Goal: Task Accomplishment & Management: Manage account settings

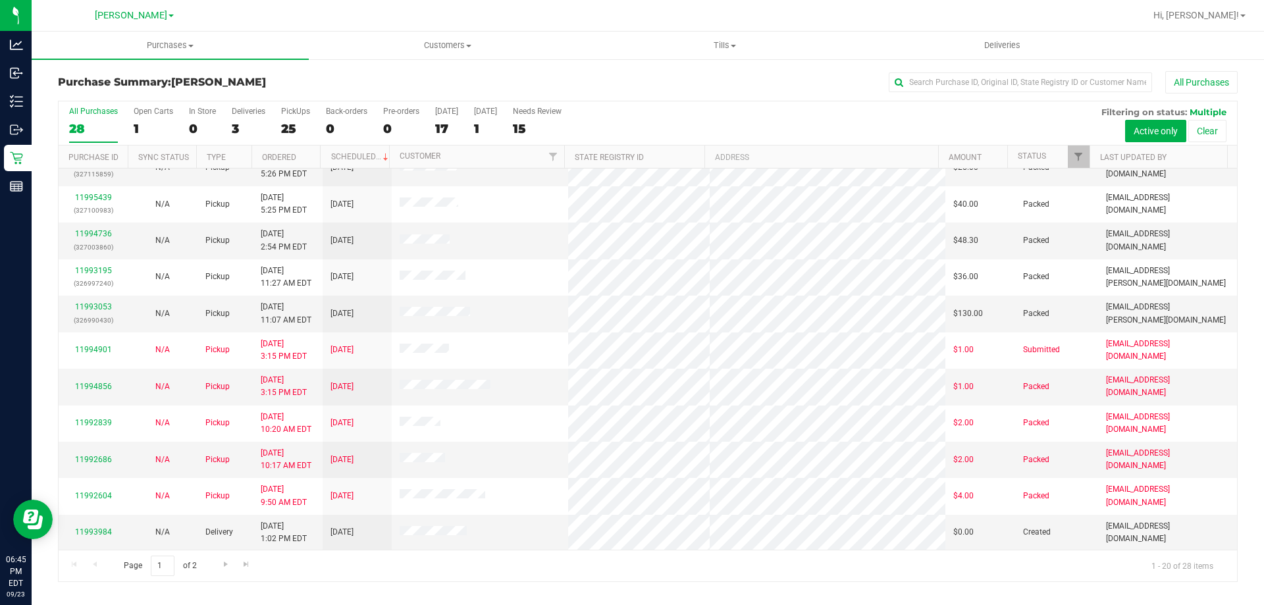
scroll to position [348, 0]
click at [100, 533] on link "11993984" at bounding box center [93, 531] width 37 height 9
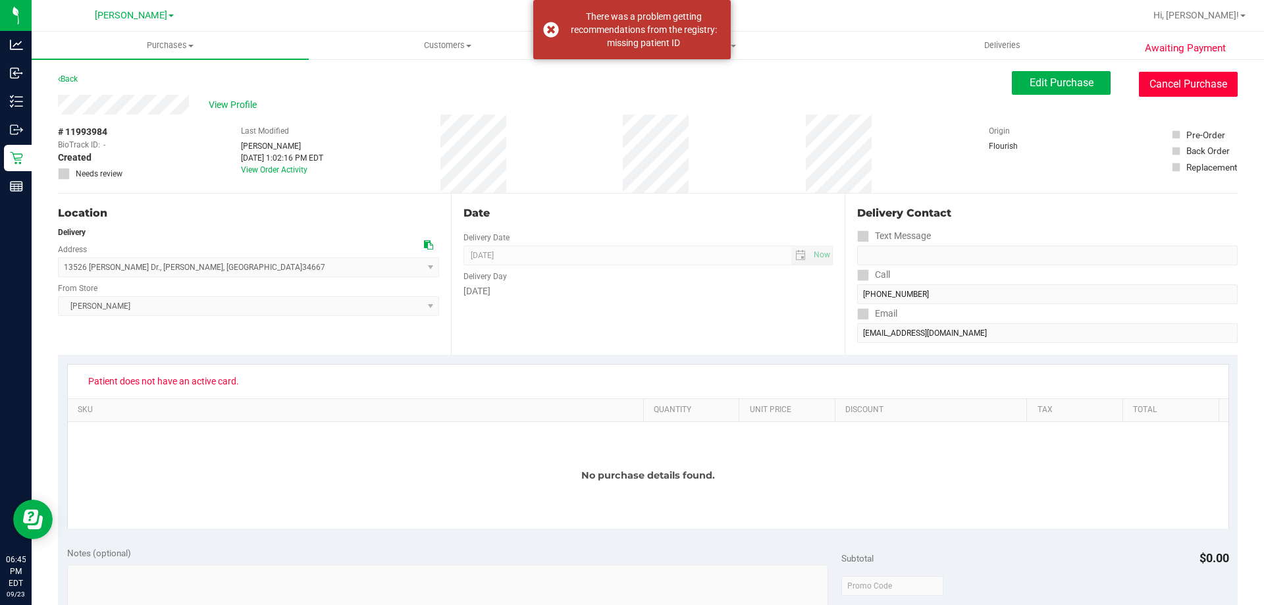
click at [1164, 93] on button "Cancel Purchase" at bounding box center [1188, 84] width 99 height 25
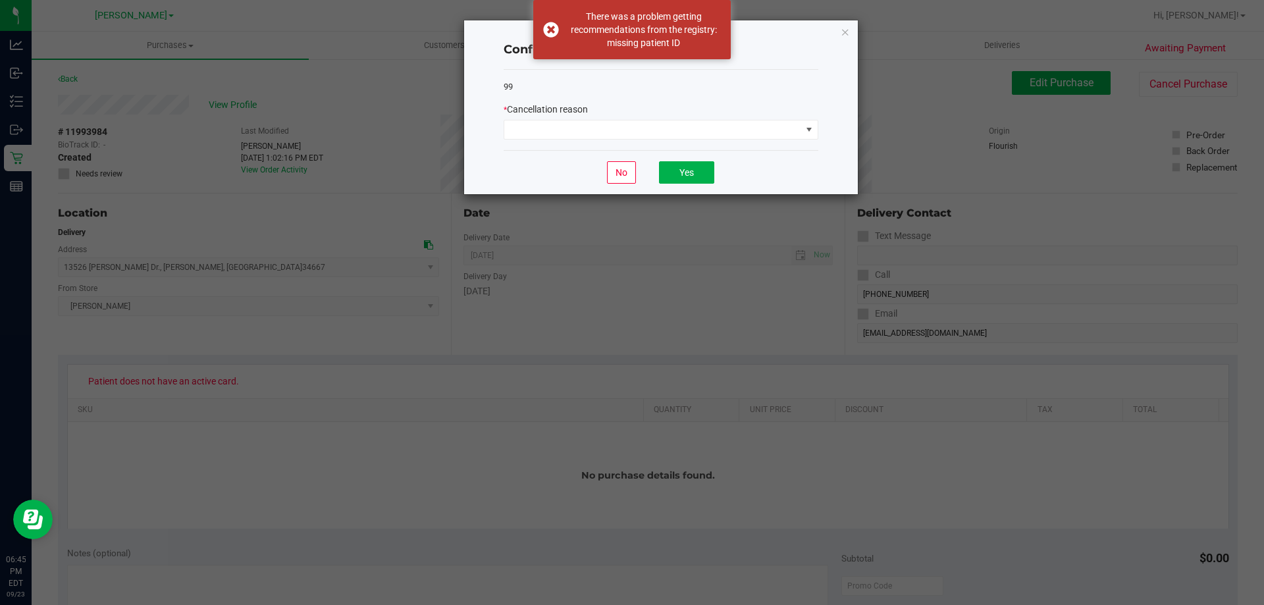
click at [569, 140] on div "99 * Cancellation reason" at bounding box center [661, 110] width 315 height 81
click at [581, 130] on span at bounding box center [652, 129] width 297 height 18
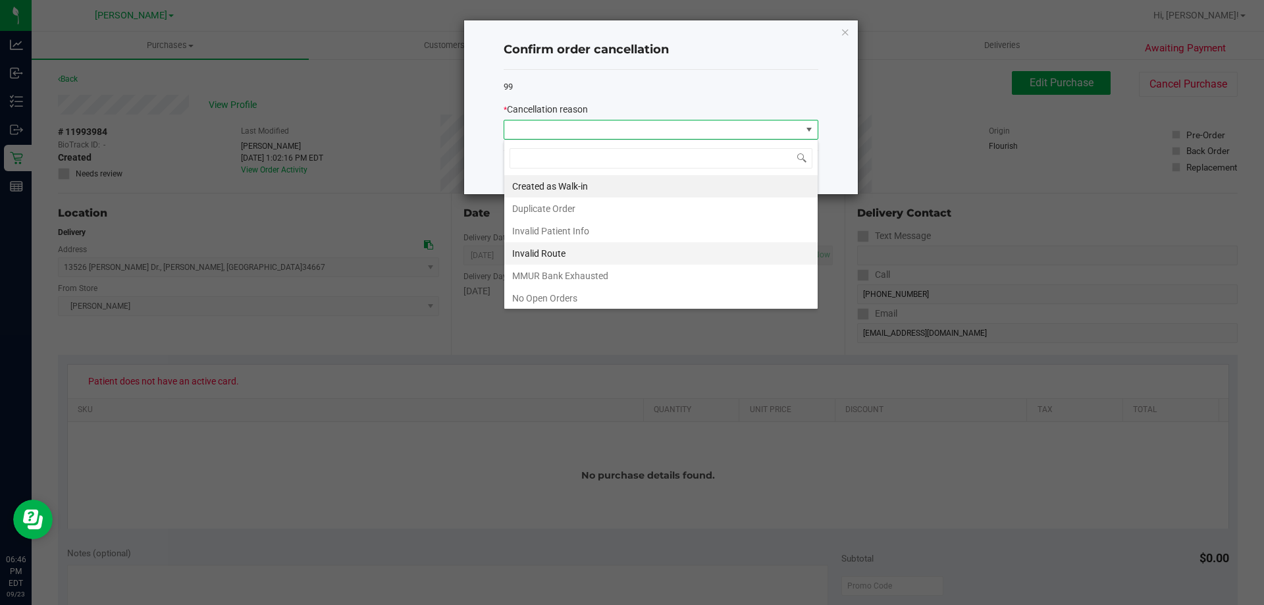
scroll to position [66, 0]
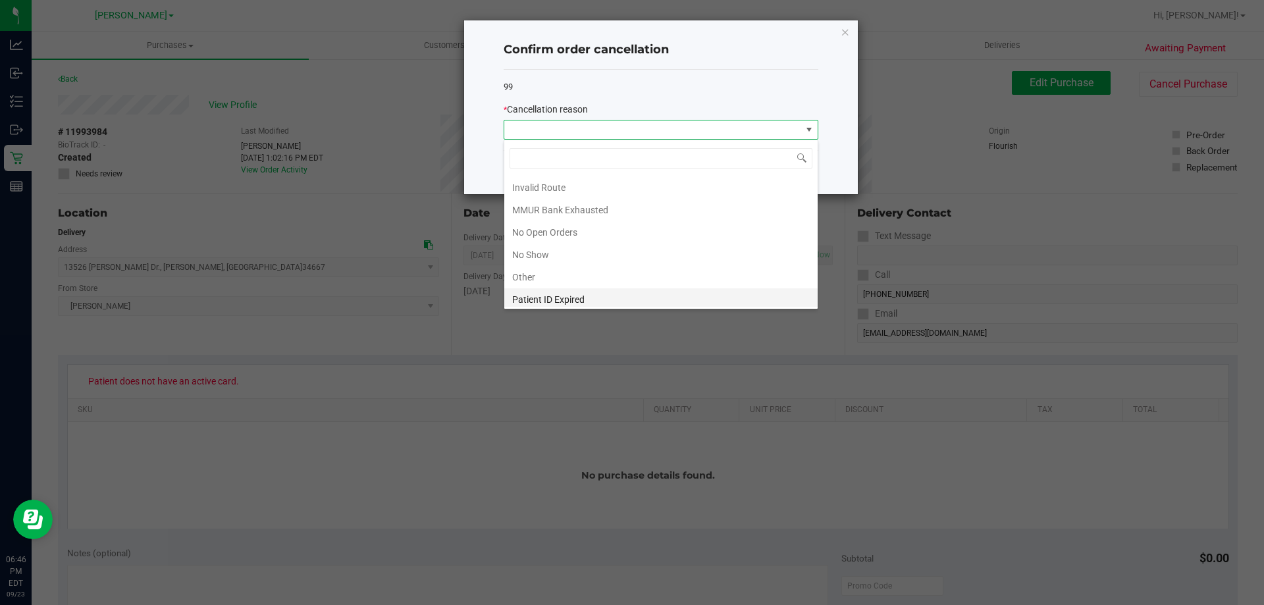
click at [589, 296] on li "Patient ID Expired" at bounding box center [660, 299] width 313 height 22
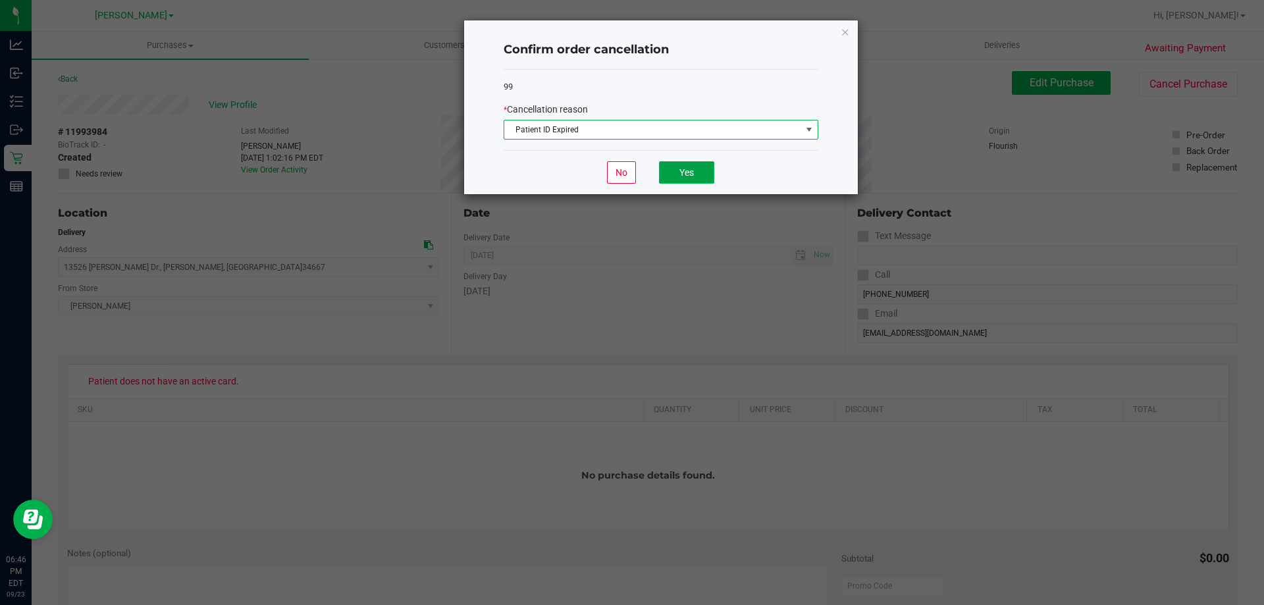
click at [675, 183] on button "Yes" at bounding box center [686, 172] width 55 height 22
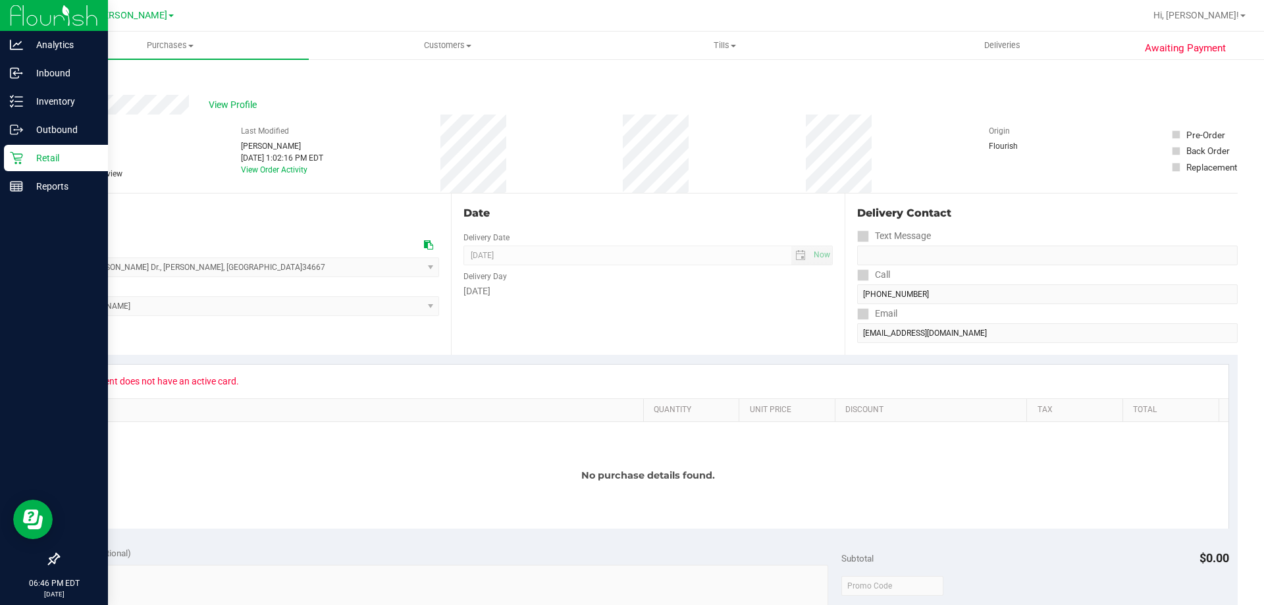
click at [45, 156] on p "Retail" at bounding box center [62, 158] width 79 height 16
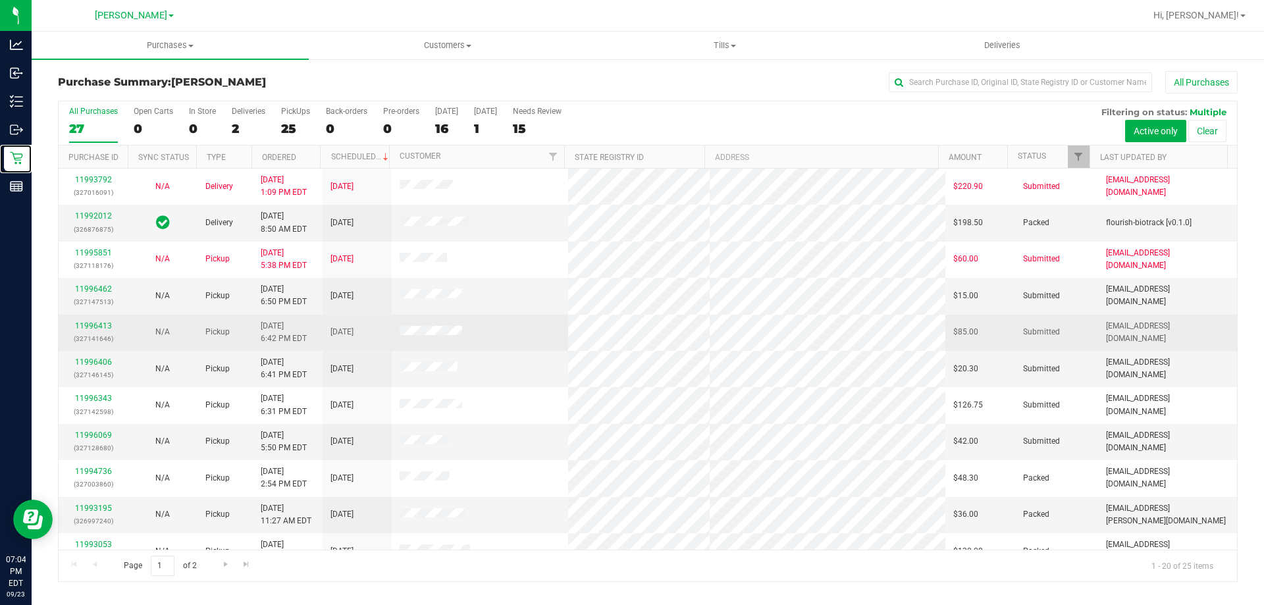
scroll to position [66, 0]
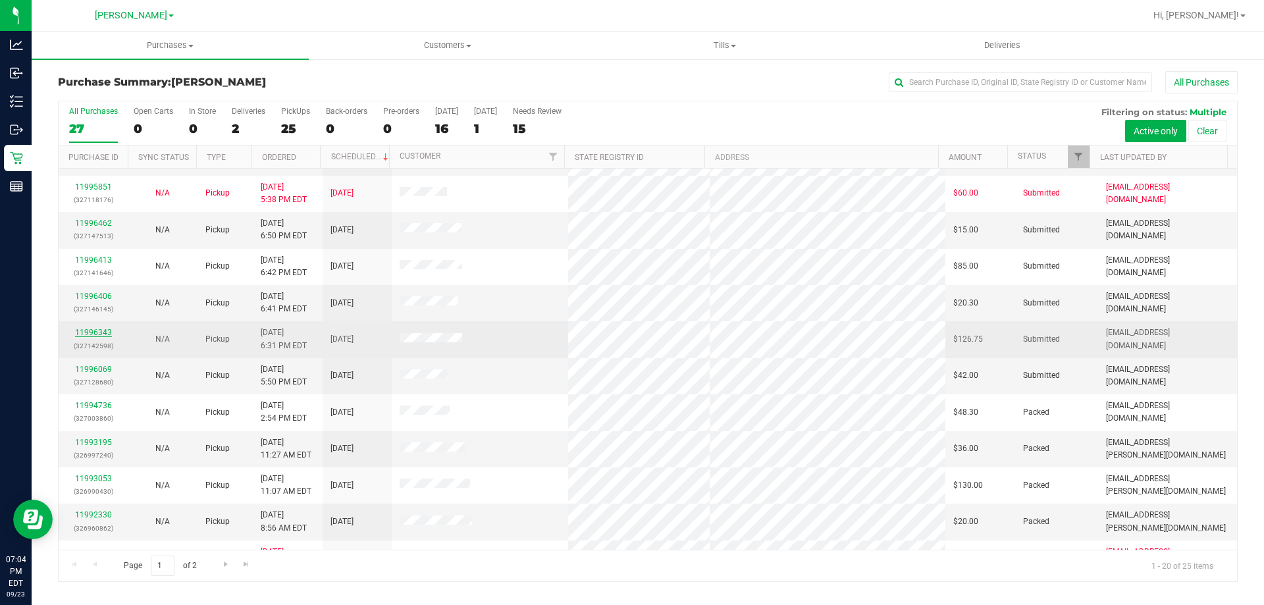
click at [97, 333] on link "11996343" at bounding box center [93, 332] width 37 height 9
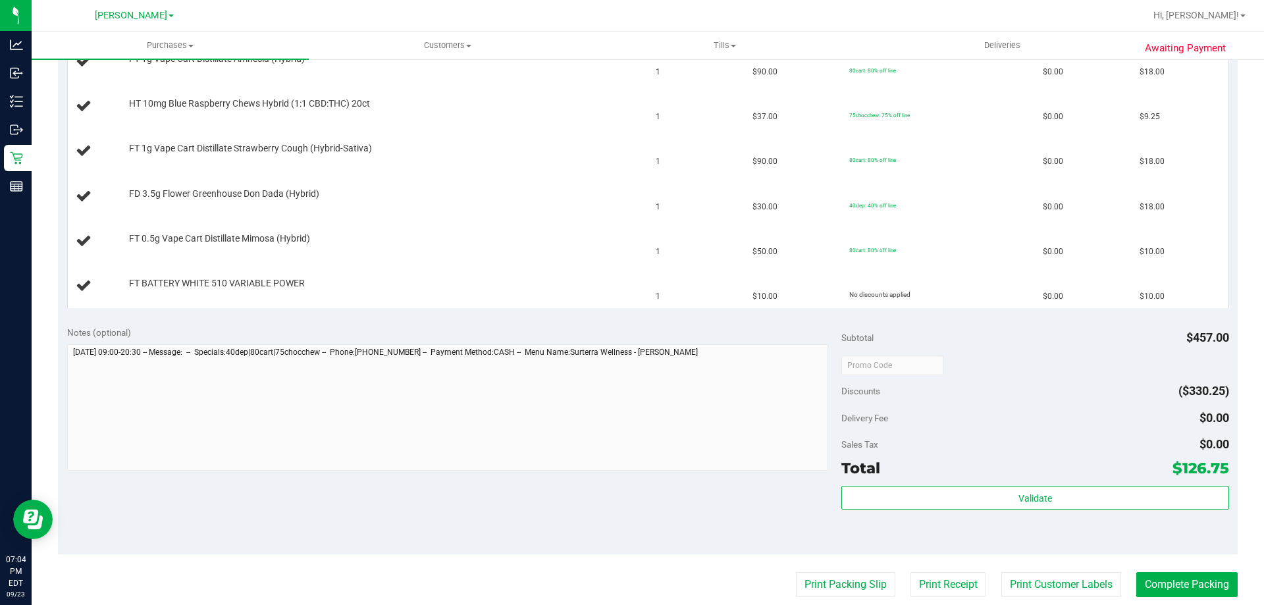
scroll to position [527, 0]
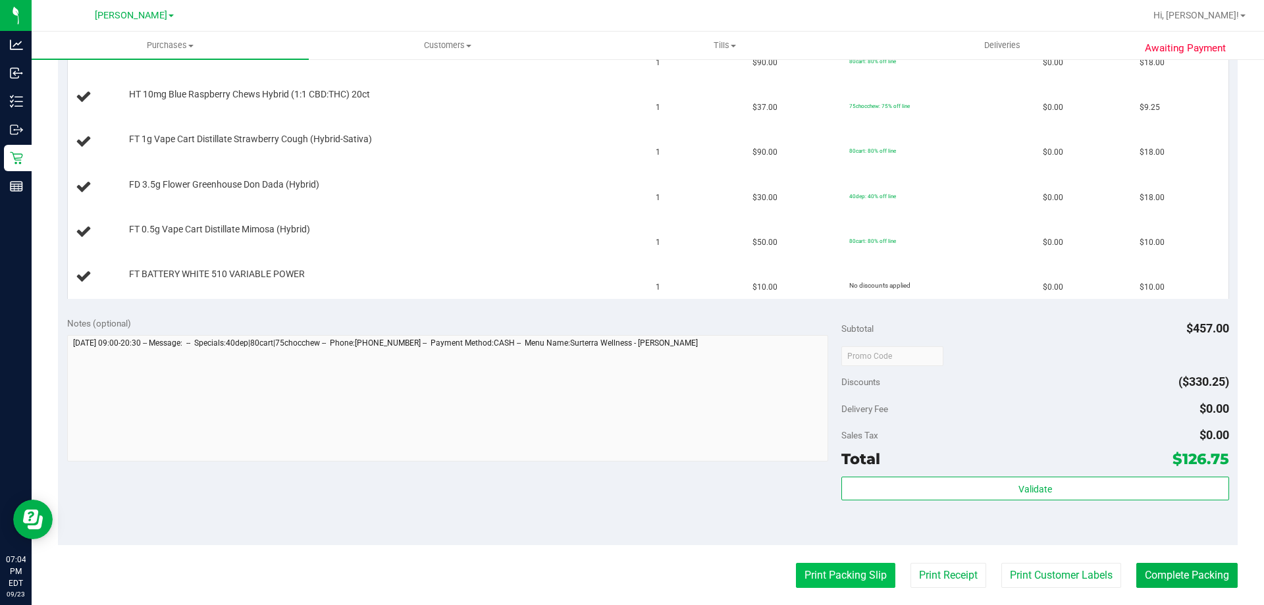
click at [844, 570] on button "Print Packing Slip" at bounding box center [845, 575] width 99 height 25
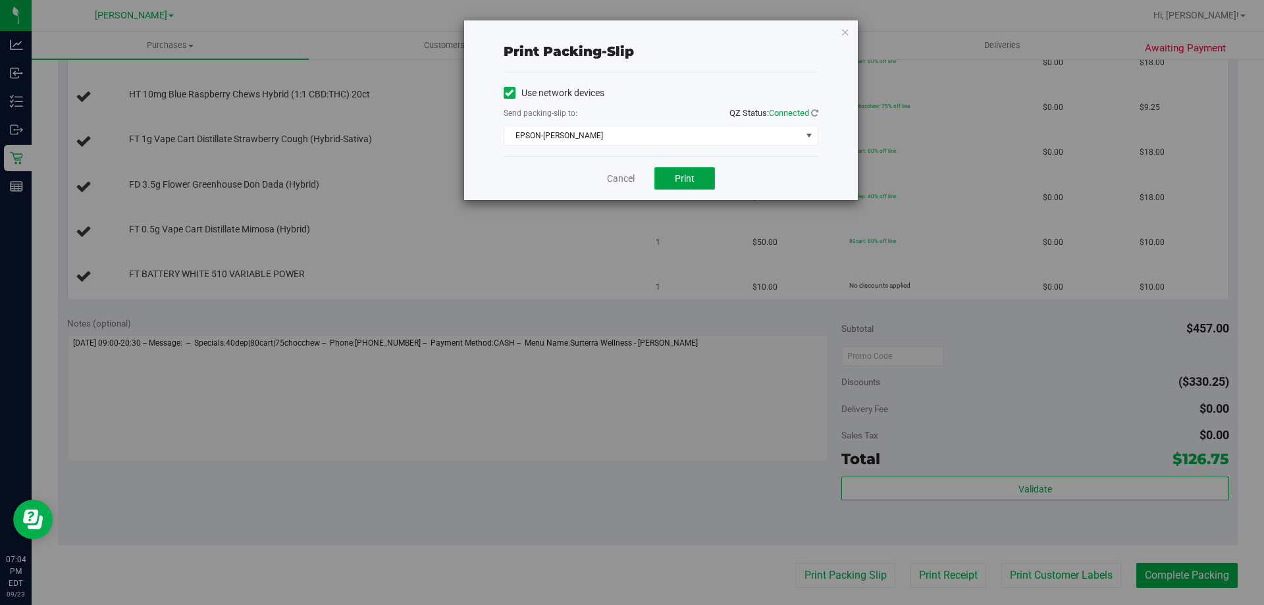
click at [707, 180] on button "Print" at bounding box center [684, 178] width 61 height 22
click at [613, 182] on link "Cancel" at bounding box center [621, 179] width 28 height 14
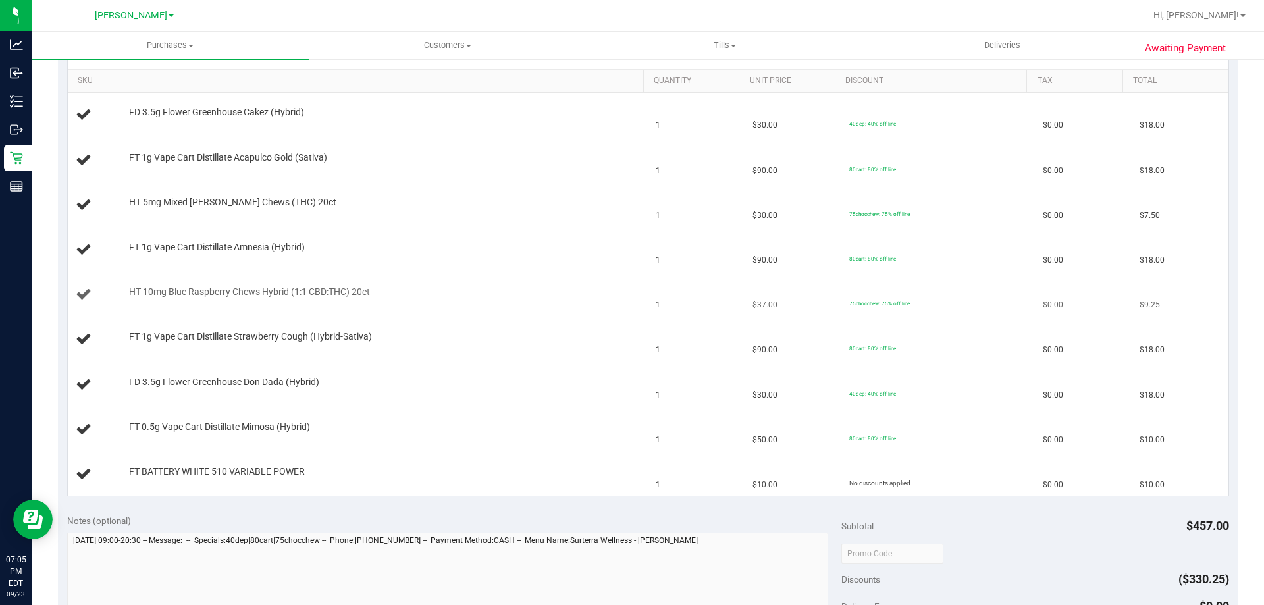
scroll to position [198, 0]
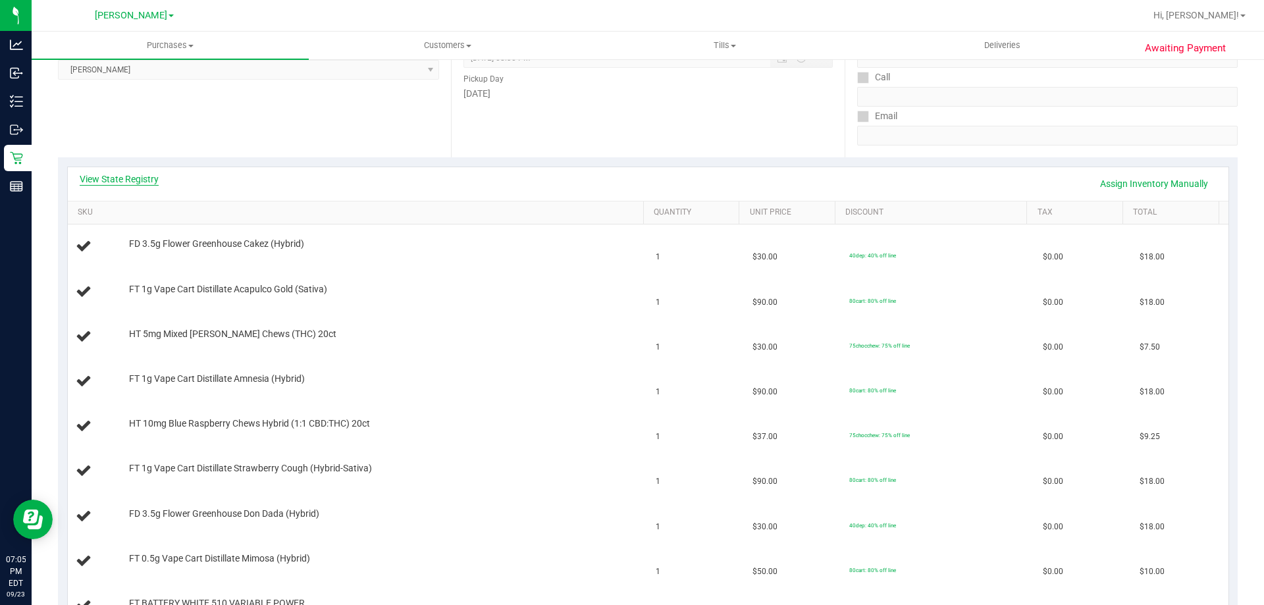
click at [142, 176] on link "View State Registry" at bounding box center [119, 178] width 79 height 13
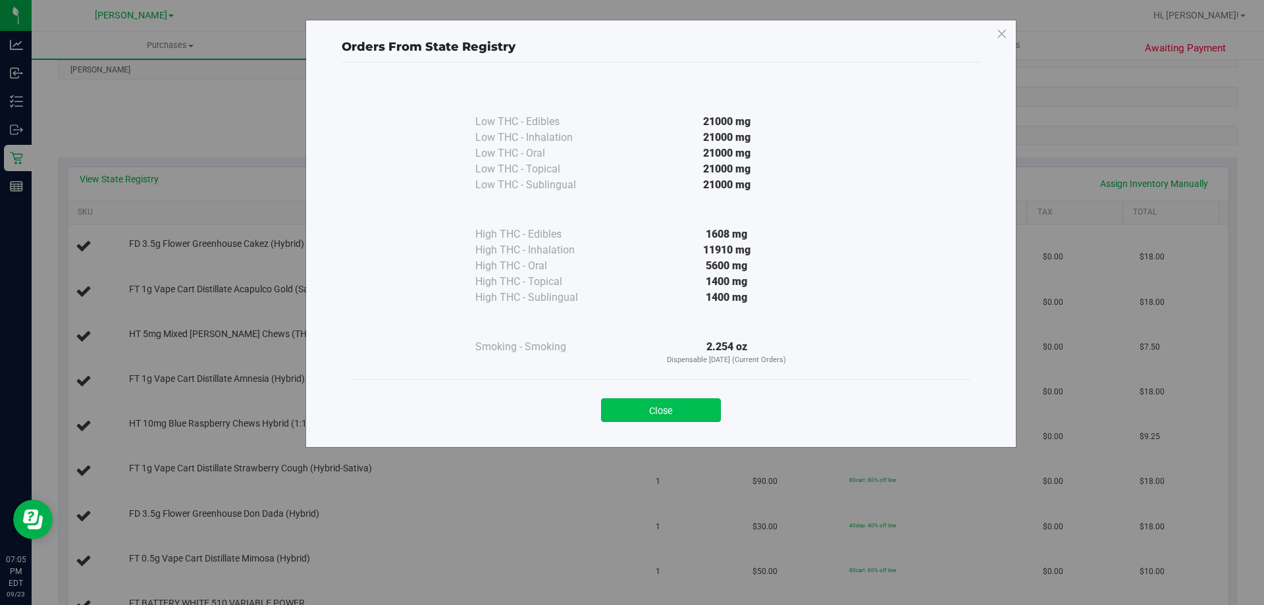
click at [695, 404] on button "Close" at bounding box center [661, 410] width 120 height 24
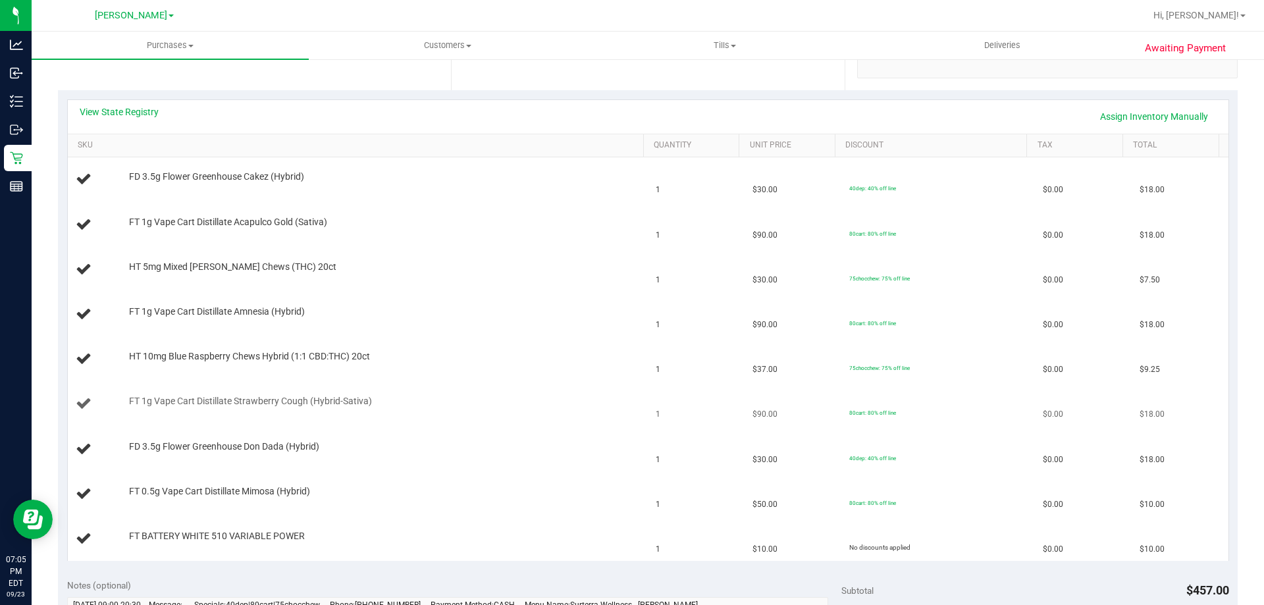
scroll to position [263, 0]
click at [125, 111] on link "View State Registry" at bounding box center [119, 113] width 79 height 13
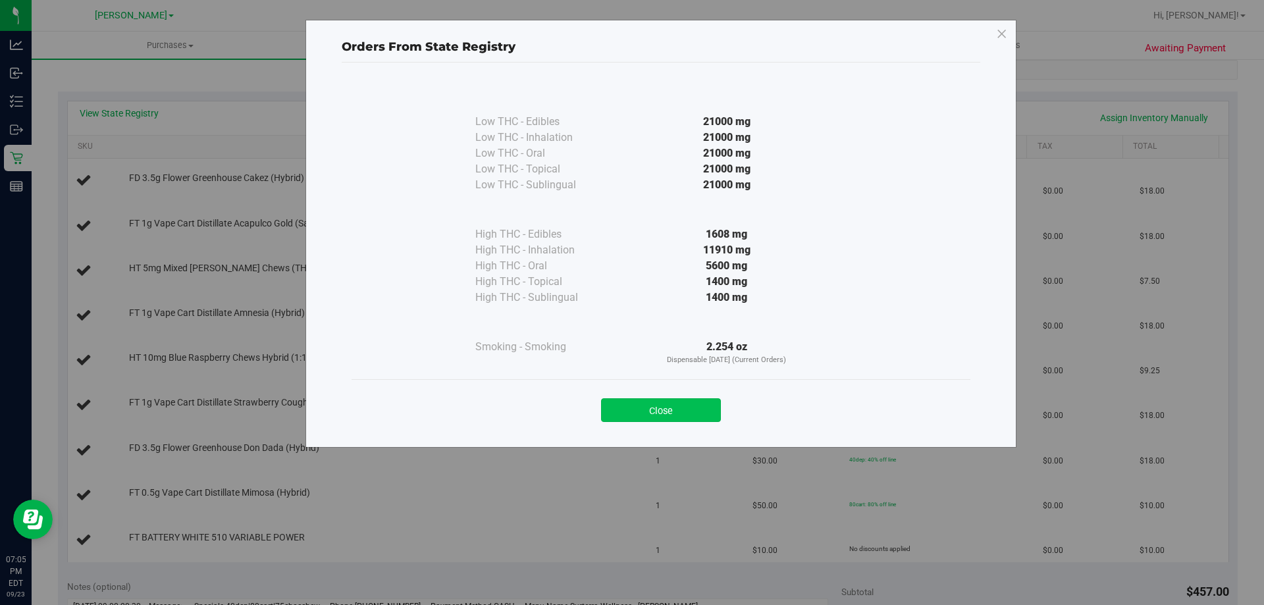
click at [652, 417] on button "Close" at bounding box center [661, 410] width 120 height 24
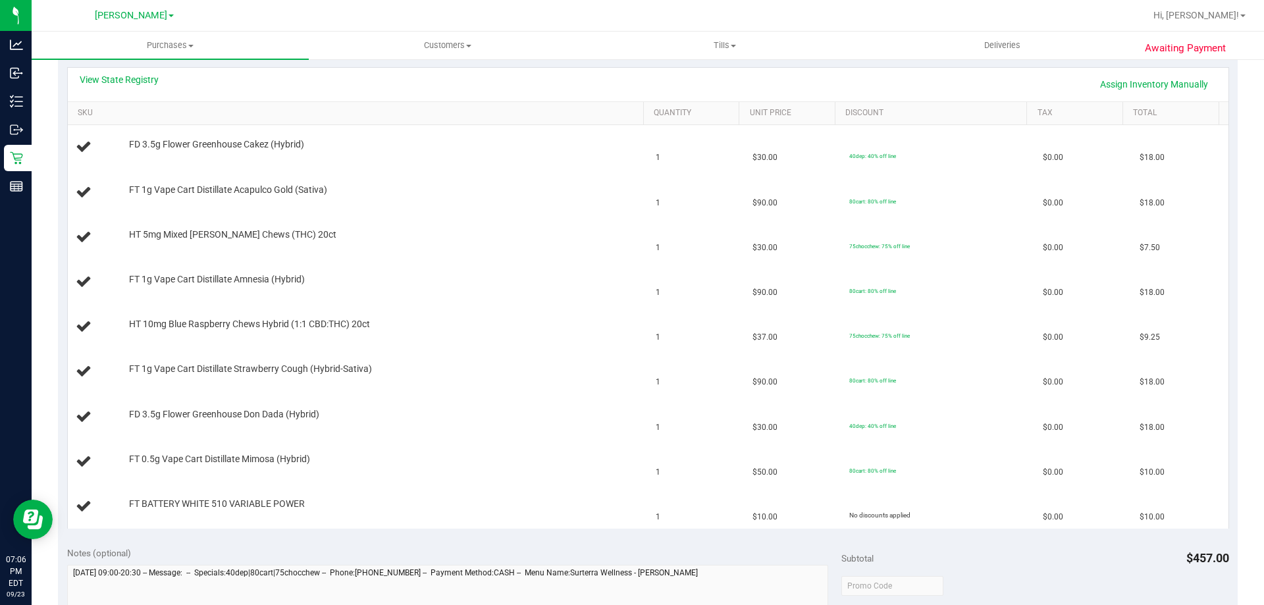
scroll to position [294, 0]
click at [145, 106] on th "SKU" at bounding box center [355, 117] width 575 height 24
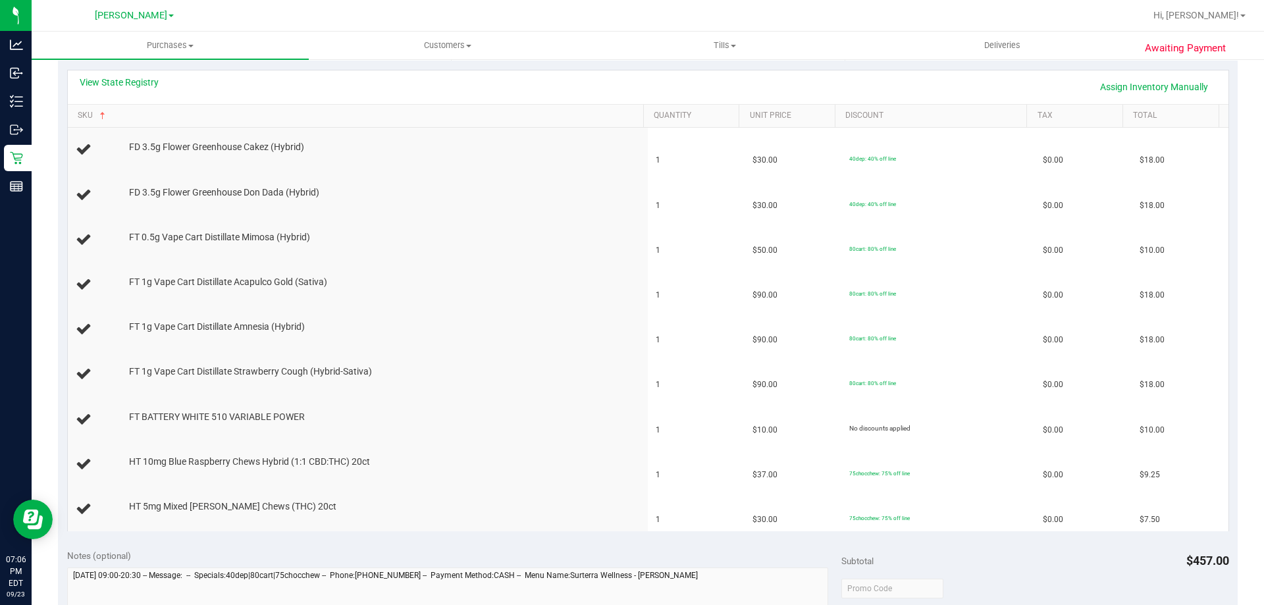
click at [144, 100] on div "View State Registry Assign Inventory Manually" at bounding box center [648, 87] width 1161 height 34
click at [136, 82] on link "View State Registry" at bounding box center [119, 82] width 79 height 13
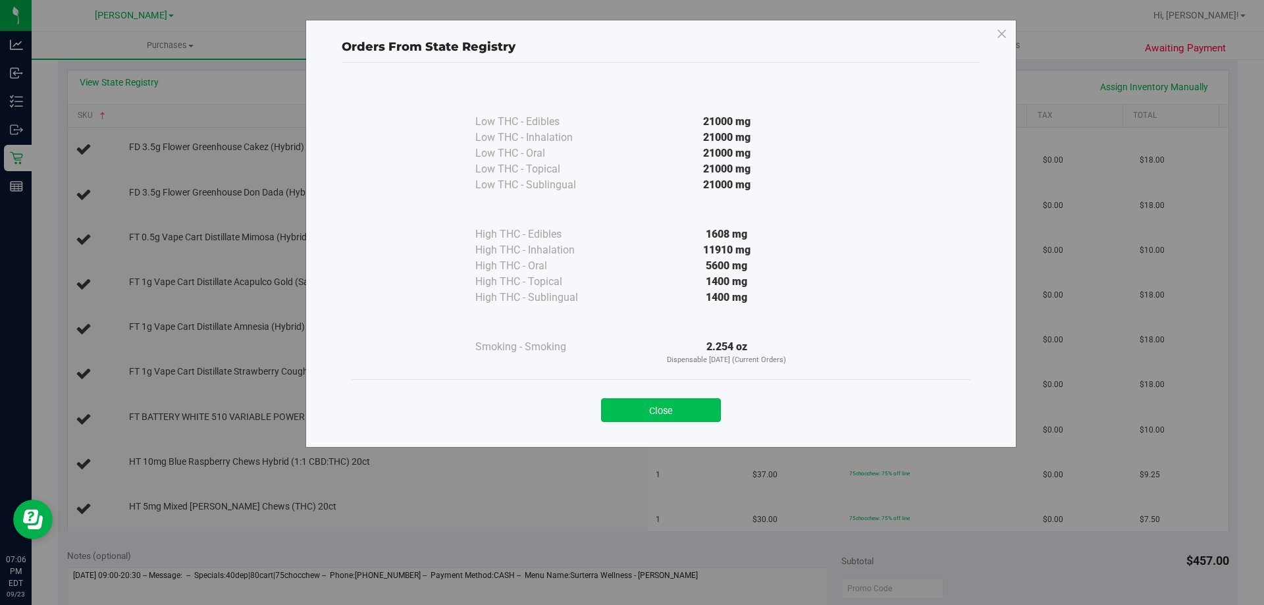
click at [642, 404] on button "Close" at bounding box center [661, 410] width 120 height 24
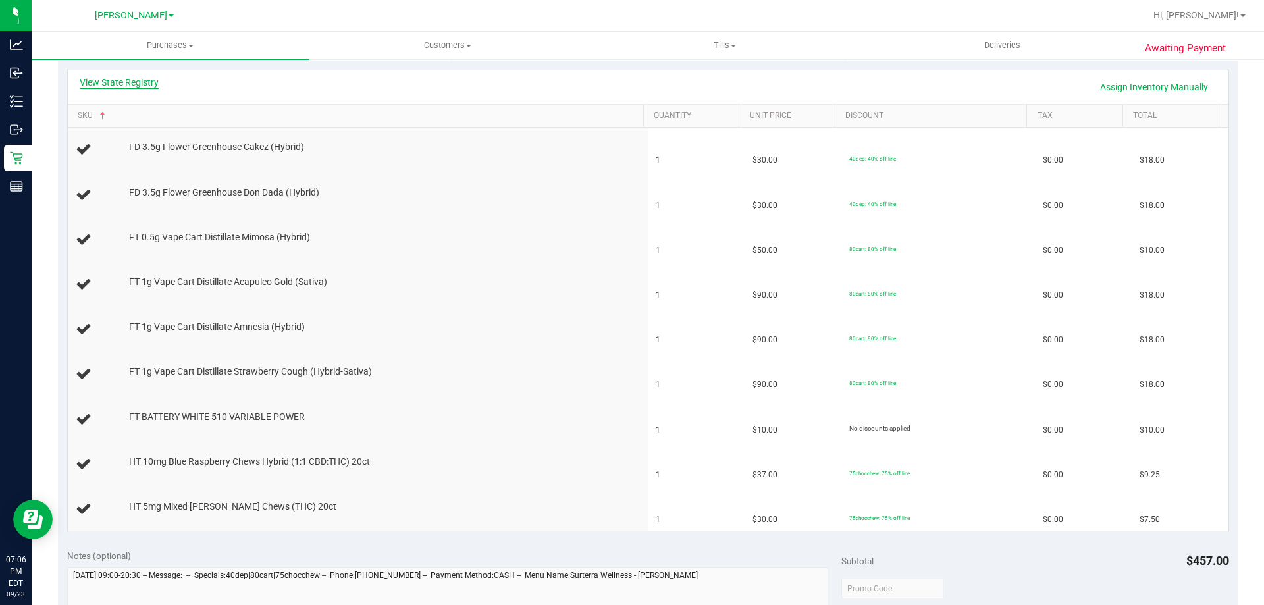
click at [136, 82] on link "View State Registry" at bounding box center [119, 82] width 79 height 13
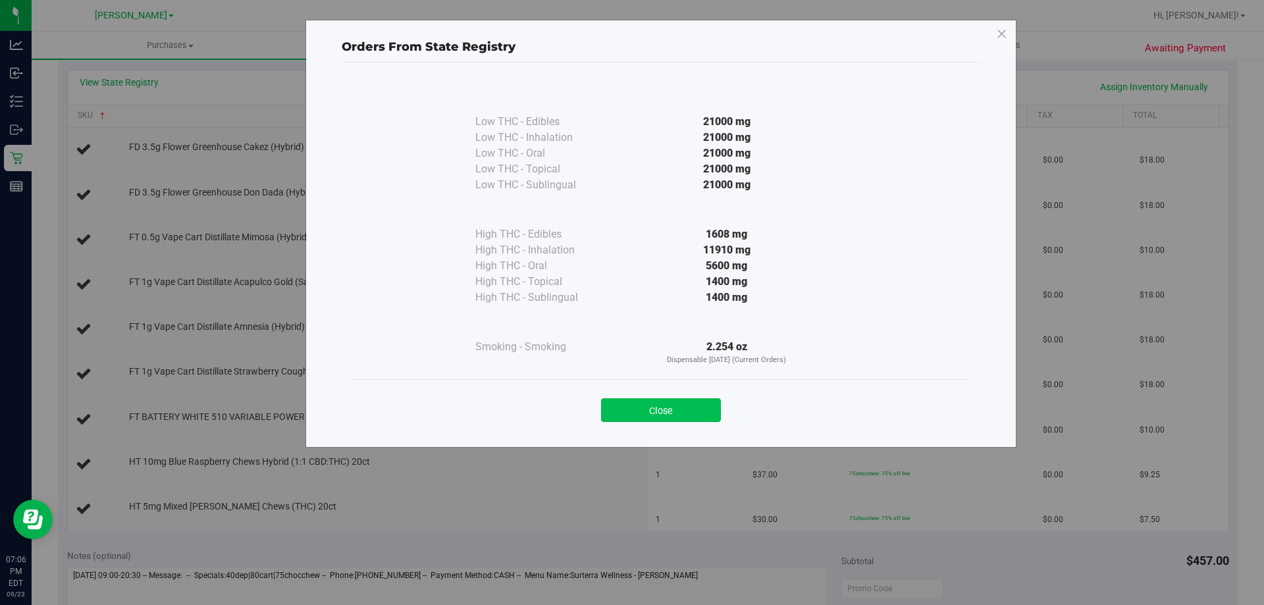
click at [689, 408] on button "Close" at bounding box center [661, 410] width 120 height 24
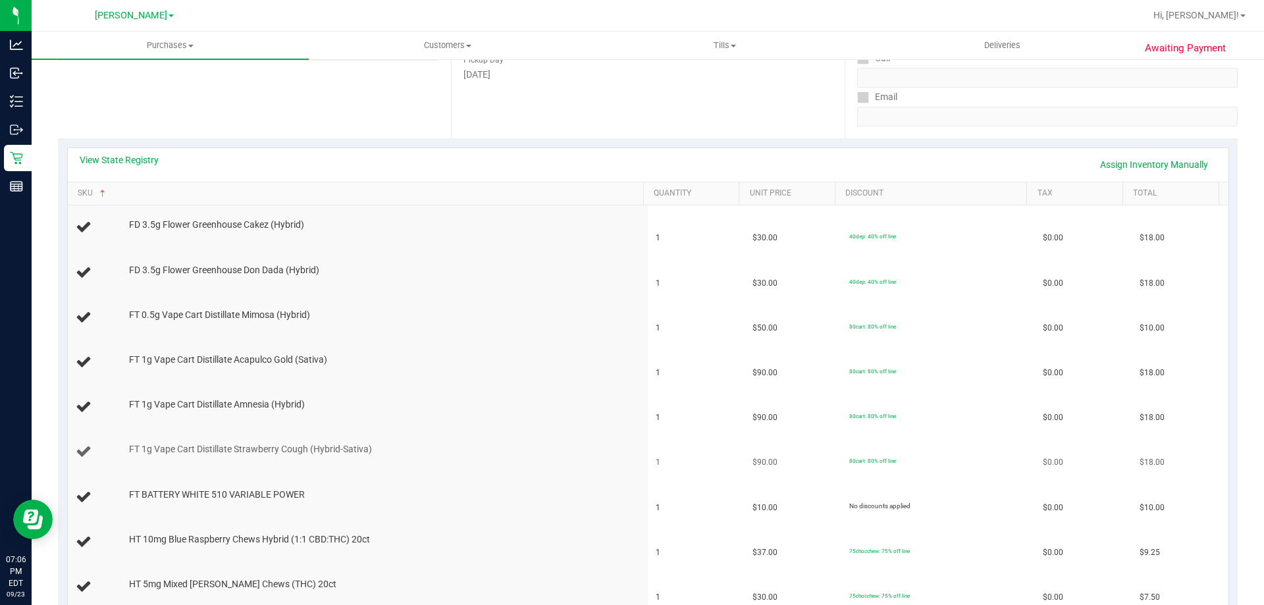
scroll to position [0, 0]
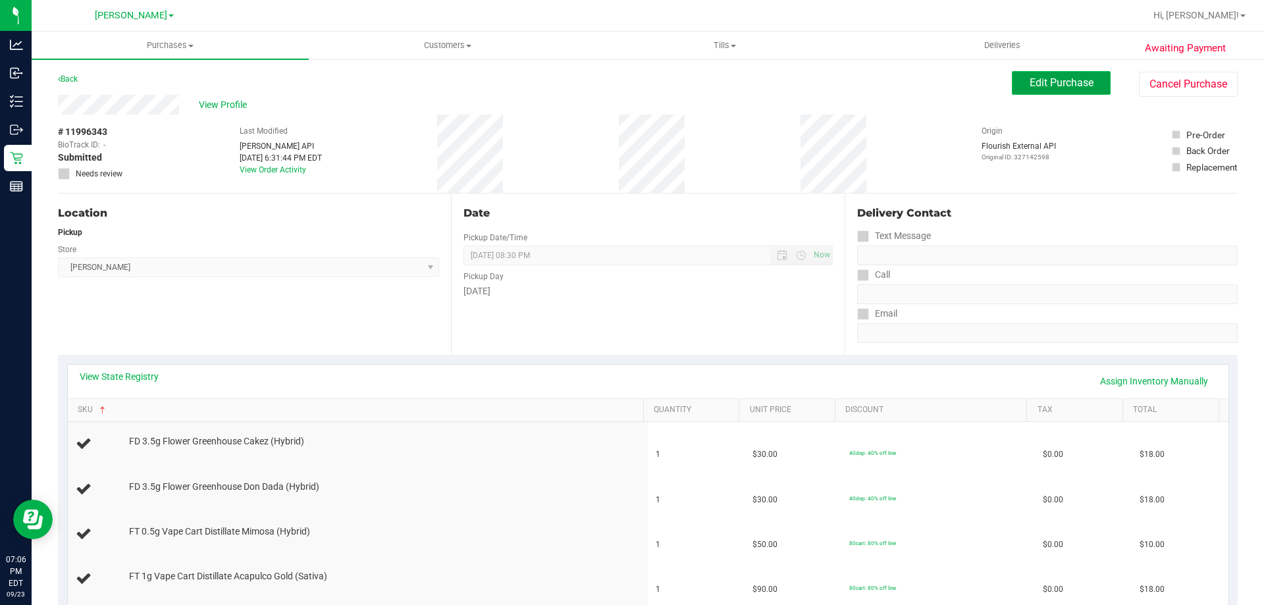
click at [1030, 80] on span "Edit Purchase" at bounding box center [1062, 82] width 64 height 13
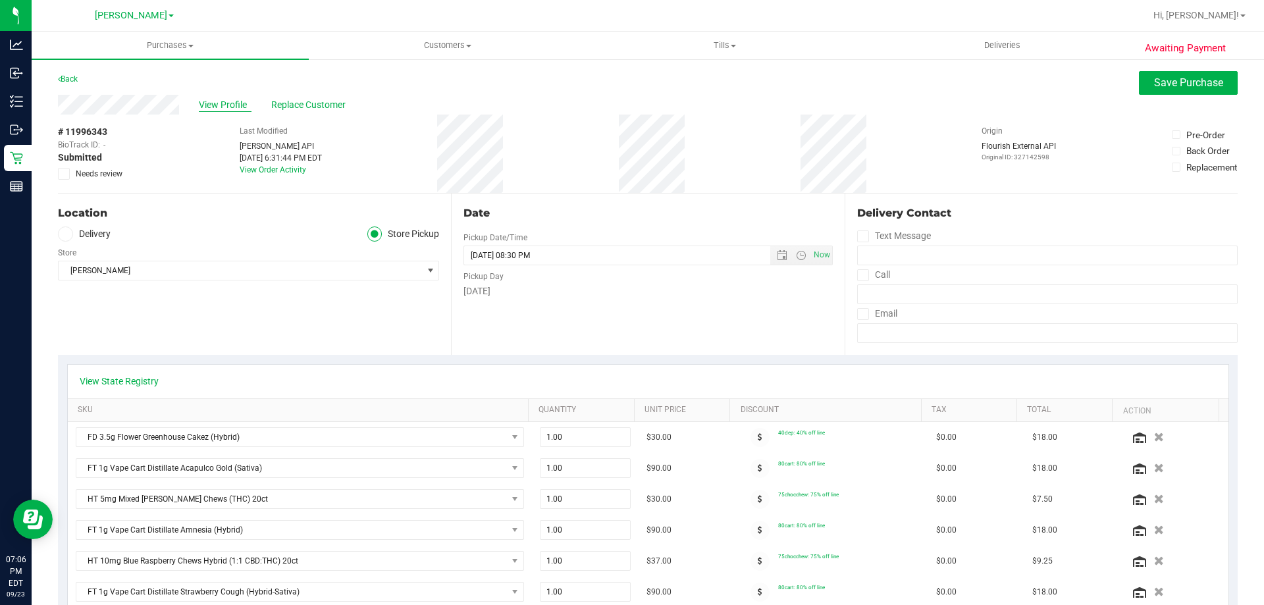
click at [219, 99] on span "View Profile" at bounding box center [225, 105] width 53 height 14
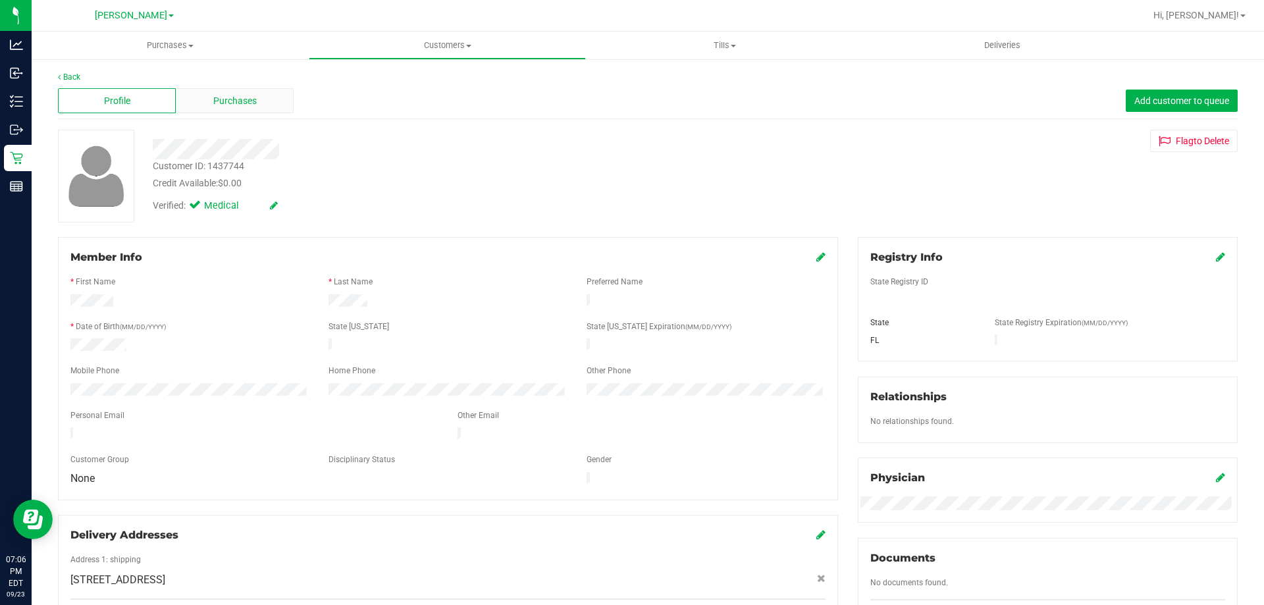
click at [213, 95] on span "Purchases" at bounding box center [234, 101] width 43 height 14
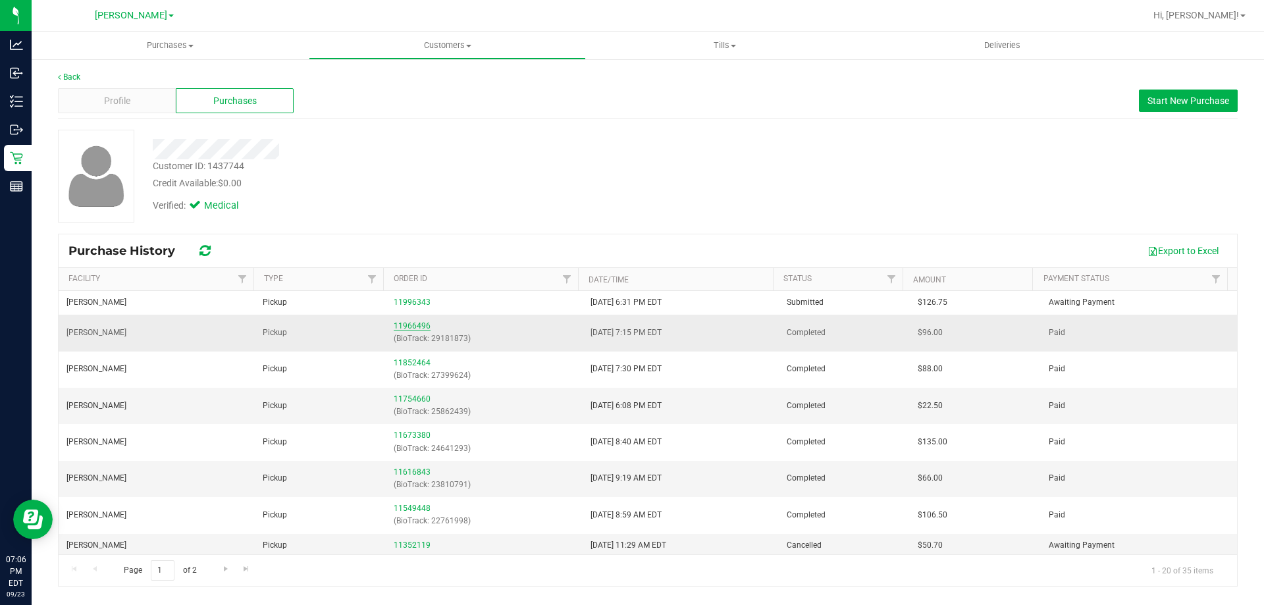
click at [414, 323] on link "11966496" at bounding box center [412, 325] width 37 height 9
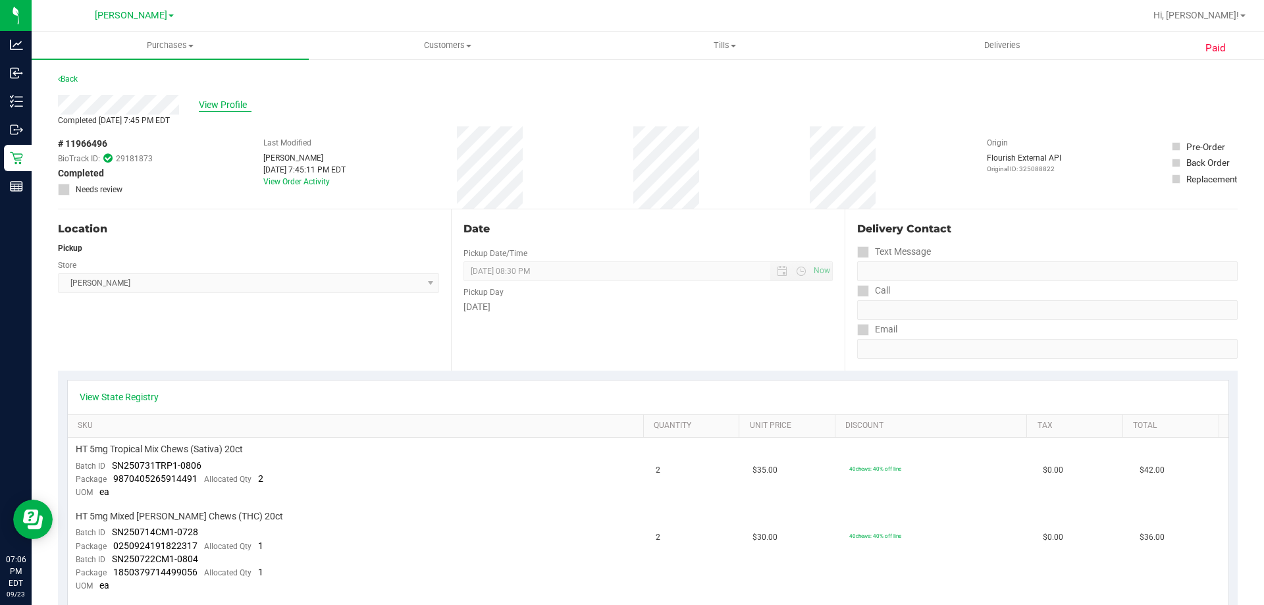
click at [207, 103] on span "View Profile" at bounding box center [225, 105] width 53 height 14
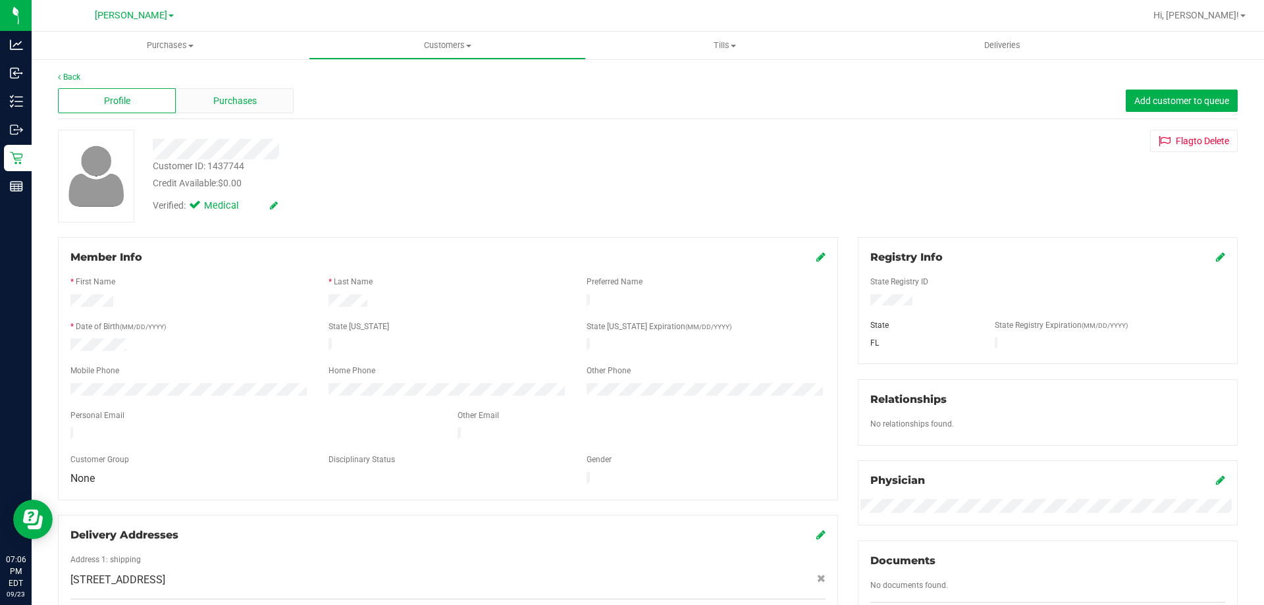
click at [226, 96] on span "Purchases" at bounding box center [234, 101] width 43 height 14
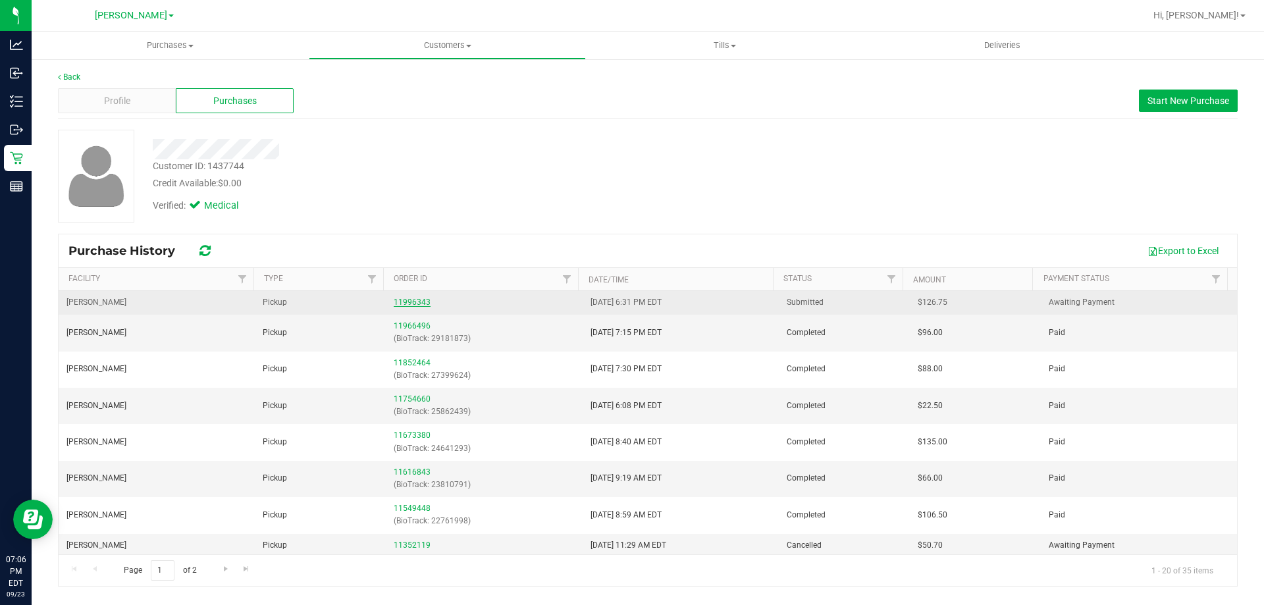
click at [419, 304] on link "11996343" at bounding box center [412, 302] width 37 height 9
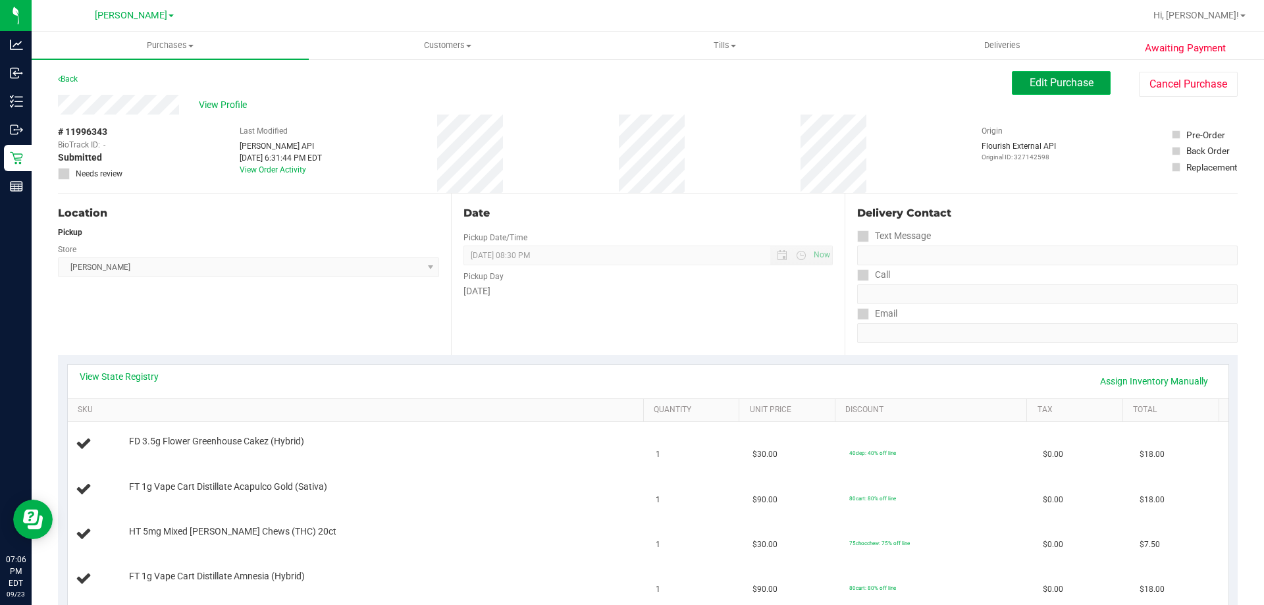
click at [1051, 85] on span "Edit Purchase" at bounding box center [1062, 82] width 64 height 13
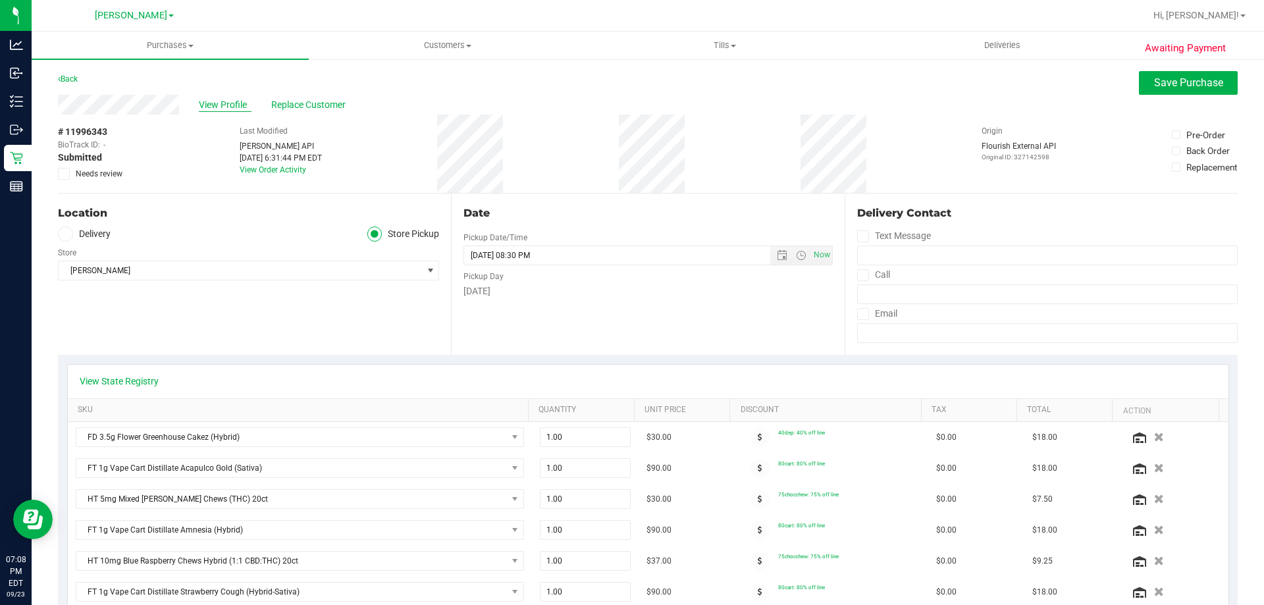
click at [208, 99] on span "View Profile" at bounding box center [225, 105] width 53 height 14
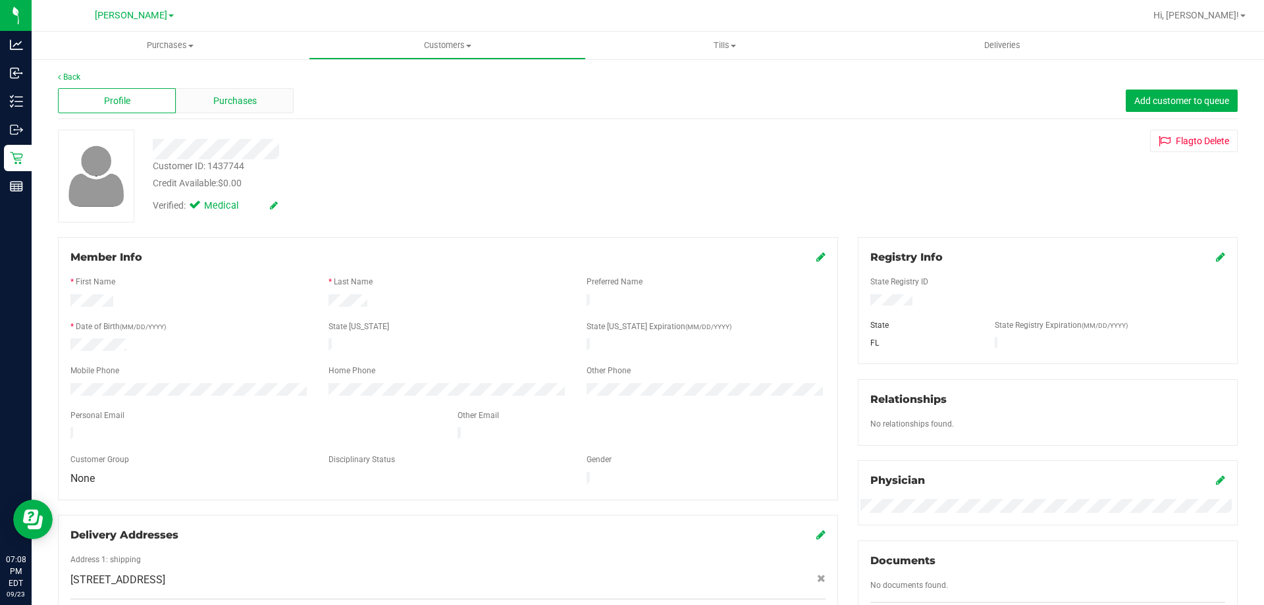
click at [190, 102] on div "Purchases" at bounding box center [235, 100] width 118 height 25
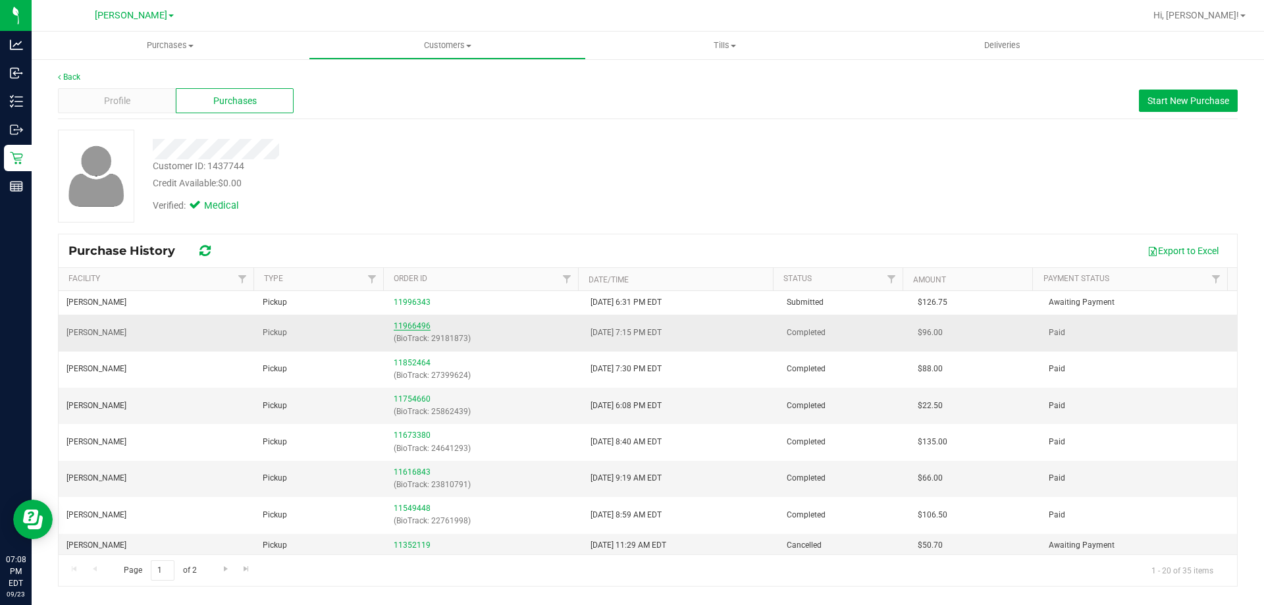
click at [402, 322] on link "11966496" at bounding box center [412, 325] width 37 height 9
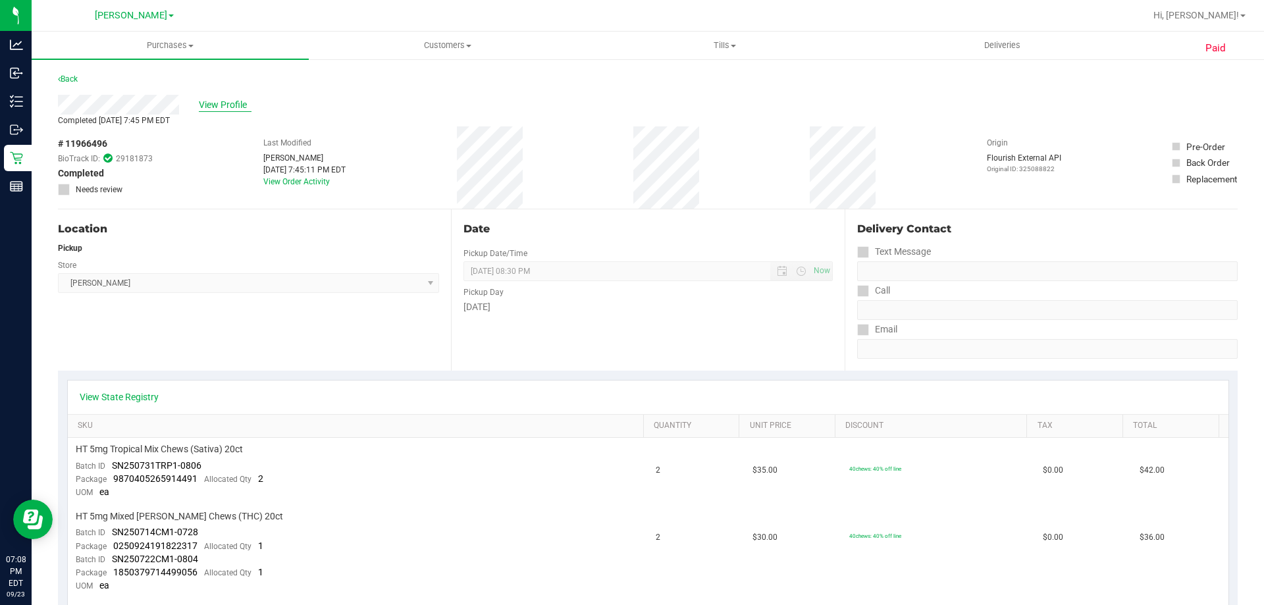
click at [223, 107] on span "View Profile" at bounding box center [225, 105] width 53 height 14
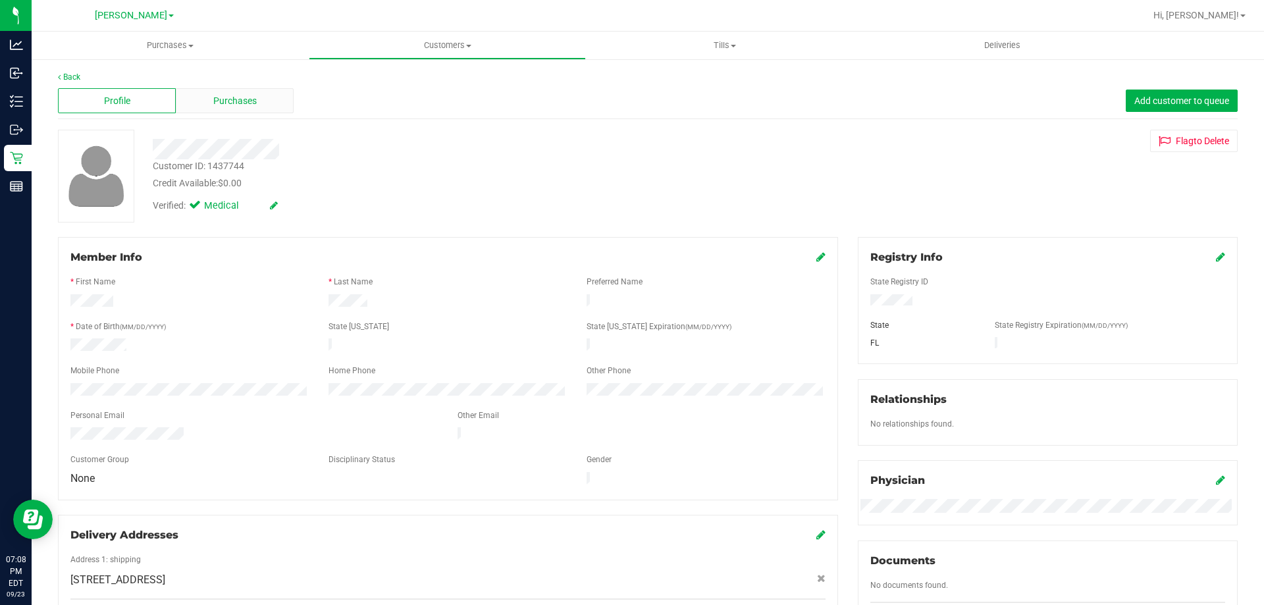
click at [217, 105] on span "Purchases" at bounding box center [234, 101] width 43 height 14
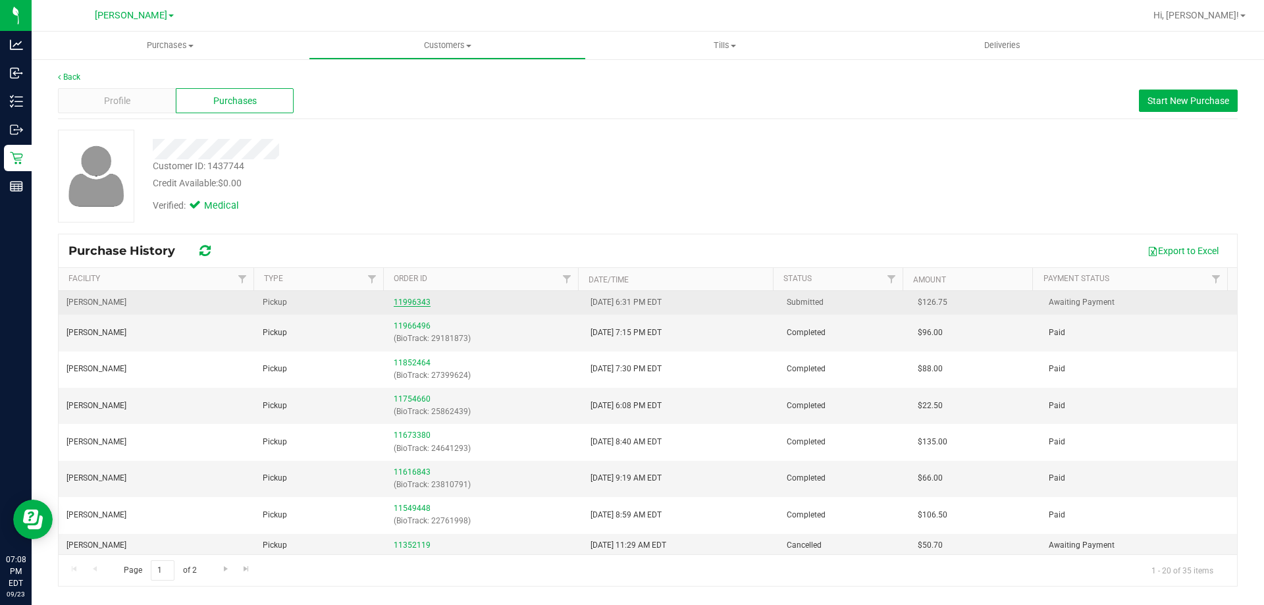
click at [411, 304] on link "11996343" at bounding box center [412, 302] width 37 height 9
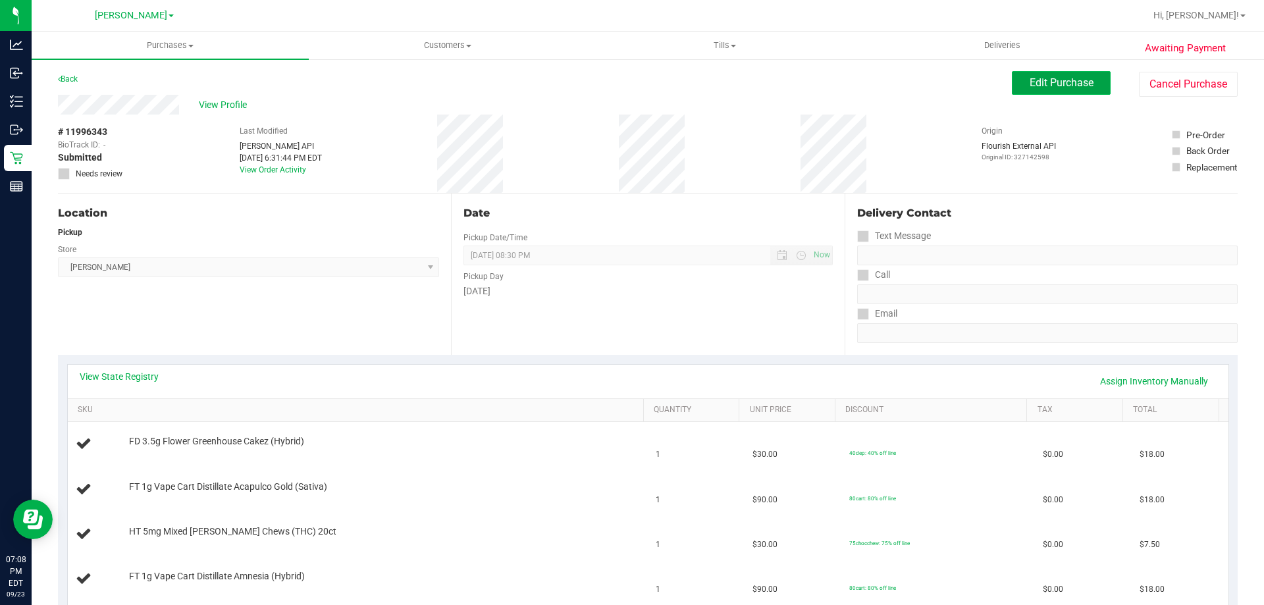
click at [1030, 76] on span "Edit Purchase" at bounding box center [1062, 82] width 64 height 13
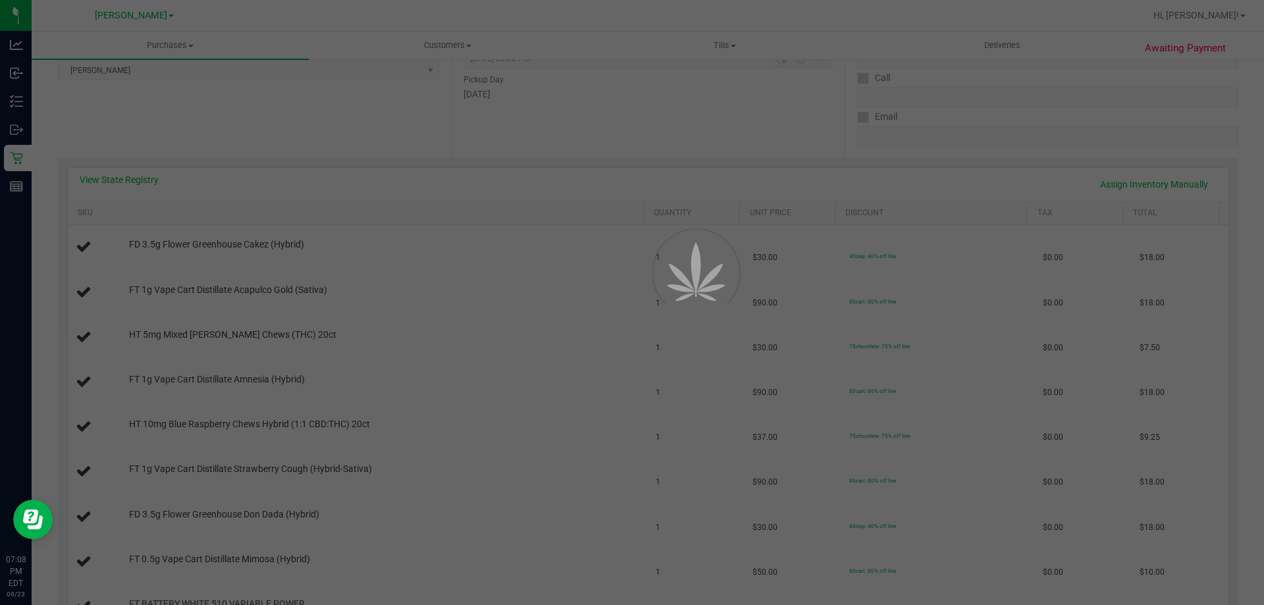
scroll to position [198, 0]
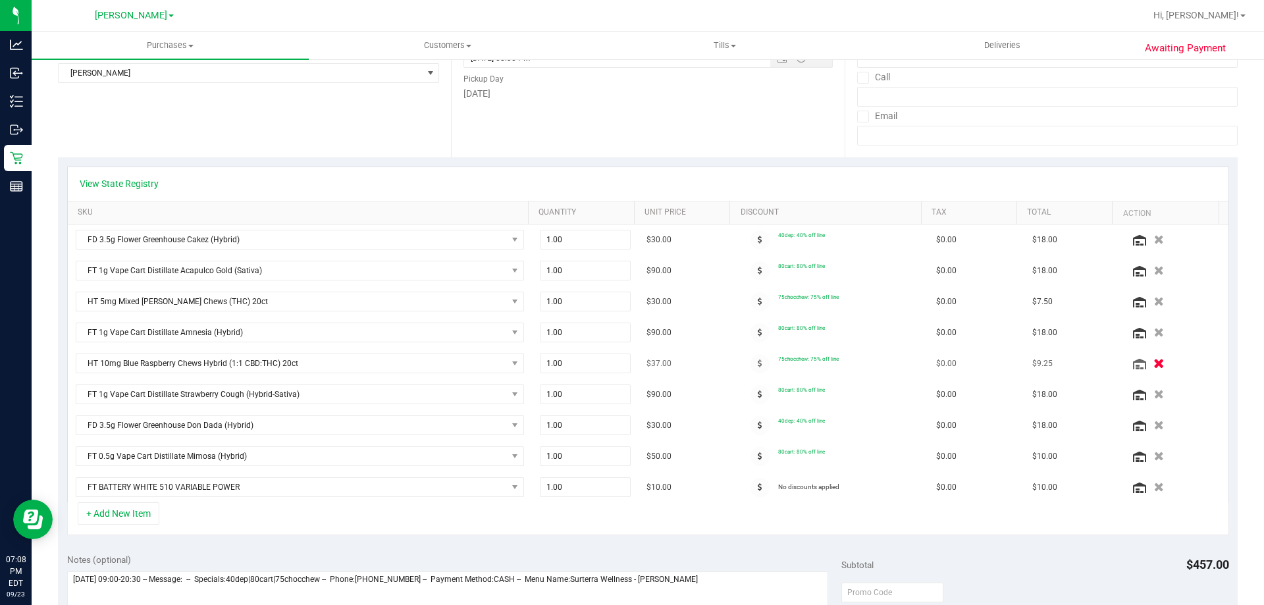
click at [1153, 361] on icon "button" at bounding box center [1158, 364] width 11 height 10
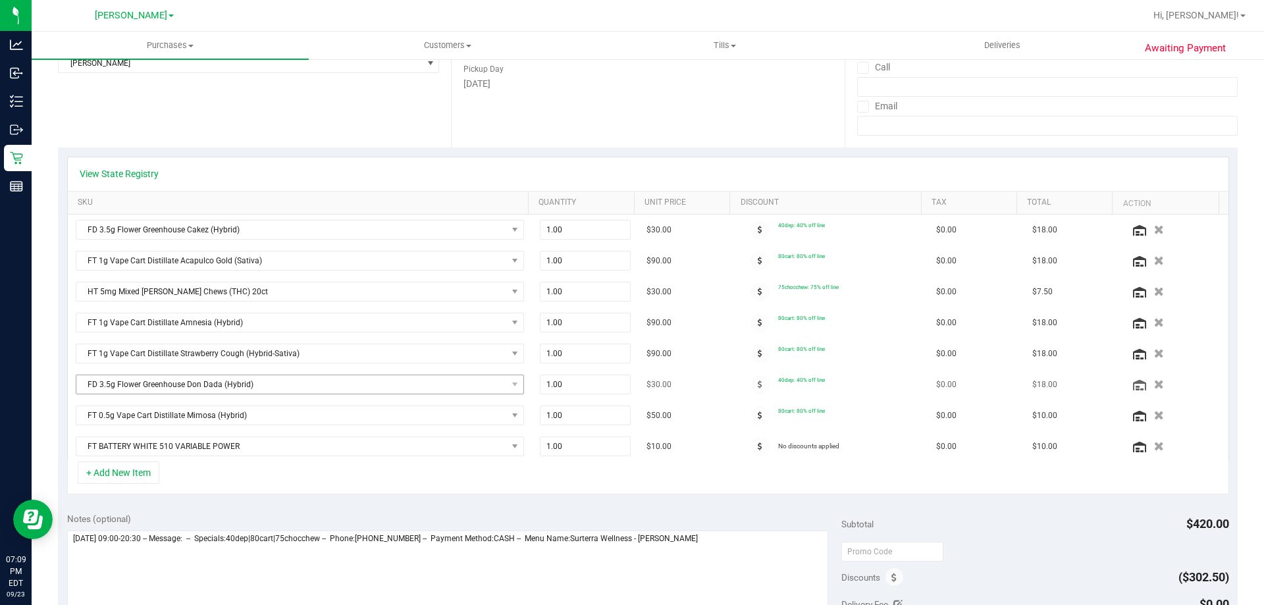
scroll to position [198, 0]
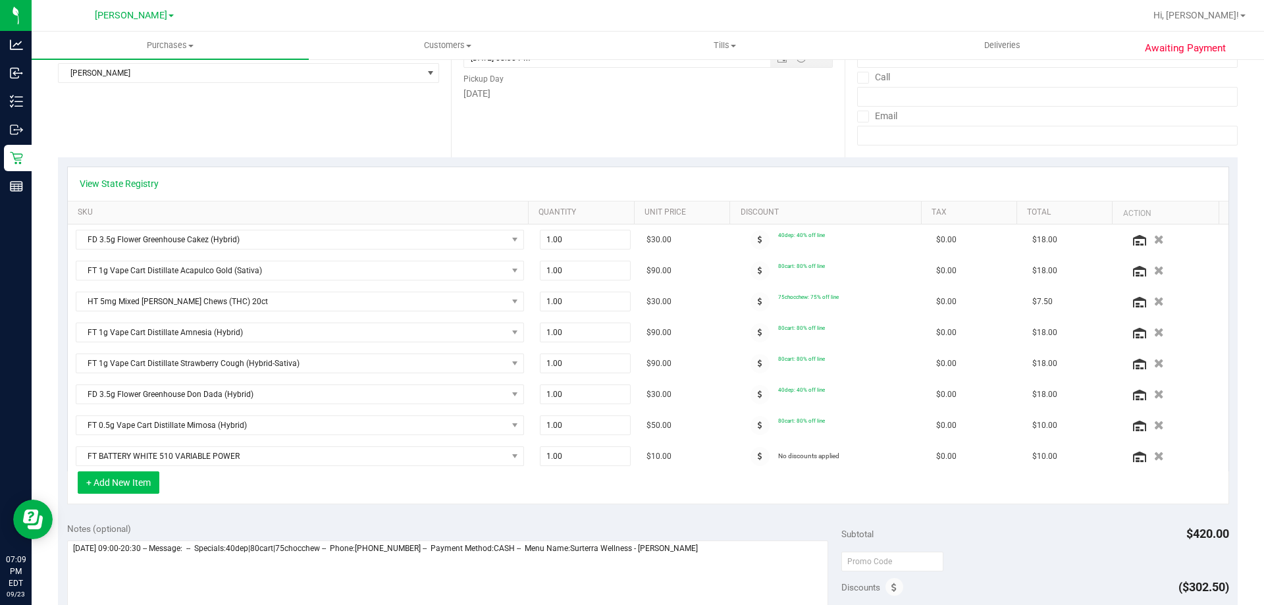
click at [124, 490] on button "+ Add New Item" at bounding box center [119, 482] width 82 height 22
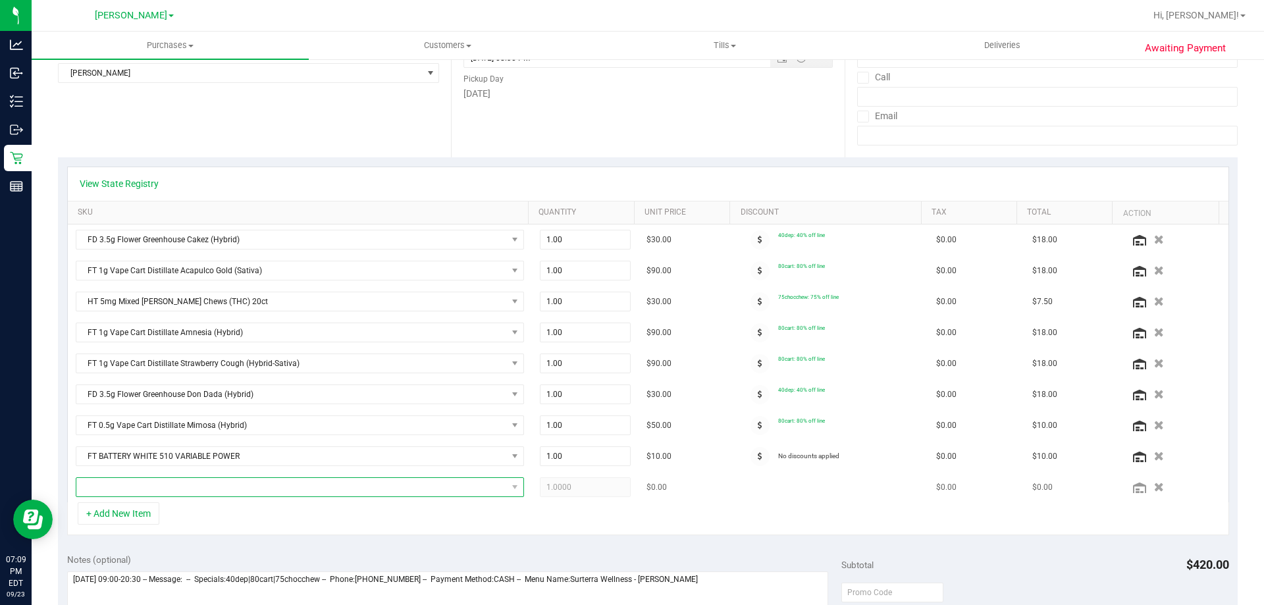
click at [215, 483] on span "NO DATA FOUND" at bounding box center [291, 487] width 431 height 18
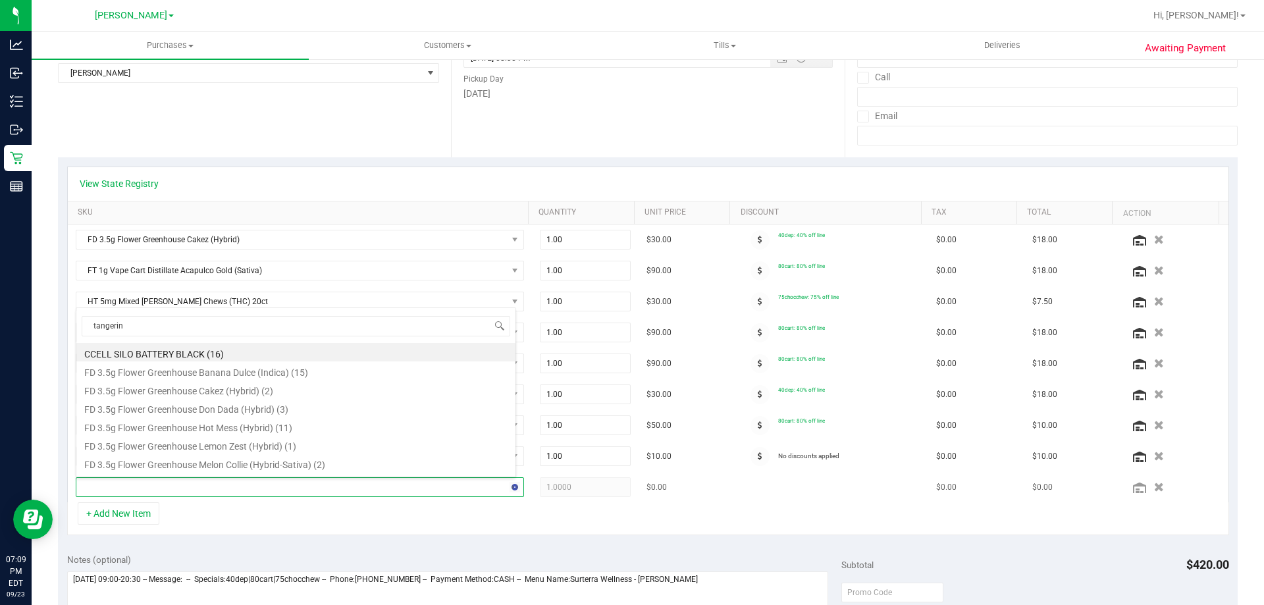
type input "tangerine"
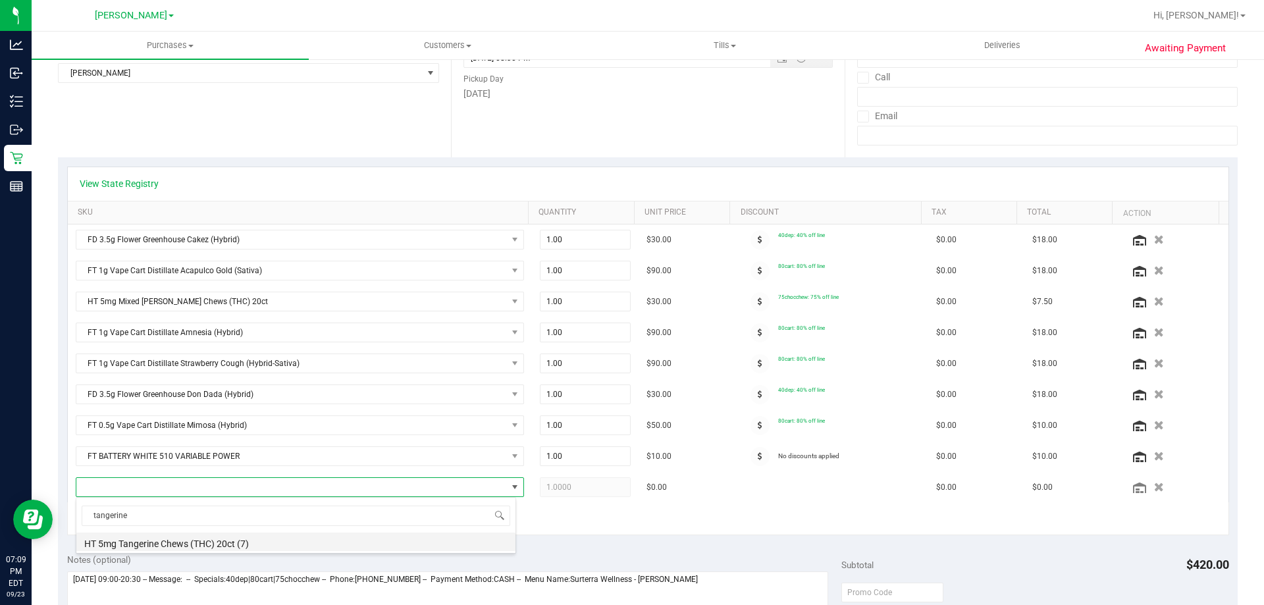
click at [230, 544] on li "HT 5mg Tangerine Chews (THC) 20ct (7)" at bounding box center [295, 542] width 439 height 18
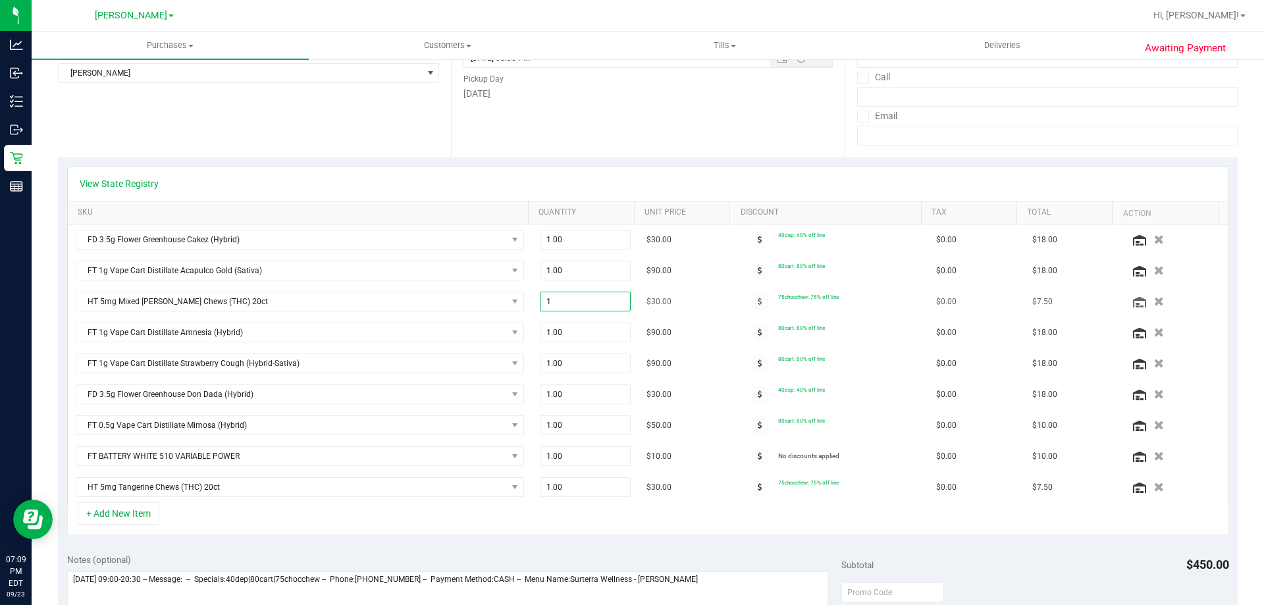
click at [569, 303] on span "1.00 1" at bounding box center [586, 302] width 92 height 20
click at [569, 303] on input "1" at bounding box center [586, 301] width 90 height 18
type input "2"
type input "2.00"
click at [494, 524] on div "+ Add New Item" at bounding box center [648, 518] width 1162 height 33
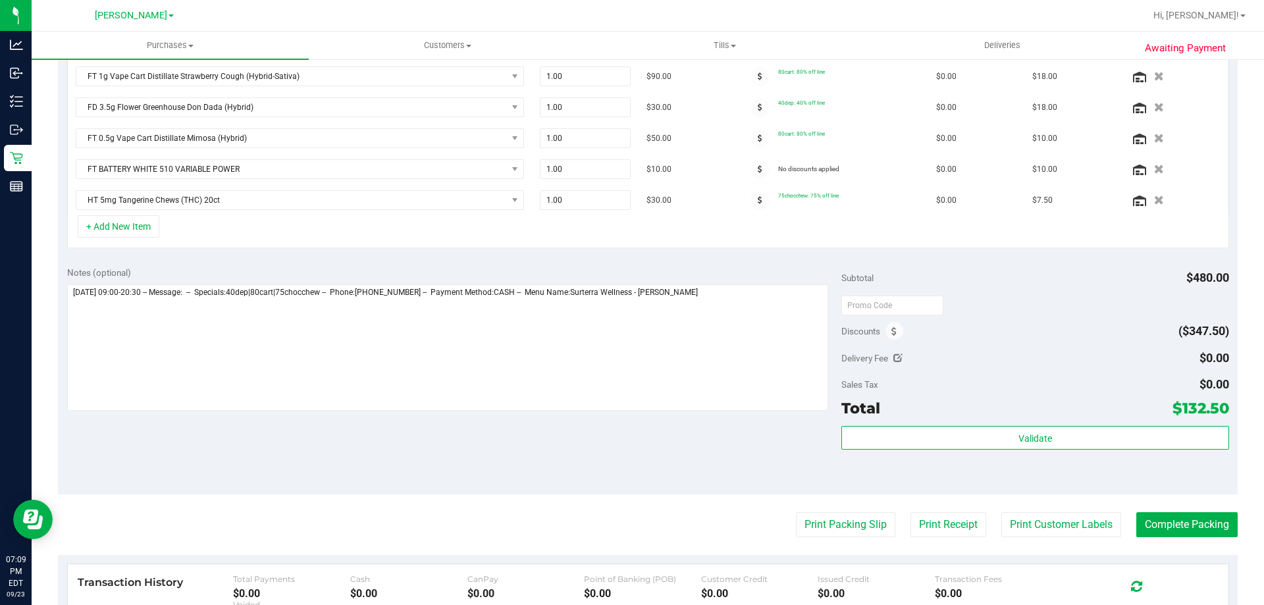
scroll to position [461, 0]
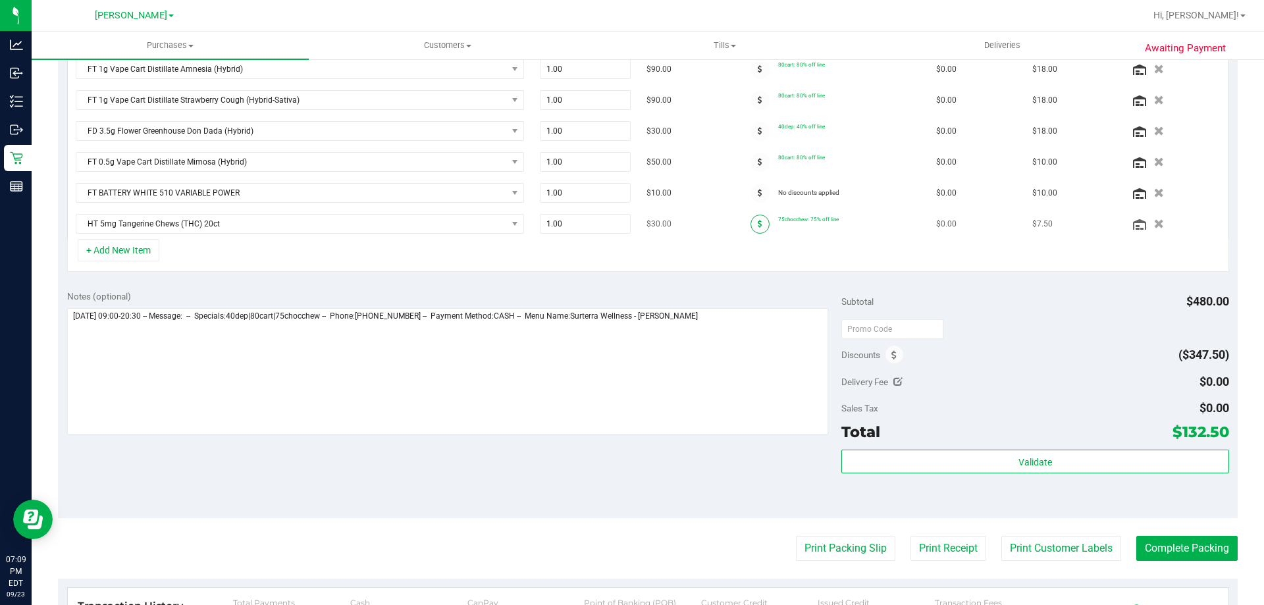
click at [758, 224] on icon at bounding box center [760, 224] width 5 height 8
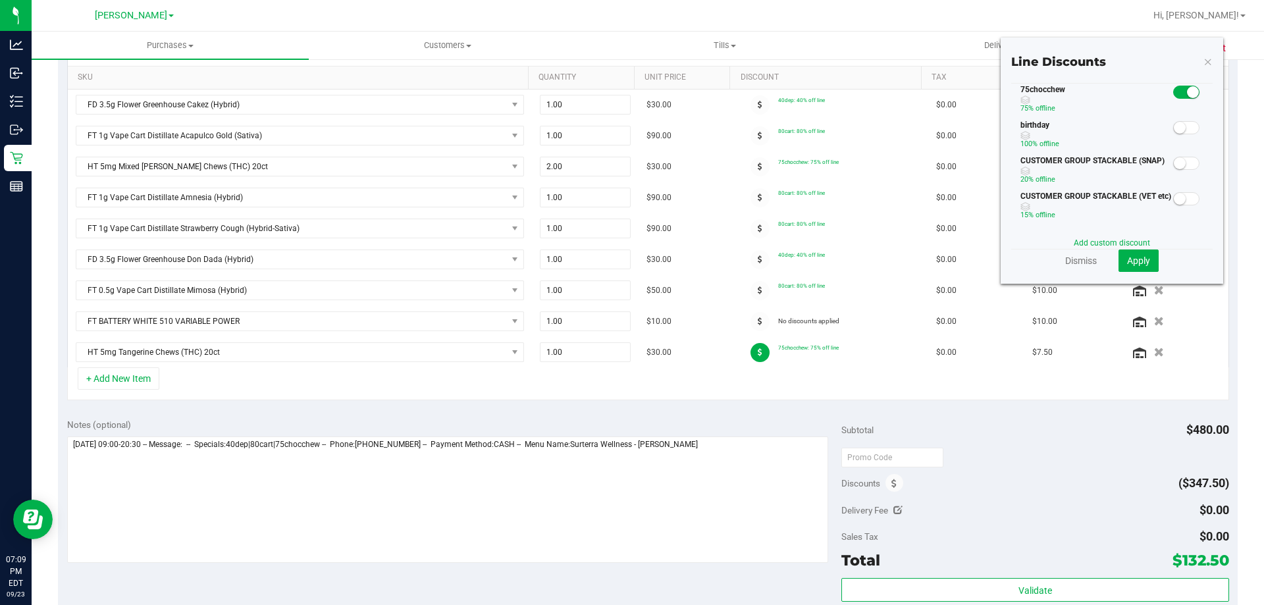
scroll to position [329, 0]
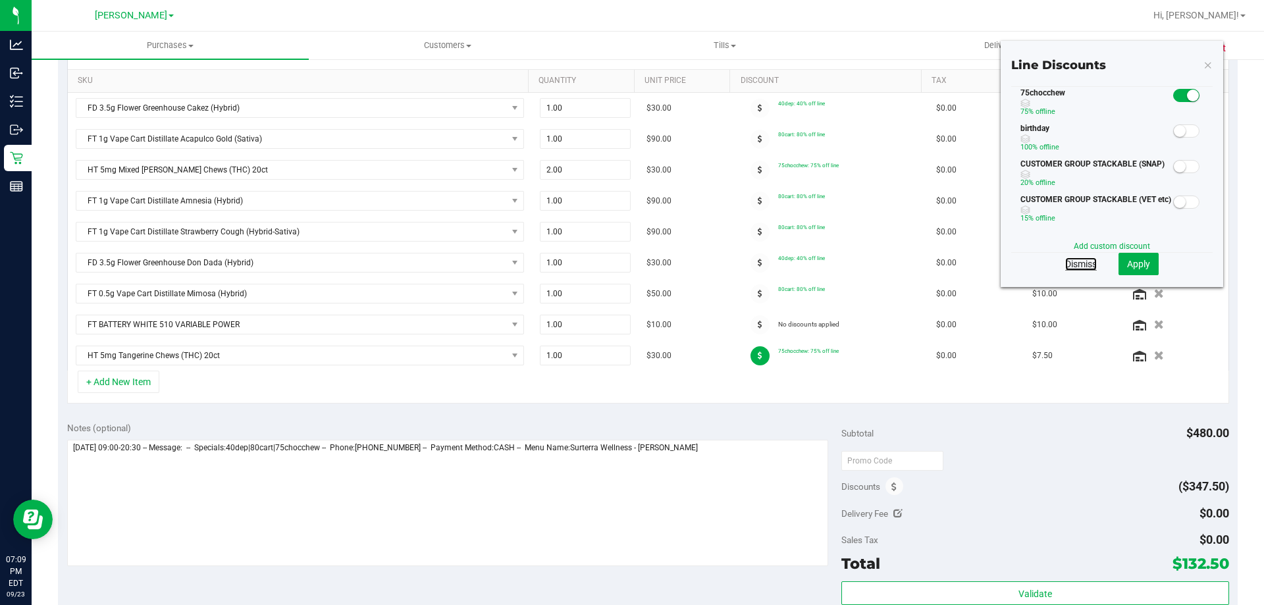
click at [1074, 263] on link "Dismiss" at bounding box center [1081, 263] width 32 height 13
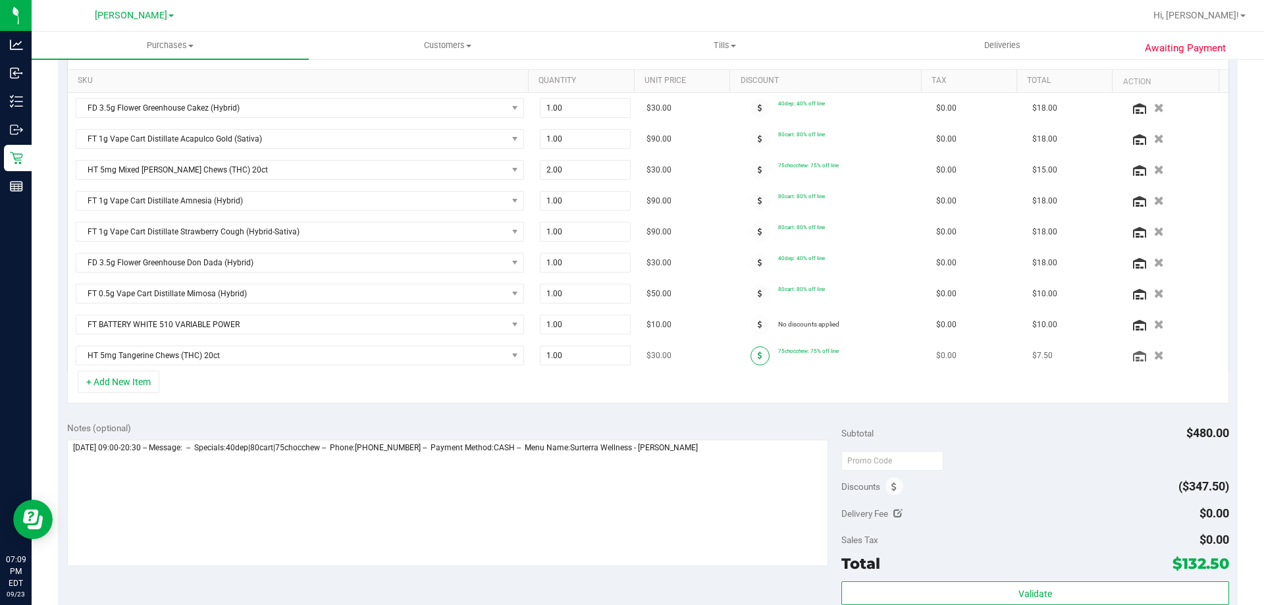
click at [758, 355] on icon at bounding box center [760, 356] width 5 height 8
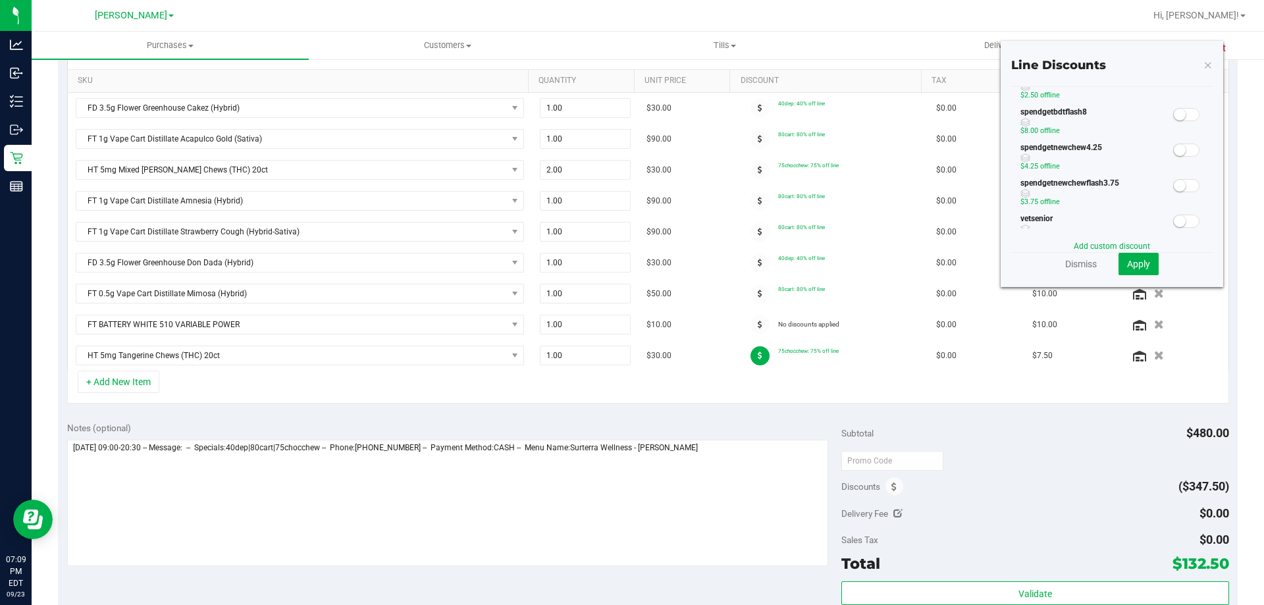
scroll to position [395, 0]
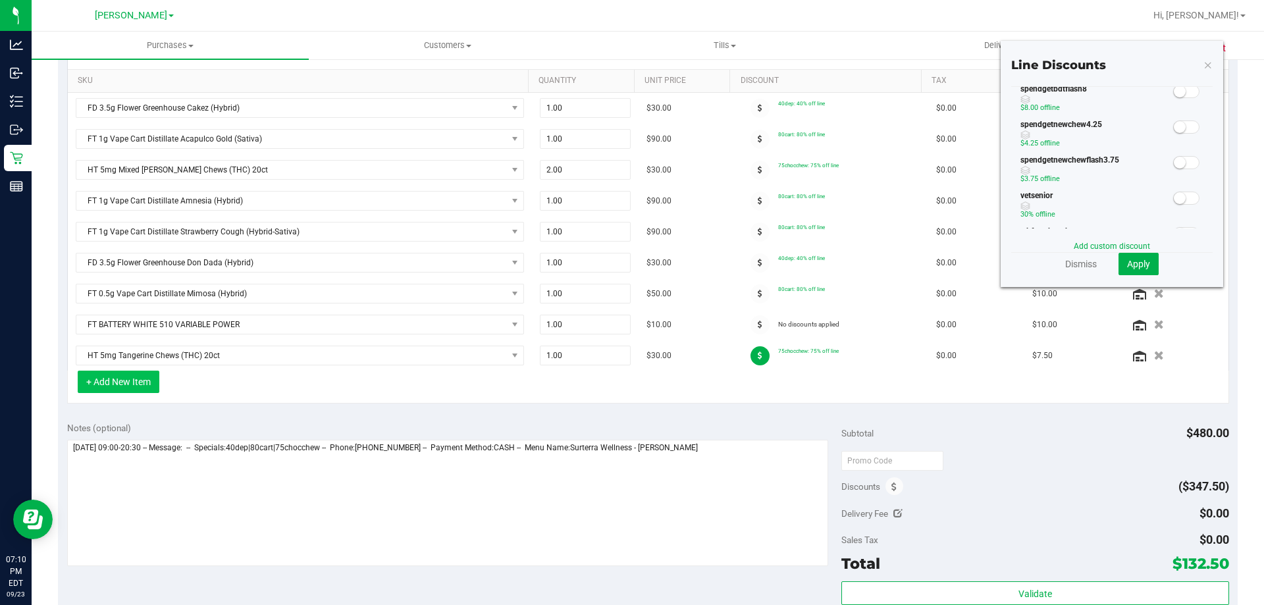
click at [126, 388] on button "+ Add New Item" at bounding box center [119, 382] width 82 height 22
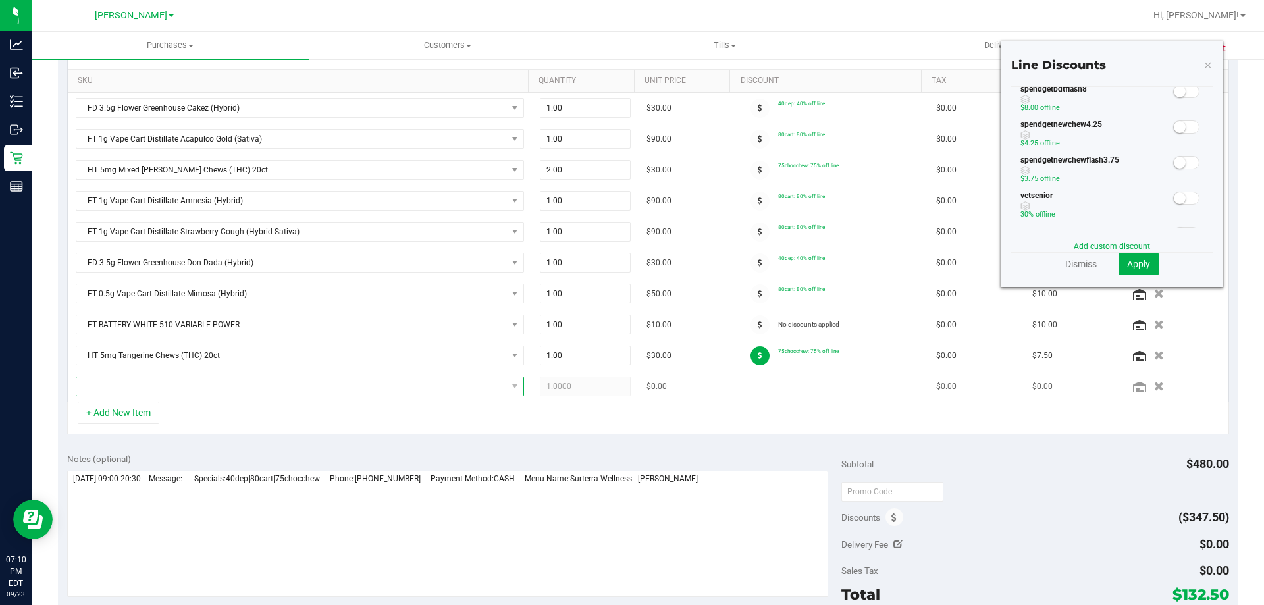
click at [190, 384] on span "NO DATA FOUND" at bounding box center [291, 386] width 431 height 18
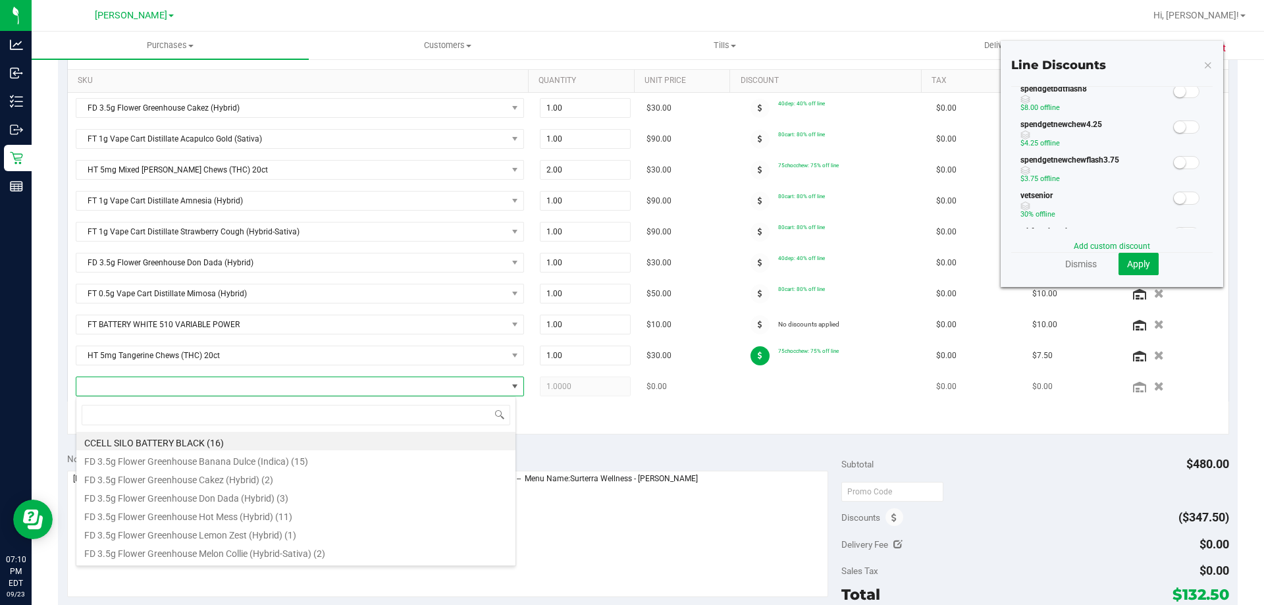
scroll to position [20, 436]
type input "kush min"
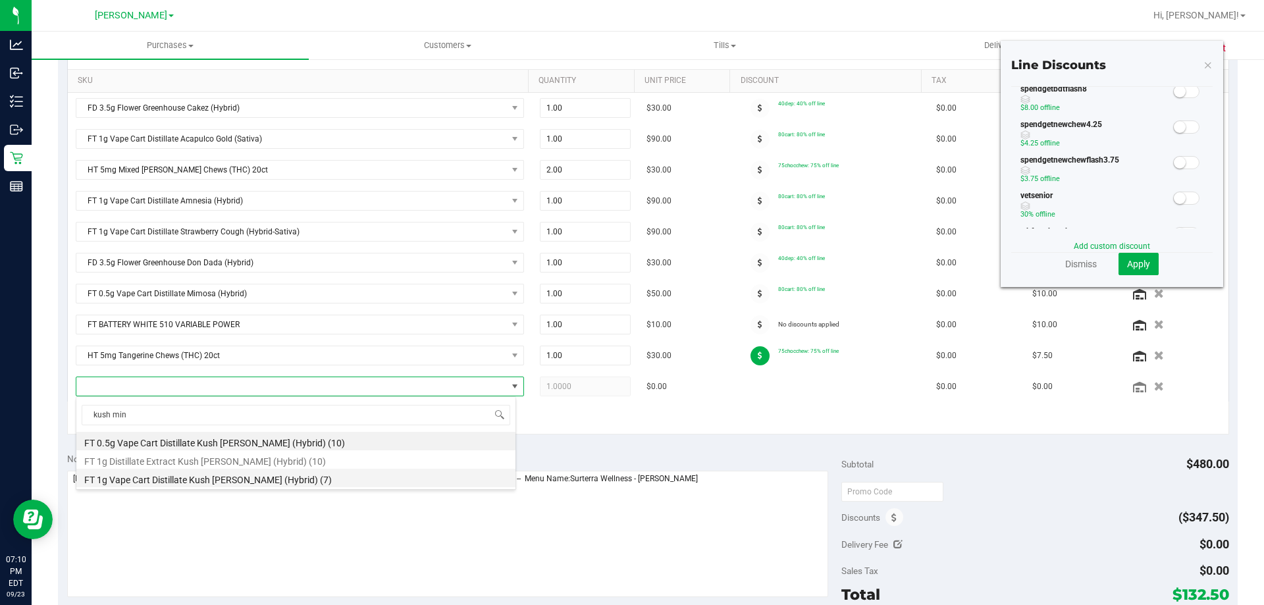
click at [224, 479] on li "FT 1g Vape Cart Distillate Kush Mintz (Hybrid) (7)" at bounding box center [295, 478] width 439 height 18
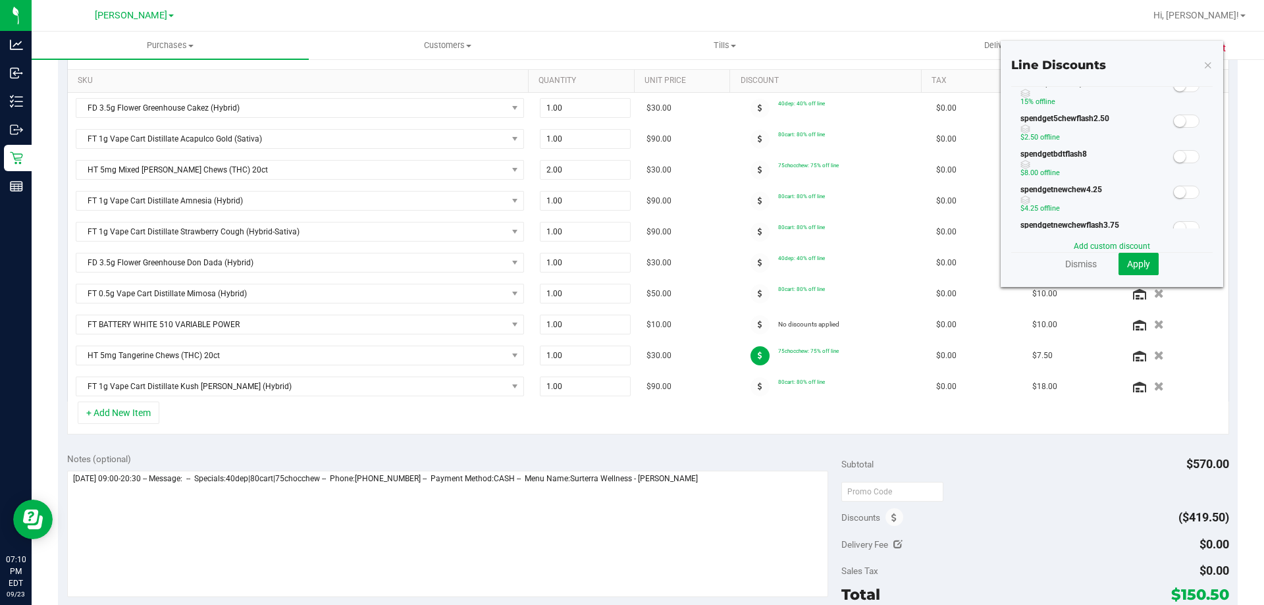
scroll to position [329, 0]
click at [1177, 159] on span at bounding box center [1186, 157] width 26 height 13
click at [1137, 267] on span "Apply" at bounding box center [1138, 264] width 23 height 11
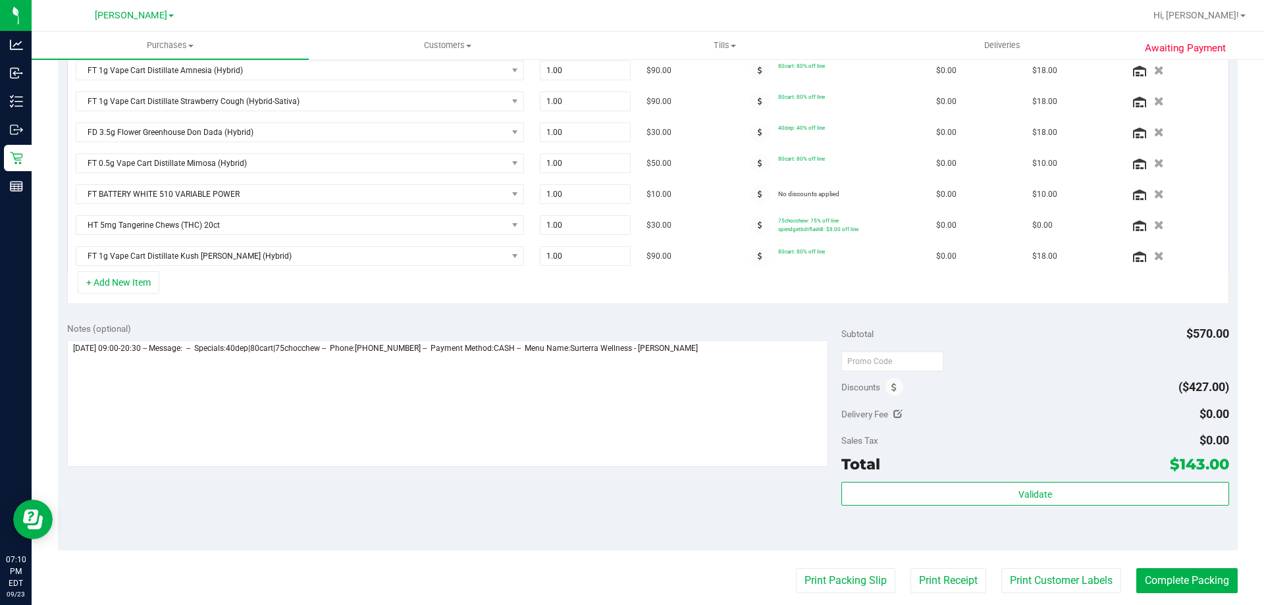
scroll to position [461, 0]
click at [758, 220] on icon at bounding box center [760, 224] width 5 height 8
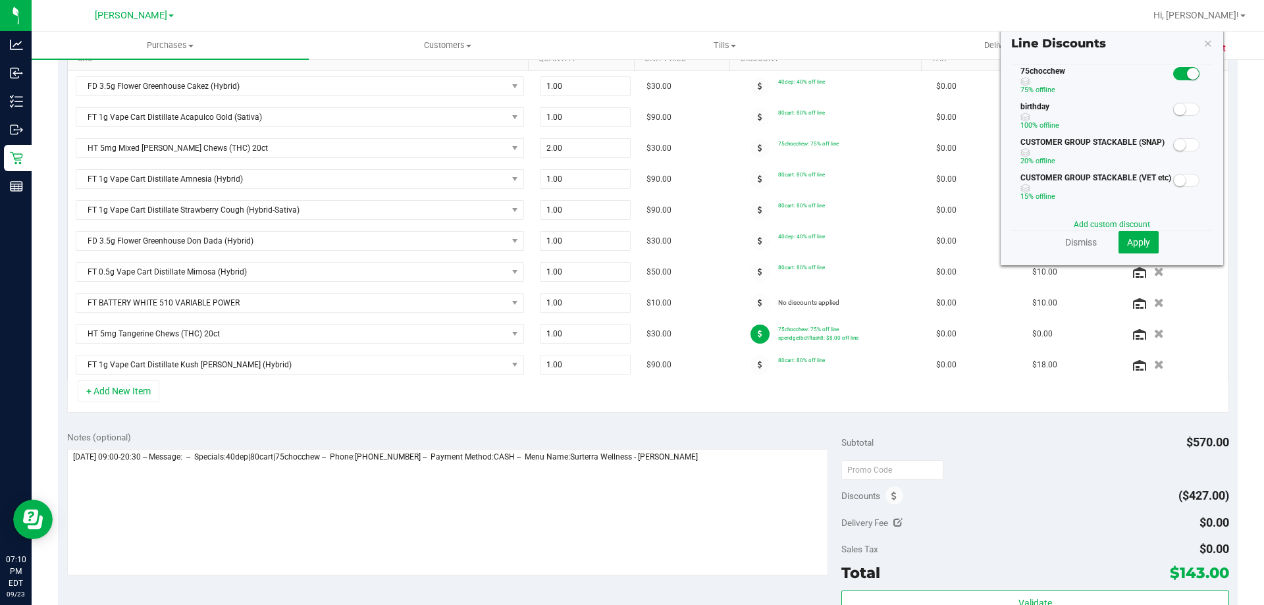
scroll to position [329, 0]
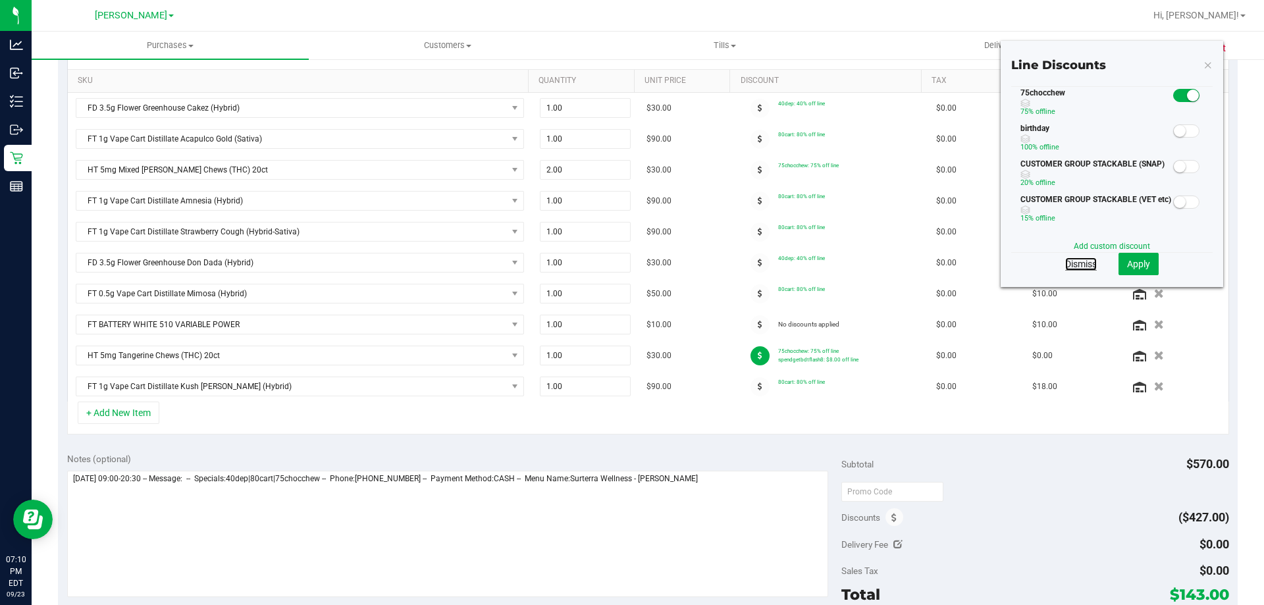
click at [1082, 265] on link "Dismiss" at bounding box center [1081, 263] width 32 height 13
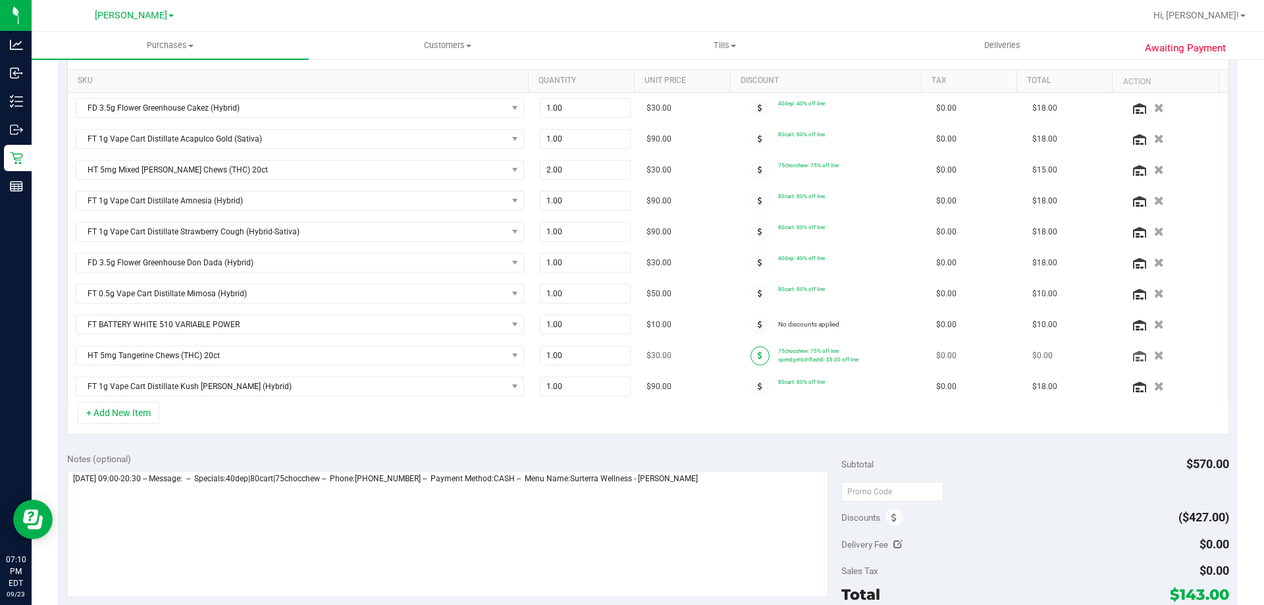
click at [758, 354] on icon at bounding box center [760, 356] width 5 height 8
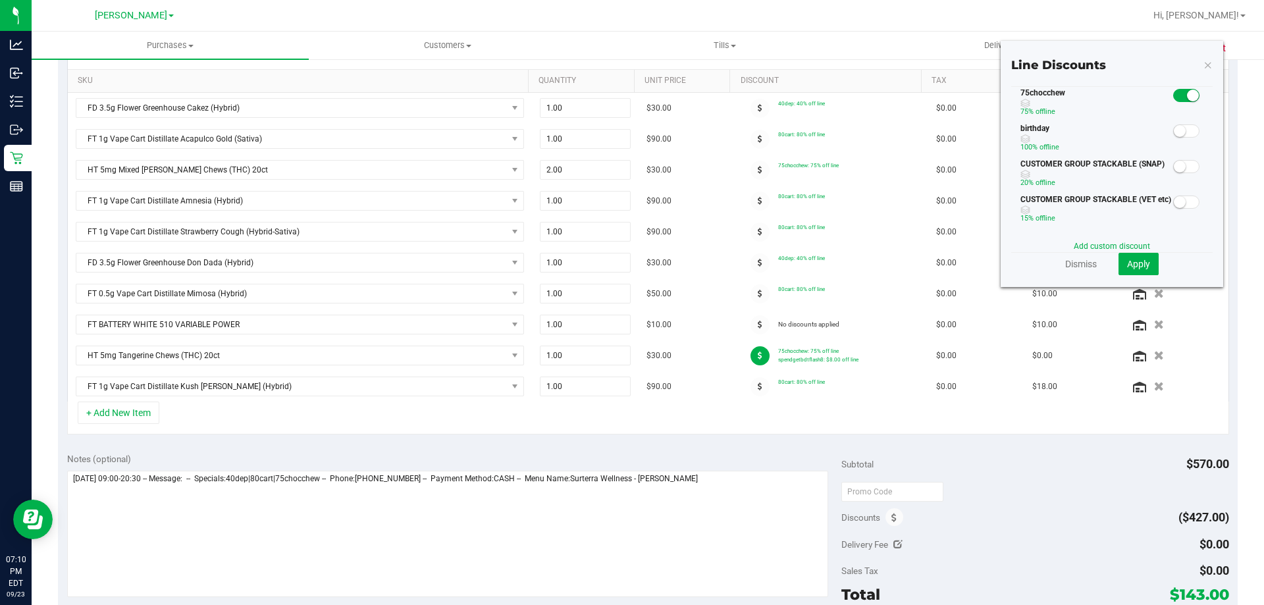
click at [1178, 90] on span at bounding box center [1186, 95] width 26 height 13
click at [1178, 95] on span at bounding box center [1186, 95] width 26 height 13
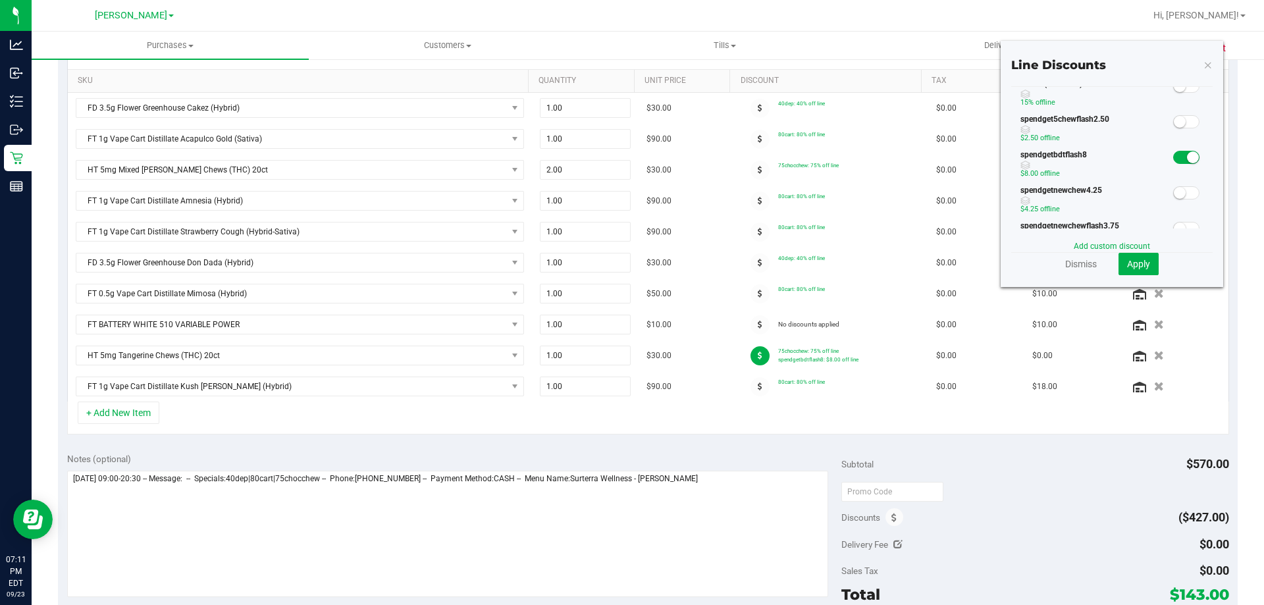
click at [1176, 157] on span at bounding box center [1186, 157] width 26 height 13
click at [1129, 260] on span "Apply" at bounding box center [1138, 264] width 23 height 11
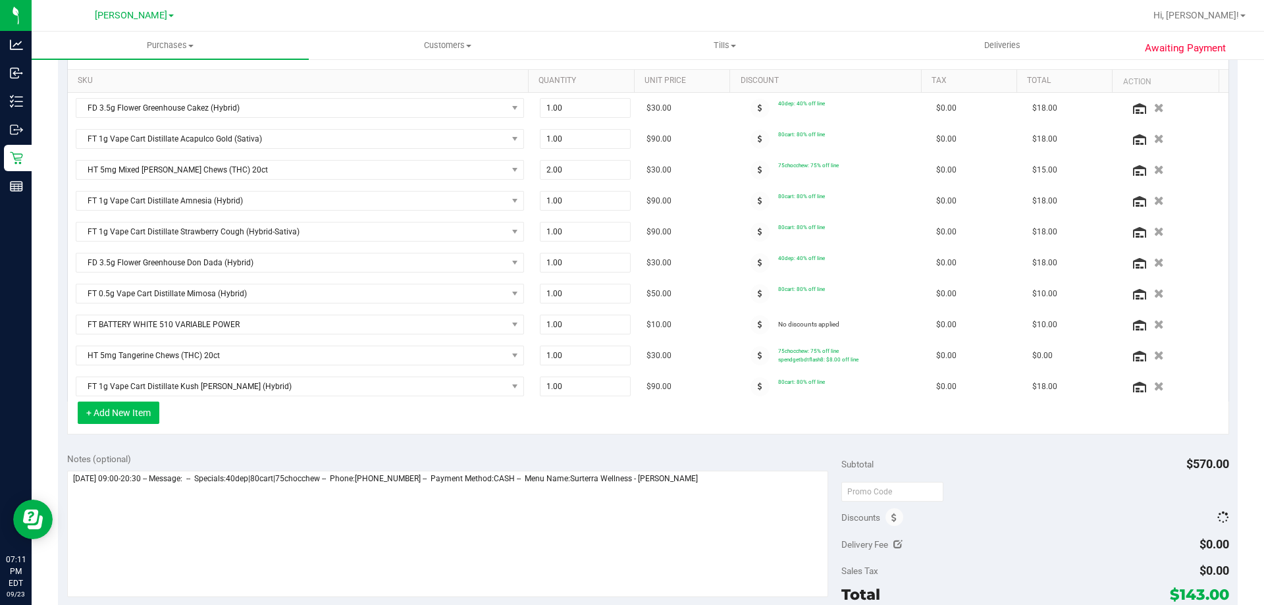
click at [137, 413] on button "+ Add New Item" at bounding box center [119, 413] width 82 height 22
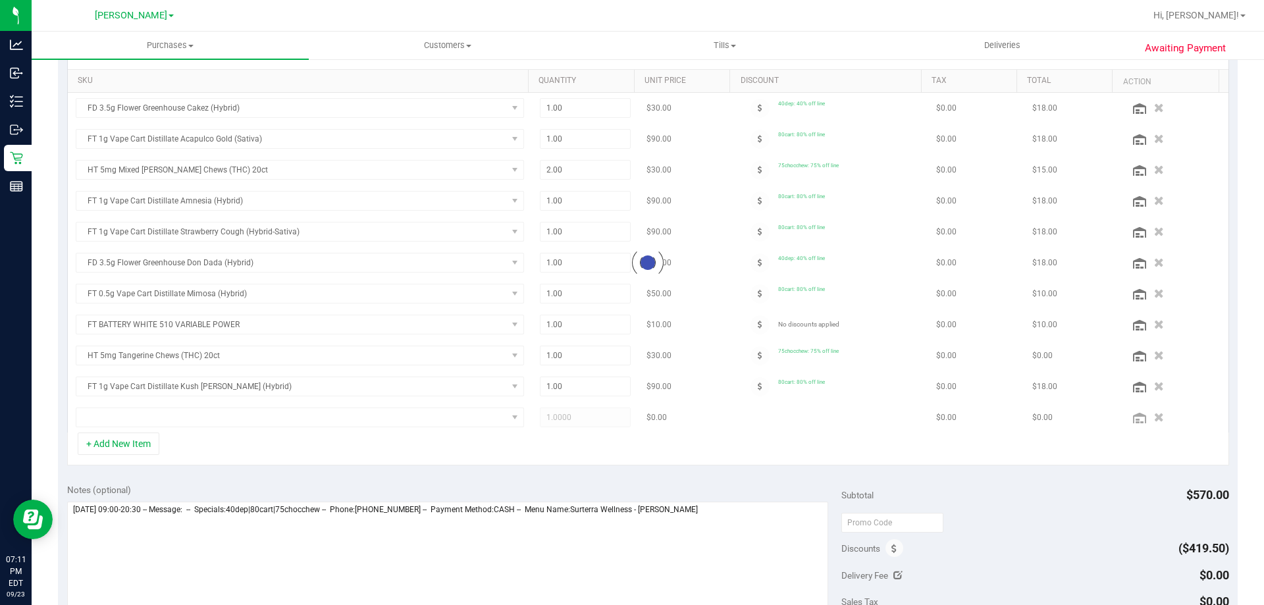
click at [137, 421] on div at bounding box center [648, 263] width 1161 height 340
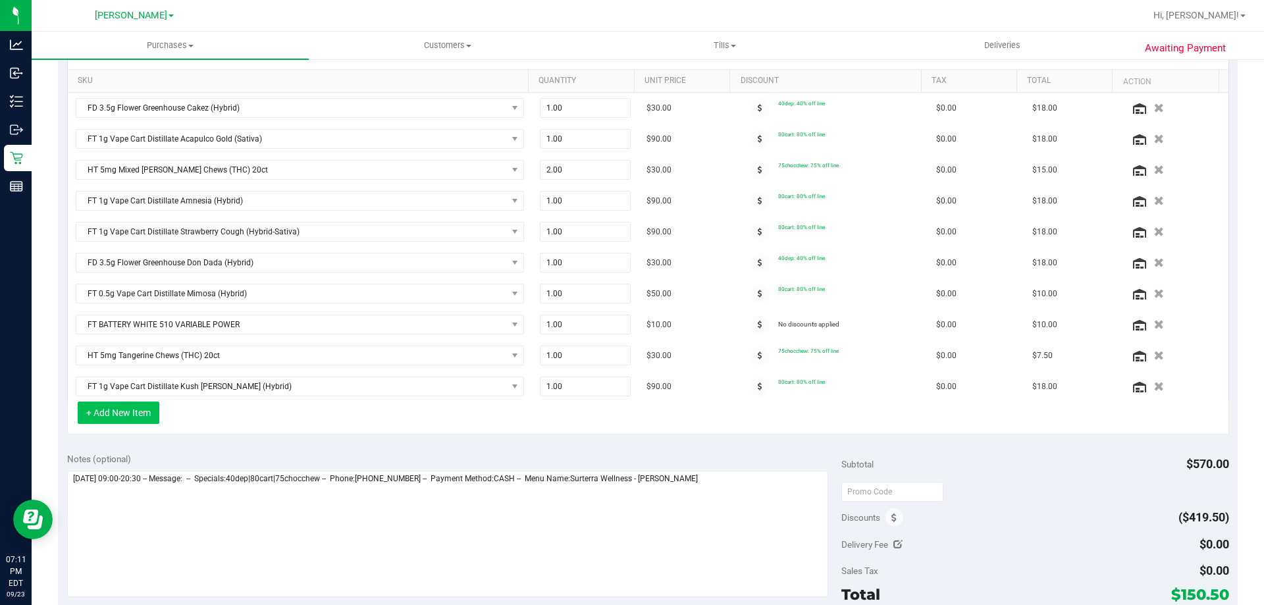
click at [126, 419] on button "+ Add New Item" at bounding box center [119, 413] width 82 height 22
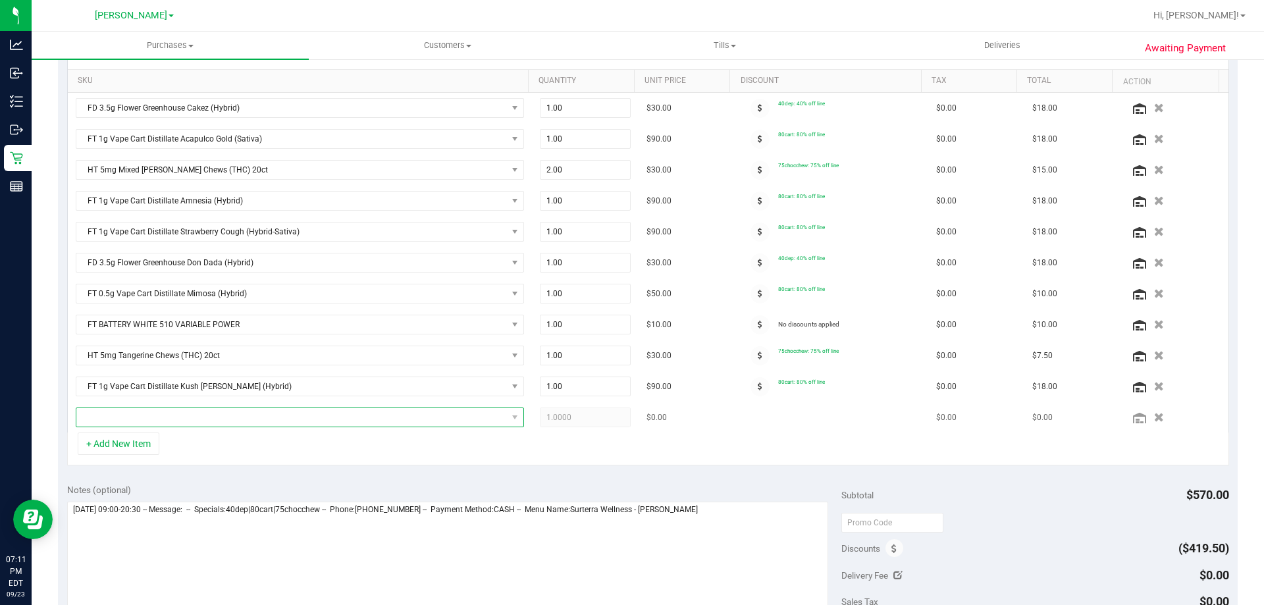
click at [140, 413] on span "NO DATA FOUND" at bounding box center [291, 417] width 431 height 18
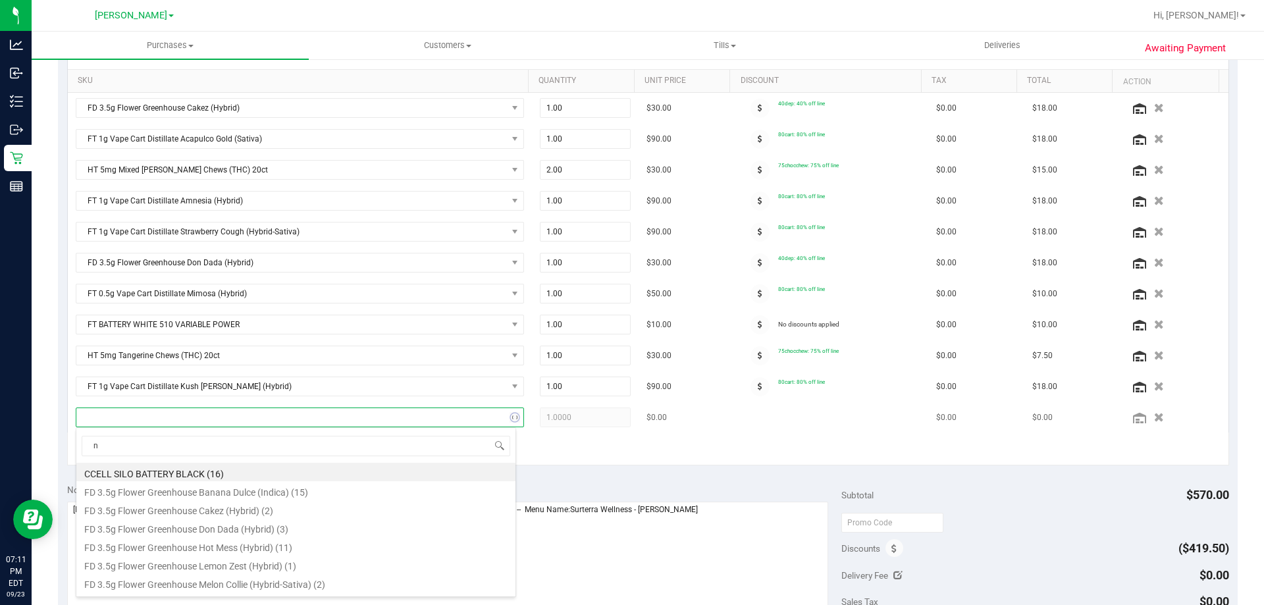
scroll to position [20, 436]
type input "nyc"
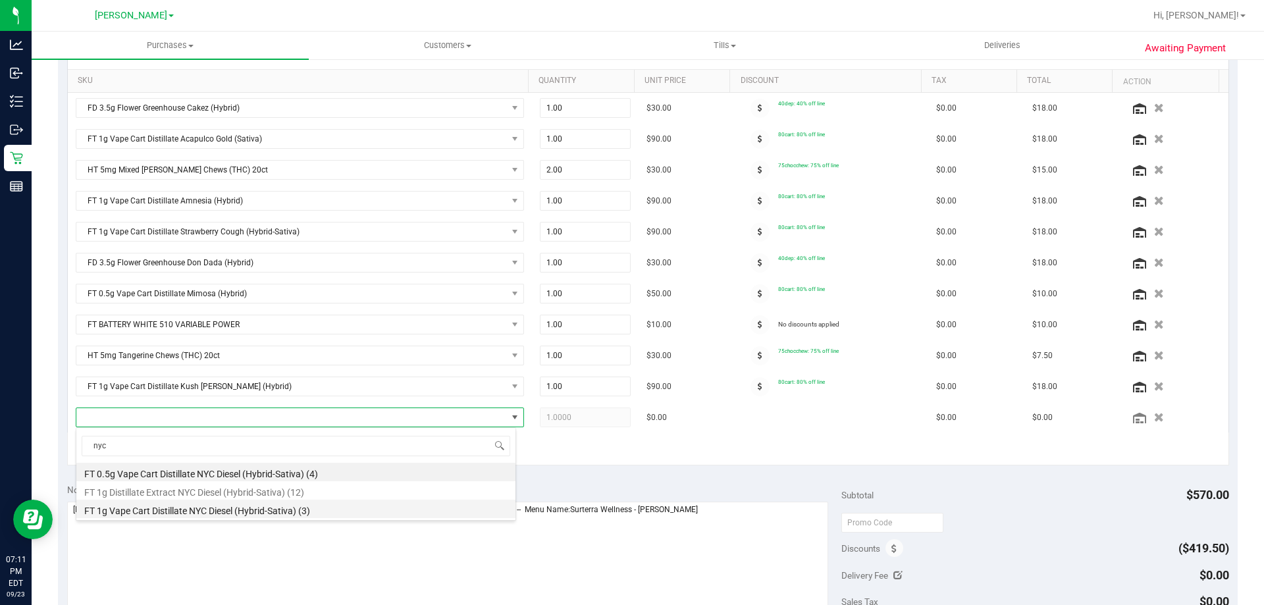
click at [187, 507] on li "FT 1g Vape Cart Distillate NYC Diesel (Hybrid-Sativa) (3)" at bounding box center [295, 509] width 439 height 18
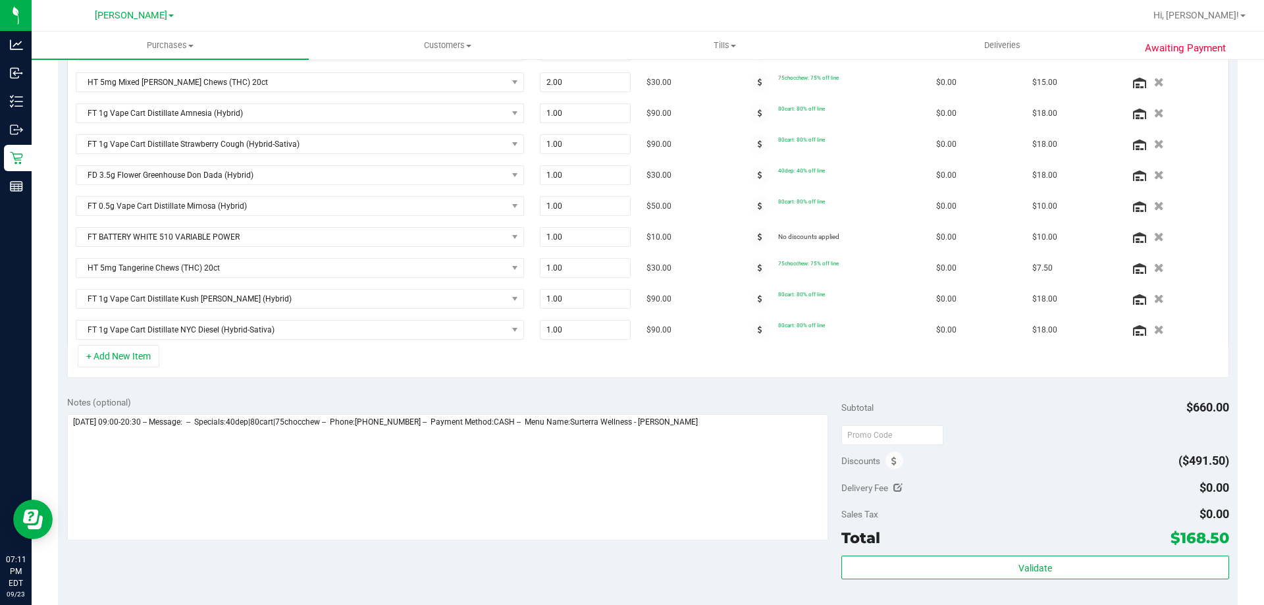
scroll to position [461, 0]
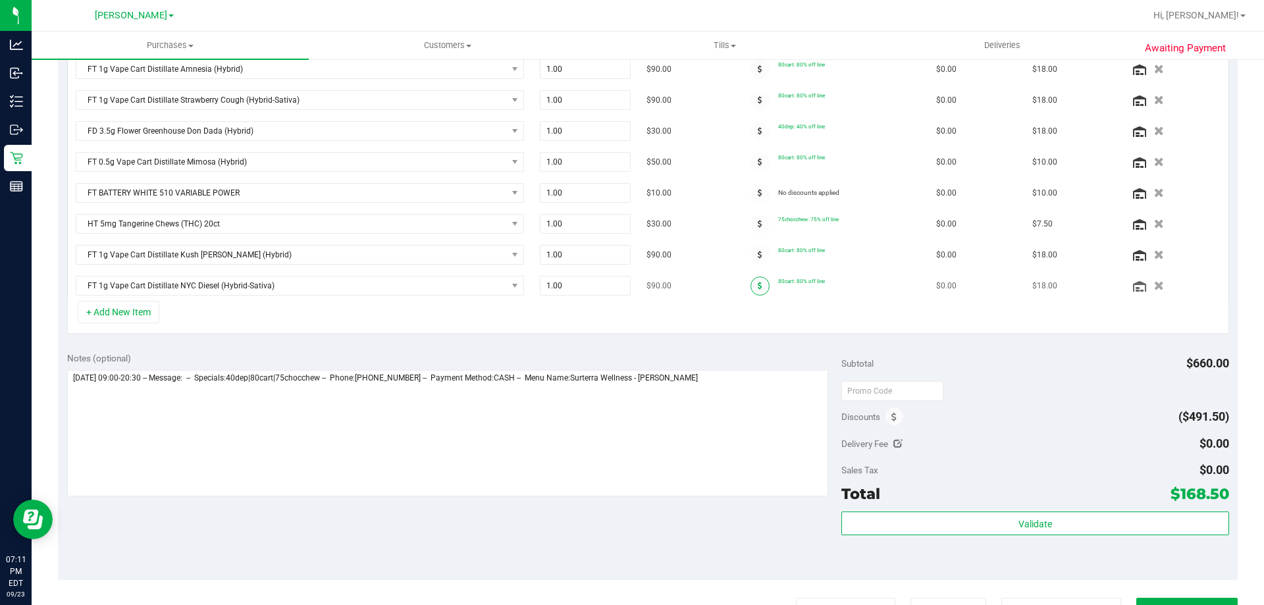
click at [753, 286] on span at bounding box center [760, 286] width 19 height 19
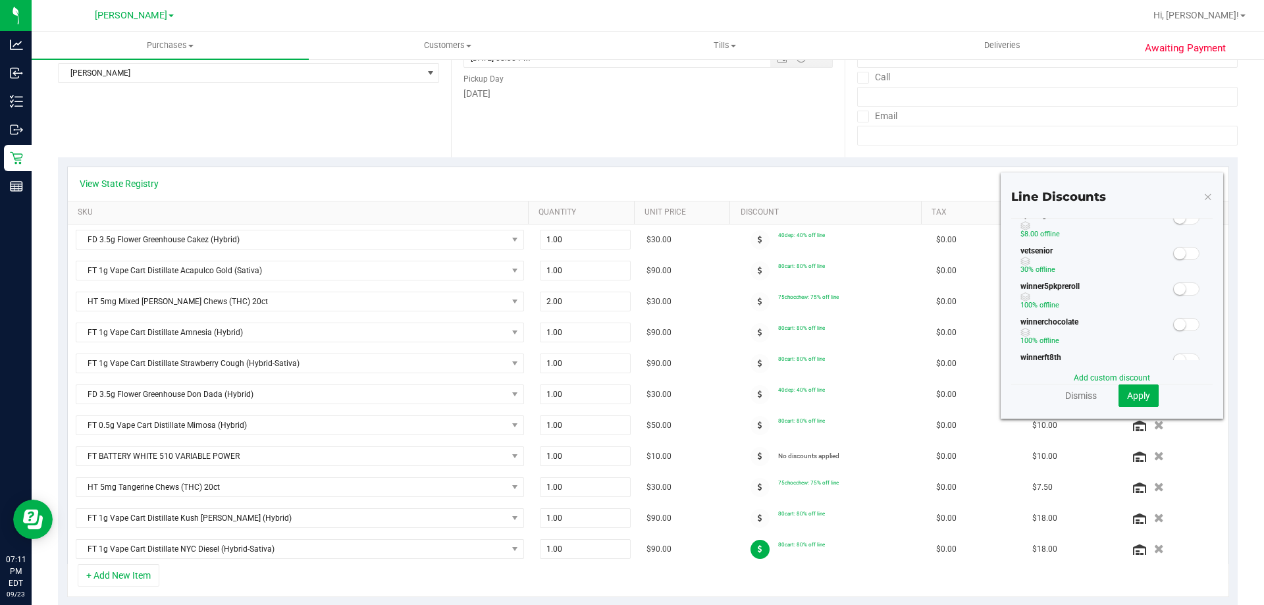
scroll to position [395, 0]
click at [1075, 396] on link "Dismiss" at bounding box center [1081, 395] width 32 height 13
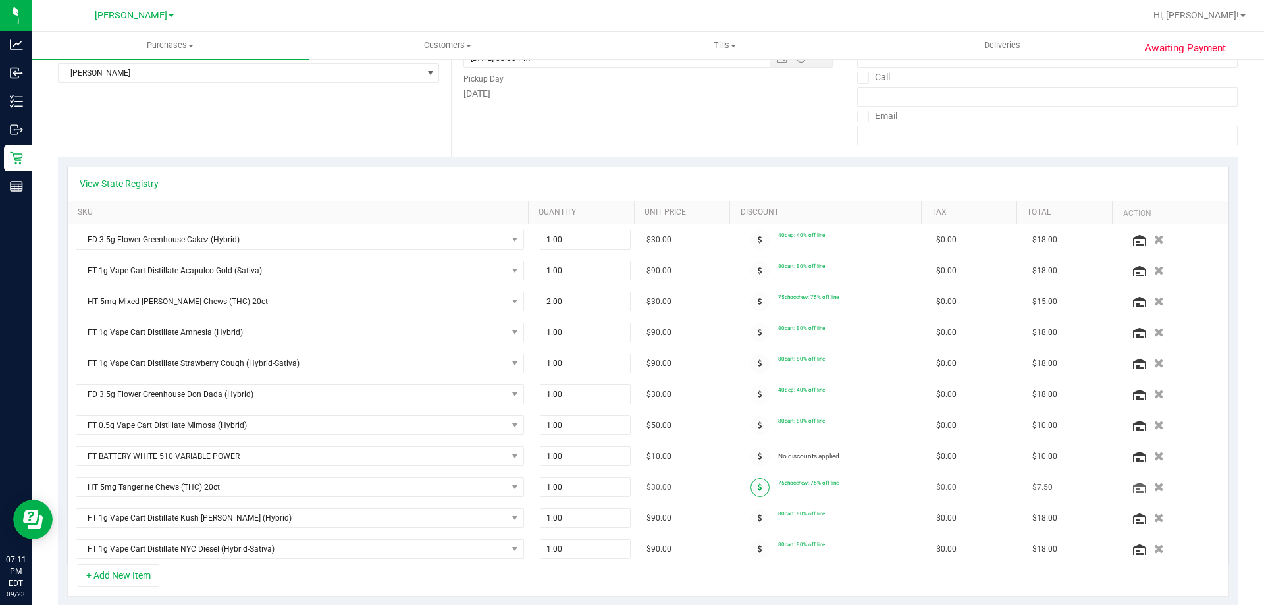
click at [755, 481] on span at bounding box center [760, 487] width 19 height 19
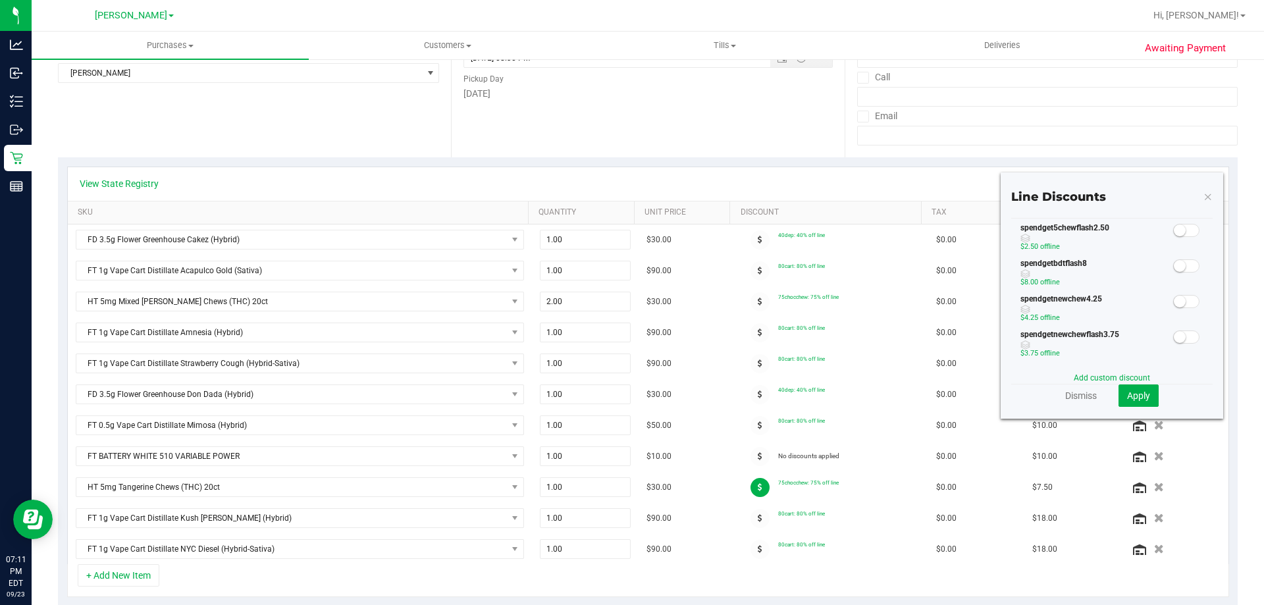
scroll to position [329, 0]
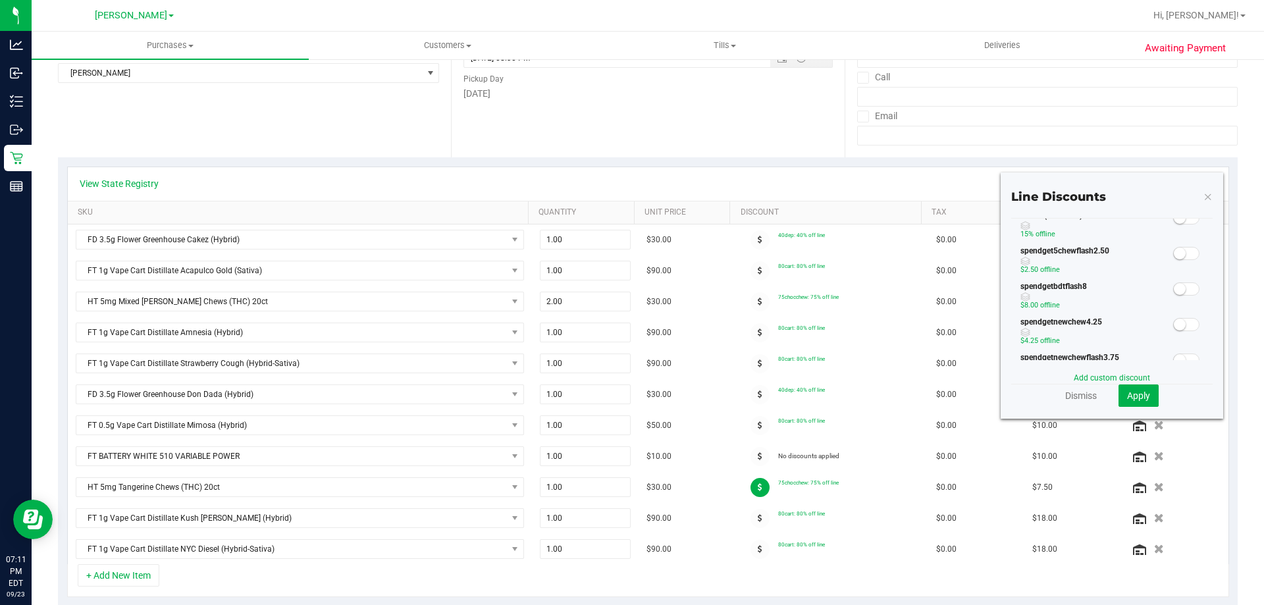
click at [1176, 254] on span at bounding box center [1186, 253] width 26 height 13
click at [1127, 394] on span "Apply" at bounding box center [1138, 395] width 23 height 11
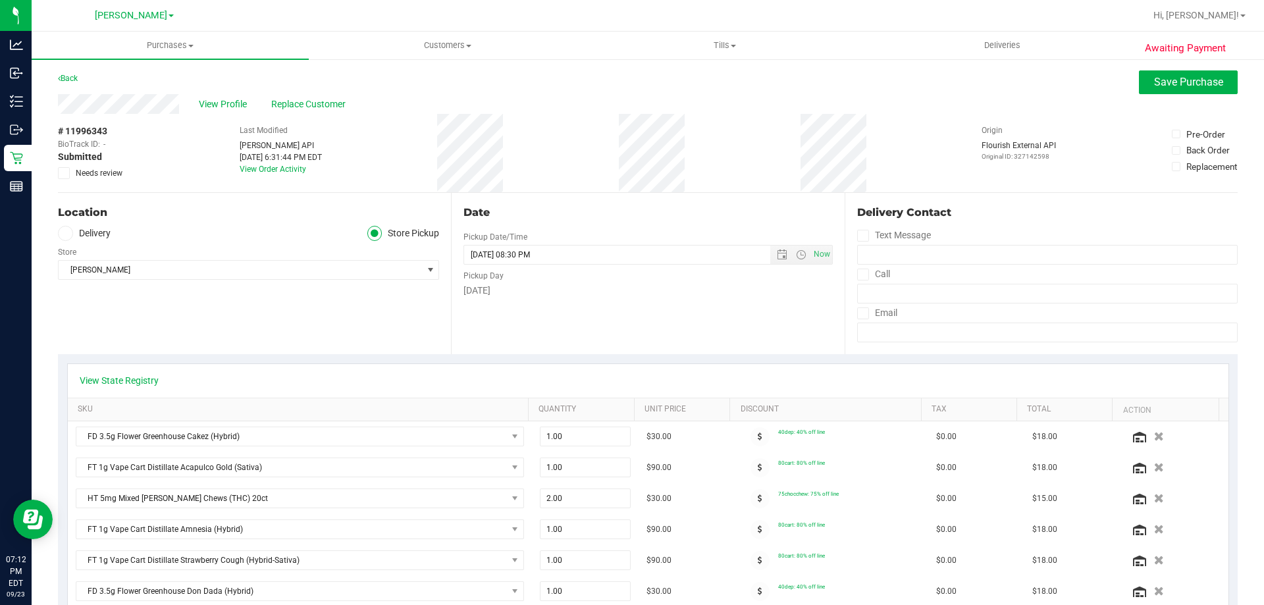
scroll to position [0, 0]
click at [1173, 97] on div "View Profile Replace Customer" at bounding box center [648, 105] width 1180 height 20
click at [1154, 82] on span "Save Purchase" at bounding box center [1188, 82] width 69 height 13
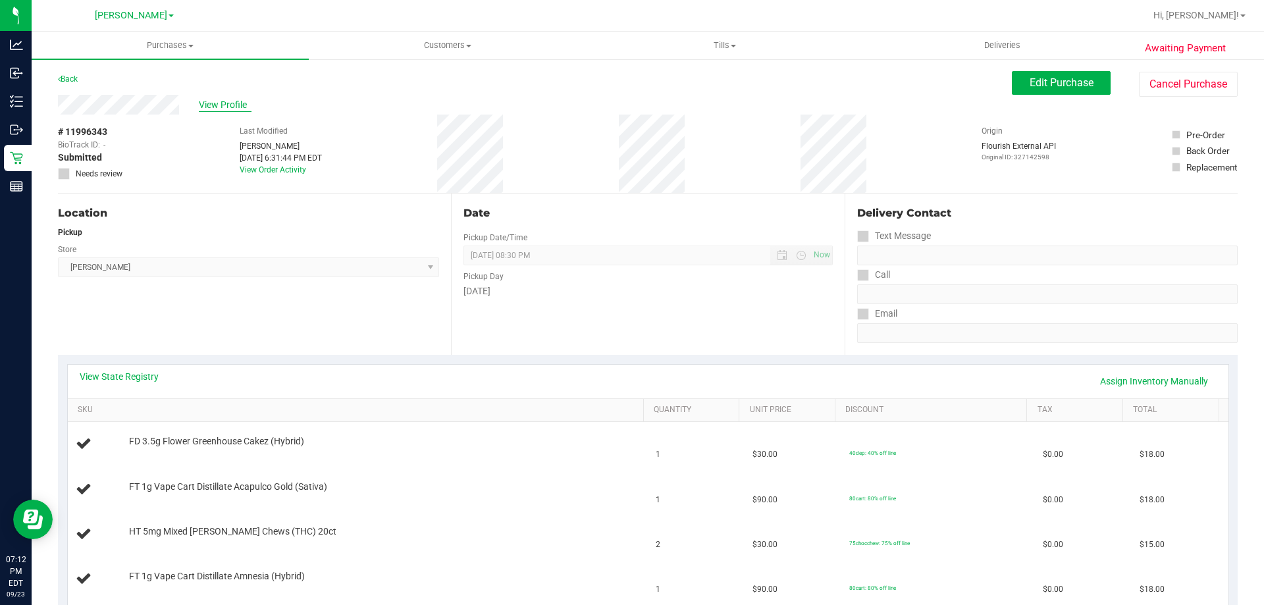
click at [223, 105] on span "View Profile" at bounding box center [225, 105] width 53 height 14
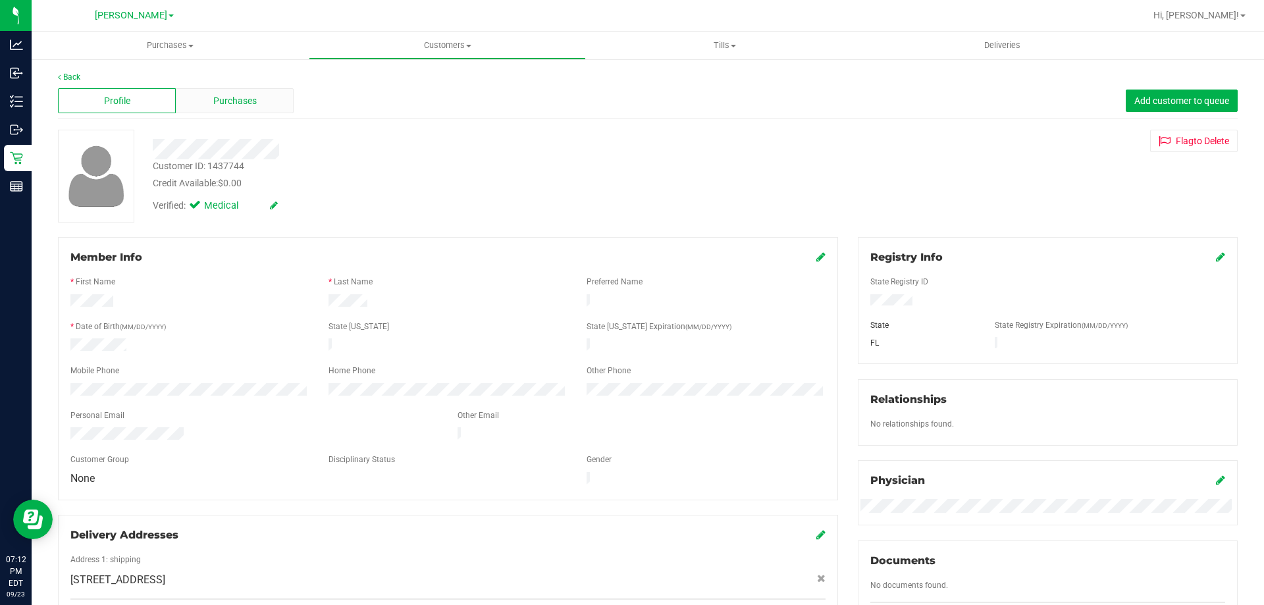
click at [244, 101] on span "Purchases" at bounding box center [234, 101] width 43 height 14
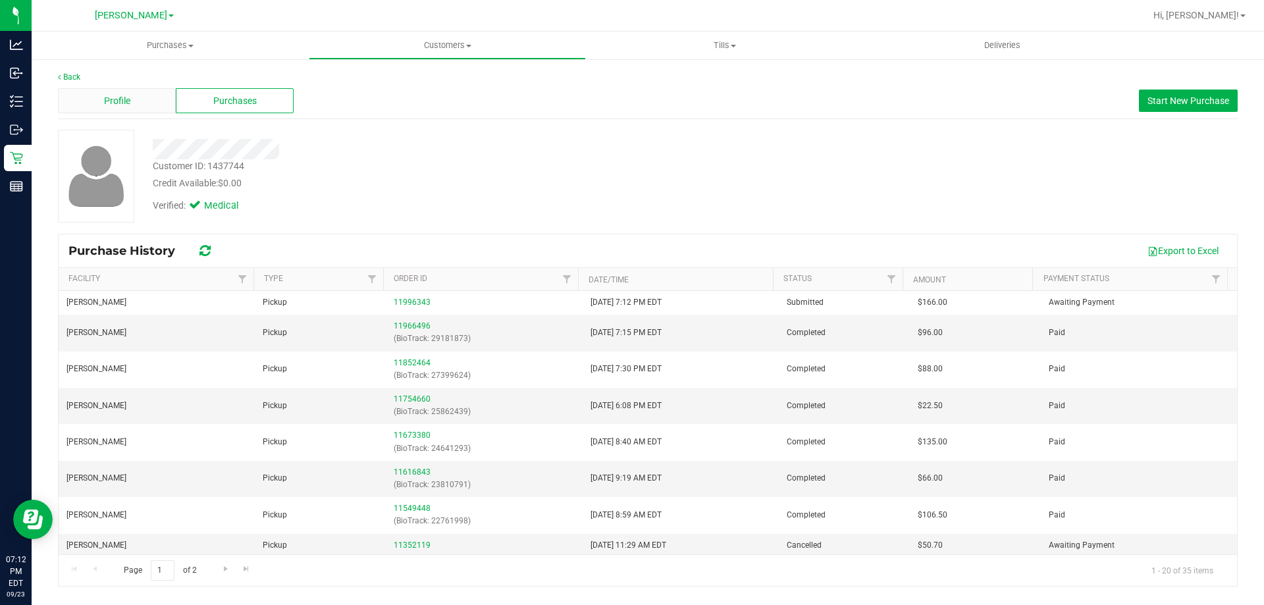
click at [145, 92] on div "Profile" at bounding box center [117, 100] width 118 height 25
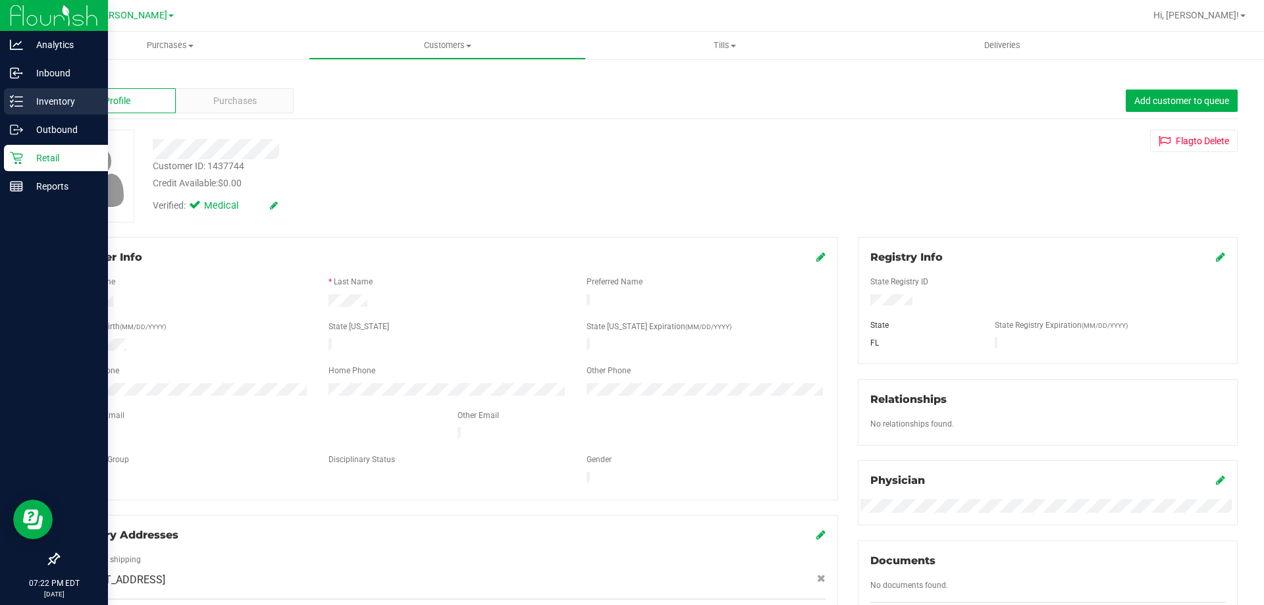
click at [20, 99] on icon at bounding box center [16, 101] width 13 height 13
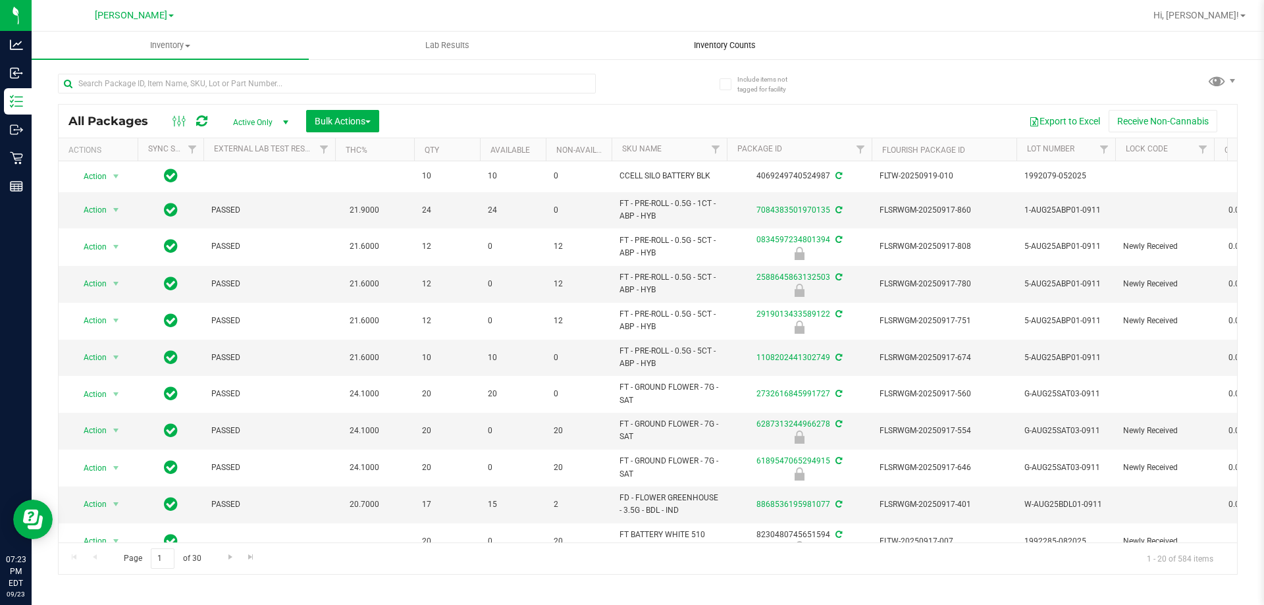
click at [749, 44] on span "Inventory Counts" at bounding box center [724, 46] width 97 height 12
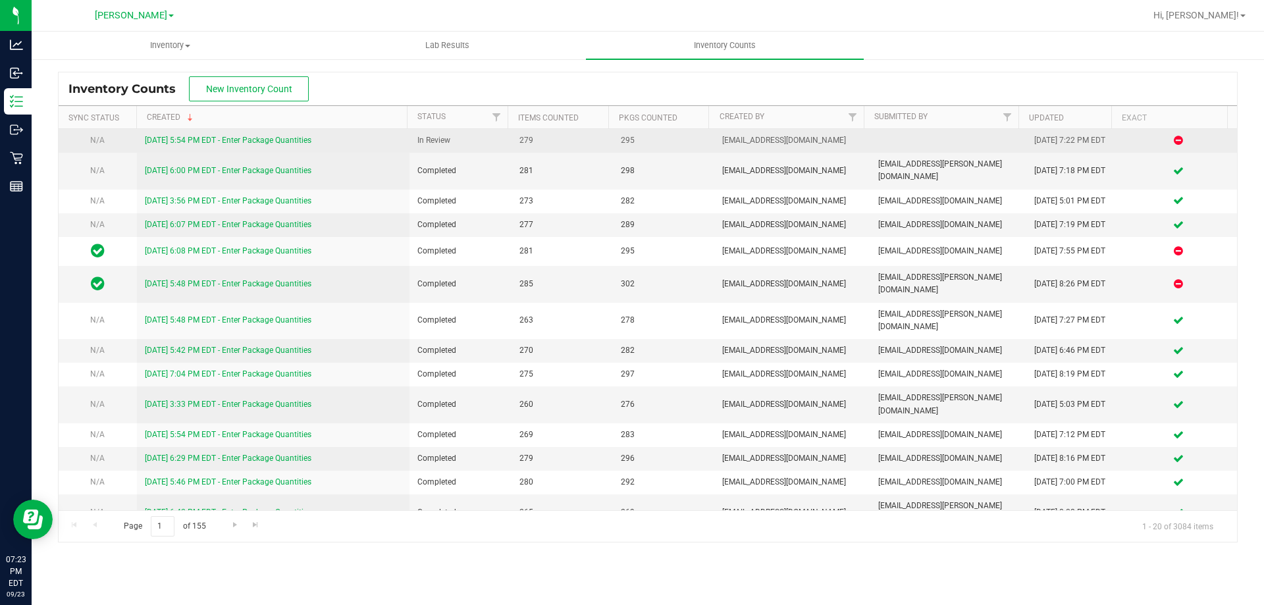
click at [295, 136] on link "9/23/25 5:54 PM EDT - Enter Package Quantities" at bounding box center [228, 140] width 167 height 9
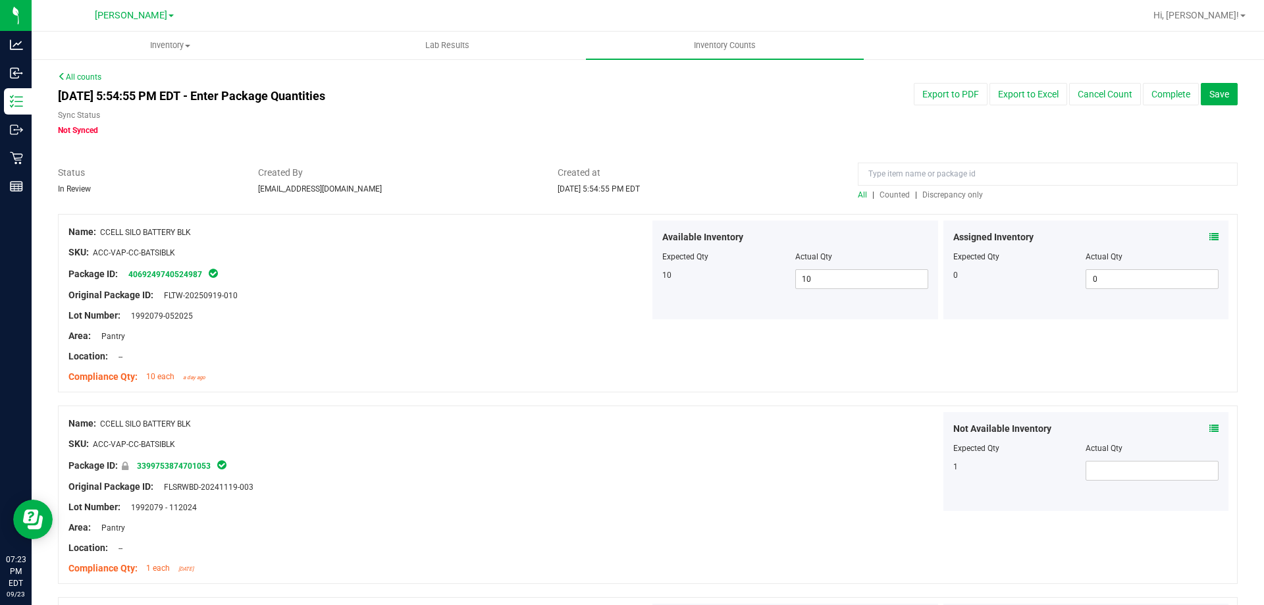
click at [948, 194] on span "Discrepancy only" at bounding box center [952, 194] width 61 height 9
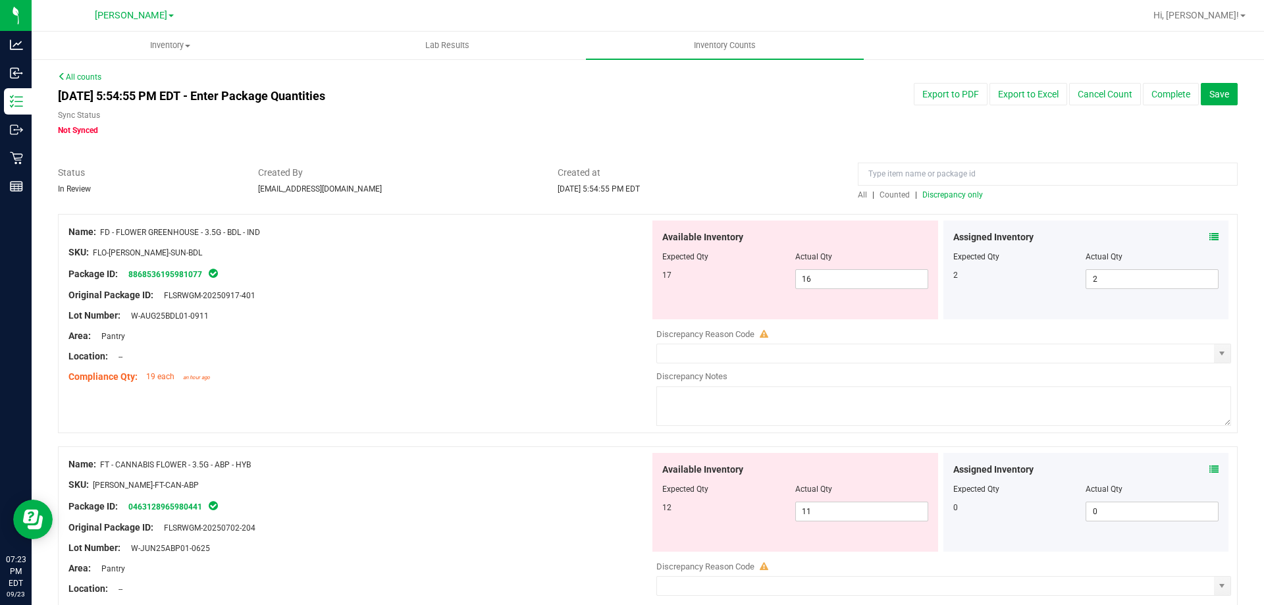
click at [1212, 234] on div "Assigned Inventory Expected Qty Actual Qty 2 2 2" at bounding box center [1086, 270] width 286 height 99
click at [1209, 240] on icon at bounding box center [1213, 236] width 9 height 9
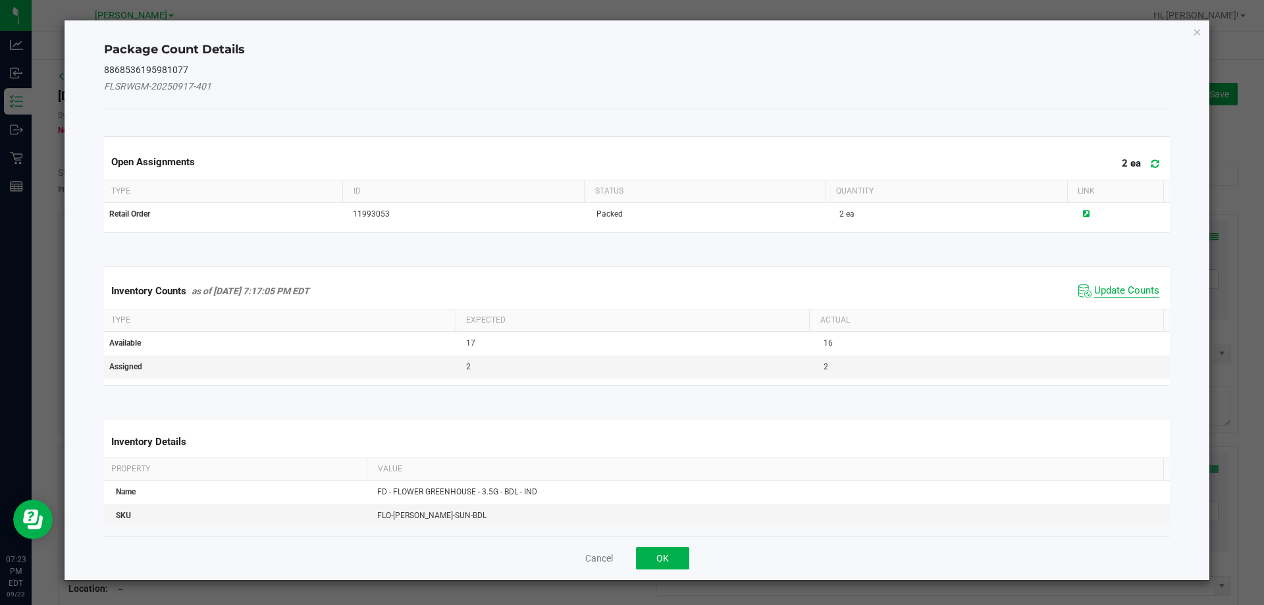
click at [1129, 284] on span "Update Counts" at bounding box center [1126, 290] width 65 height 13
click at [1129, 284] on span "Update Counts" at bounding box center [1120, 290] width 84 height 18
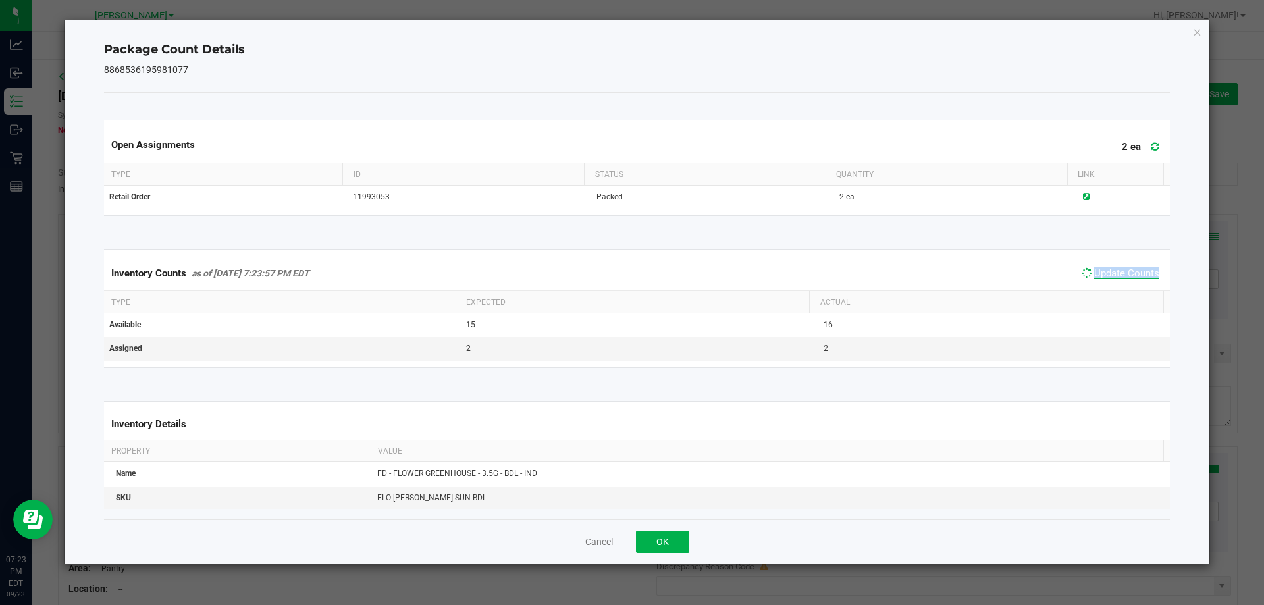
click at [1129, 284] on div "Inventory Counts as of Sep 23, 2025 7:23:57 PM EDT Update Counts" at bounding box center [637, 273] width 1072 height 34
click at [669, 546] on button "OK" at bounding box center [662, 542] width 53 height 22
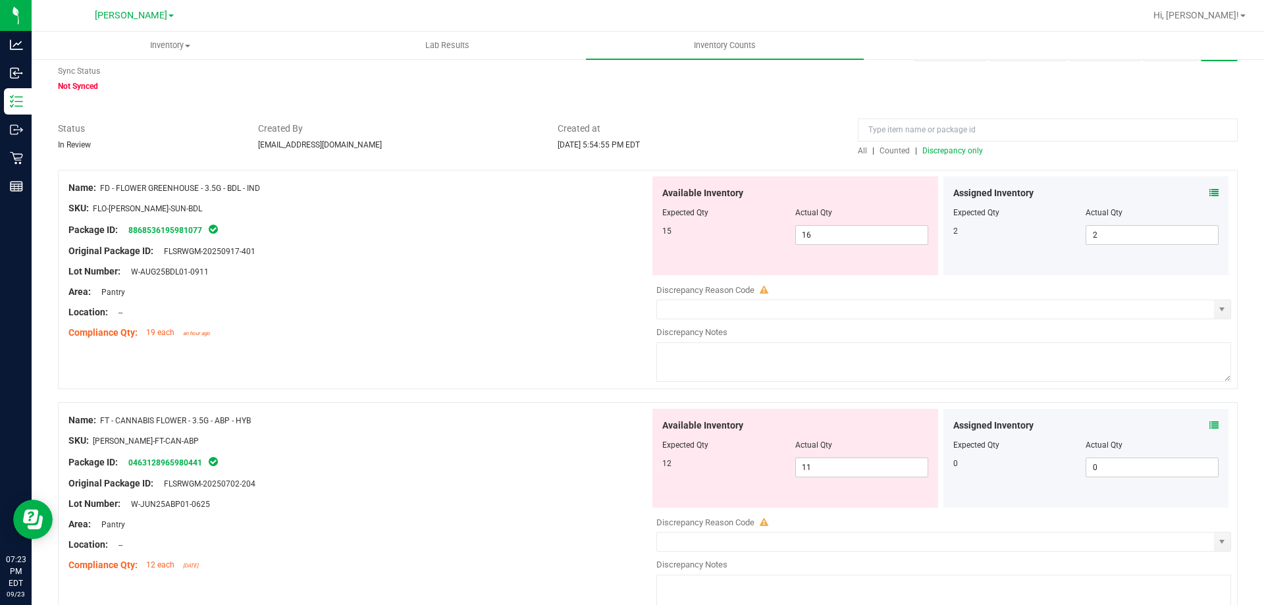
scroll to position [66, 0]
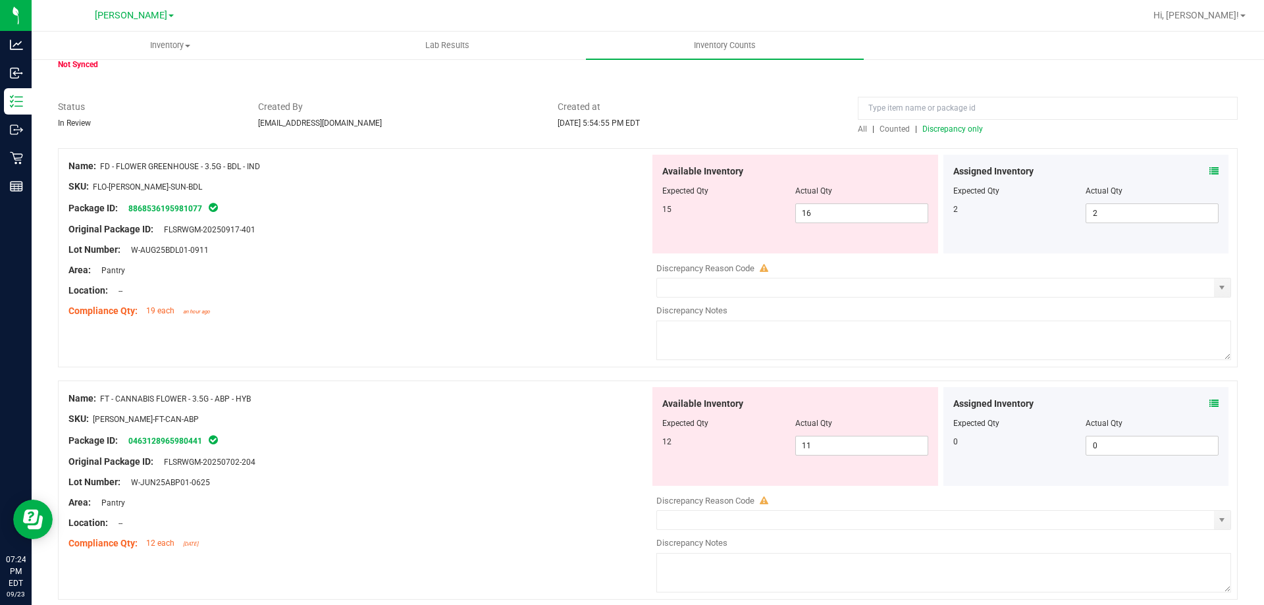
click at [1209, 401] on icon at bounding box center [1213, 403] width 9 height 9
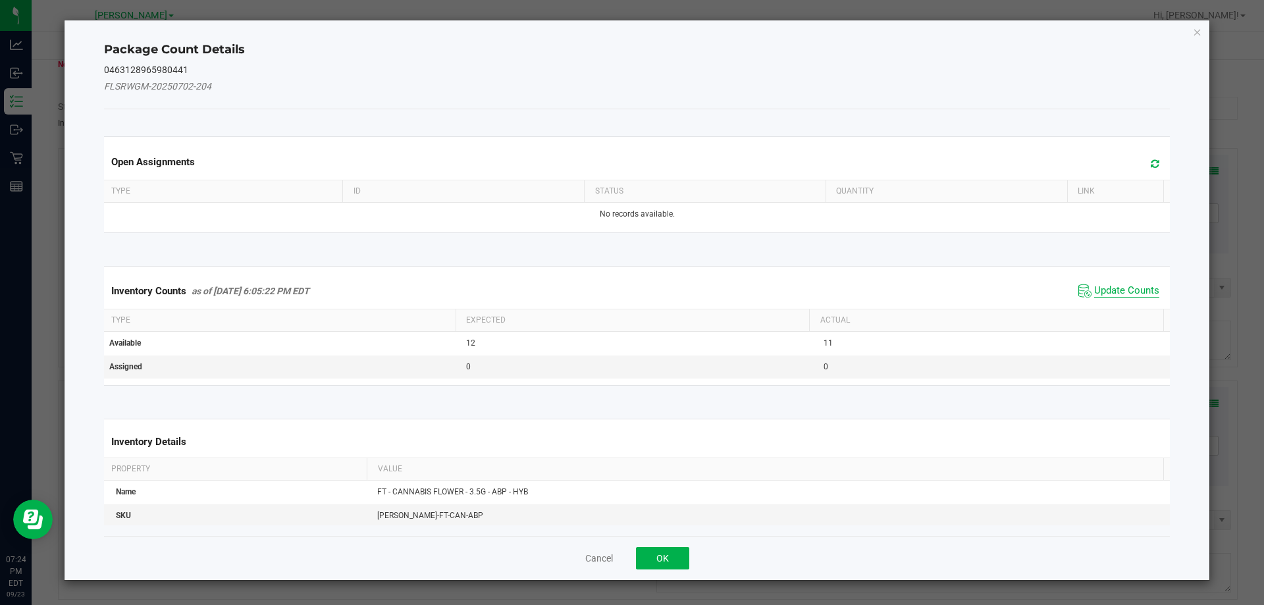
click at [1117, 313] on th "Actual" at bounding box center [986, 320] width 354 height 22
click at [1114, 293] on span "Update Counts" at bounding box center [1126, 290] width 65 height 13
click at [1117, 308] on th "Actual" at bounding box center [986, 319] width 354 height 22
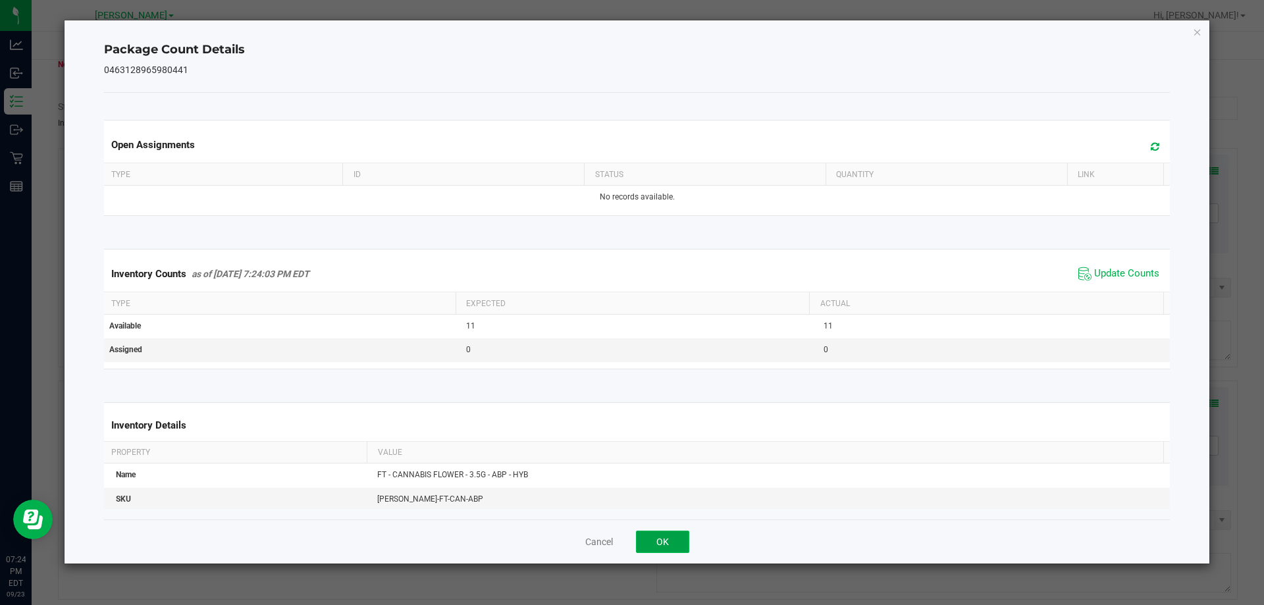
click at [644, 550] on button "OK" at bounding box center [662, 542] width 53 height 22
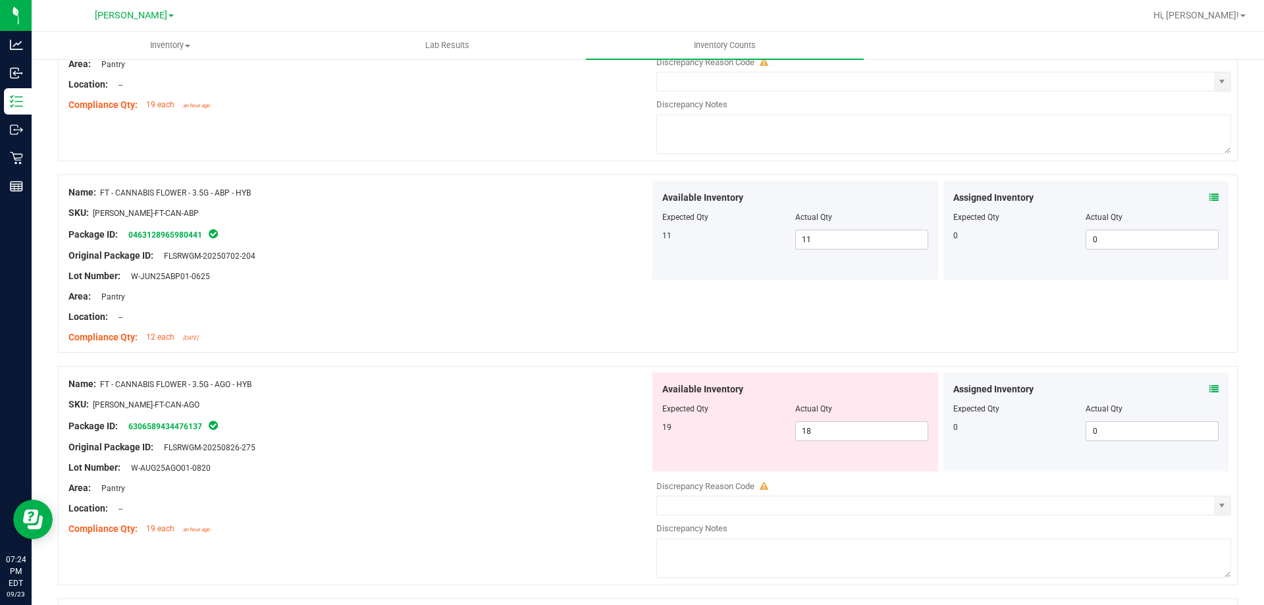
scroll to position [273, 0]
click at [1209, 387] on icon at bounding box center [1213, 387] width 9 height 9
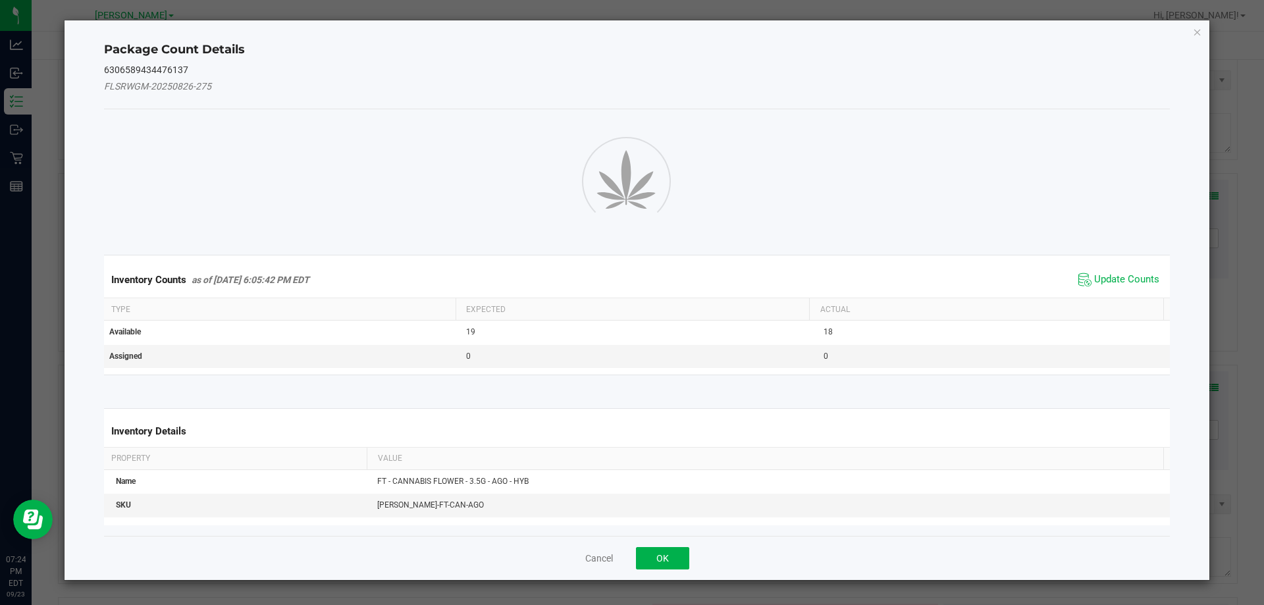
click at [1107, 298] on div "Inventory Counts as of Sep 23, 2025 6:05:42 PM EDT Update Counts" at bounding box center [637, 280] width 1072 height 36
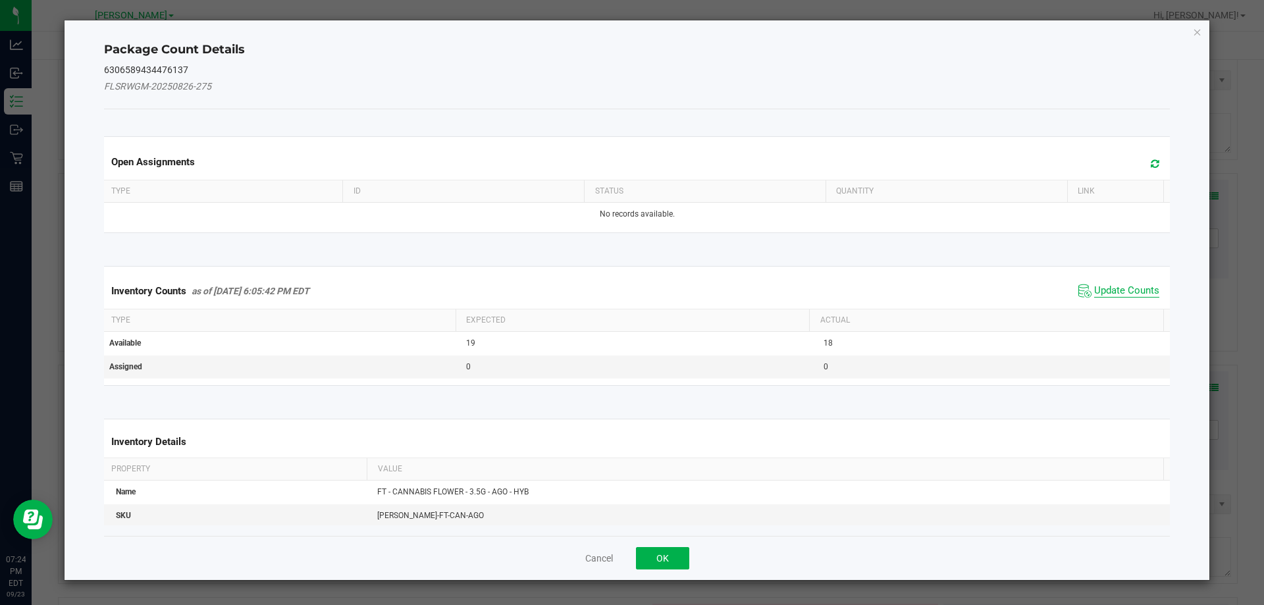
click at [1117, 288] on span "Update Counts" at bounding box center [1126, 290] width 65 height 13
click at [1116, 288] on span "Update Counts" at bounding box center [1126, 290] width 65 height 12
click at [666, 549] on button "OK" at bounding box center [662, 558] width 53 height 22
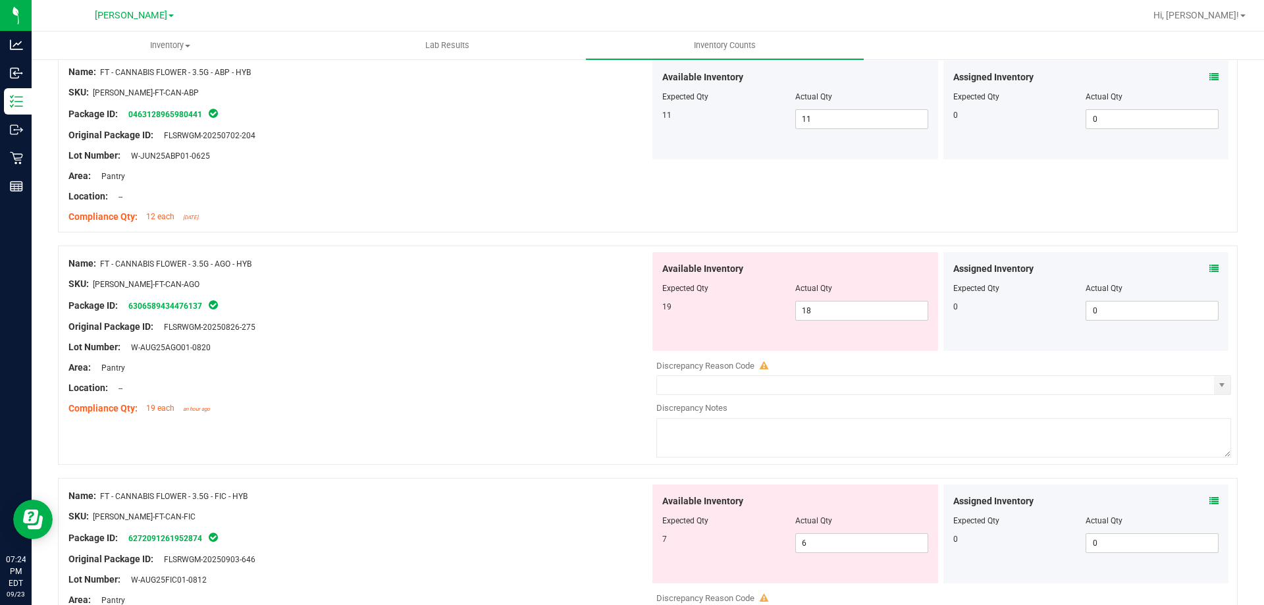
scroll to position [564, 0]
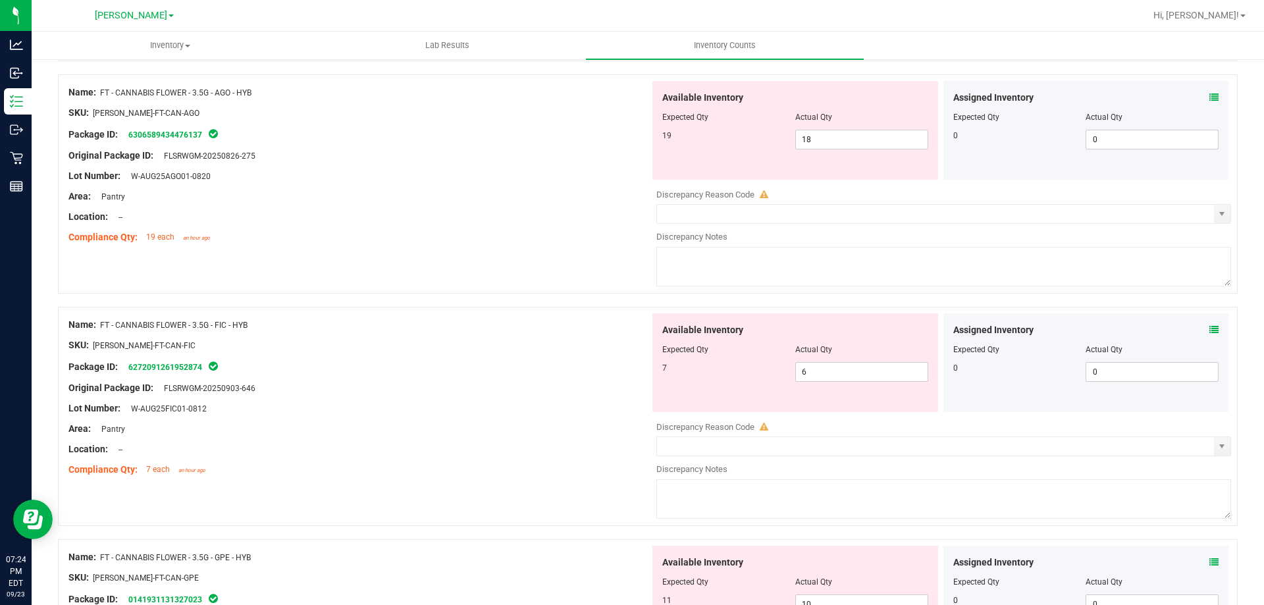
click at [1209, 329] on icon at bounding box center [1213, 329] width 9 height 9
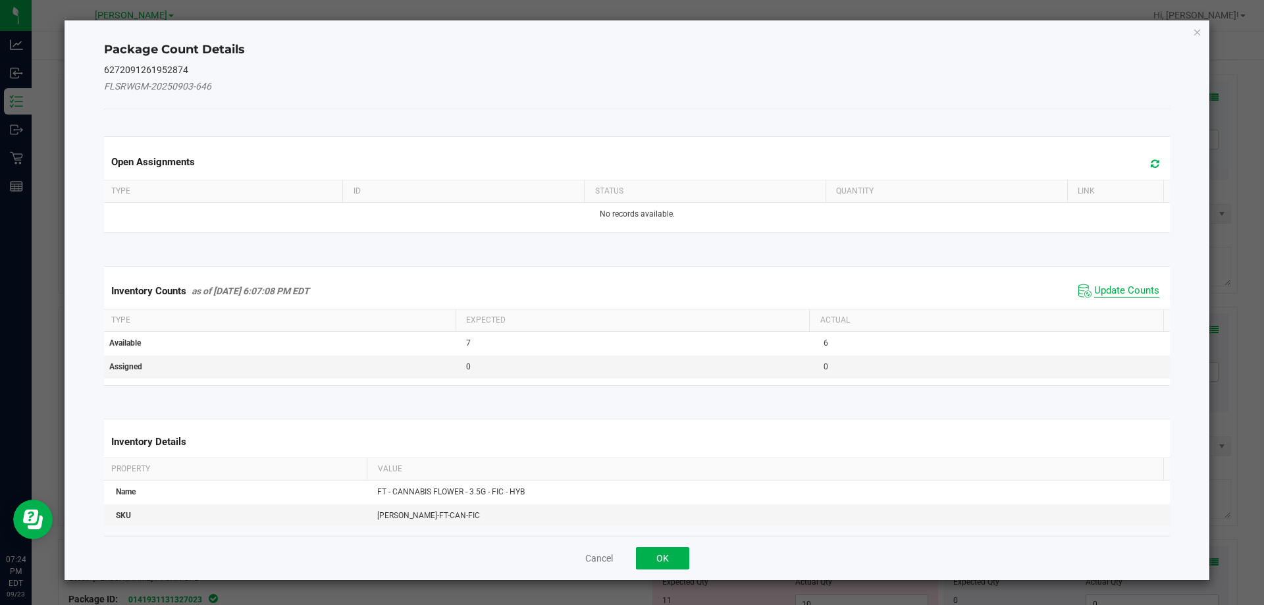
click at [1106, 287] on span "Update Counts" at bounding box center [1126, 290] width 65 height 13
click at [1111, 284] on span "Update Counts" at bounding box center [1126, 290] width 65 height 13
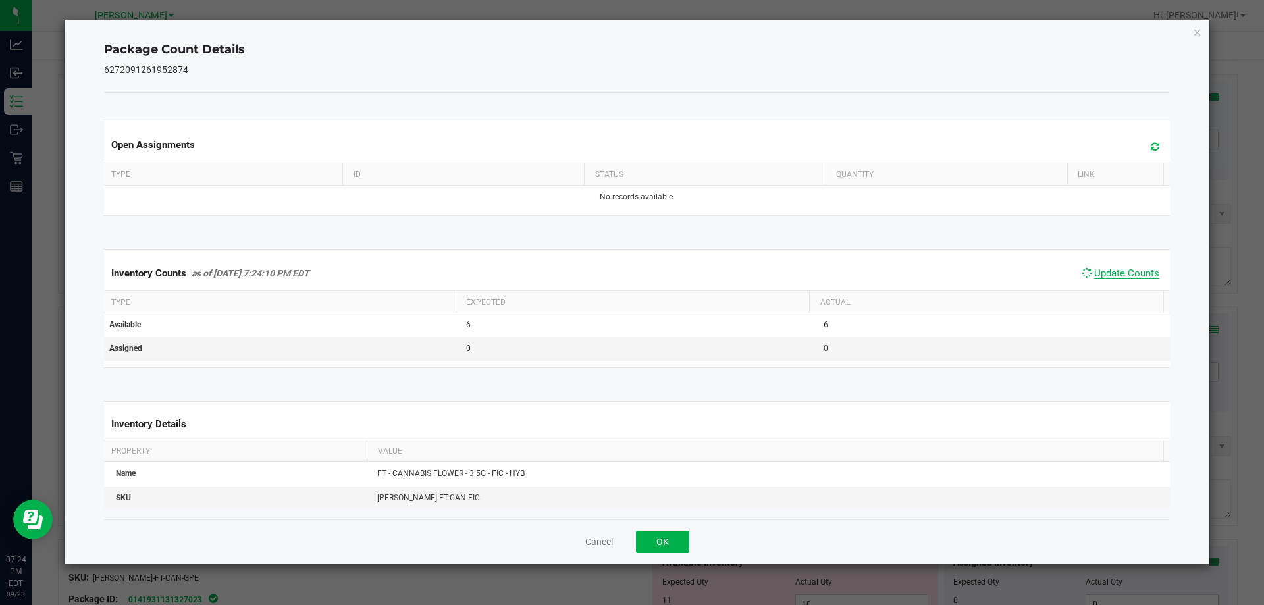
click at [1113, 279] on span "Update Counts" at bounding box center [1126, 273] width 65 height 12
click at [653, 552] on button "OK" at bounding box center [662, 542] width 53 height 22
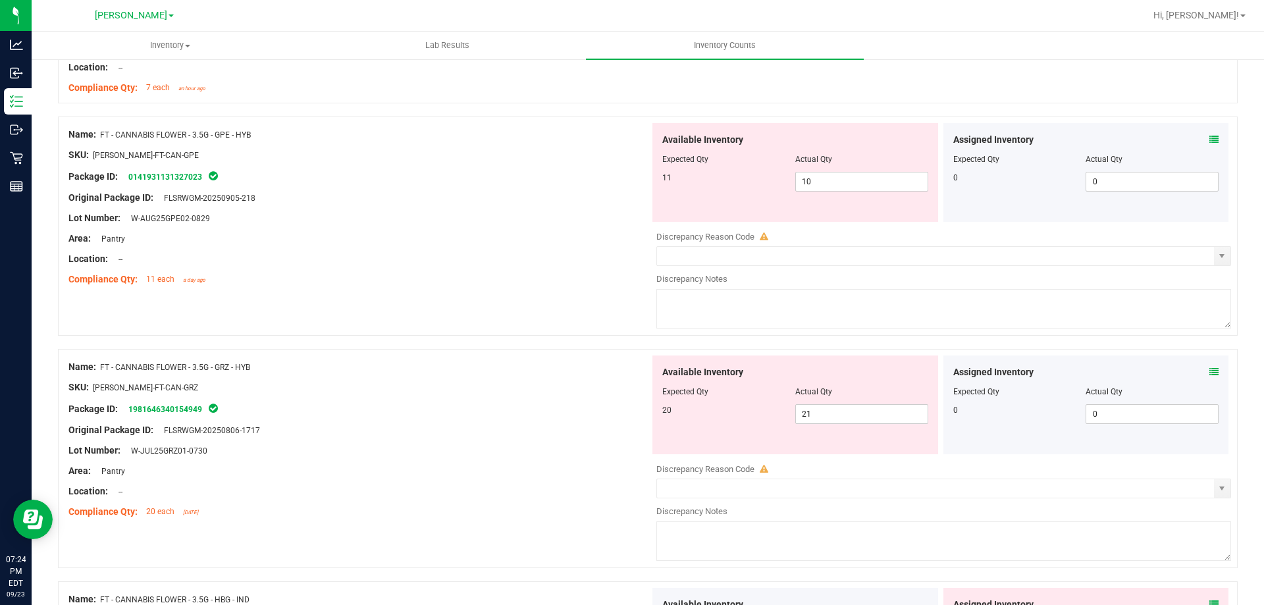
scroll to position [949, 0]
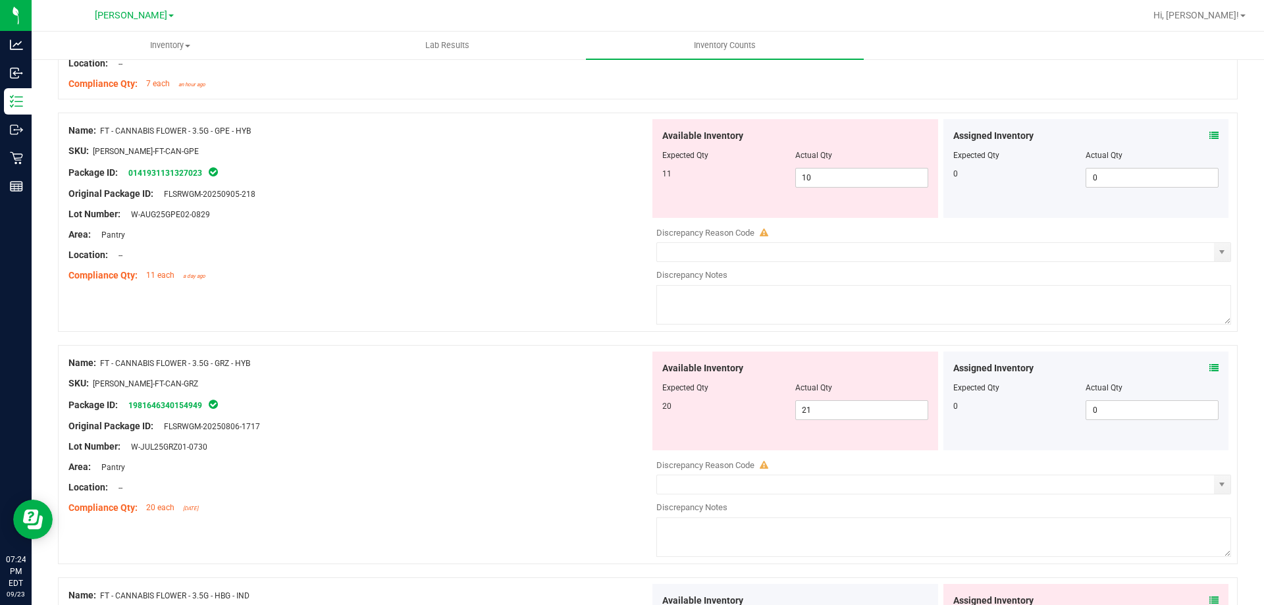
click at [1209, 136] on icon at bounding box center [1213, 135] width 9 height 9
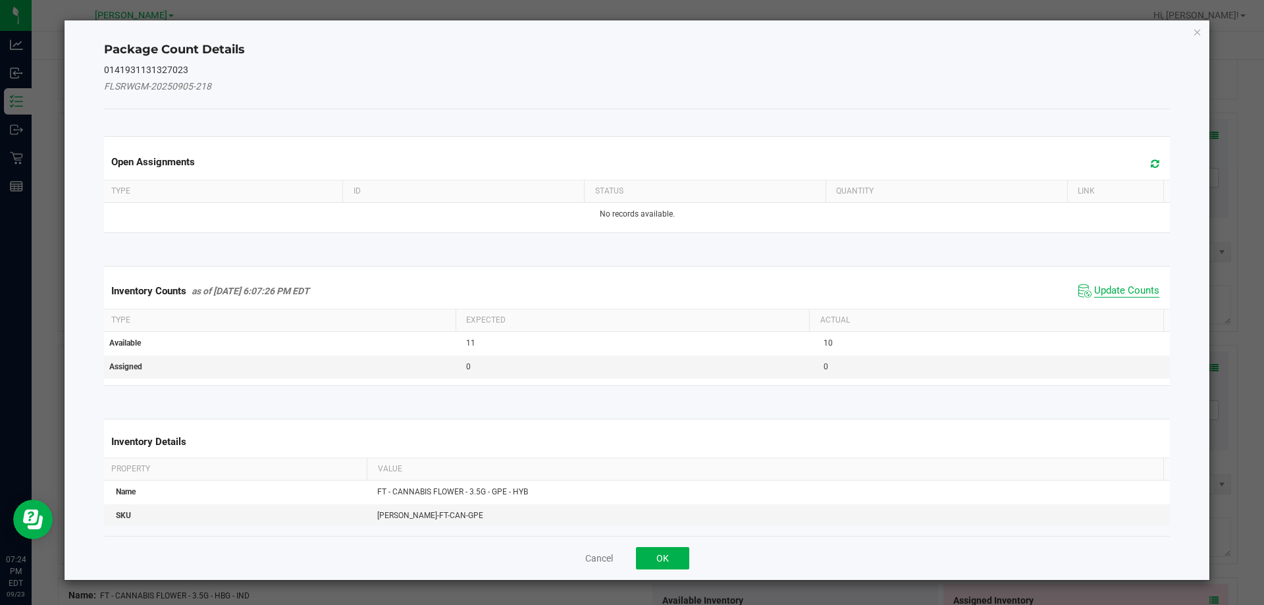
click at [1105, 288] on span "Update Counts" at bounding box center [1126, 290] width 65 height 13
click at [1108, 296] on span "Update Counts" at bounding box center [1126, 290] width 65 height 12
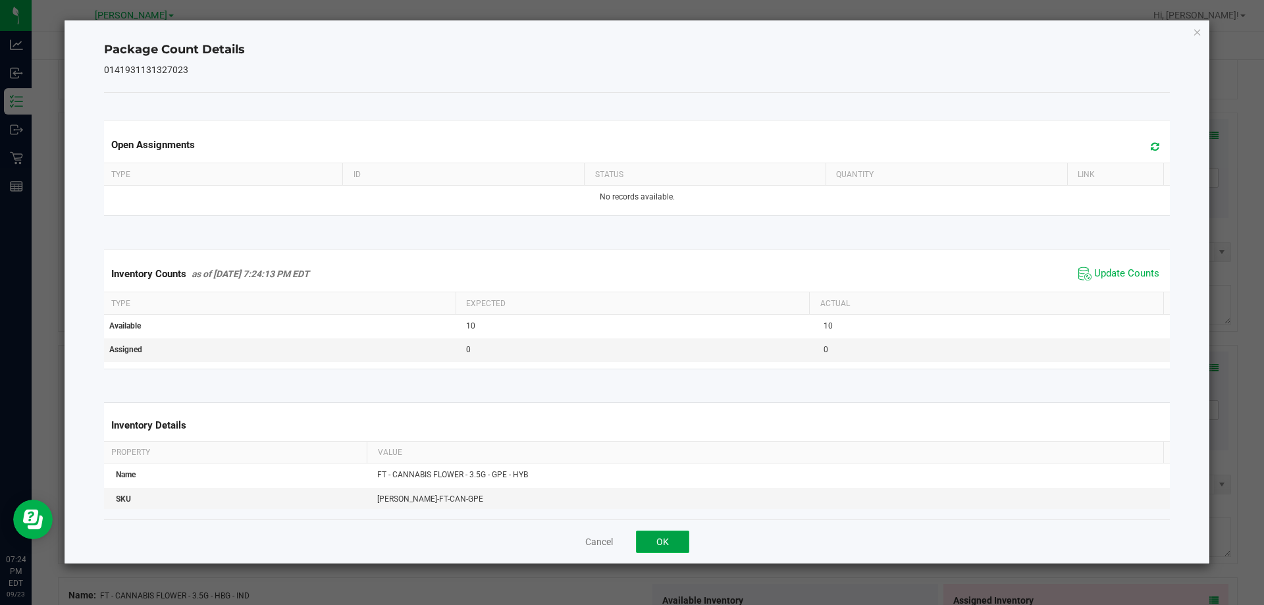
click at [667, 533] on button "OK" at bounding box center [662, 542] width 53 height 22
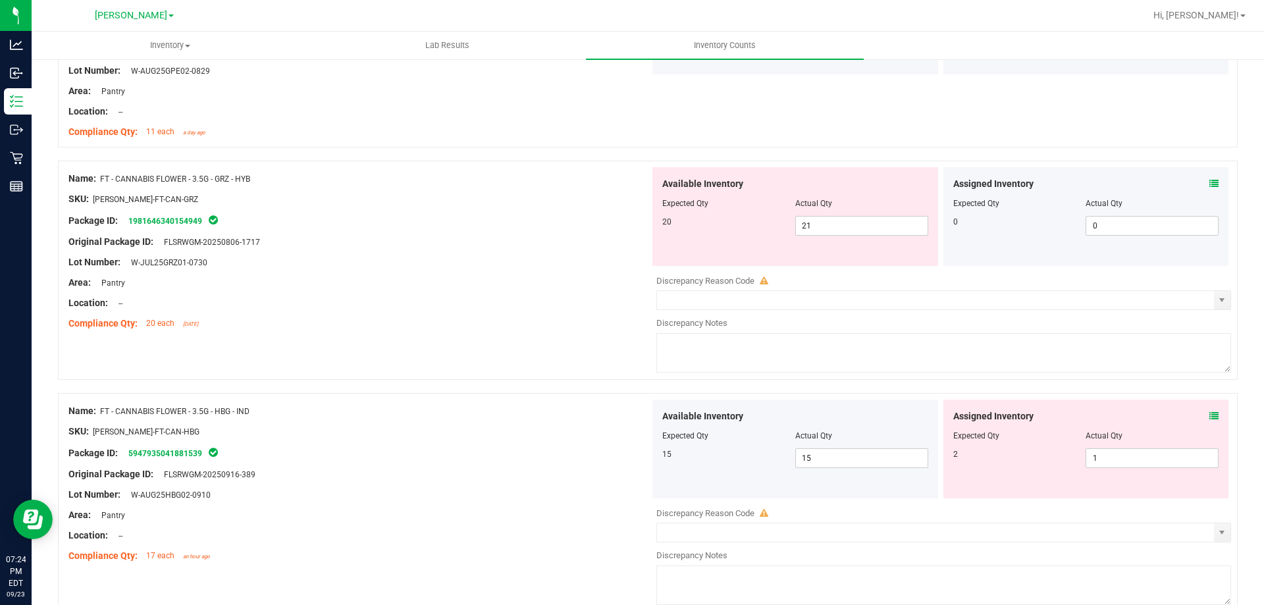
scroll to position [1095, 0]
click at [1209, 176] on icon at bounding box center [1213, 180] width 9 height 9
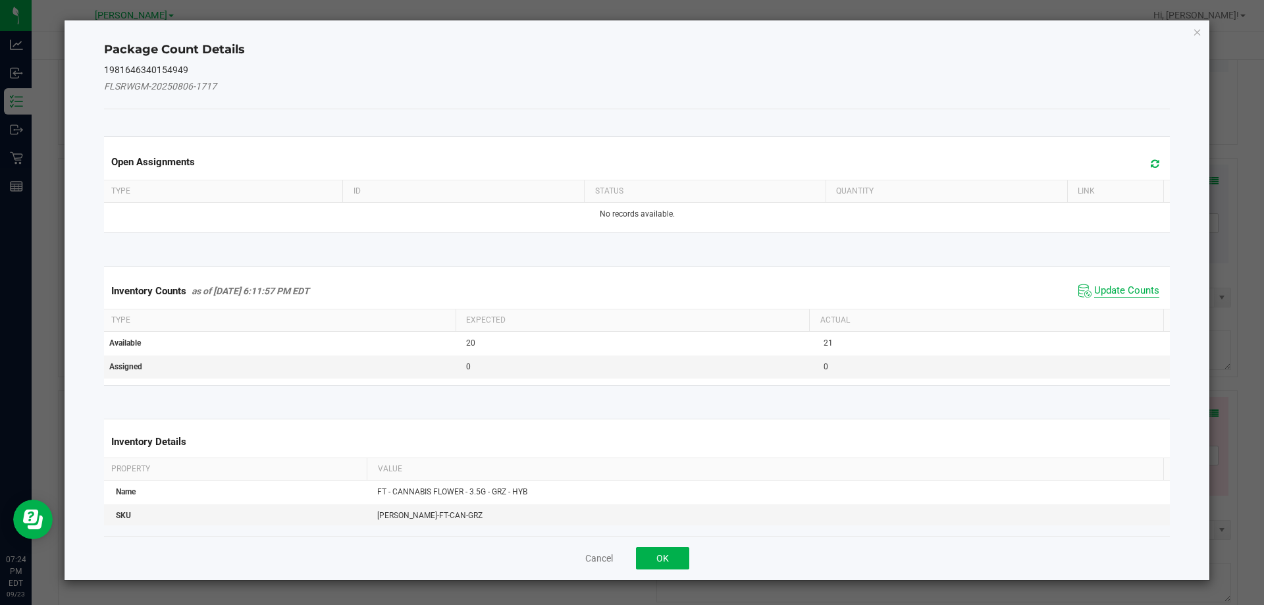
click at [1130, 288] on span "Update Counts" at bounding box center [1126, 290] width 65 height 13
click at [1135, 288] on span "Update Counts" at bounding box center [1126, 290] width 65 height 13
click at [1126, 296] on span "Update Counts" at bounding box center [1126, 290] width 65 height 12
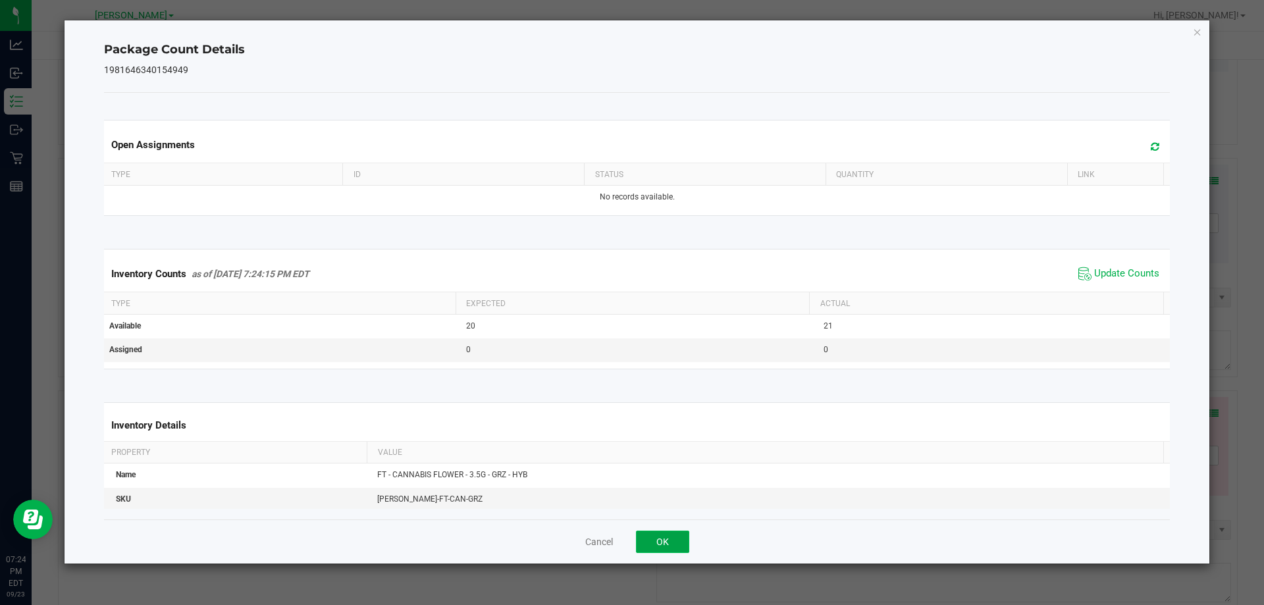
click at [665, 550] on button "OK" at bounding box center [662, 542] width 53 height 22
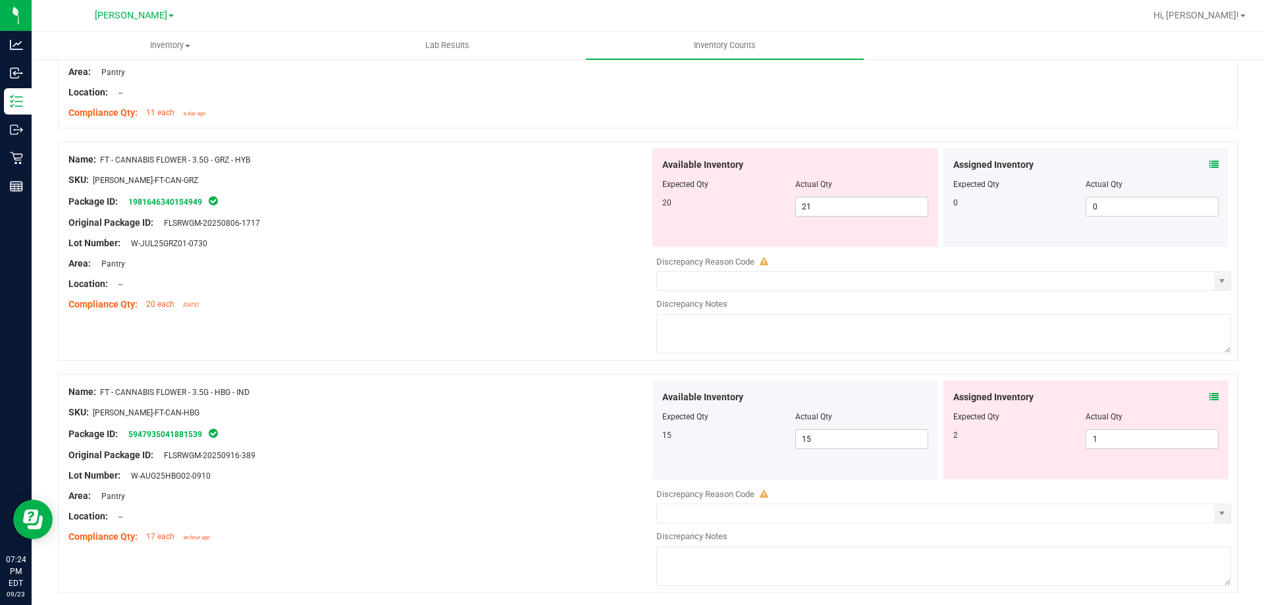
scroll to position [1055, 0]
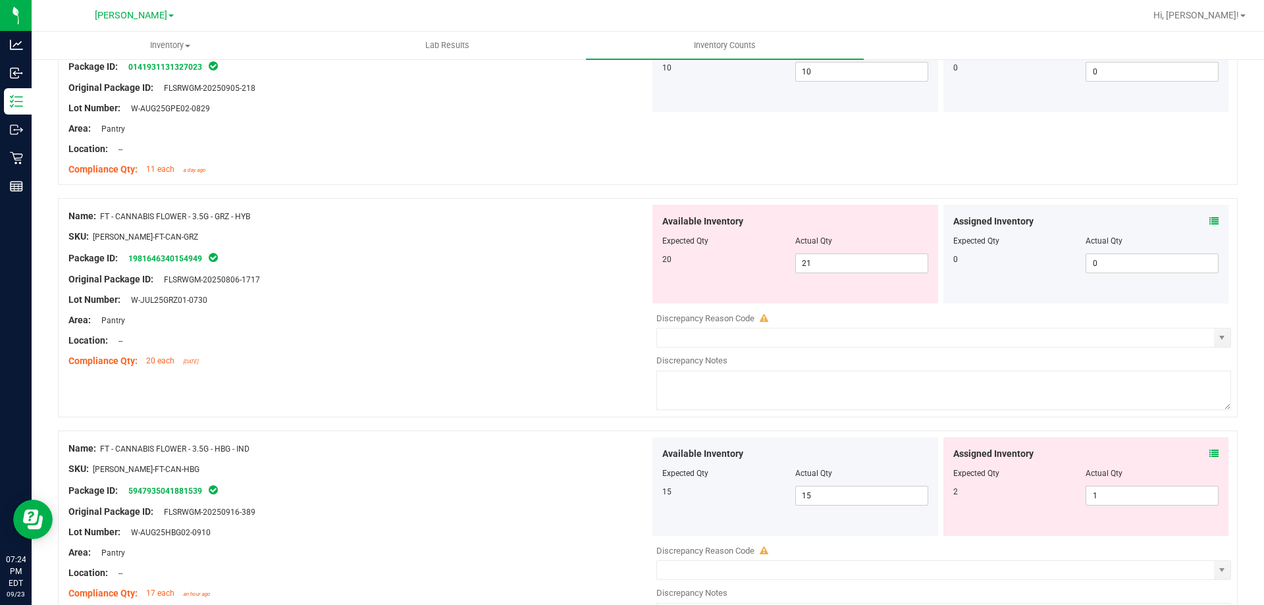
click at [1209, 450] on icon at bounding box center [1213, 453] width 9 height 9
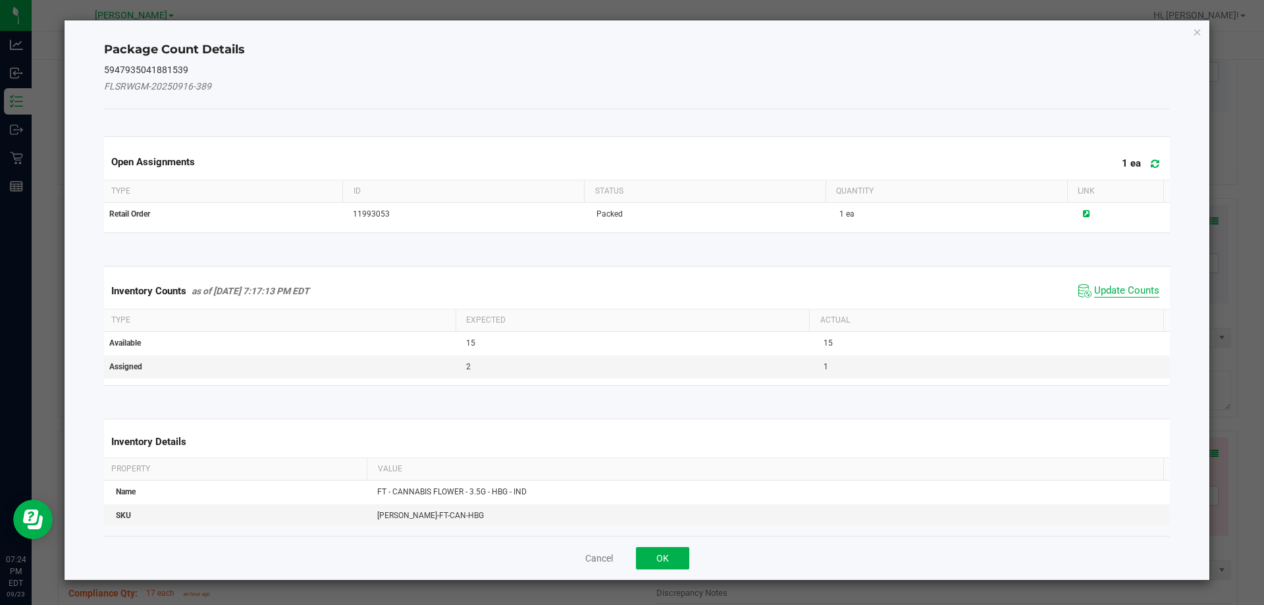
click at [1112, 284] on span "Update Counts" at bounding box center [1126, 290] width 65 height 13
click at [1124, 287] on span "Update Counts" at bounding box center [1126, 290] width 65 height 13
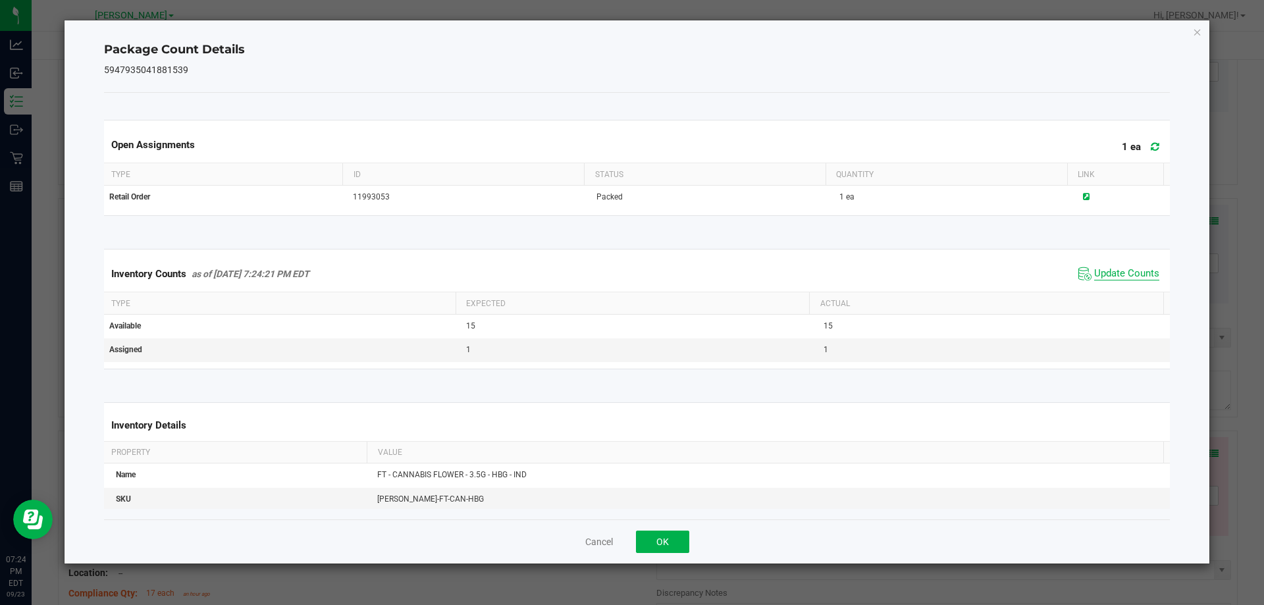
click at [1123, 280] on span "Update Counts" at bounding box center [1126, 273] width 65 height 13
click at [675, 537] on button "OK" at bounding box center [662, 542] width 53 height 22
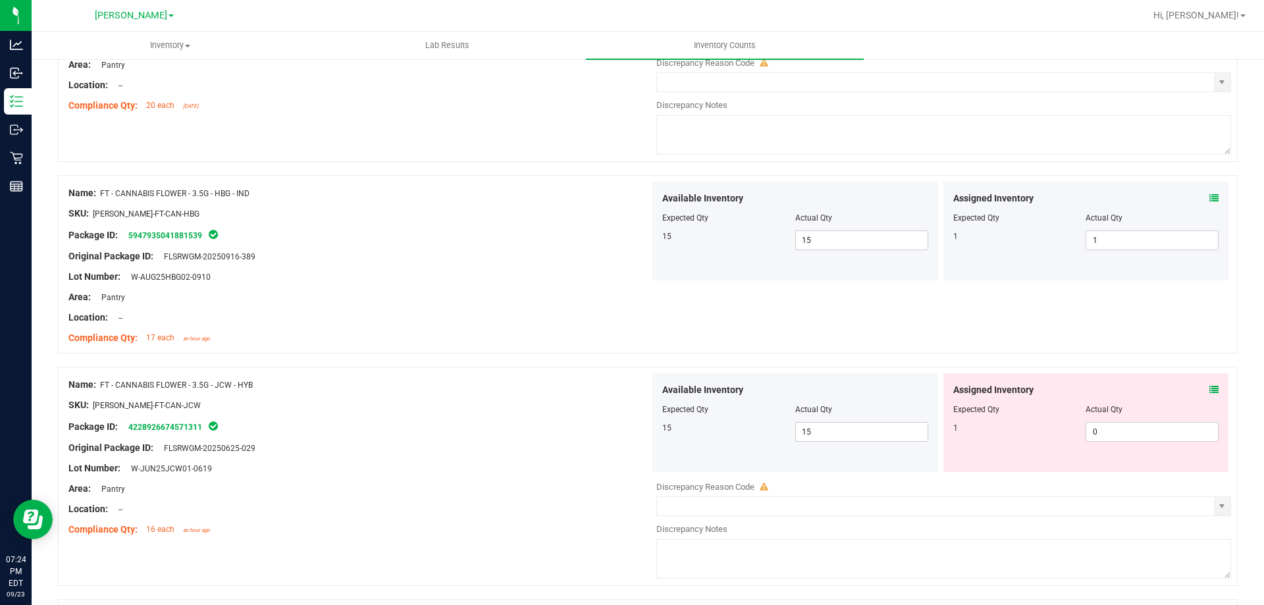
scroll to position [1321, 0]
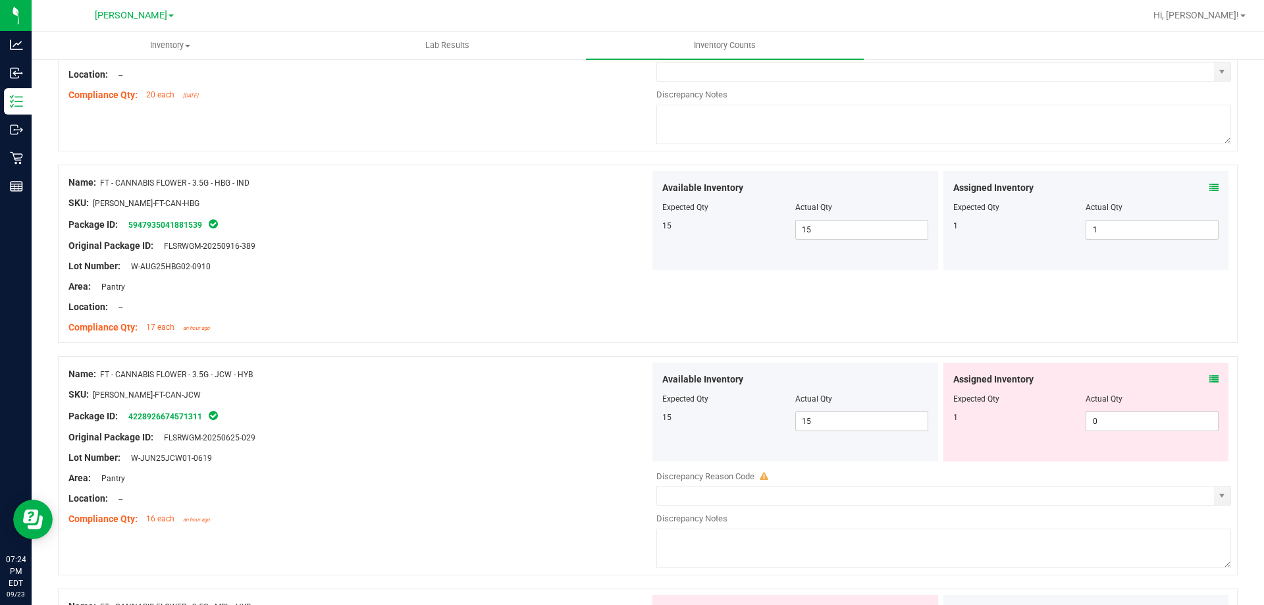
click at [1209, 379] on icon at bounding box center [1213, 379] width 9 height 9
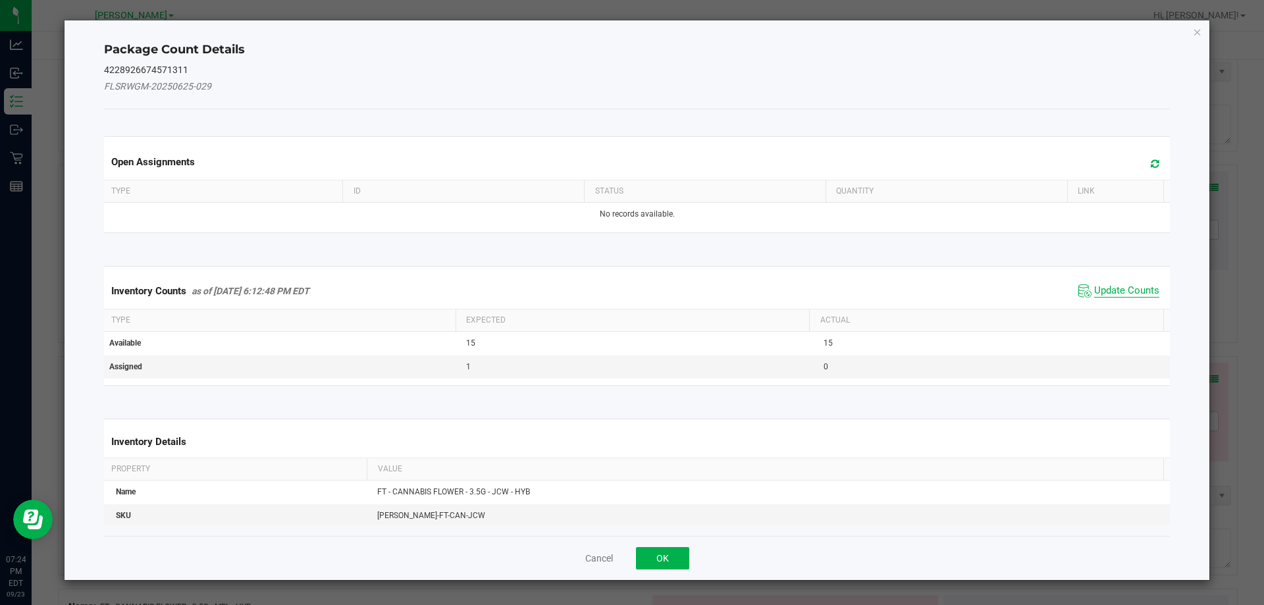
click at [1122, 292] on span "Update Counts" at bounding box center [1126, 290] width 65 height 13
click at [1117, 296] on span "Update Counts" at bounding box center [1126, 290] width 65 height 12
click at [1116, 284] on span "Update Counts" at bounding box center [1126, 290] width 65 height 12
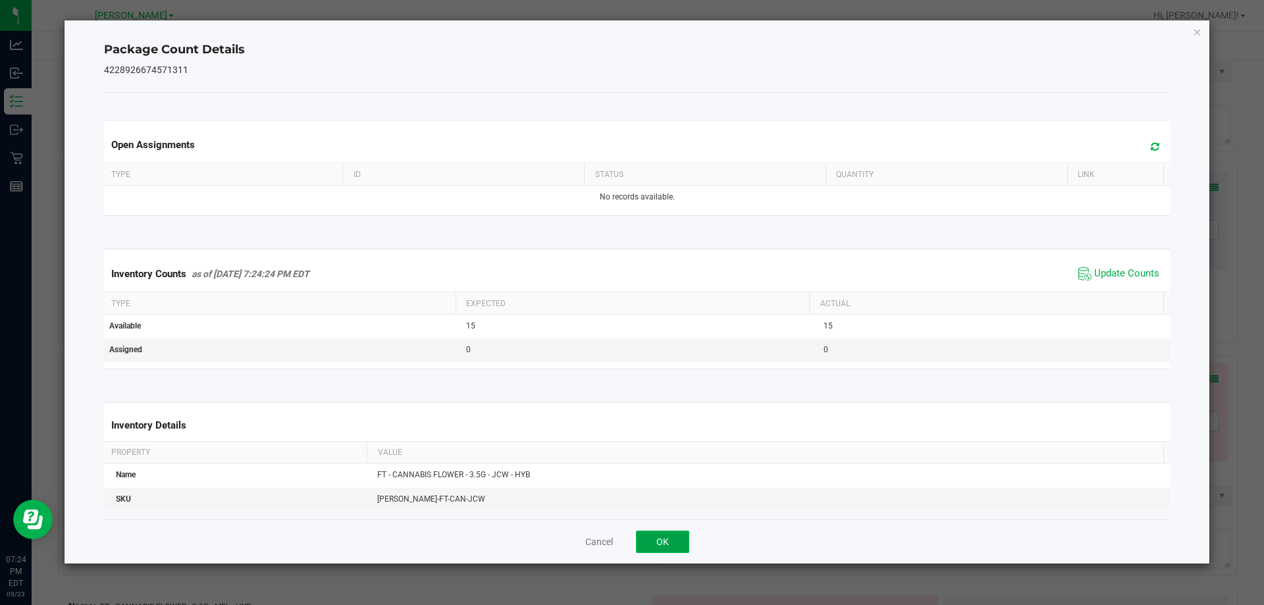
click at [668, 552] on button "OK" at bounding box center [662, 542] width 53 height 22
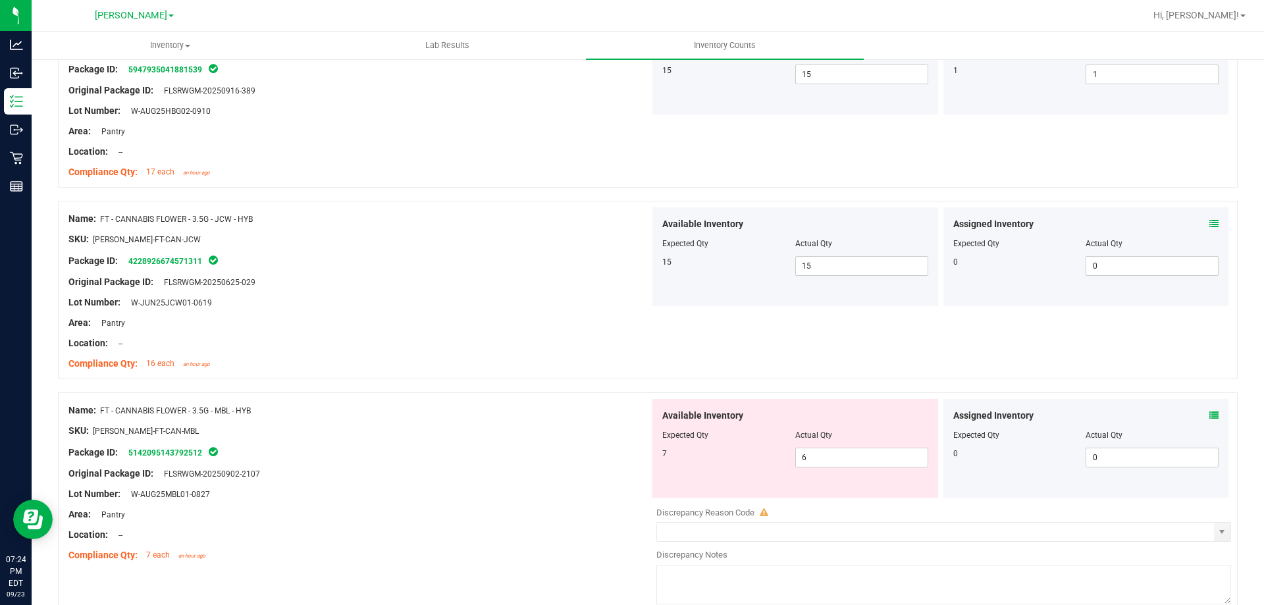
scroll to position [1606, 0]
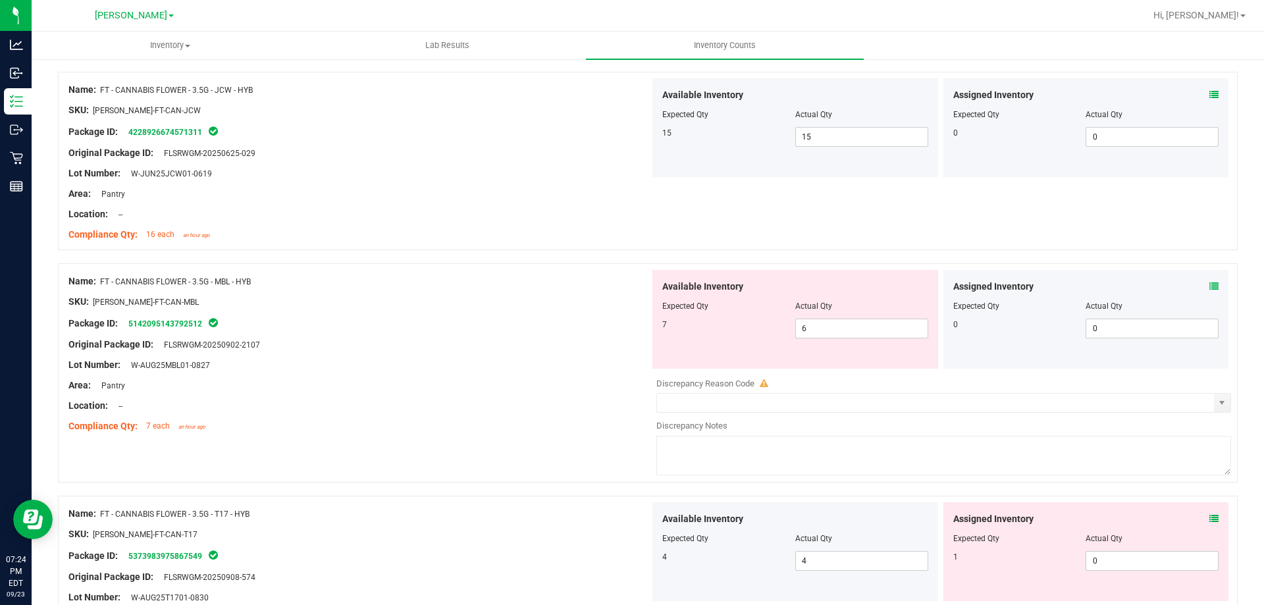
click at [1209, 289] on icon at bounding box center [1213, 286] width 9 height 9
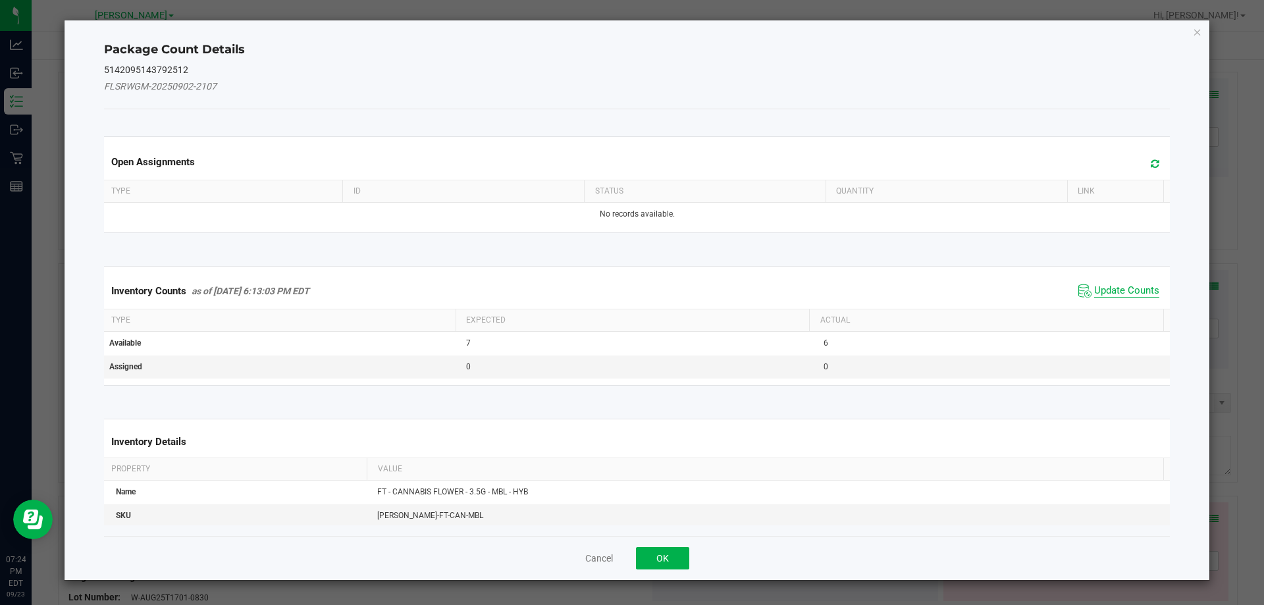
click at [1099, 294] on span "Update Counts" at bounding box center [1126, 290] width 65 height 13
click at [1109, 296] on span "Update Counts" at bounding box center [1126, 290] width 65 height 12
click at [1120, 284] on span "Update Counts" at bounding box center [1126, 290] width 65 height 12
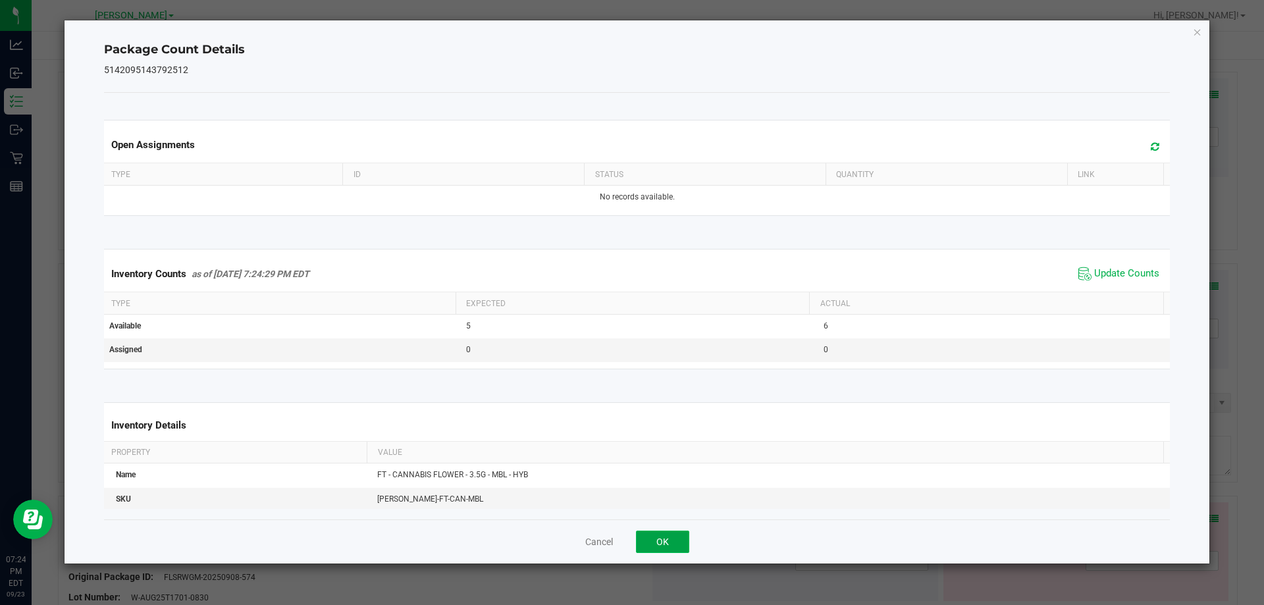
click at [687, 551] on button "OK" at bounding box center [662, 542] width 53 height 22
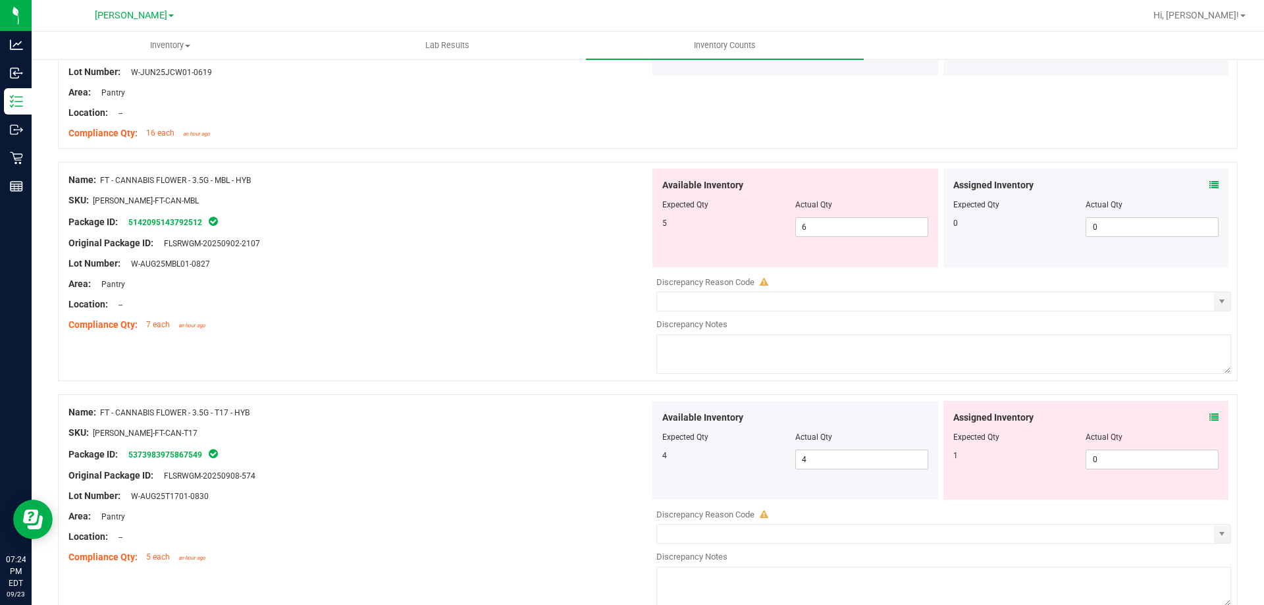
scroll to position [1834, 0]
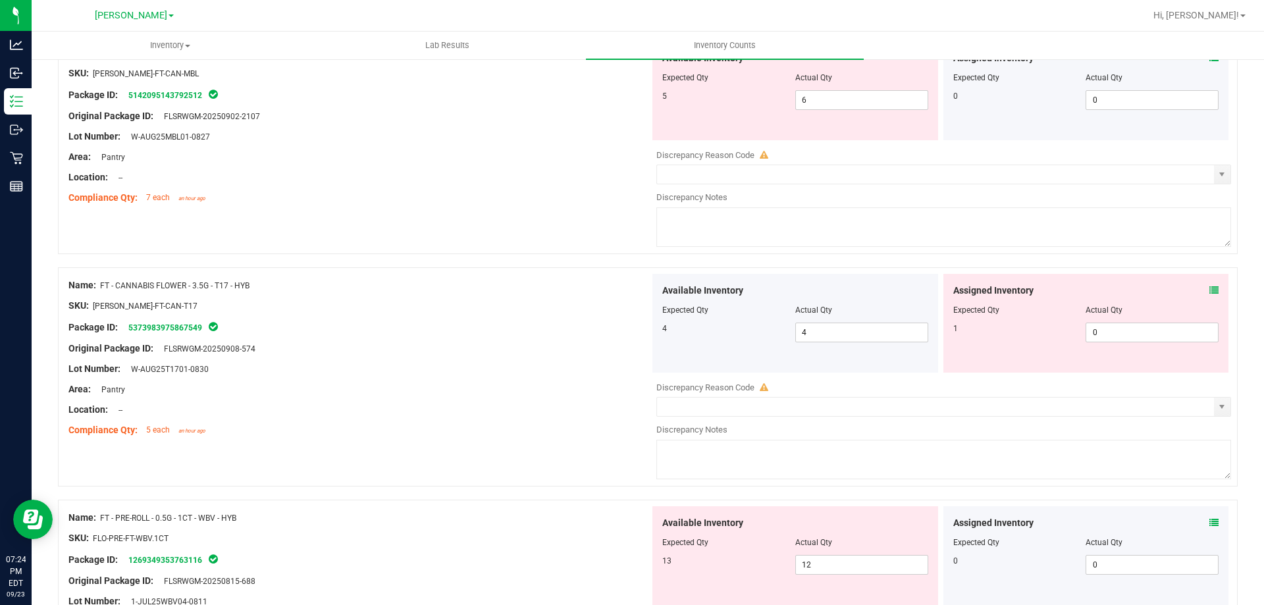
click at [1209, 290] on icon at bounding box center [1213, 290] width 9 height 9
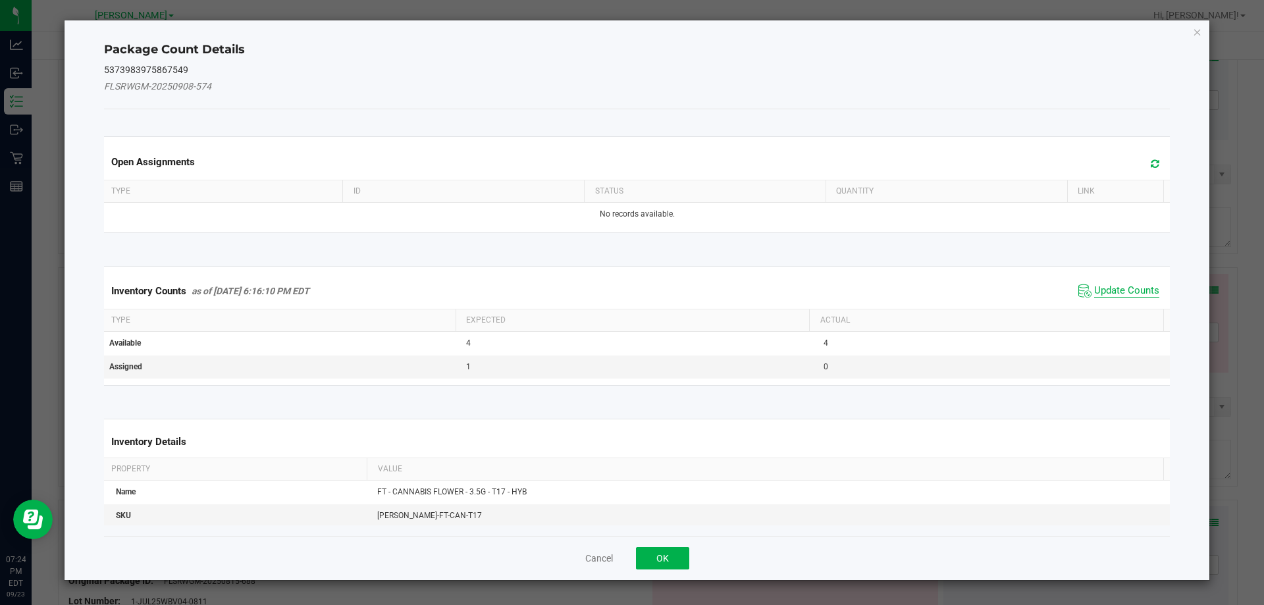
click at [1129, 291] on span "Update Counts" at bounding box center [1126, 290] width 65 height 13
click at [1129, 286] on span "Update Counts" at bounding box center [1126, 290] width 65 height 13
click at [1130, 284] on span "Update Counts" at bounding box center [1126, 290] width 65 height 12
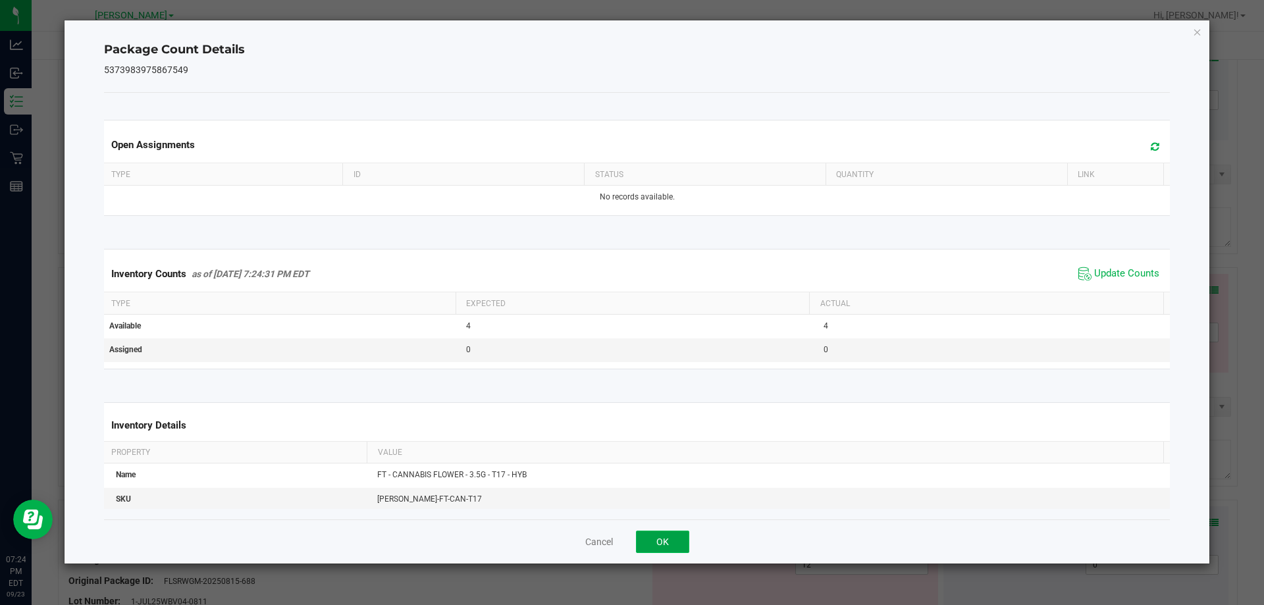
click at [679, 550] on button "OK" at bounding box center [662, 542] width 53 height 22
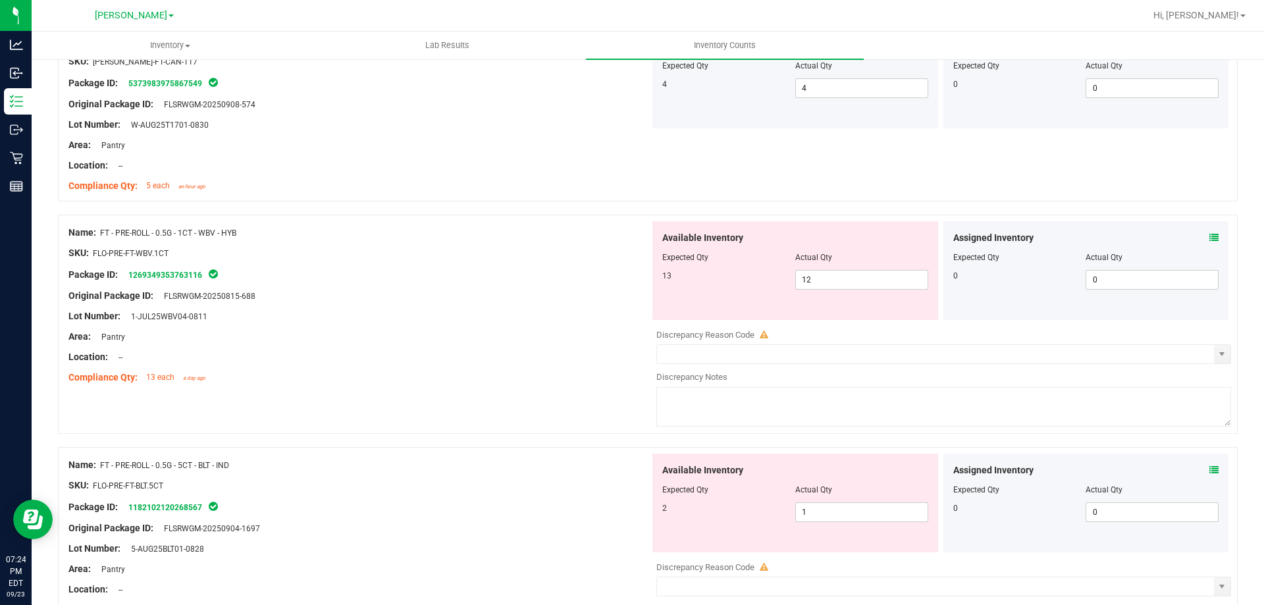
scroll to position [2082, 0]
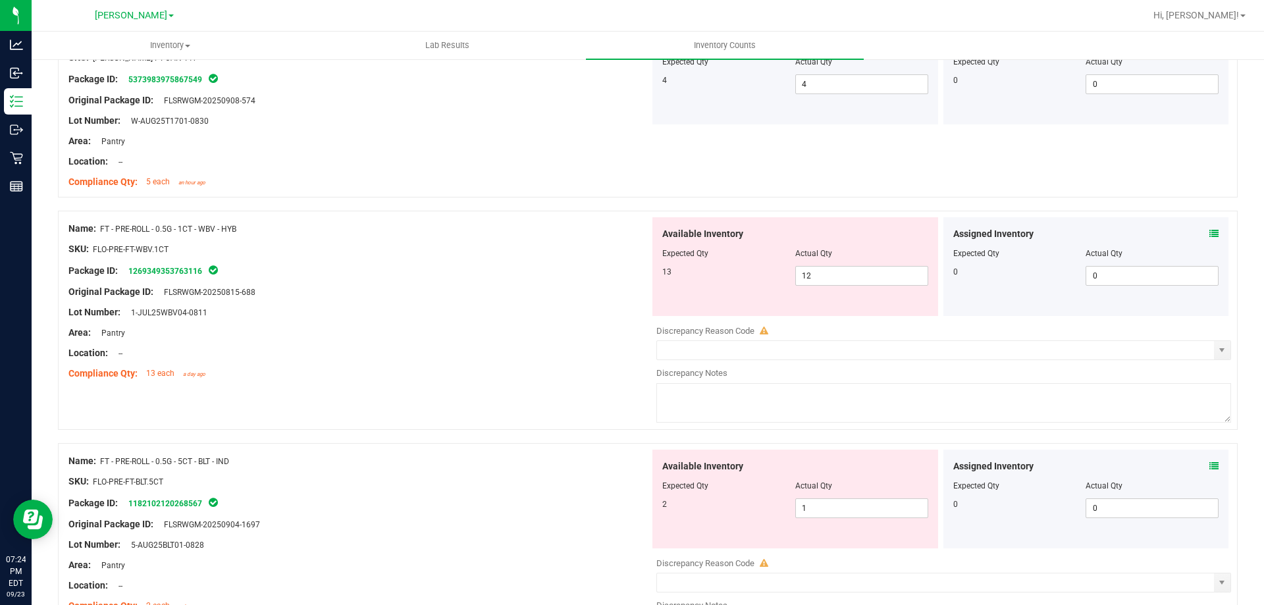
click at [1209, 230] on icon at bounding box center [1213, 233] width 9 height 9
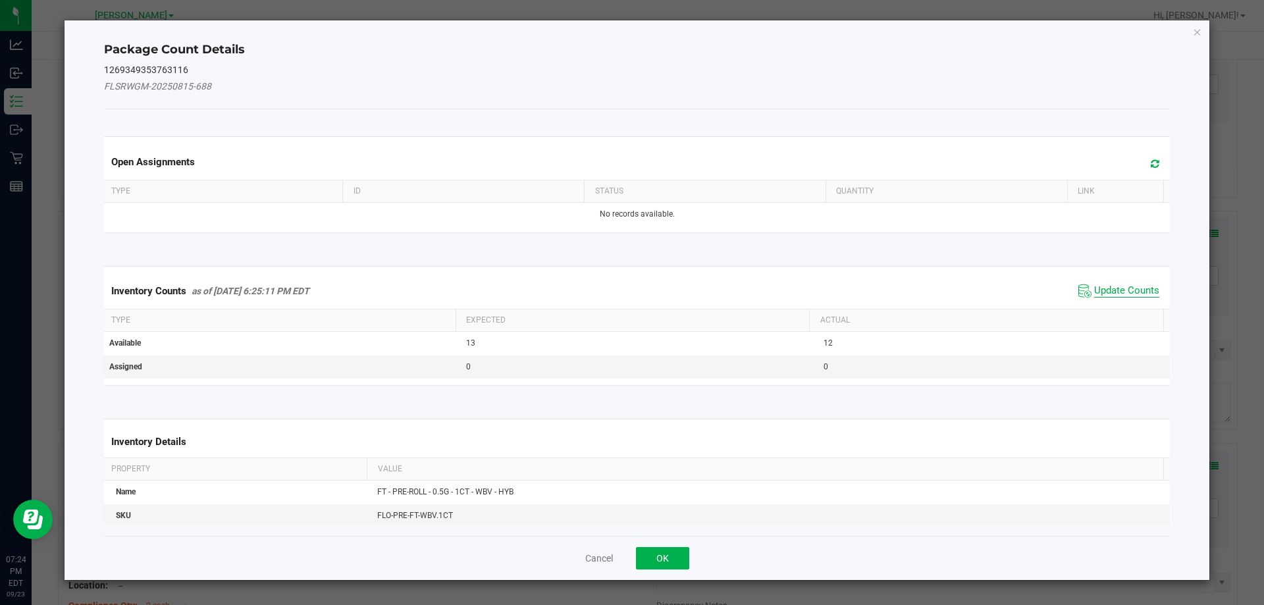
click at [1109, 288] on span "Update Counts" at bounding box center [1126, 290] width 65 height 13
click at [1122, 296] on span "Update Counts" at bounding box center [1126, 290] width 65 height 12
click at [1130, 284] on span "Update Counts" at bounding box center [1126, 290] width 65 height 12
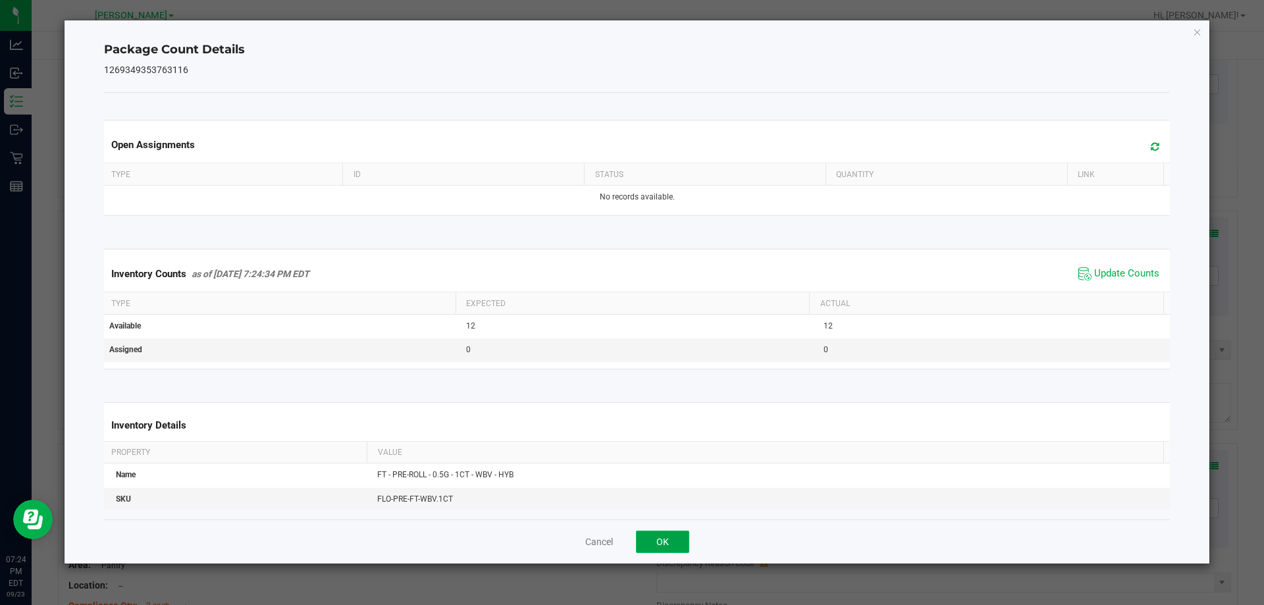
click at [672, 533] on button "OK" at bounding box center [662, 542] width 53 height 22
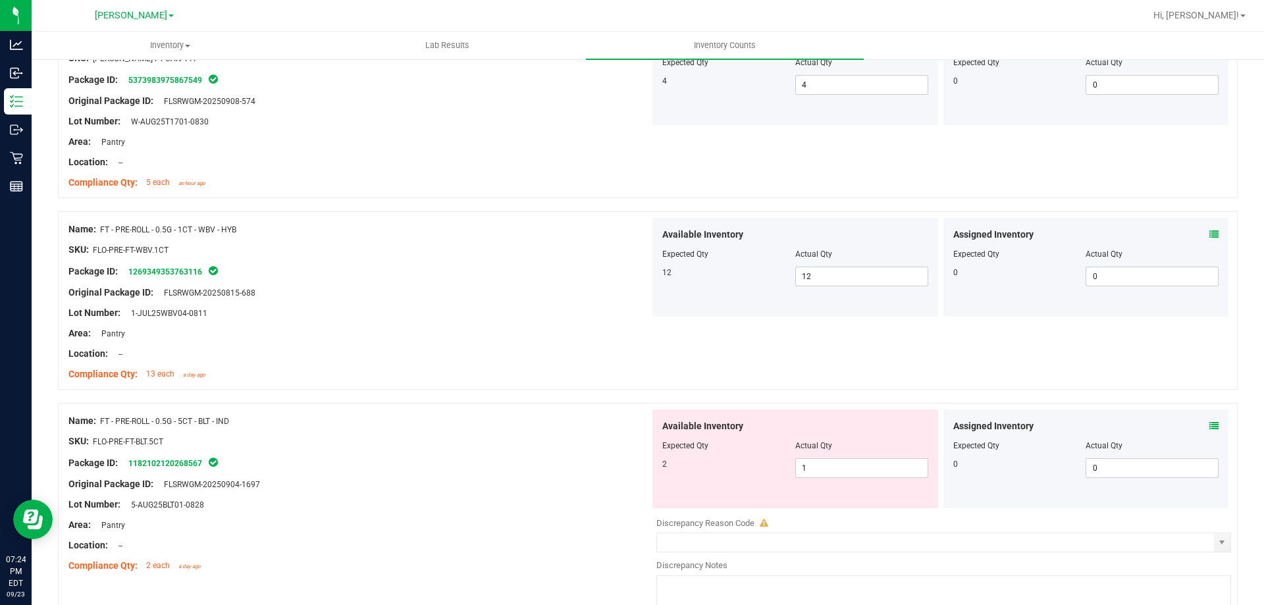
scroll to position [2092, 0]
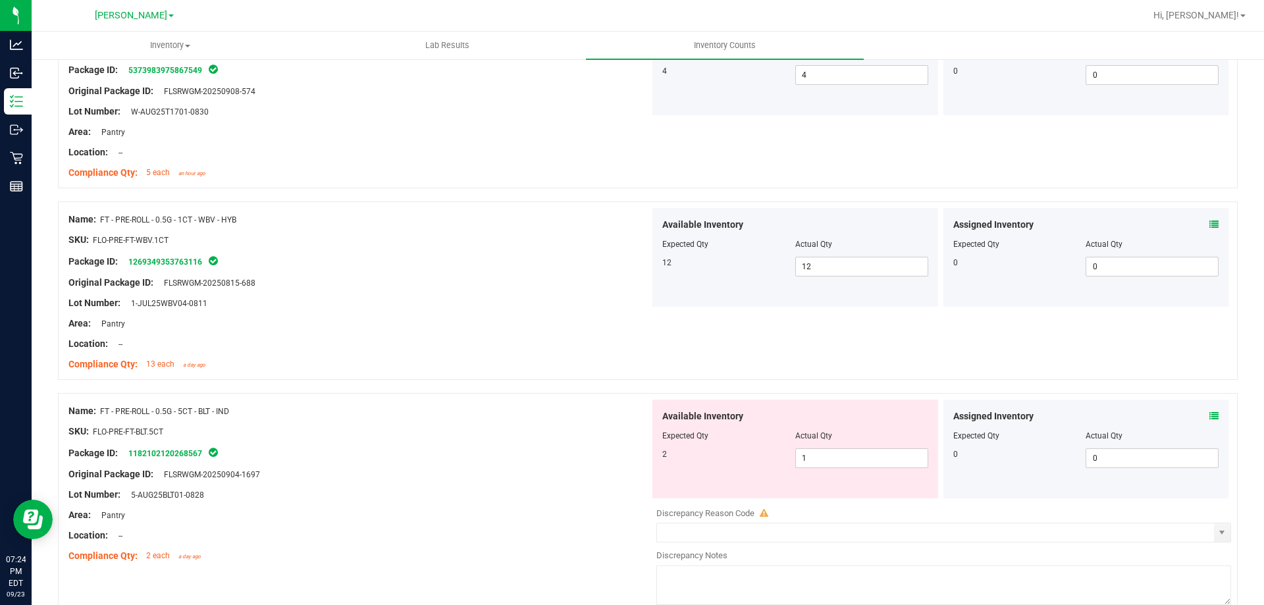
click at [1209, 415] on icon at bounding box center [1213, 415] width 9 height 9
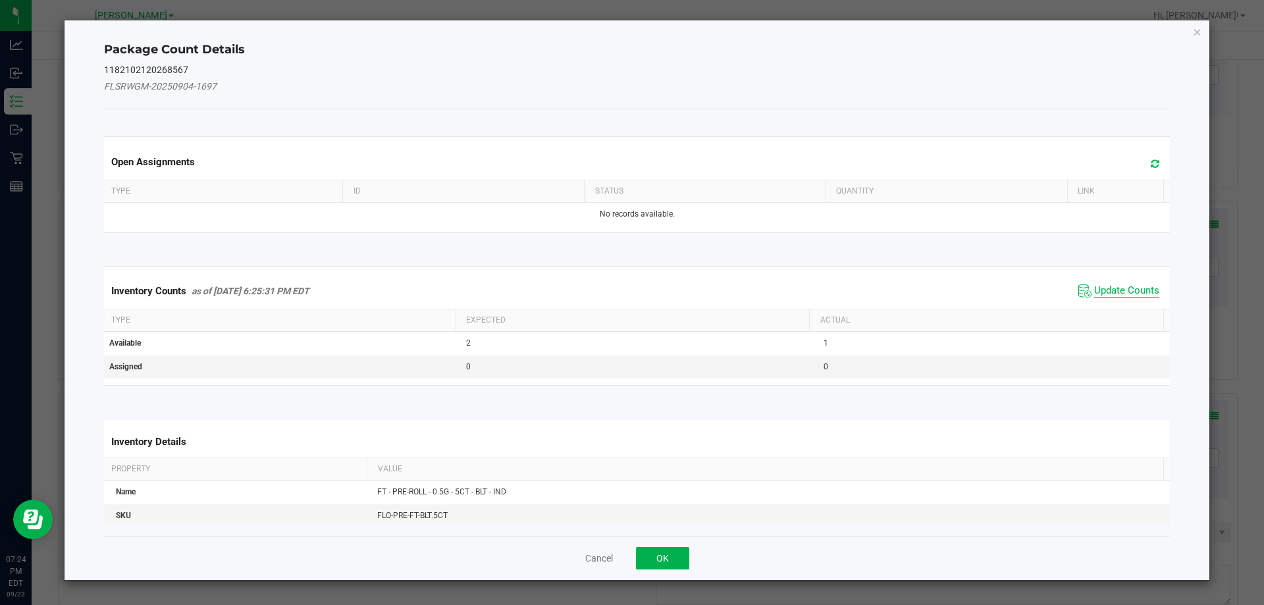
click at [1131, 288] on span "Update Counts" at bounding box center [1126, 290] width 65 height 13
click at [1122, 296] on span "Update Counts" at bounding box center [1126, 290] width 65 height 12
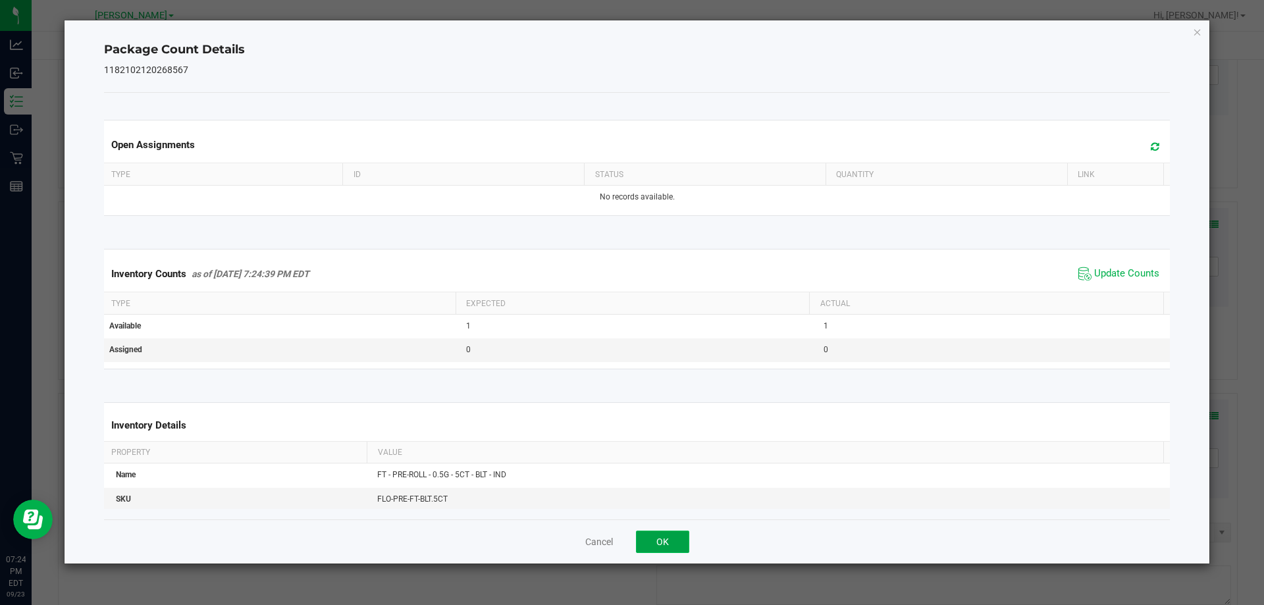
click at [676, 539] on button "OK" at bounding box center [662, 542] width 53 height 22
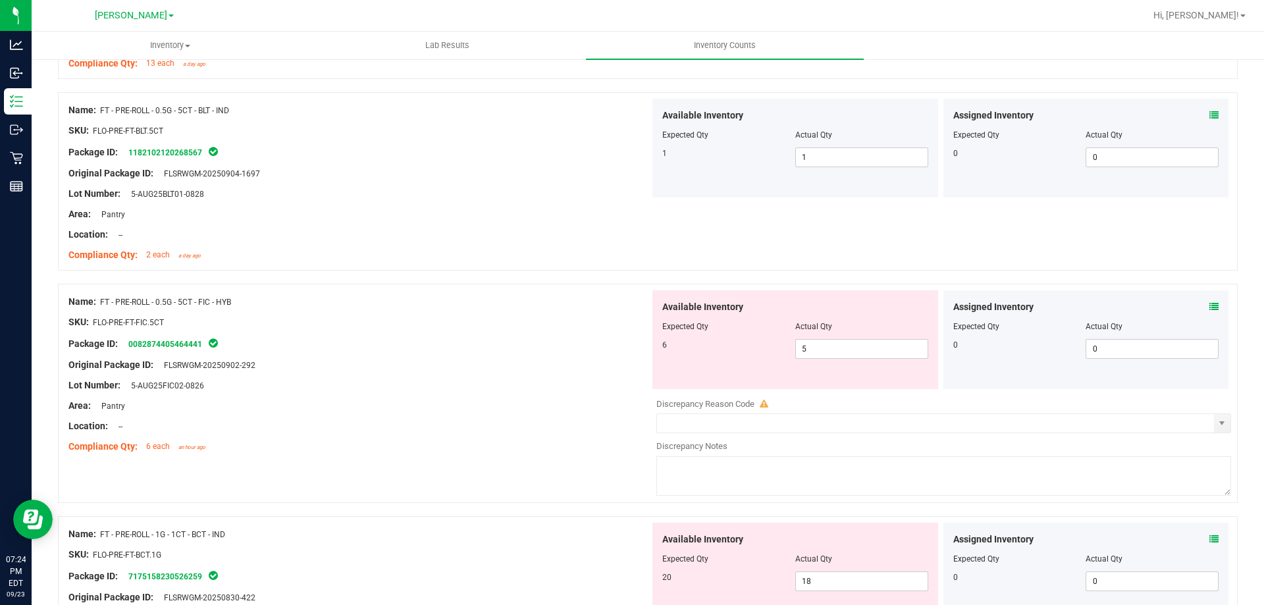
scroll to position [2393, 0]
click at [1209, 306] on icon at bounding box center [1213, 306] width 9 height 9
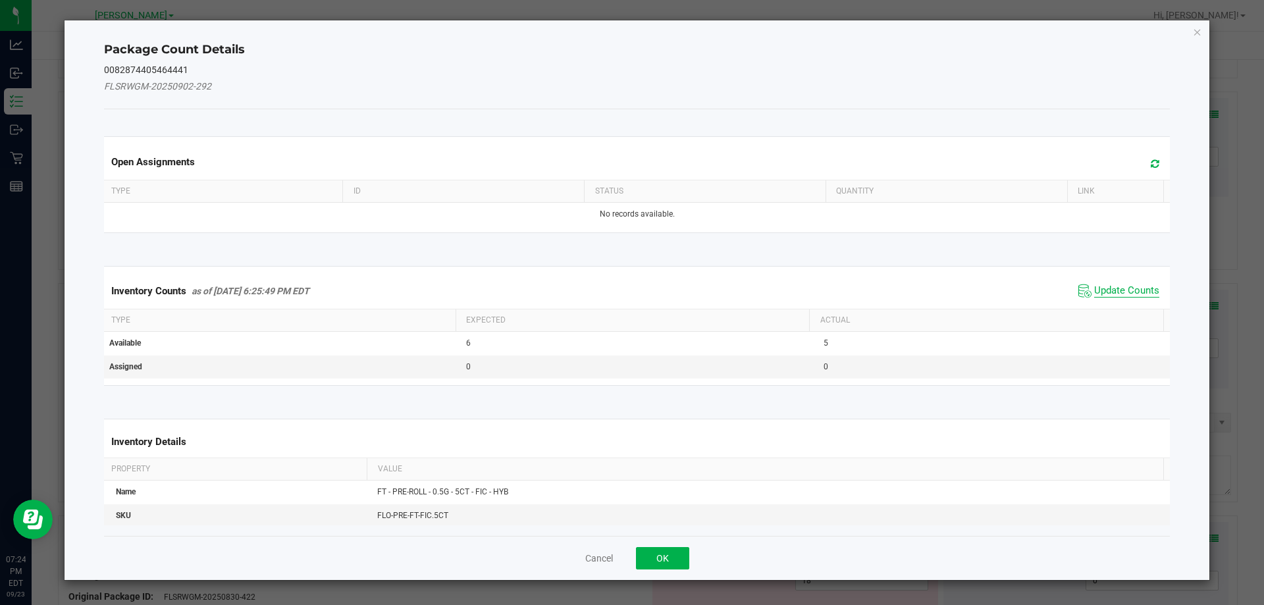
click at [1105, 288] on span "Update Counts" at bounding box center [1126, 290] width 65 height 13
click at [1094, 296] on span "Update Counts" at bounding box center [1126, 290] width 65 height 13
click at [1101, 284] on span "Update Counts" at bounding box center [1126, 290] width 65 height 12
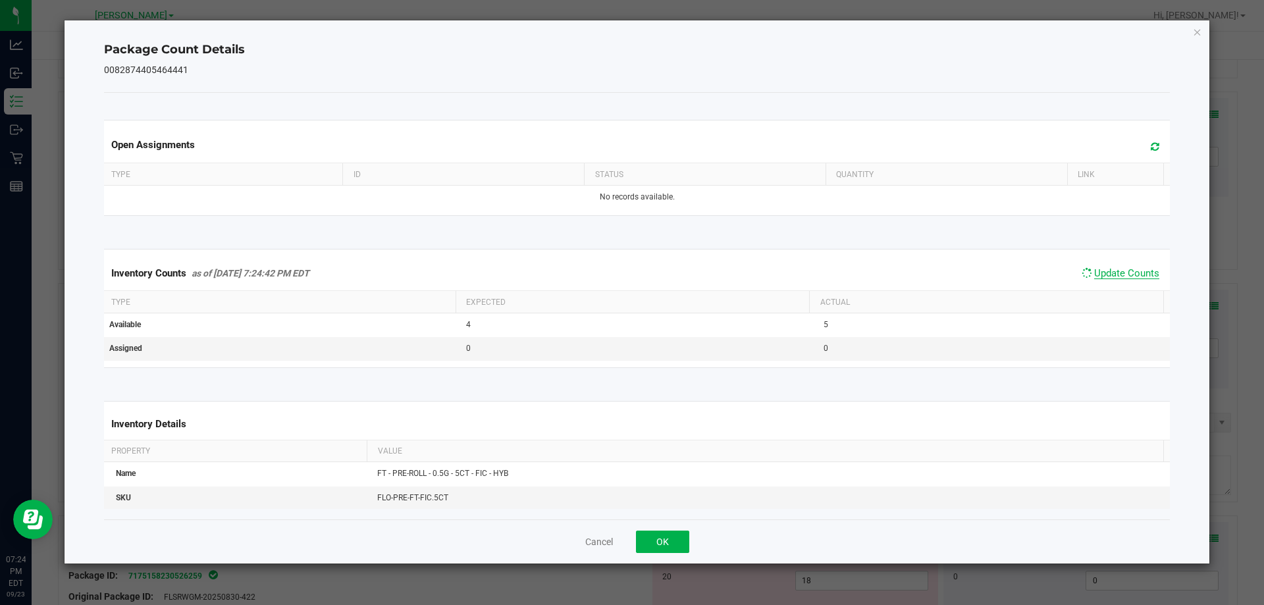
click at [1107, 279] on span "Update Counts" at bounding box center [1126, 273] width 65 height 12
click at [667, 533] on button "OK" at bounding box center [662, 542] width 53 height 22
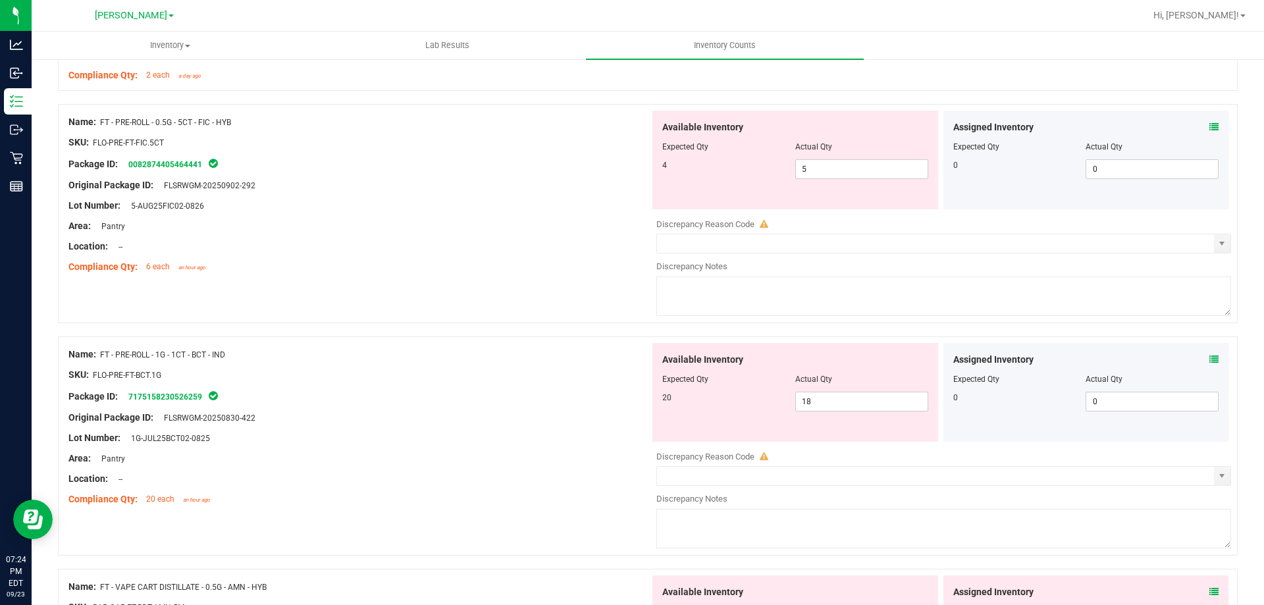
scroll to position [2578, 0]
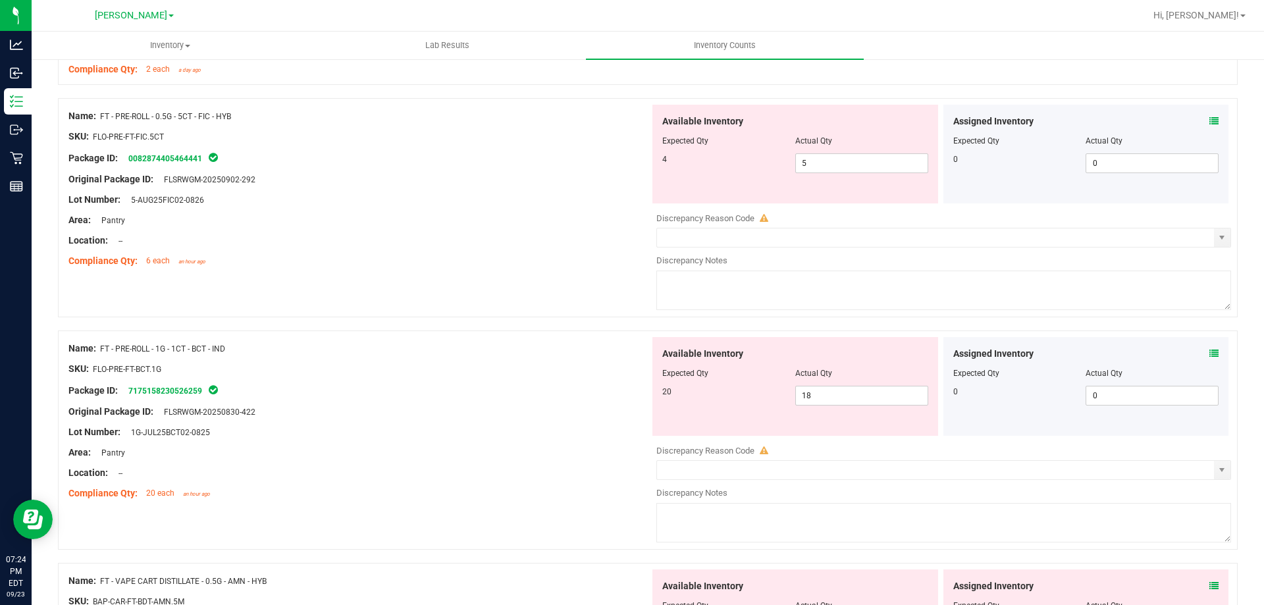
click at [1209, 352] on icon at bounding box center [1213, 353] width 9 height 9
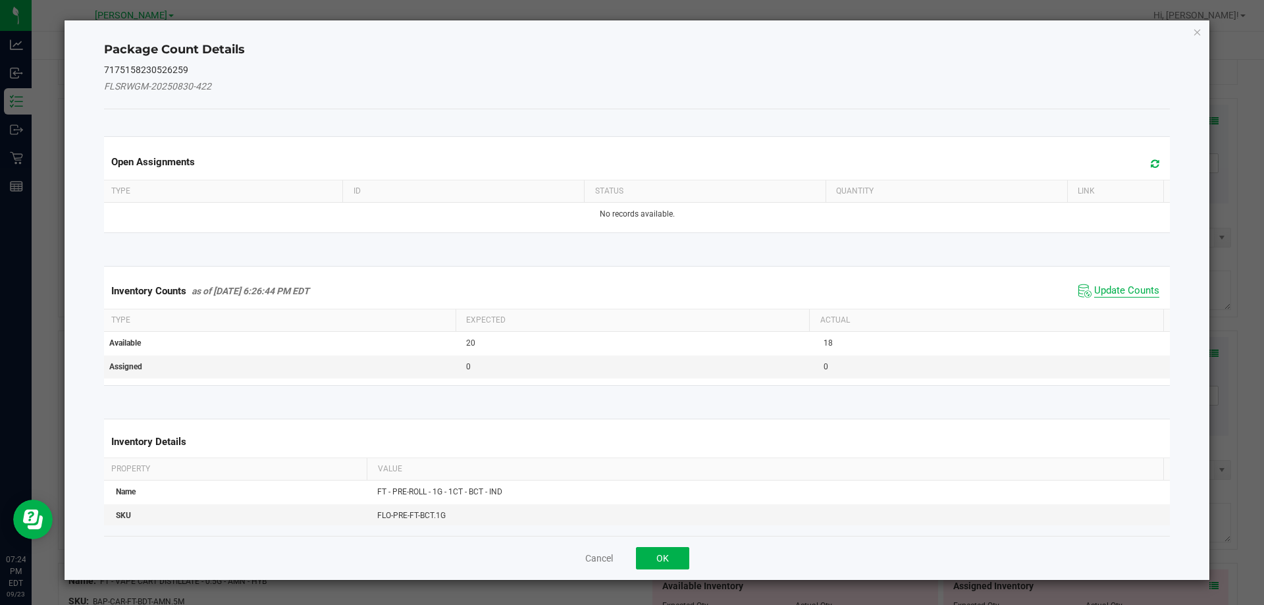
click at [1117, 295] on span "Update Counts" at bounding box center [1126, 290] width 65 height 13
click at [1113, 296] on span "Update Counts" at bounding box center [1126, 290] width 65 height 13
click at [1119, 284] on span "Update Counts" at bounding box center [1126, 290] width 65 height 12
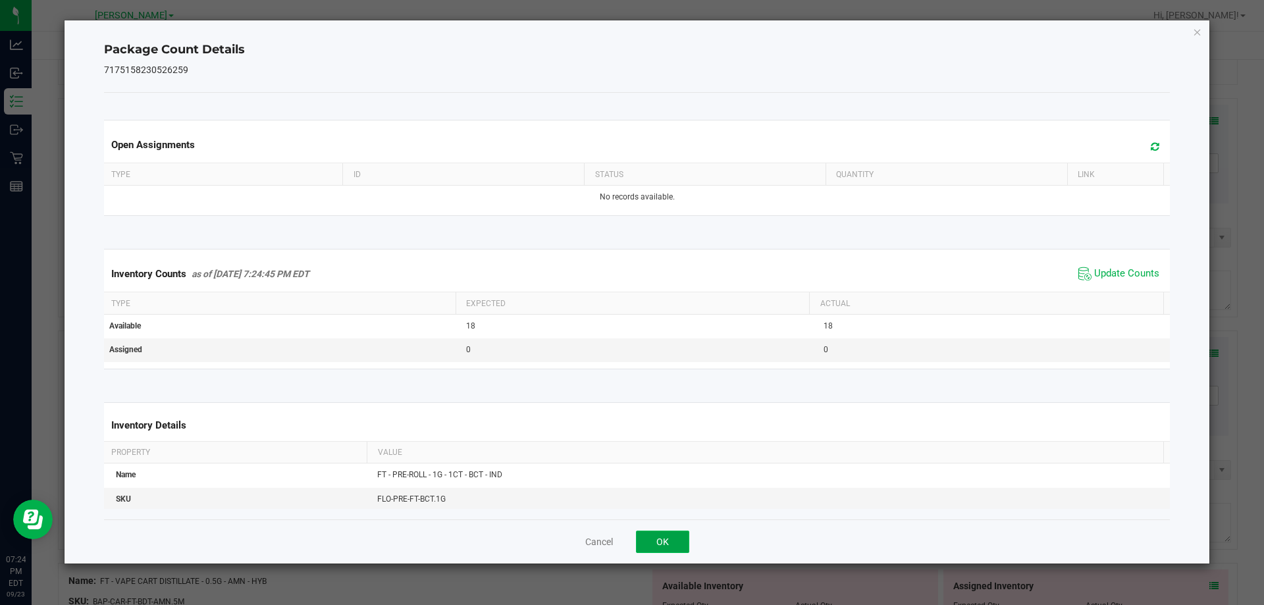
click at [679, 533] on button "OK" at bounding box center [662, 542] width 53 height 22
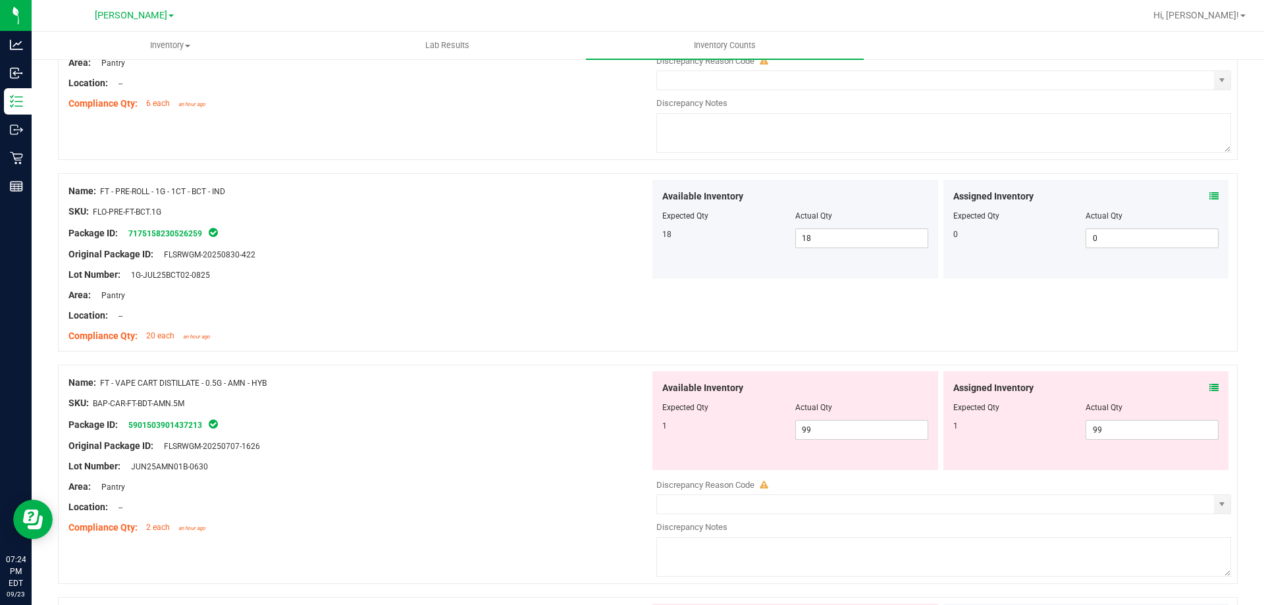
scroll to position [2811, 0]
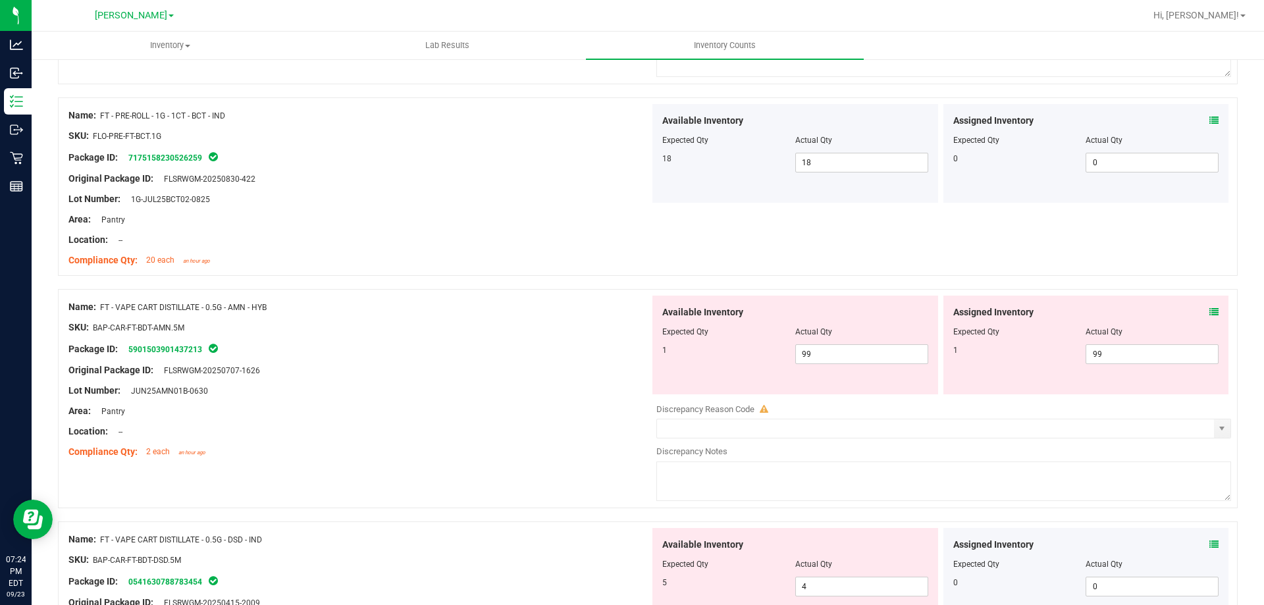
click at [1209, 312] on icon at bounding box center [1213, 311] width 9 height 9
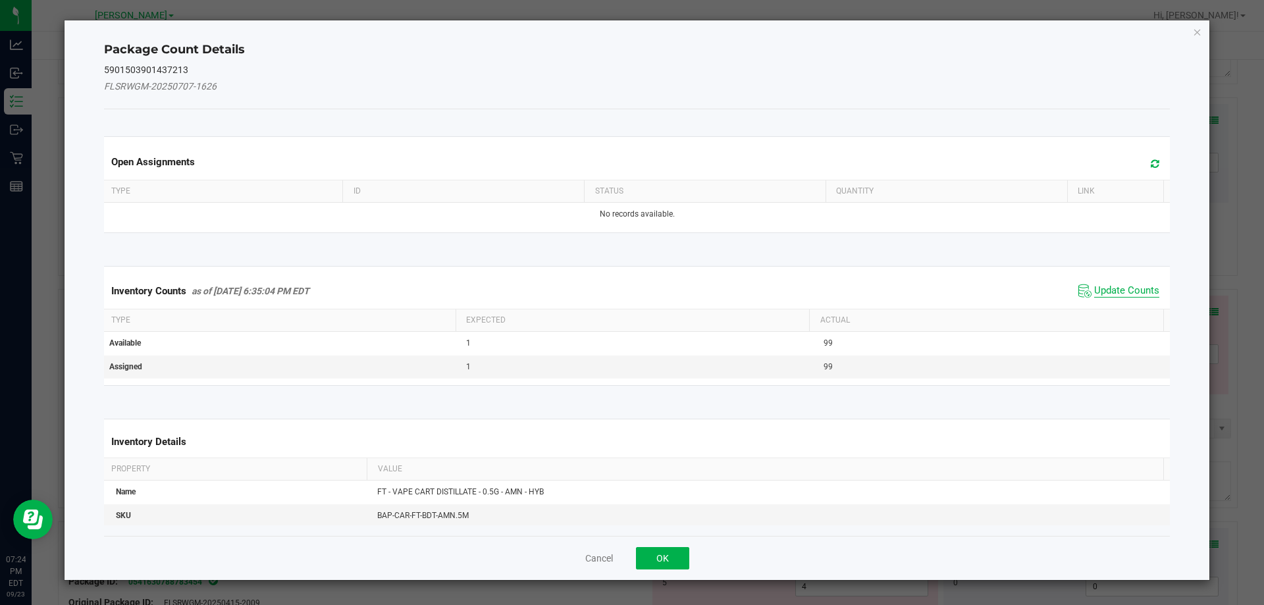
click at [1118, 296] on span "Update Counts" at bounding box center [1126, 290] width 65 height 13
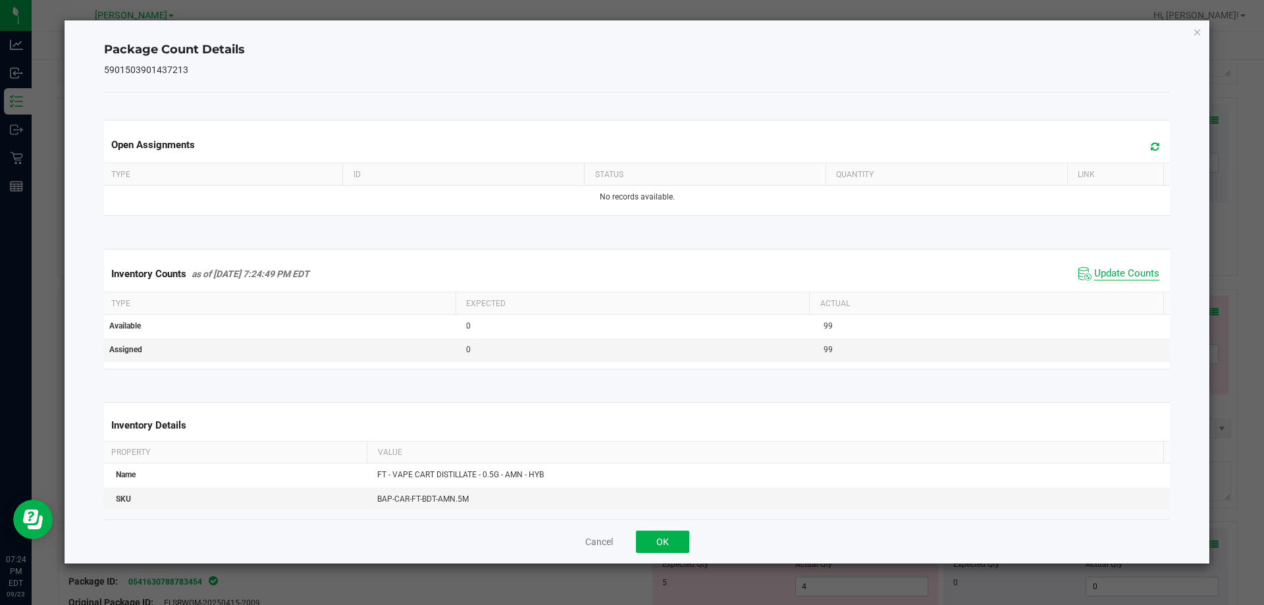
click at [1125, 280] on span "Update Counts" at bounding box center [1126, 273] width 65 height 13
click at [664, 539] on button "OK" at bounding box center [662, 542] width 53 height 22
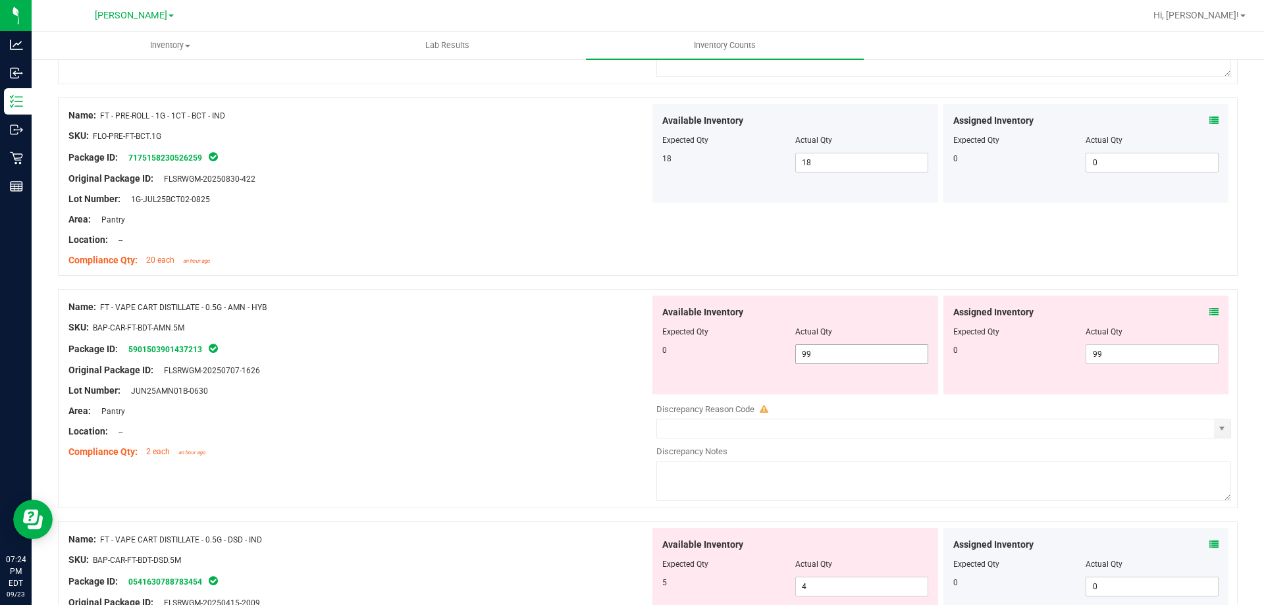
click at [880, 350] on input "99" at bounding box center [862, 354] width 132 height 18
type input "9"
type input "0"
click at [1125, 356] on input "99" at bounding box center [1152, 354] width 132 height 18
type input "0"
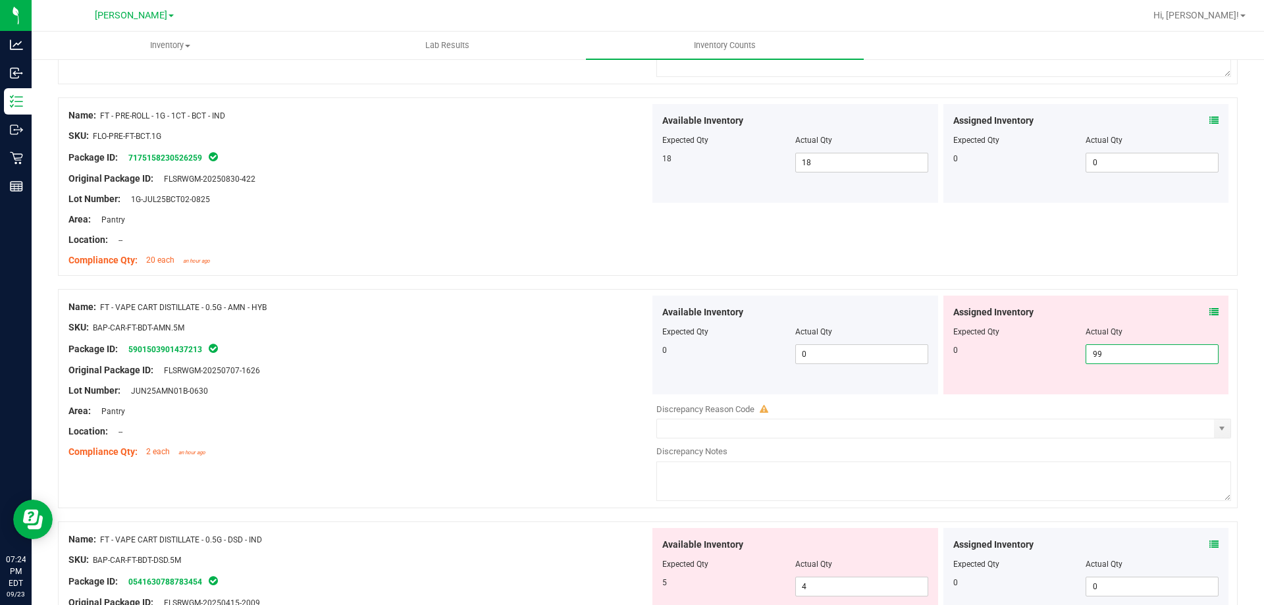
type input "9"
type input "0"
click at [535, 439] on div at bounding box center [358, 441] width 581 height 7
type input "0"
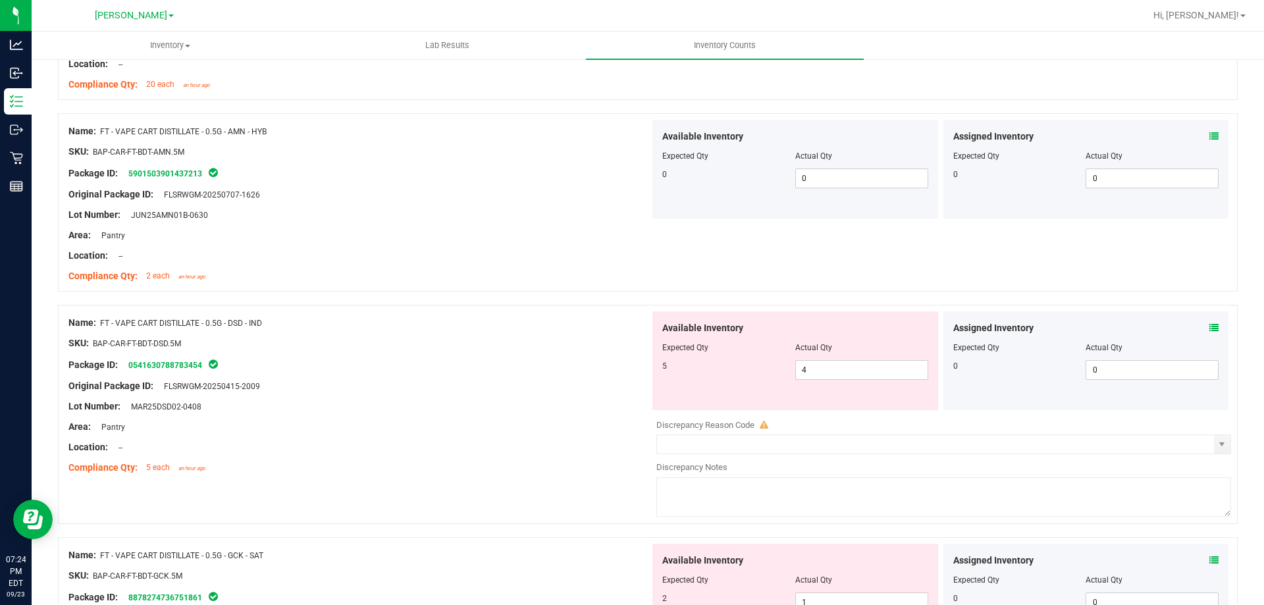
scroll to position [3042, 0]
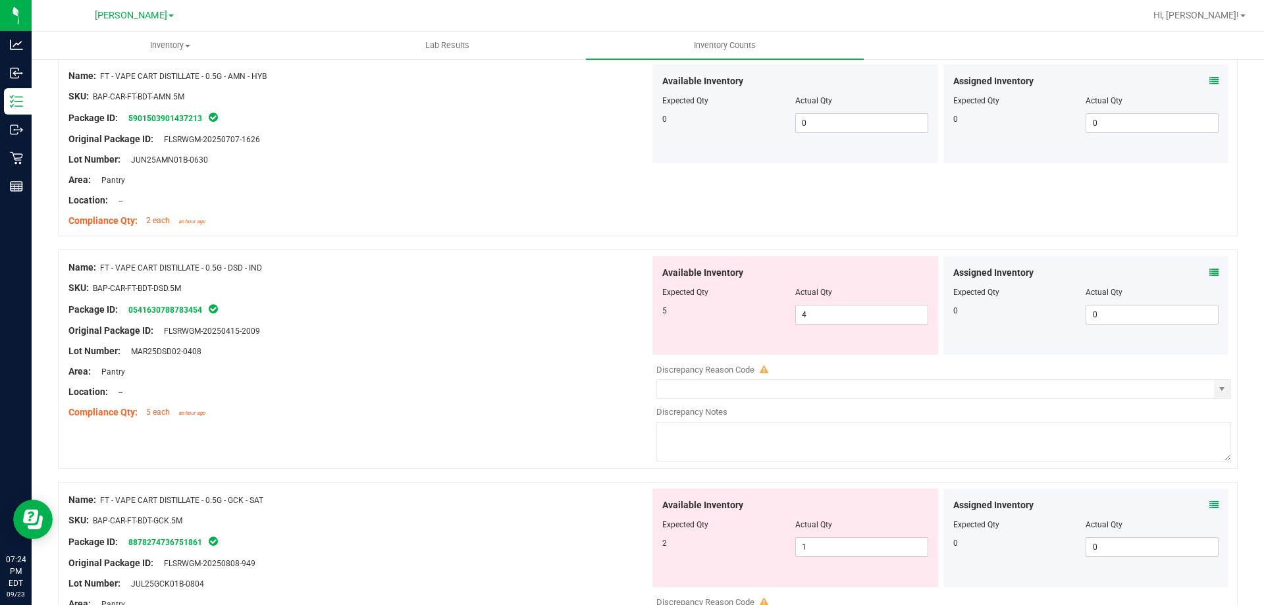
click at [1209, 273] on icon at bounding box center [1213, 272] width 9 height 9
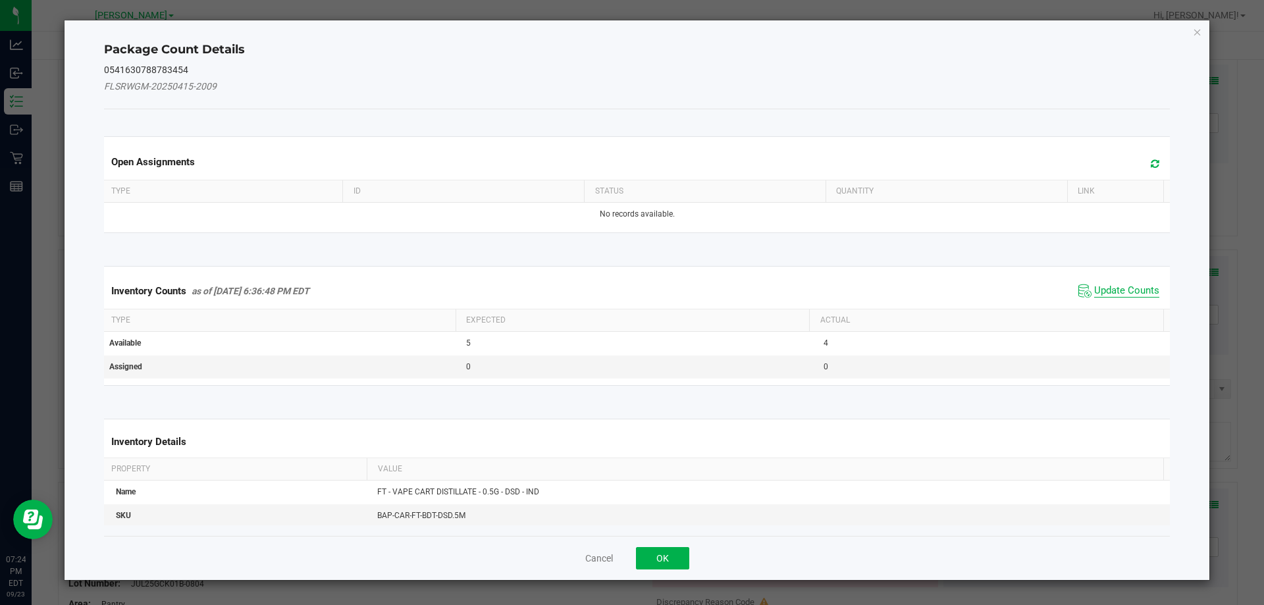
click at [1128, 284] on span "Update Counts" at bounding box center [1126, 290] width 65 height 13
click at [1134, 284] on span "Update Counts" at bounding box center [1126, 290] width 65 height 13
click at [1139, 285] on div "Inventory Counts as of Sep 23, 2025 6:36:48 PM EDT Update Counts" at bounding box center [637, 290] width 1072 height 34
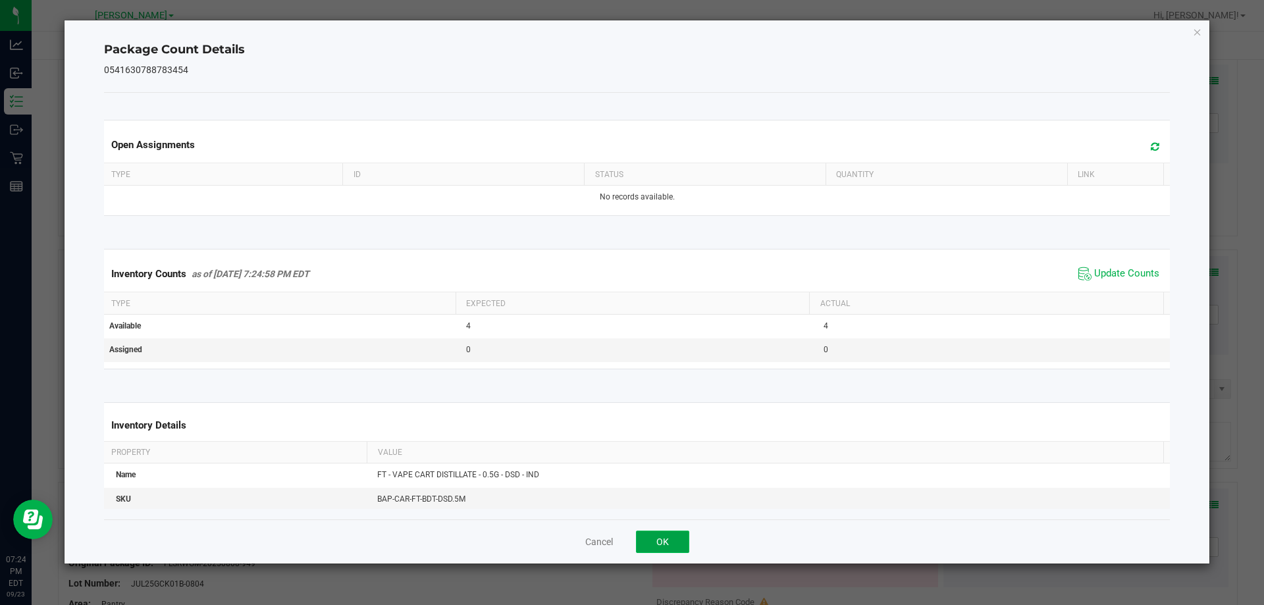
click at [670, 545] on button "OK" at bounding box center [662, 542] width 53 height 22
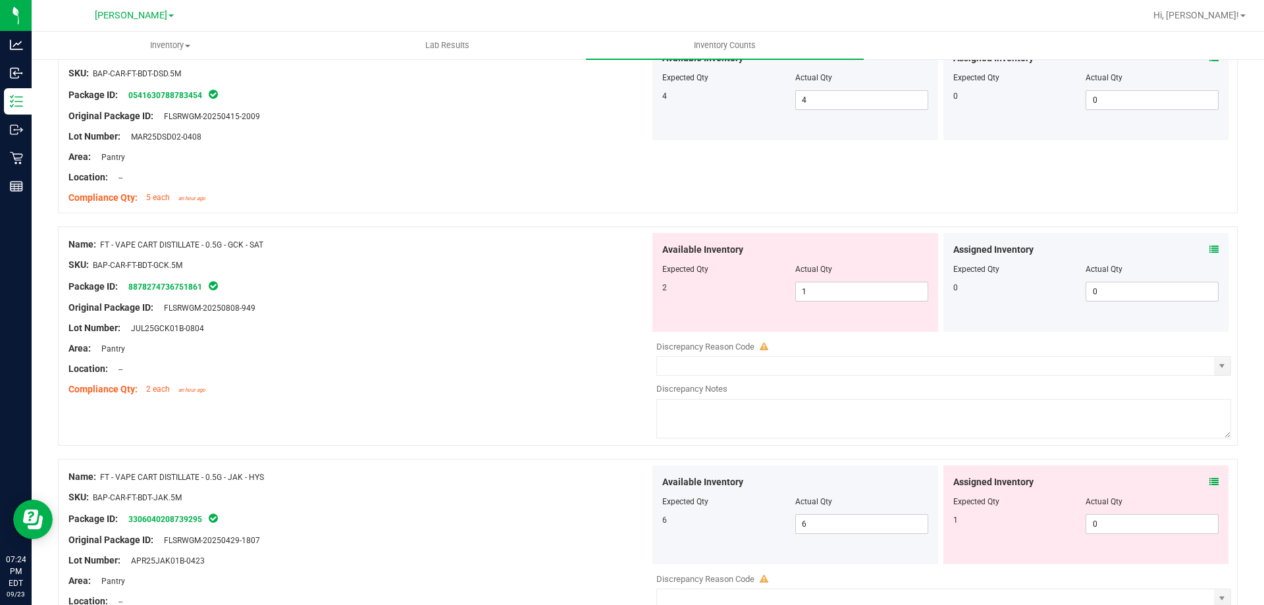
scroll to position [3261, 0]
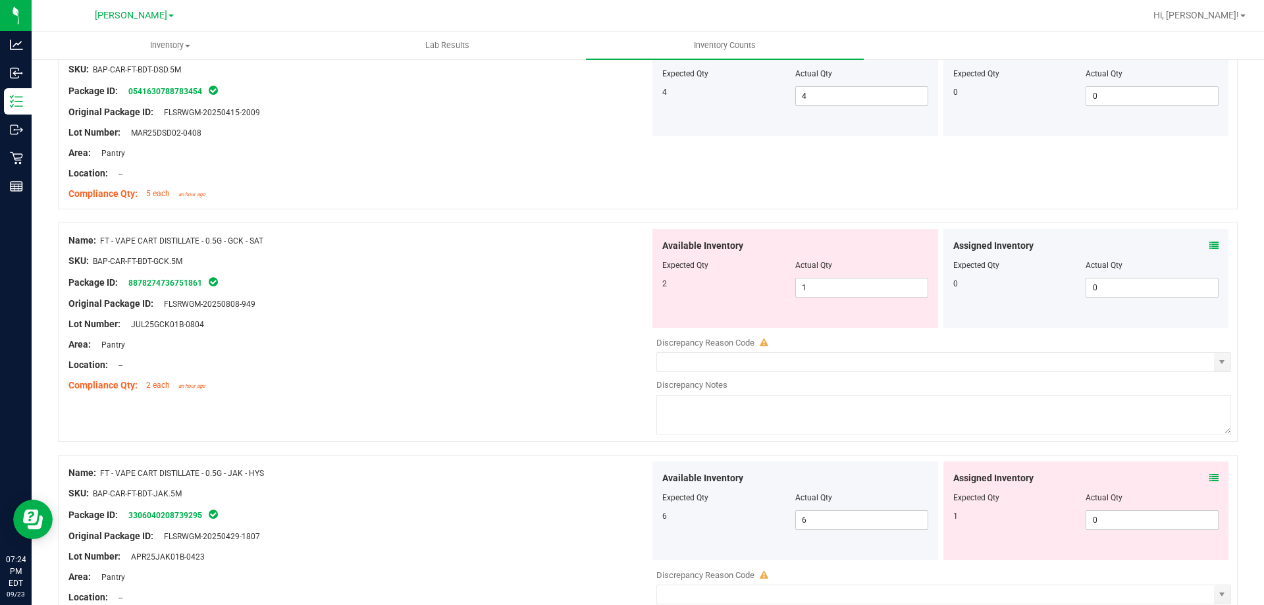
click at [1209, 250] on span at bounding box center [1213, 246] width 9 height 14
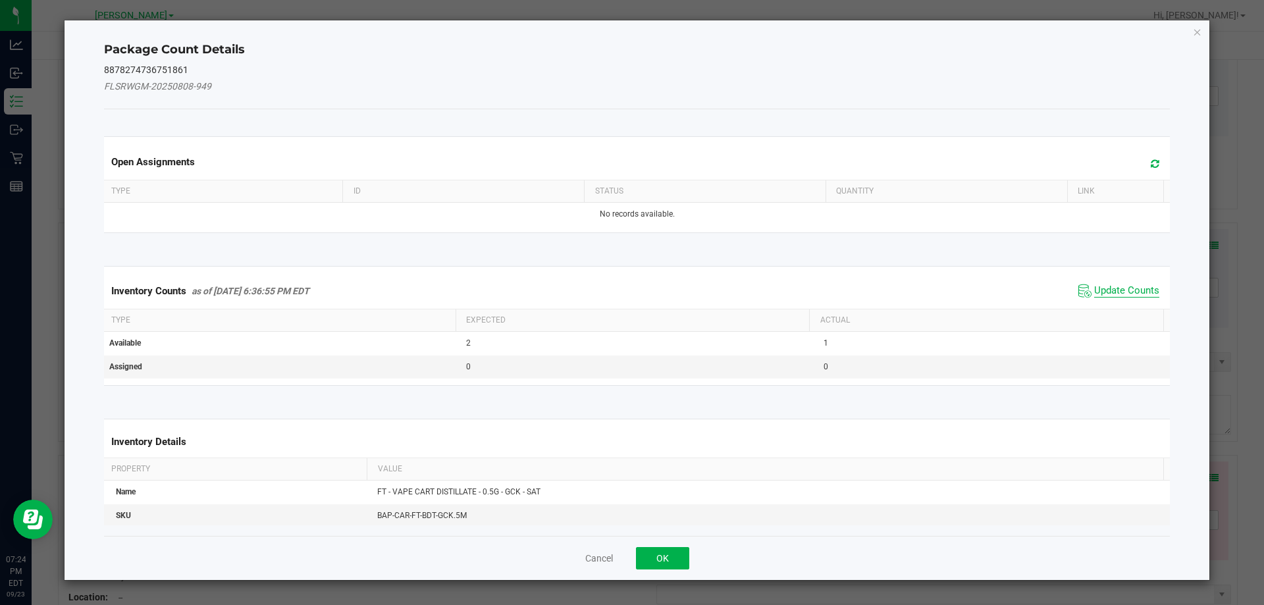
click at [1109, 294] on span "Update Counts" at bounding box center [1126, 290] width 65 height 13
click at [1107, 296] on span "Update Counts" at bounding box center [1126, 290] width 65 height 13
click at [1121, 288] on span "Update Counts" at bounding box center [1126, 290] width 65 height 12
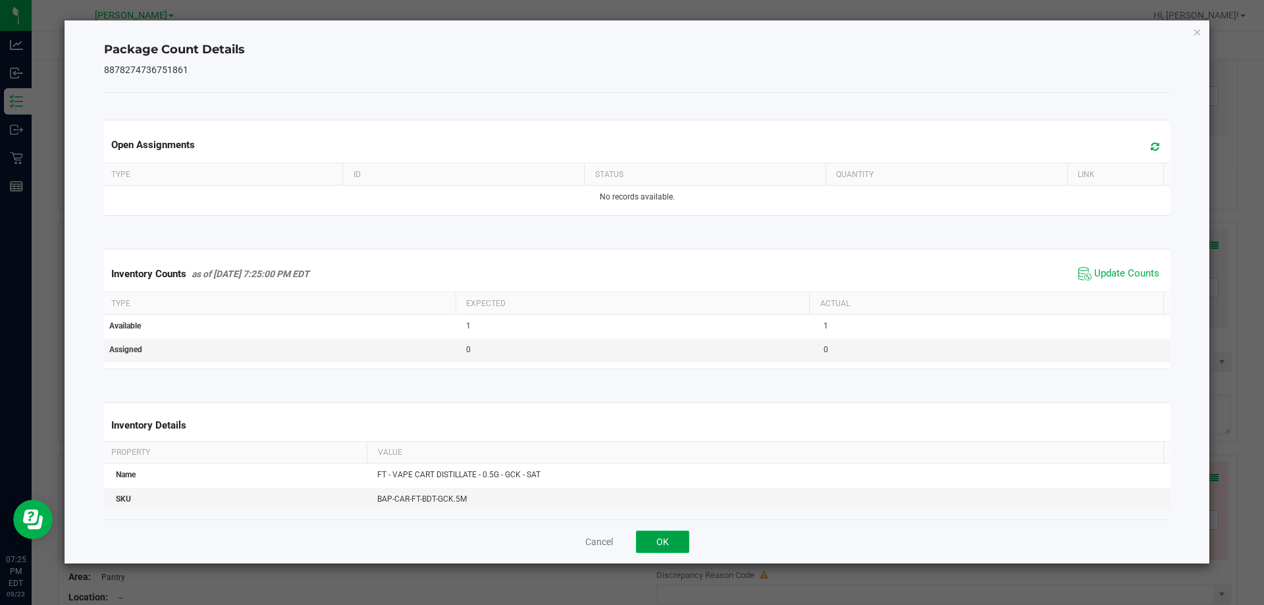
click at [672, 546] on button "OK" at bounding box center [662, 542] width 53 height 22
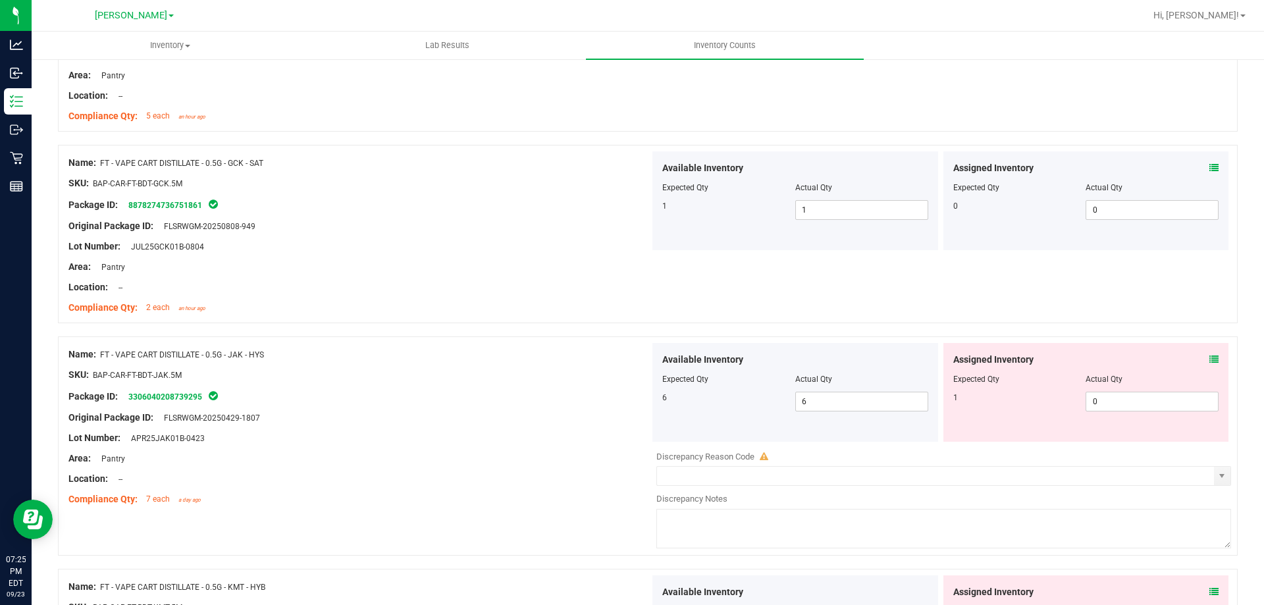
scroll to position [3420, 0]
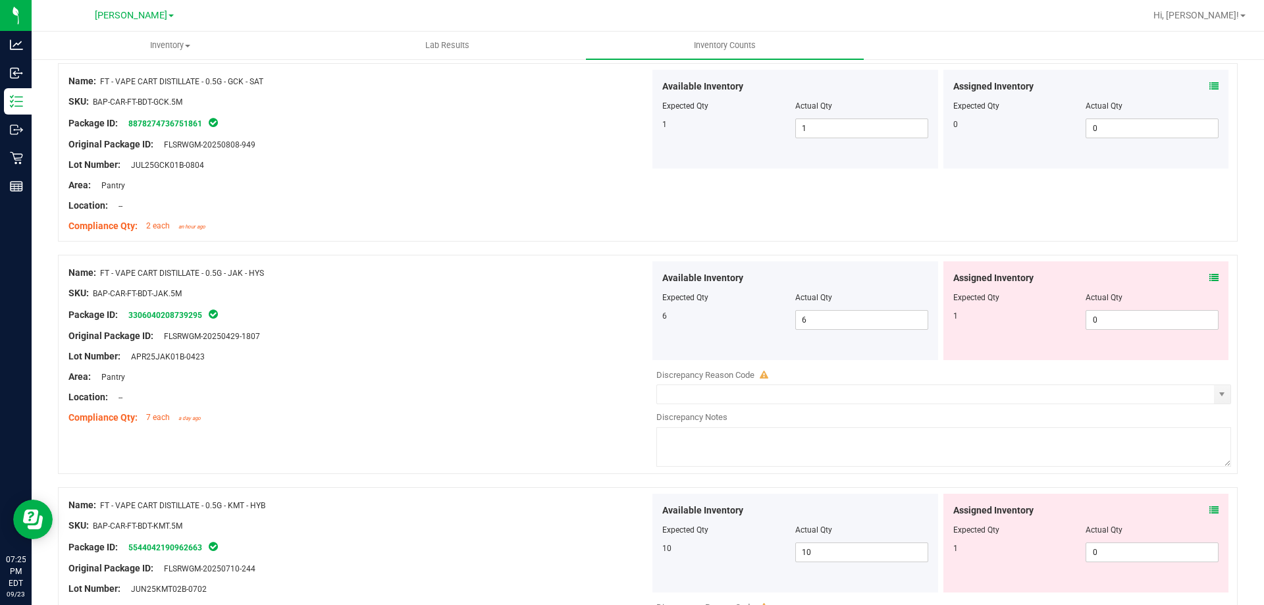
click at [1209, 277] on icon at bounding box center [1213, 277] width 9 height 9
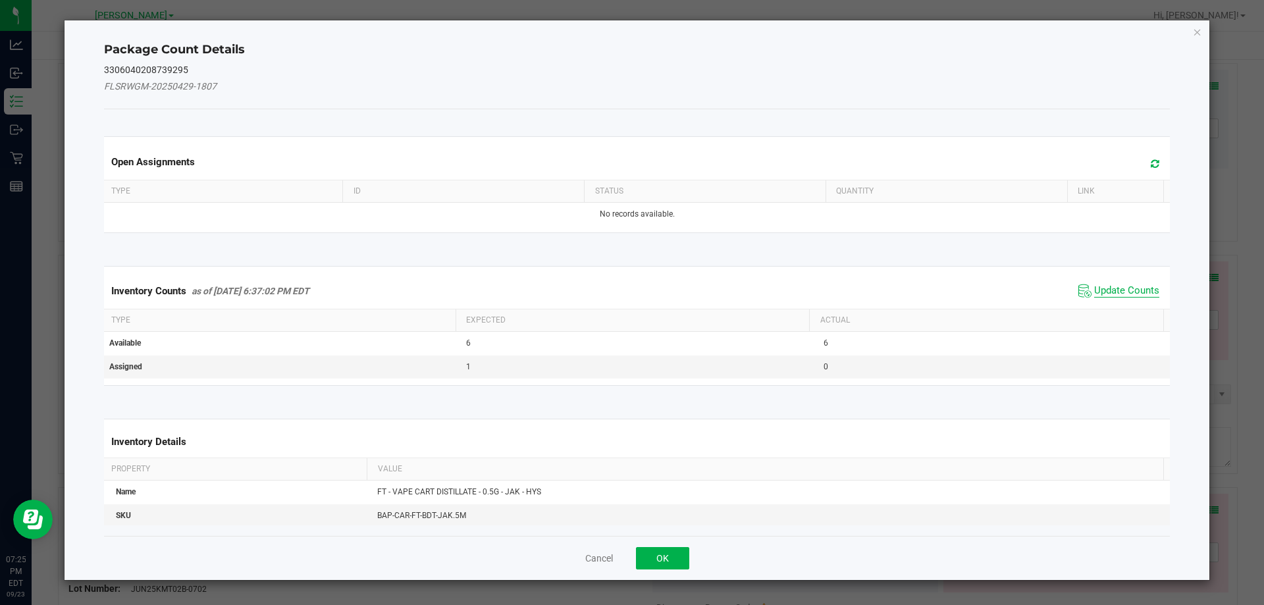
click at [1115, 288] on span "Update Counts" at bounding box center [1126, 290] width 65 height 13
click at [1111, 296] on span "Update Counts" at bounding box center [1126, 290] width 65 height 12
click at [1123, 284] on span "Update Counts" at bounding box center [1126, 290] width 65 height 12
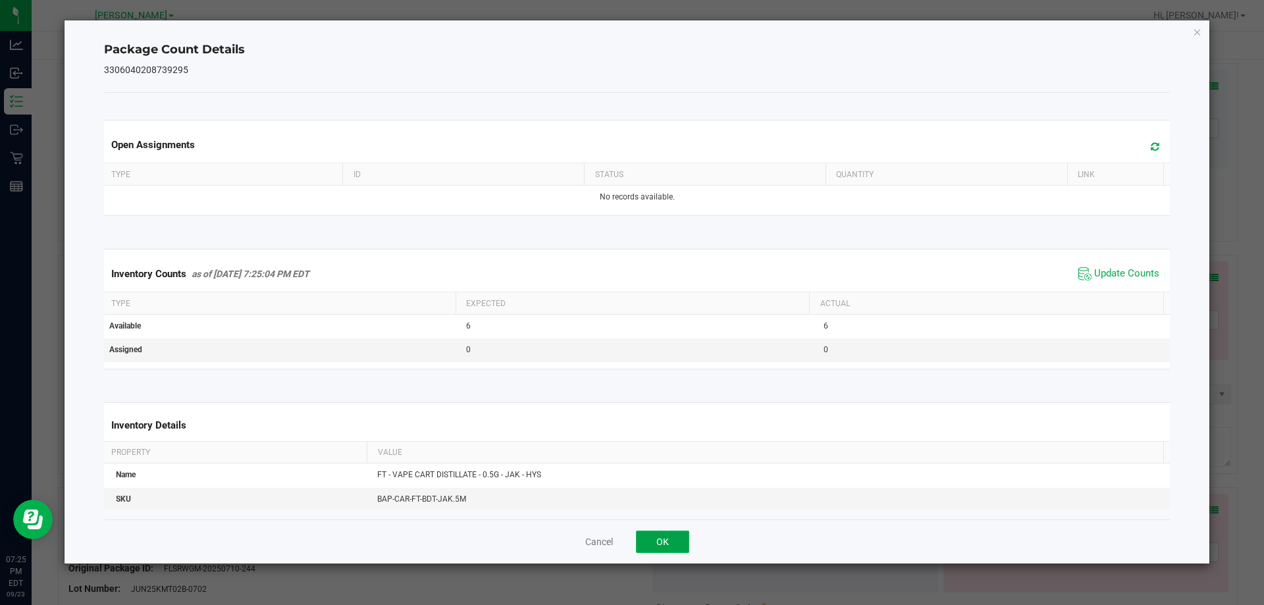
click at [669, 544] on button "OK" at bounding box center [662, 542] width 53 height 22
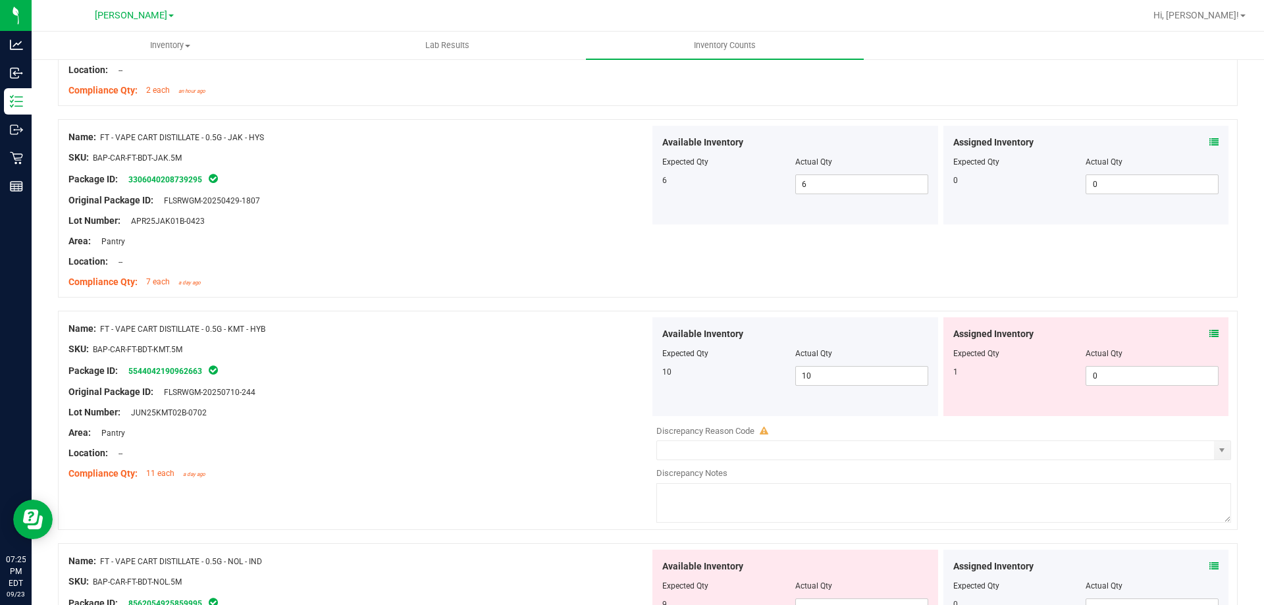
scroll to position [3664, 0]
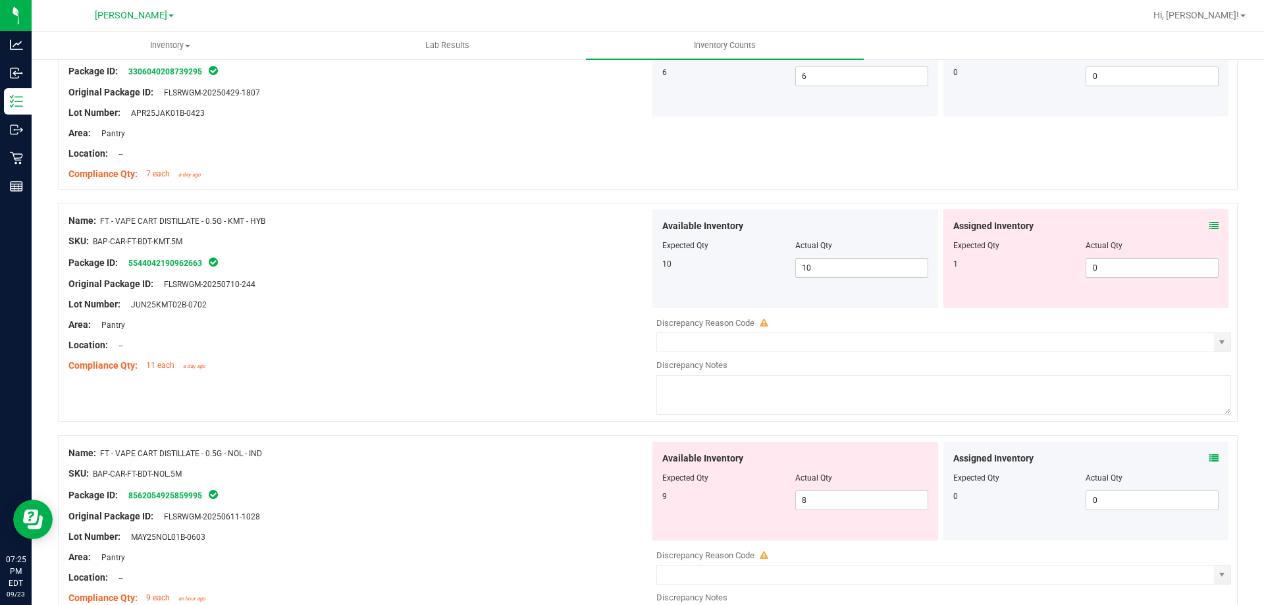
click at [1209, 226] on icon at bounding box center [1213, 225] width 9 height 9
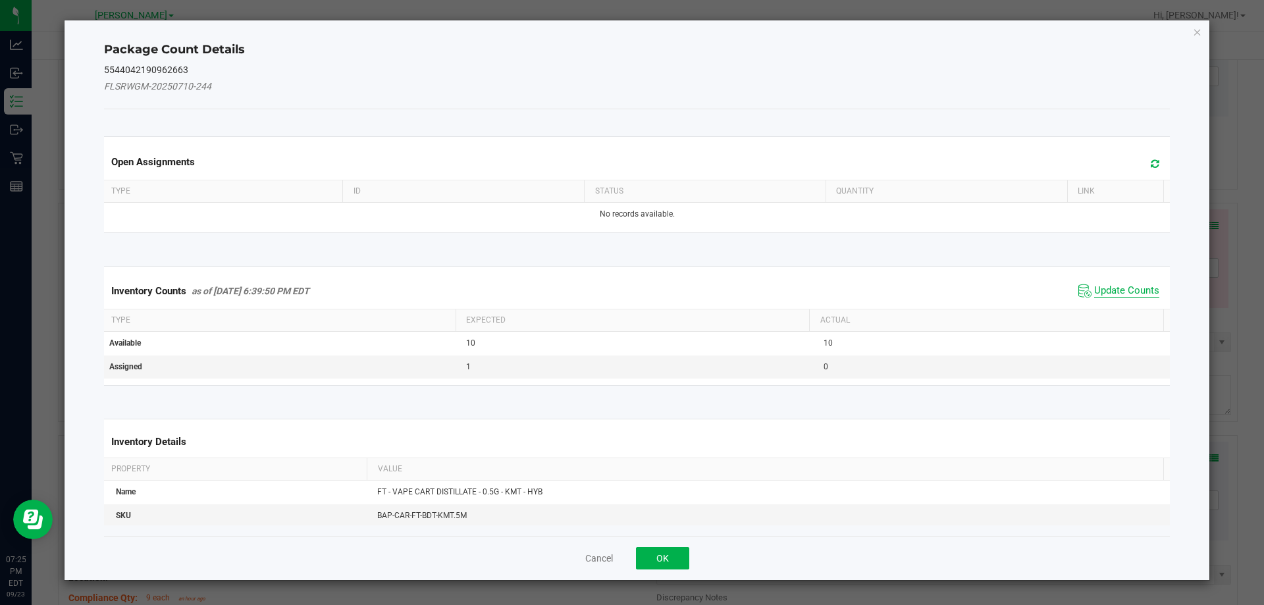
click at [1136, 286] on span "Update Counts" at bounding box center [1126, 290] width 65 height 13
click at [1128, 296] on span "Update Counts" at bounding box center [1126, 290] width 65 height 13
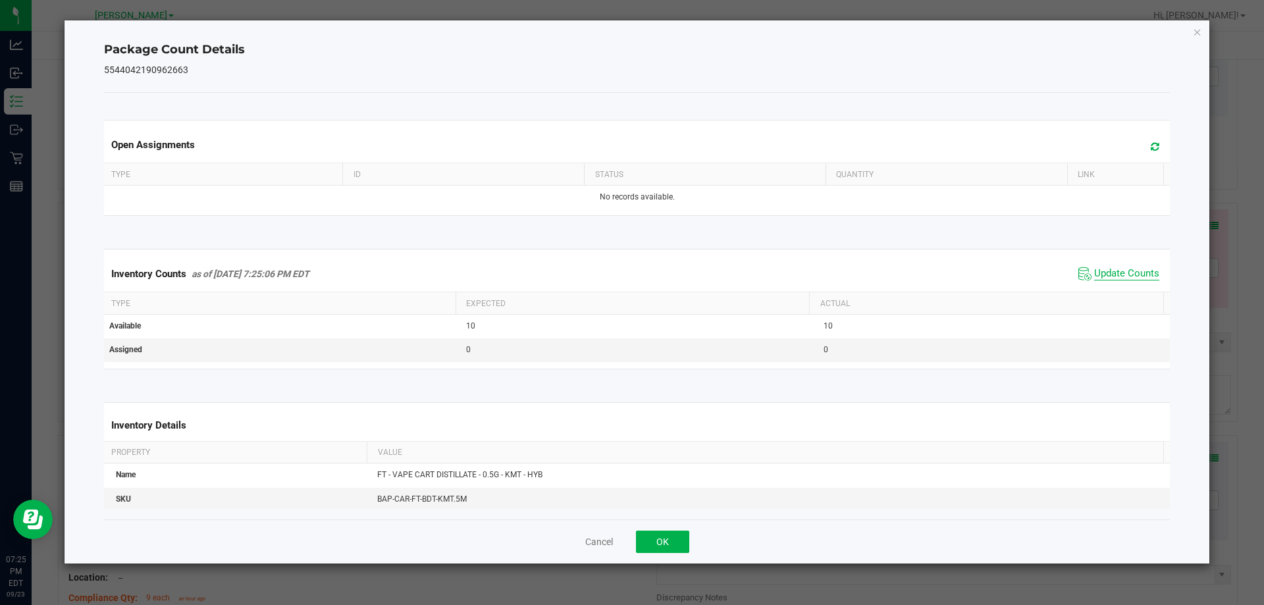
click at [1139, 280] on span "Update Counts" at bounding box center [1126, 273] width 65 height 13
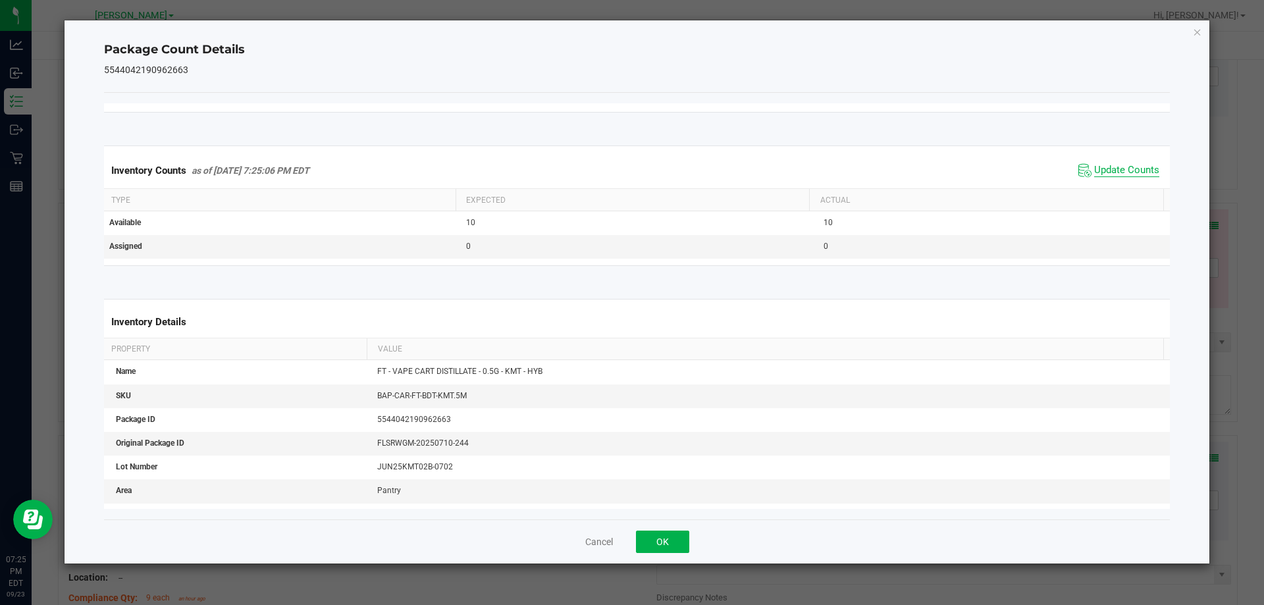
scroll to position [202, 0]
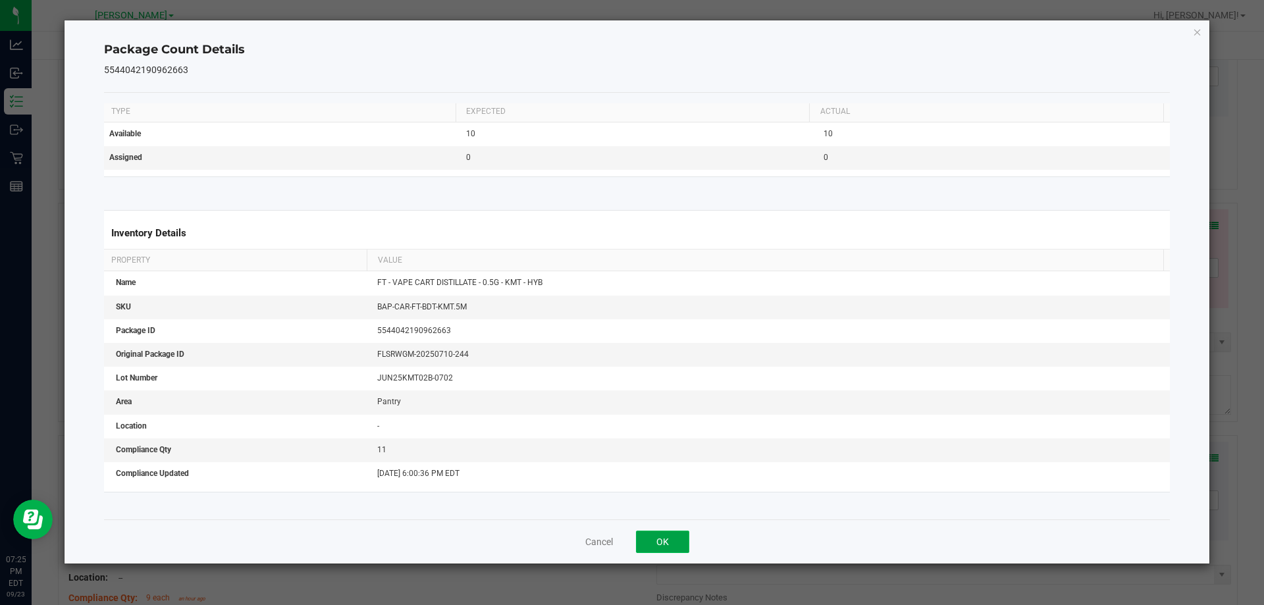
click at [672, 548] on button "OK" at bounding box center [662, 542] width 53 height 22
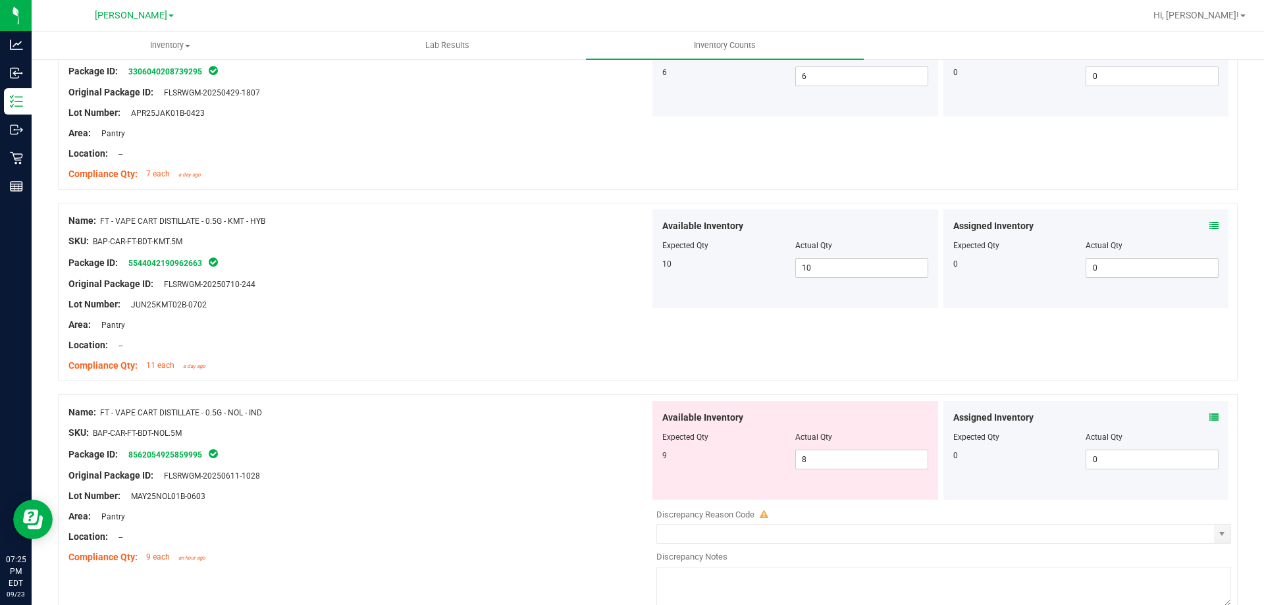
click at [1209, 421] on icon at bounding box center [1213, 417] width 9 height 9
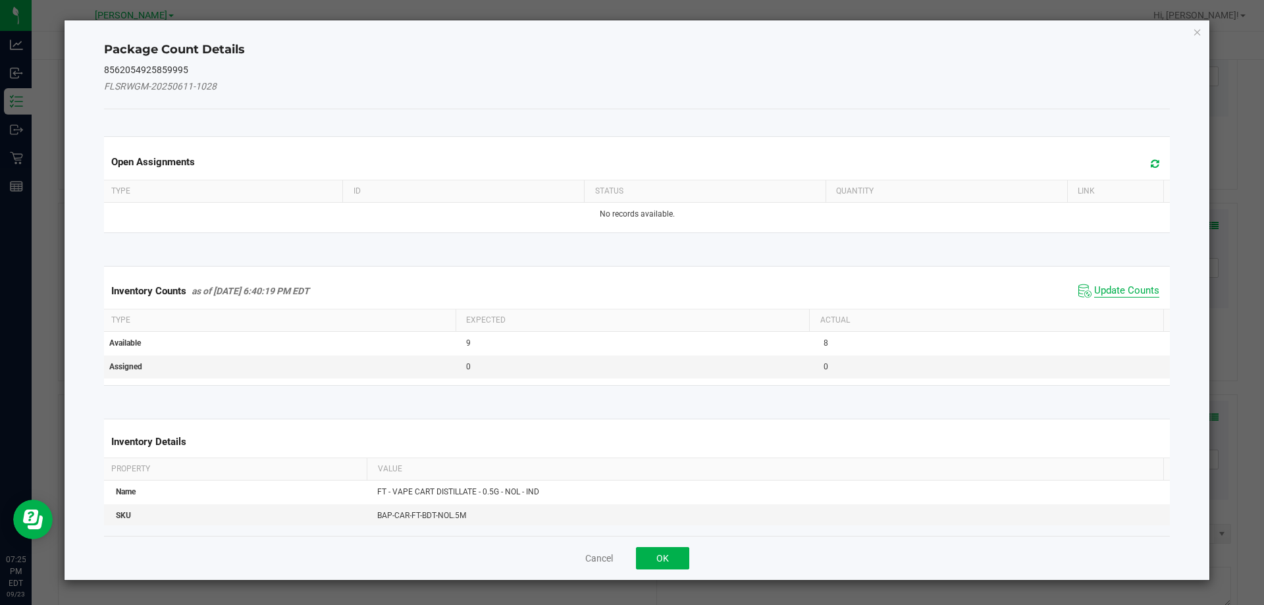
click at [1113, 292] on span "Update Counts" at bounding box center [1126, 290] width 65 height 13
click at [1126, 296] on span "Update Counts" at bounding box center [1126, 290] width 65 height 12
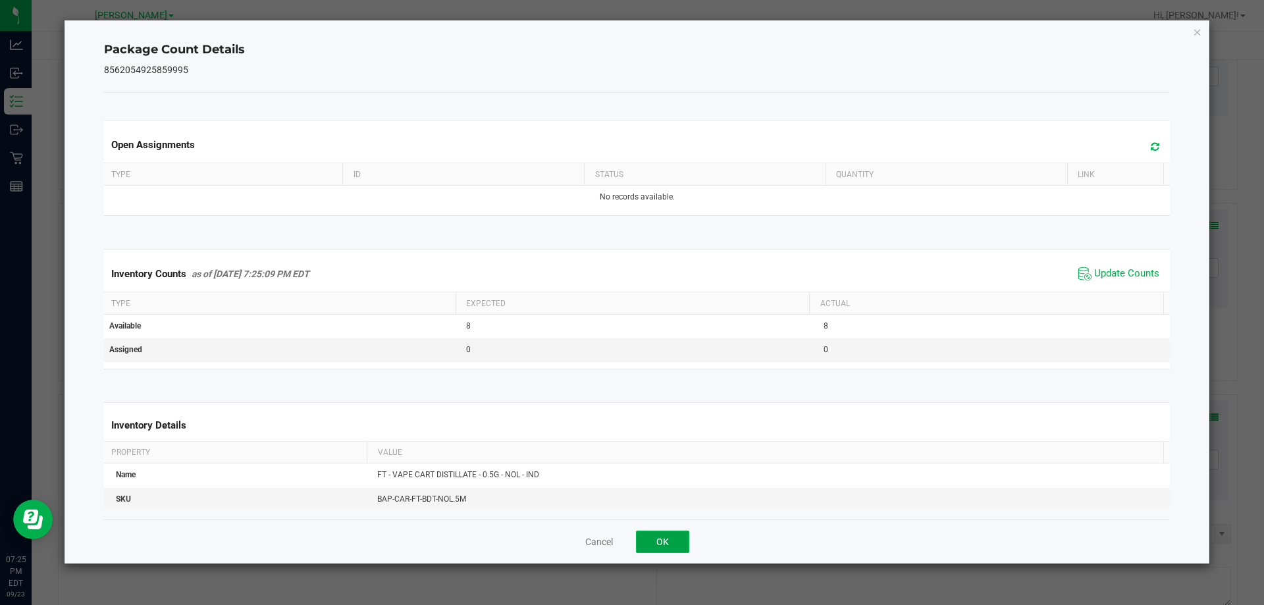
click at [674, 542] on button "OK" at bounding box center [662, 542] width 53 height 22
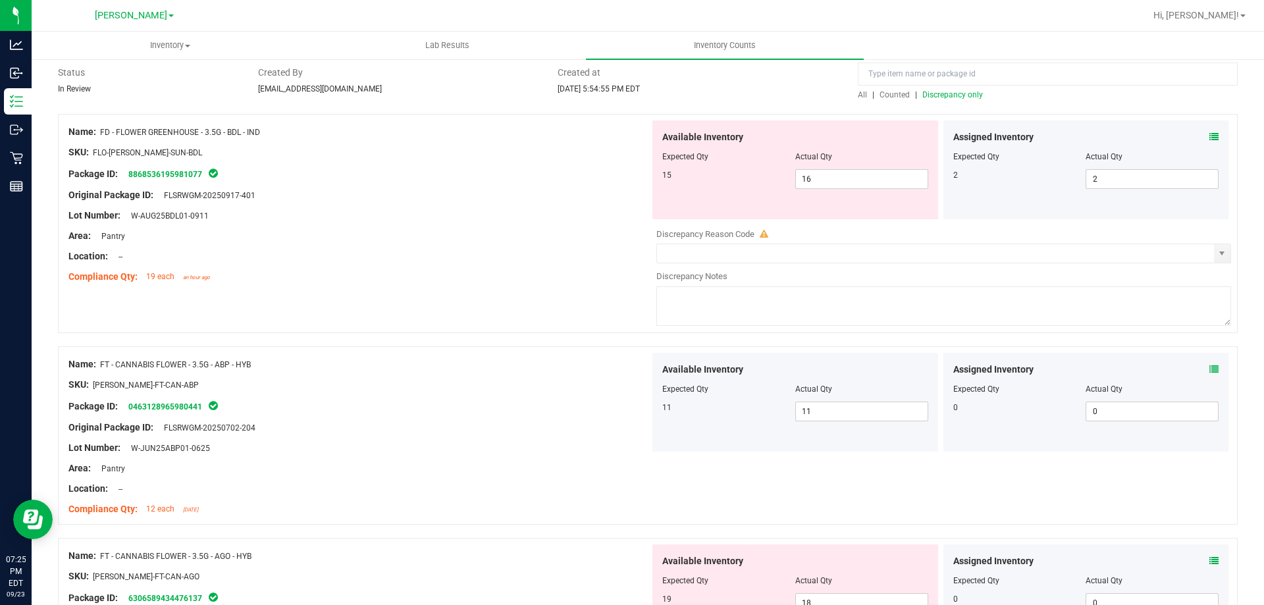
scroll to position [0, 0]
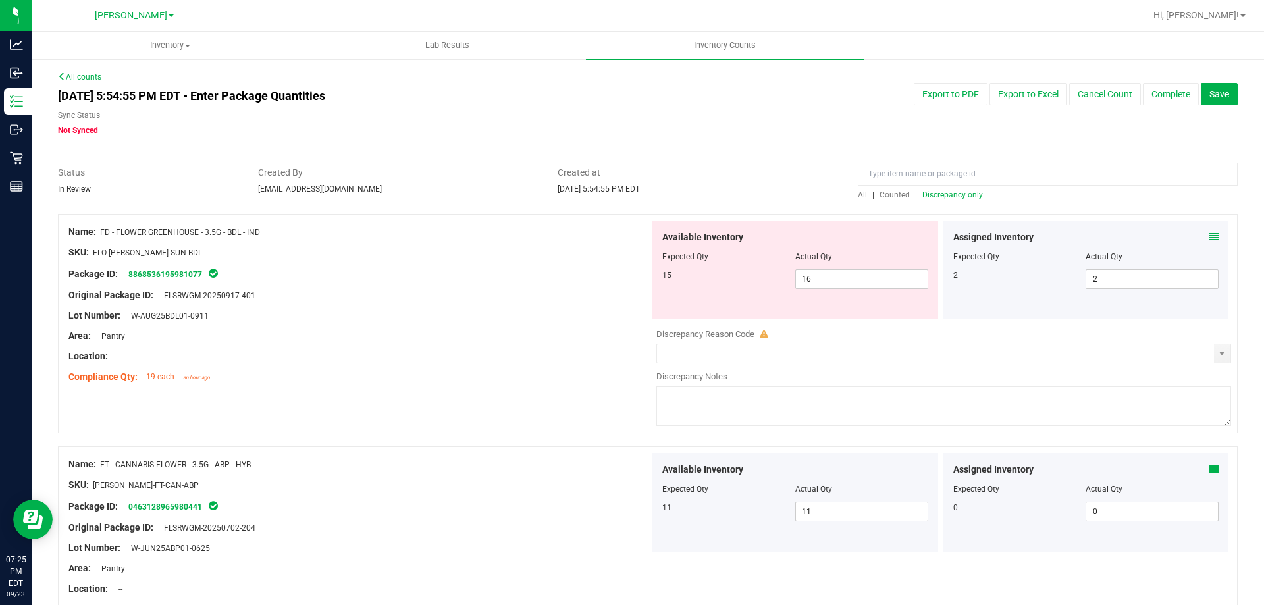
click at [955, 194] on span "Discrepancy only" at bounding box center [952, 194] width 61 height 9
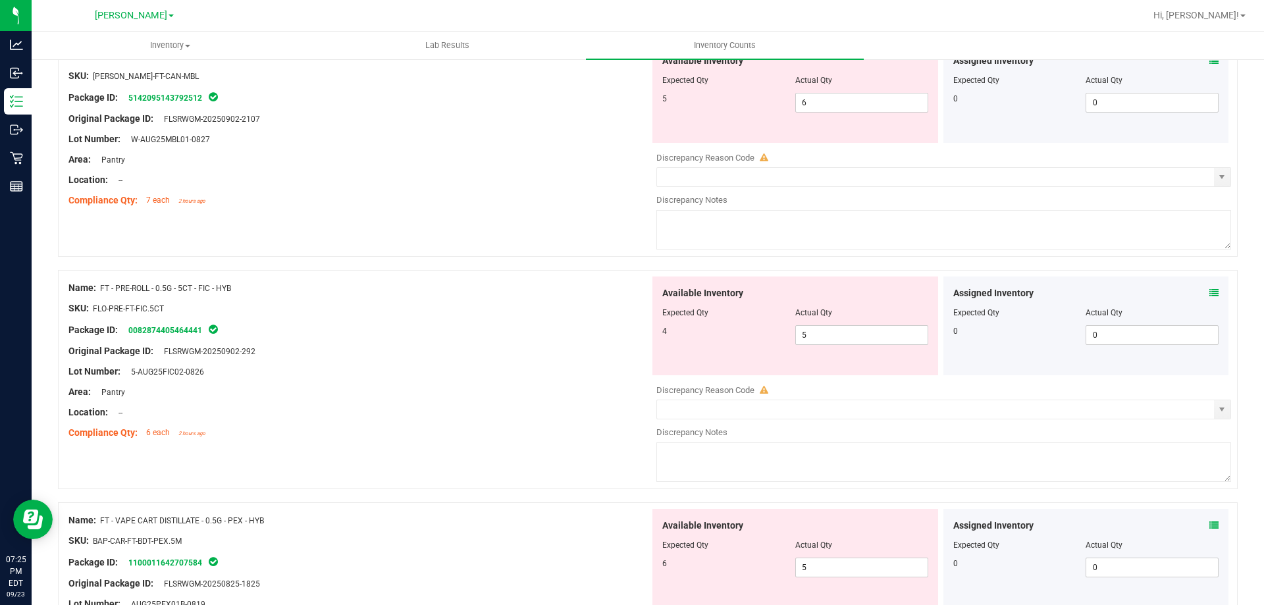
scroll to position [566, 0]
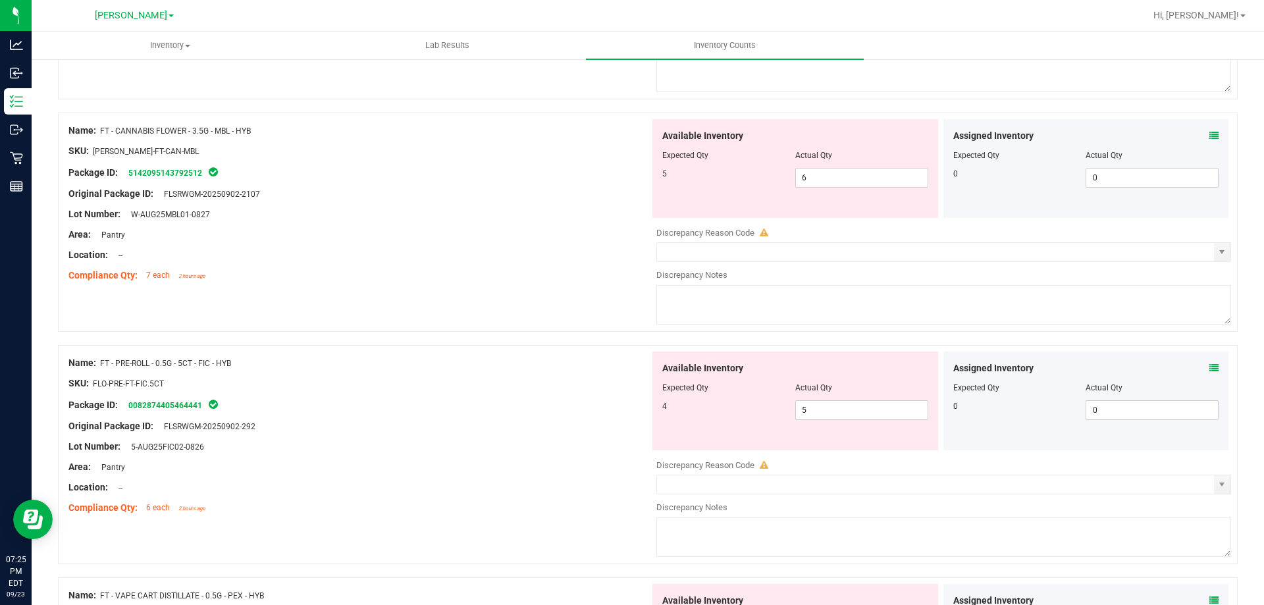
click at [1209, 369] on icon at bounding box center [1213, 367] width 9 height 9
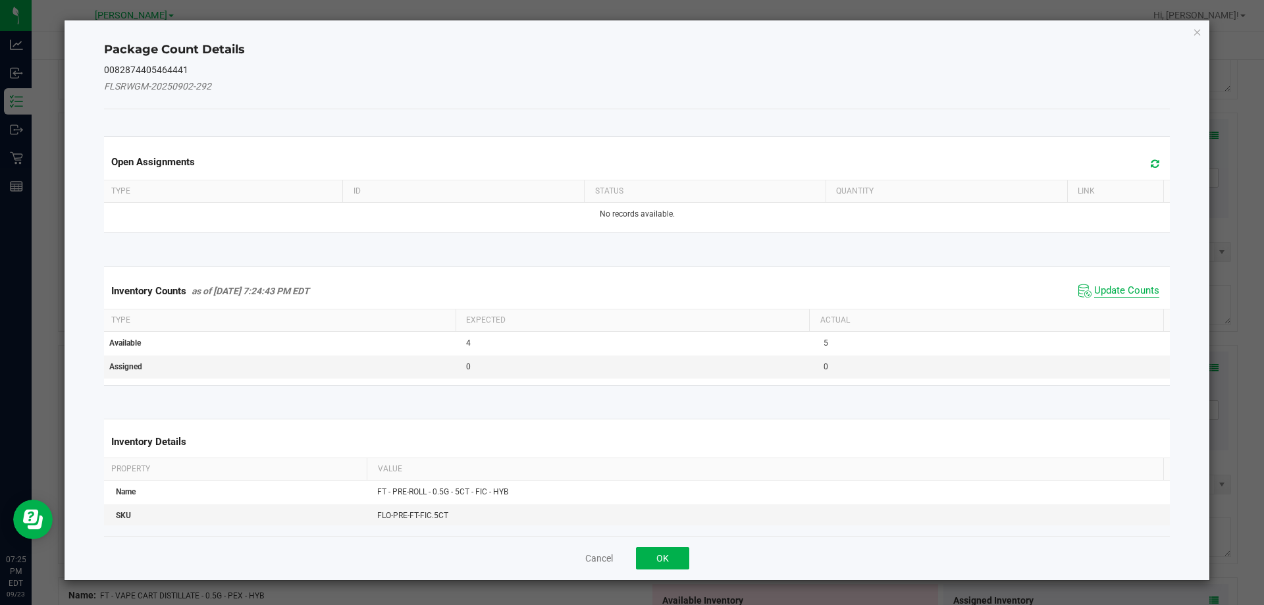
click at [1111, 288] on span "Update Counts" at bounding box center [1126, 290] width 65 height 13
click at [1108, 296] on span "Update Counts" at bounding box center [1126, 290] width 65 height 13
click at [1121, 284] on span "Update Counts" at bounding box center [1126, 290] width 65 height 12
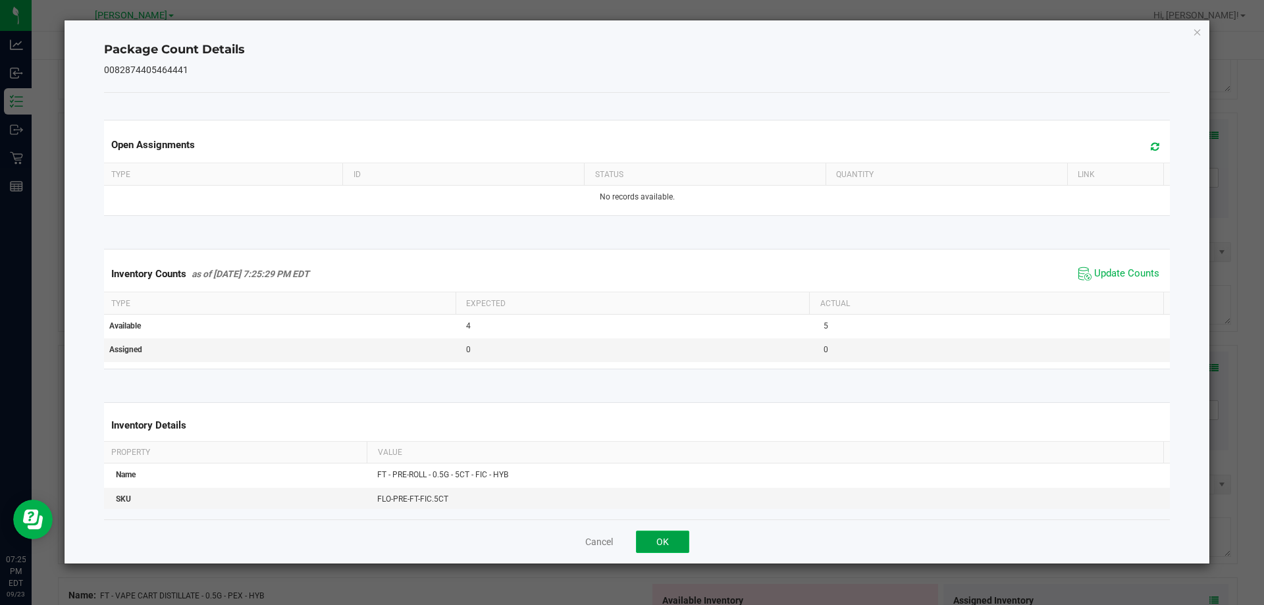
click at [670, 541] on button "OK" at bounding box center [662, 542] width 53 height 22
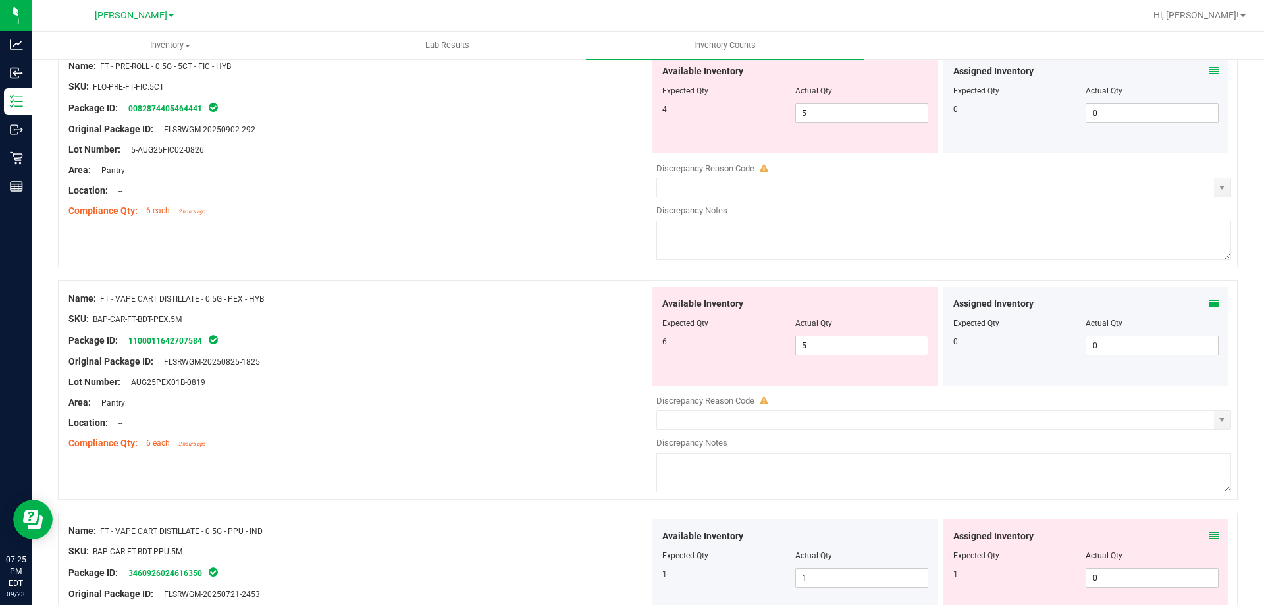
scroll to position [874, 0]
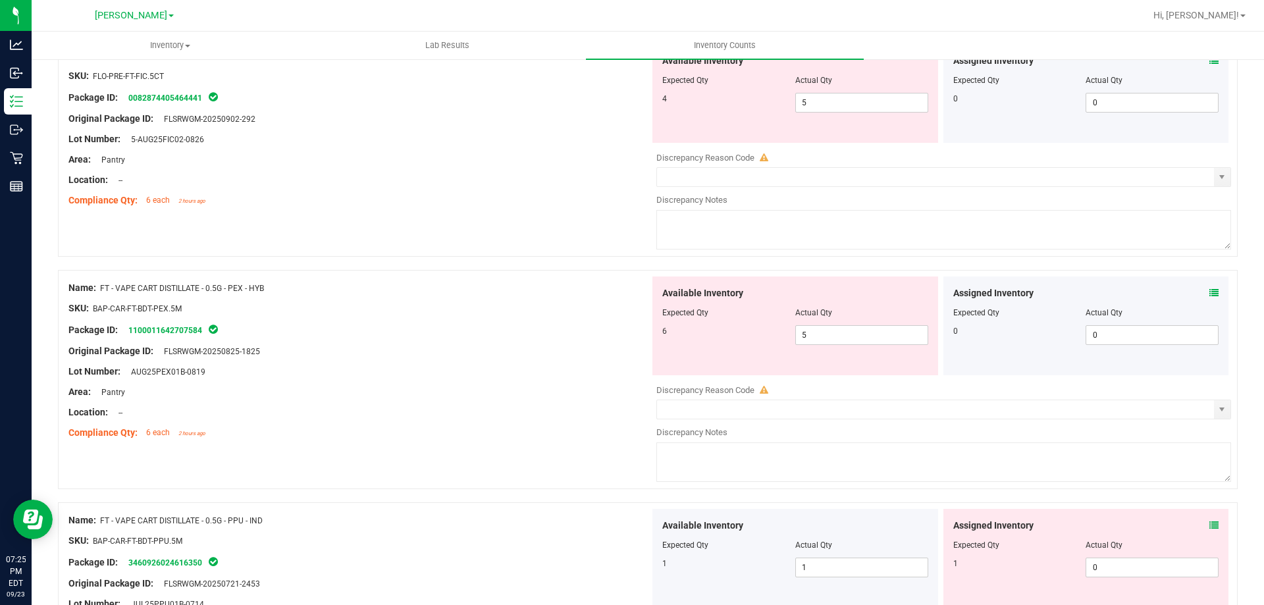
click at [1209, 295] on icon at bounding box center [1213, 292] width 9 height 9
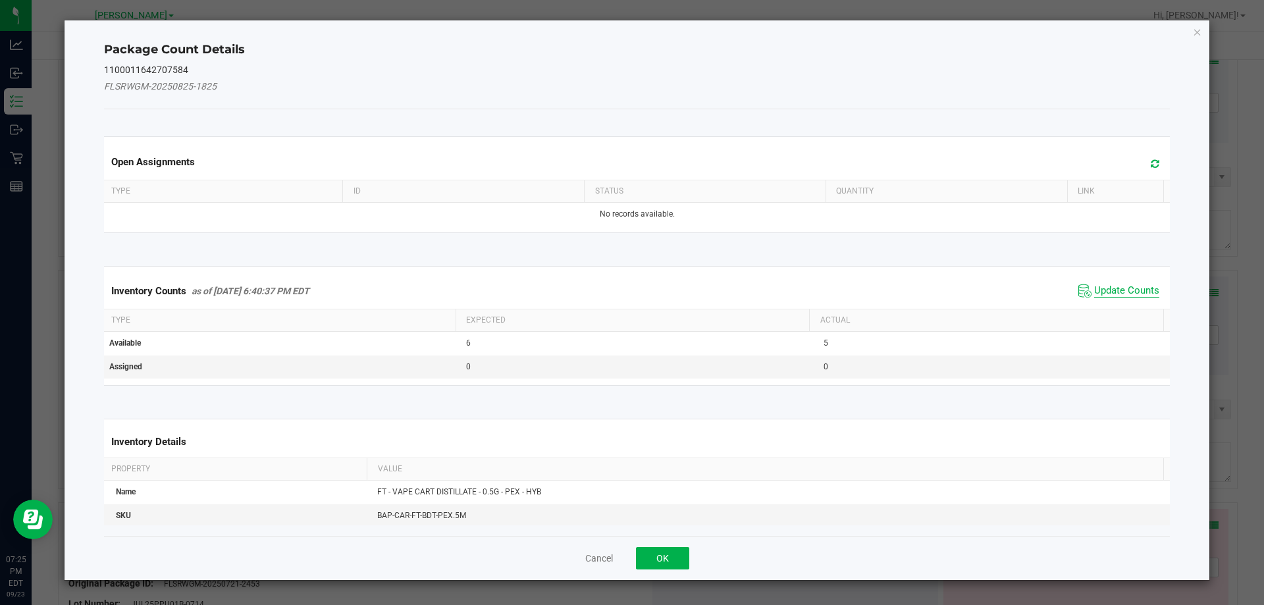
click at [1130, 294] on span "Update Counts" at bounding box center [1126, 290] width 65 height 13
click at [1131, 292] on span "Update Counts" at bounding box center [1126, 290] width 65 height 13
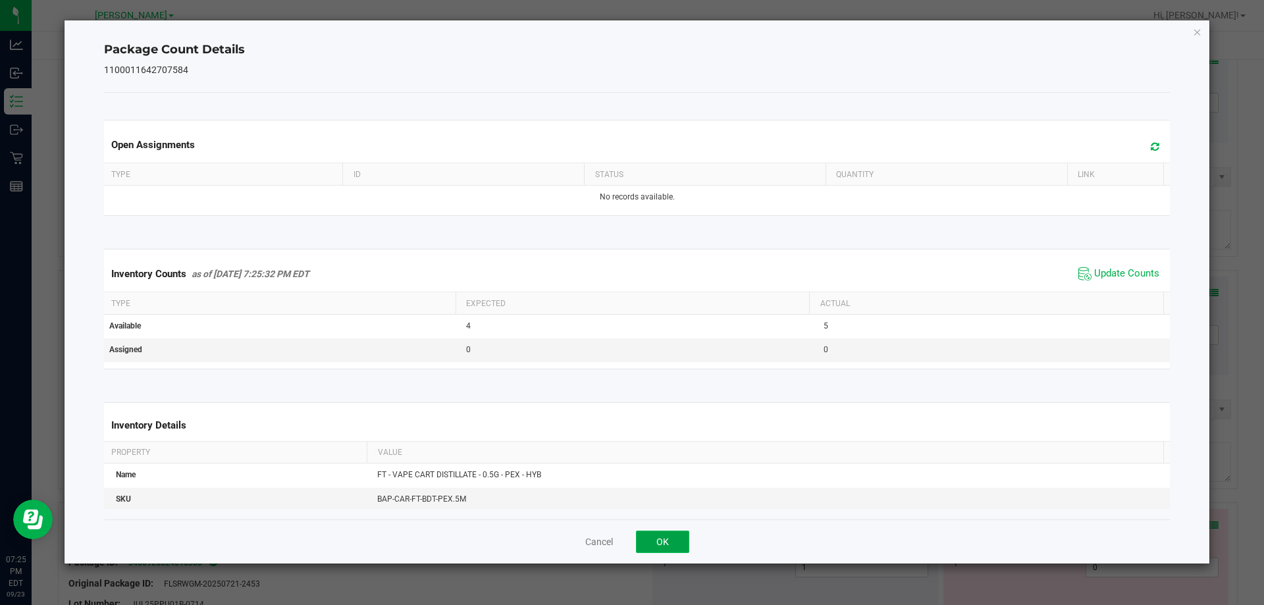
click at [688, 542] on button "OK" at bounding box center [662, 542] width 53 height 22
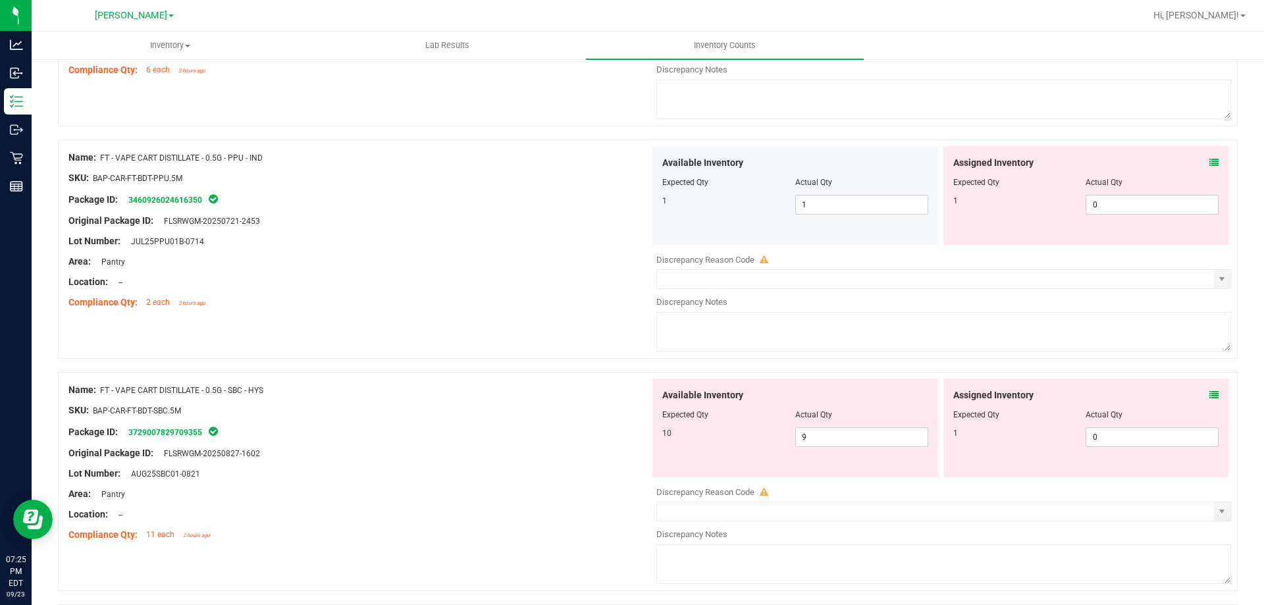
scroll to position [1240, 0]
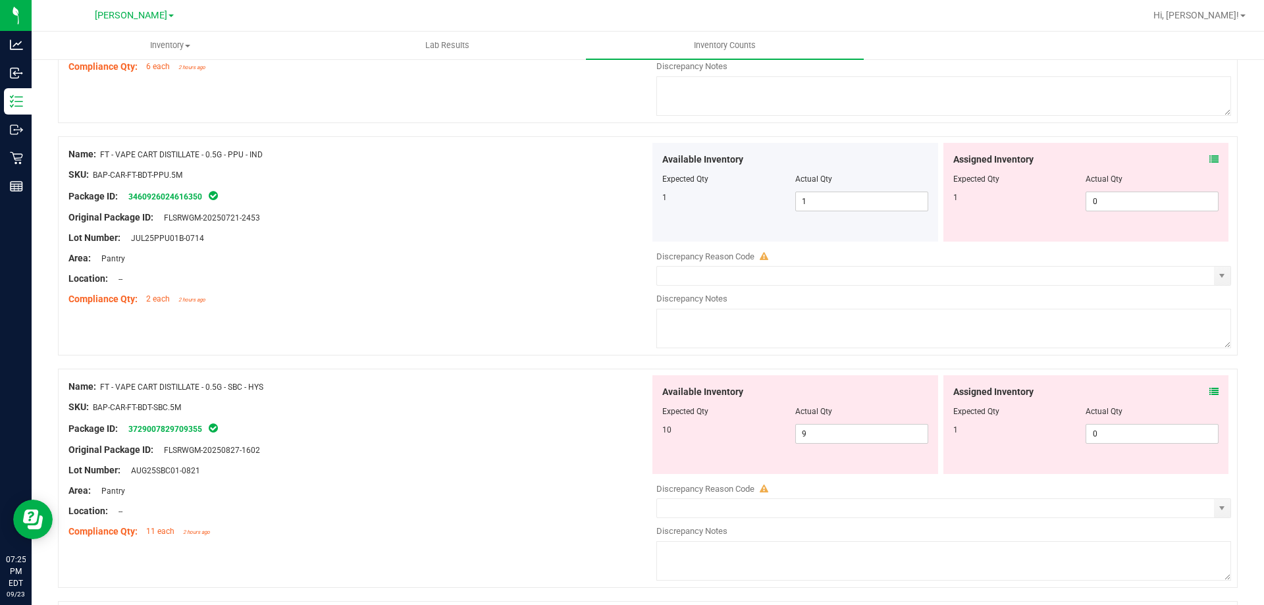
click at [1209, 161] on icon at bounding box center [1213, 159] width 9 height 9
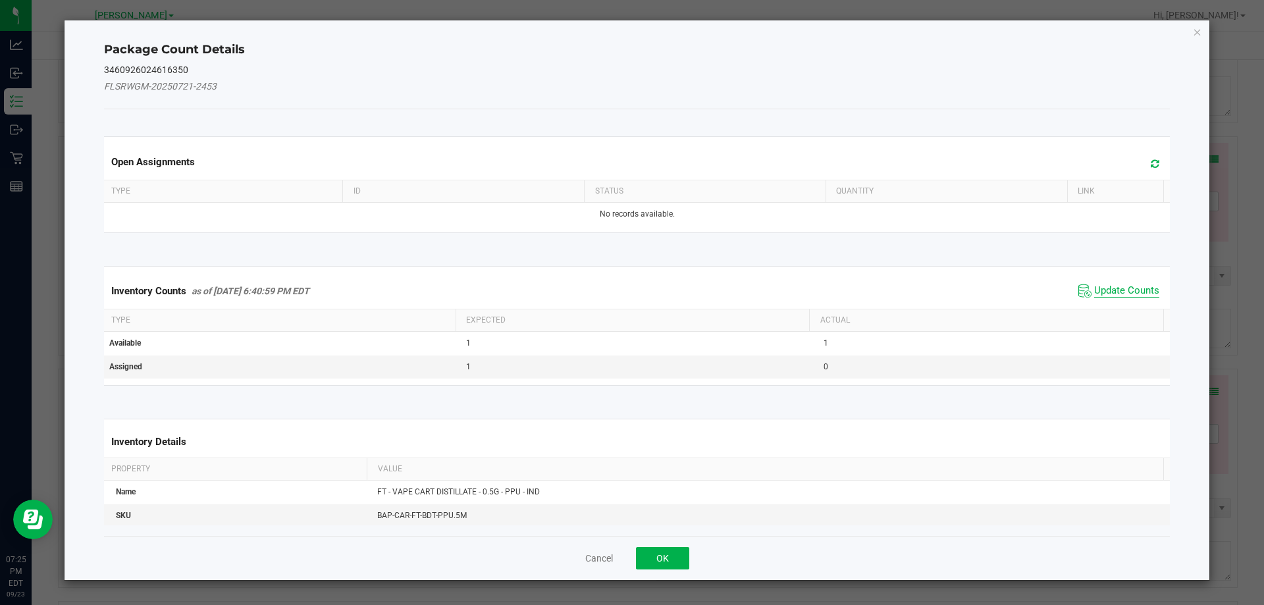
click at [1122, 296] on span "Update Counts" at bounding box center [1126, 290] width 65 height 13
click at [1113, 296] on span "Update Counts" at bounding box center [1126, 290] width 65 height 12
click at [1128, 284] on span "Update Counts" at bounding box center [1126, 290] width 65 height 12
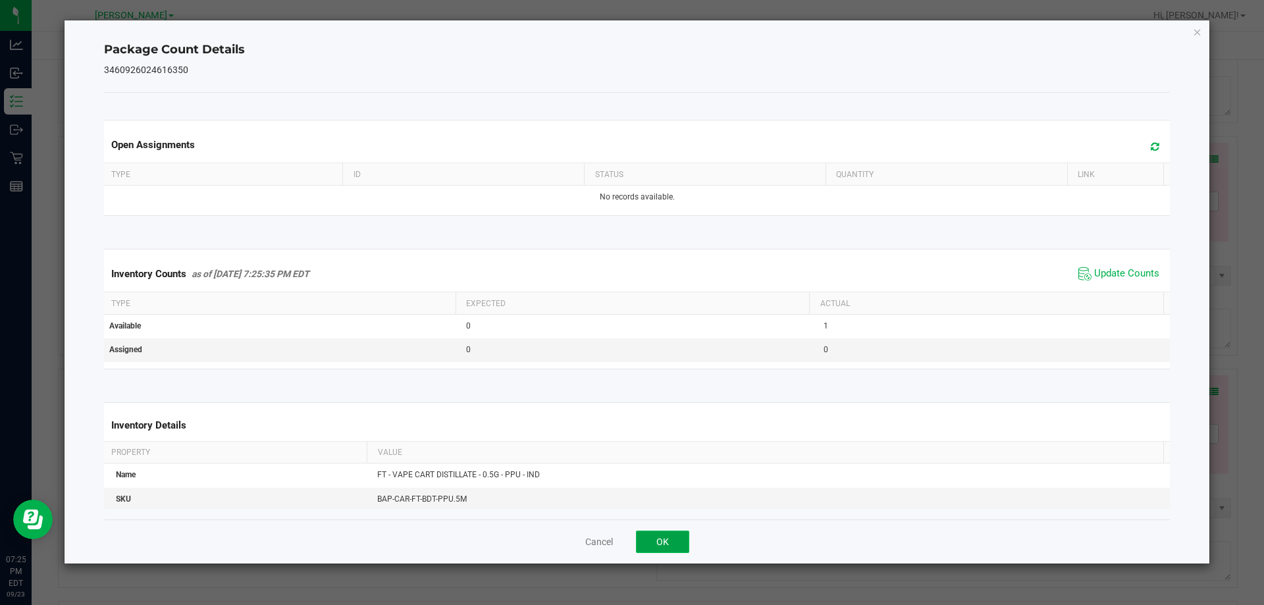
click at [681, 552] on button "OK" at bounding box center [662, 542] width 53 height 22
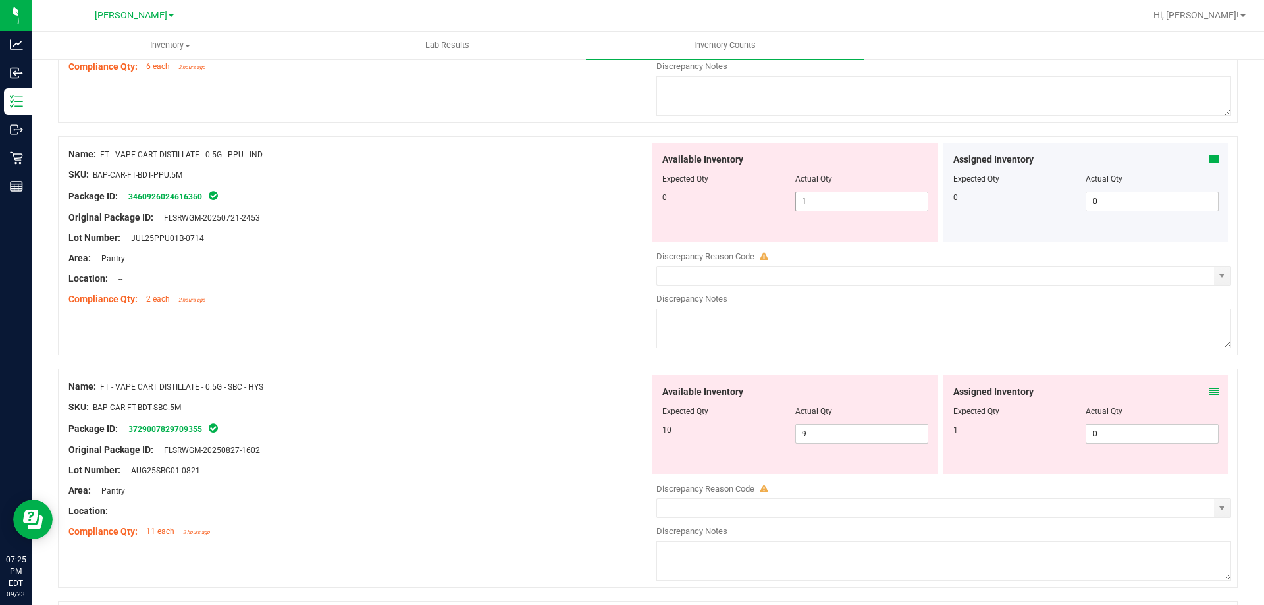
click at [867, 203] on input "1" at bounding box center [862, 201] width 132 height 18
type input "0"
click at [527, 426] on div "Name: FT - VAPE CART DISTILLATE - 0.5G - SBC - HYS SKU: BAP-CAR-FT-BDT-SBC.5M P…" at bounding box center [358, 459] width 581 height 168
type input "0"
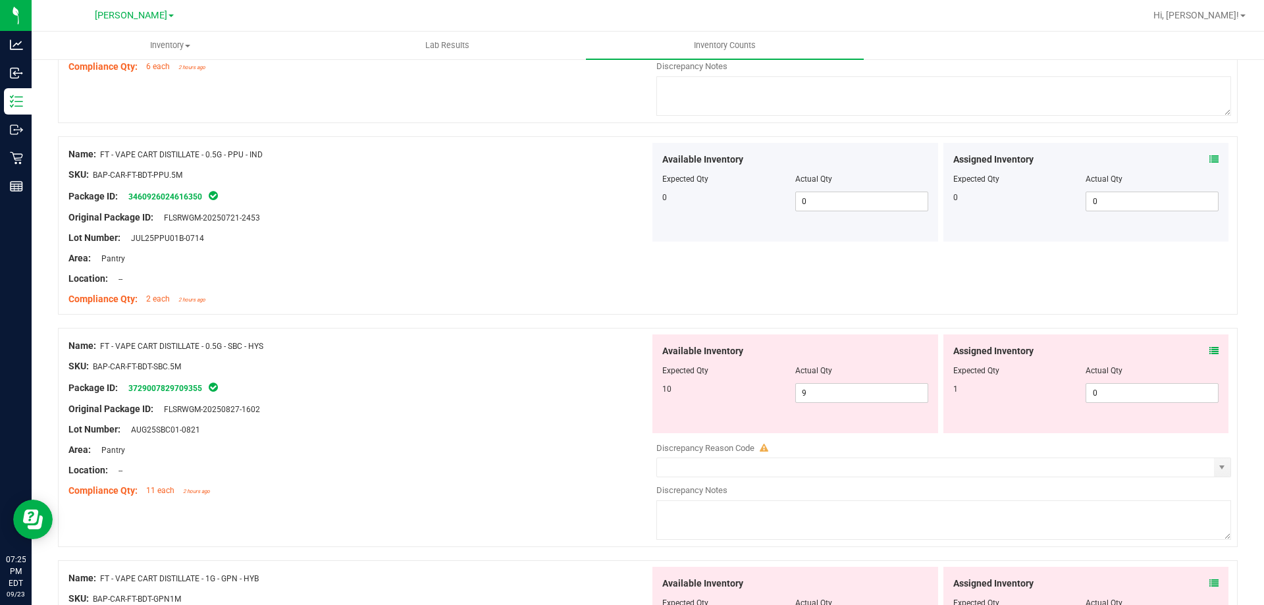
click at [1209, 350] on icon at bounding box center [1213, 350] width 9 height 9
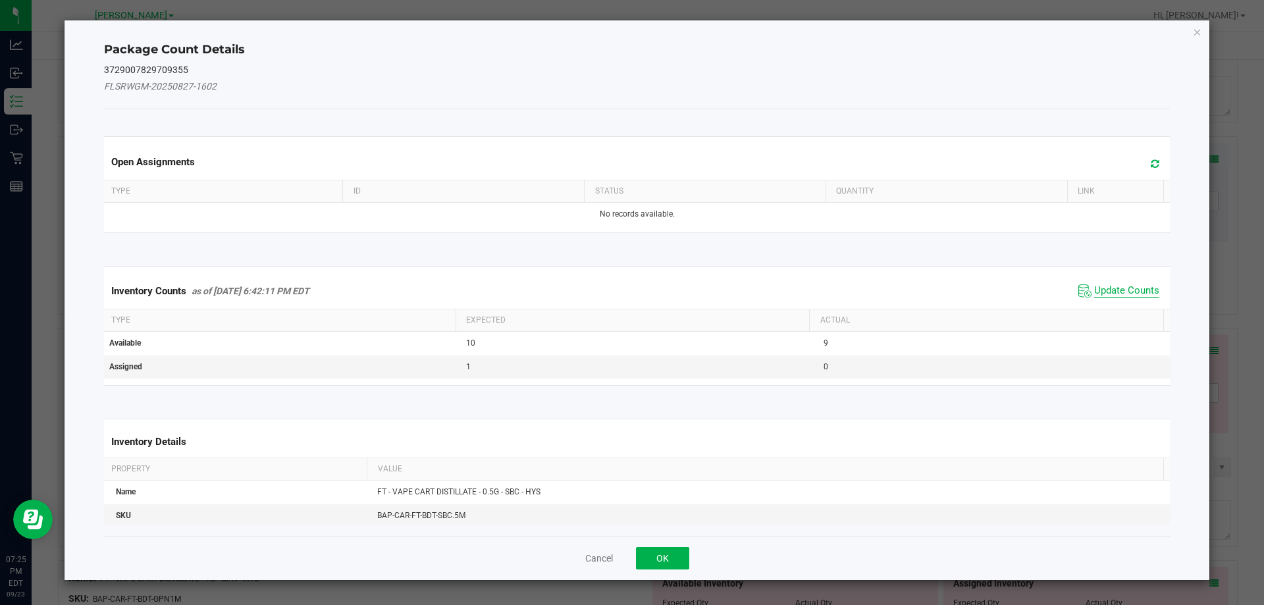
click at [1113, 294] on span "Update Counts" at bounding box center [1126, 290] width 65 height 13
click at [1105, 296] on span "Update Counts" at bounding box center [1126, 290] width 65 height 13
click at [1120, 284] on span "Update Counts" at bounding box center [1126, 290] width 65 height 12
click at [1130, 284] on span "Update Counts" at bounding box center [1126, 290] width 65 height 12
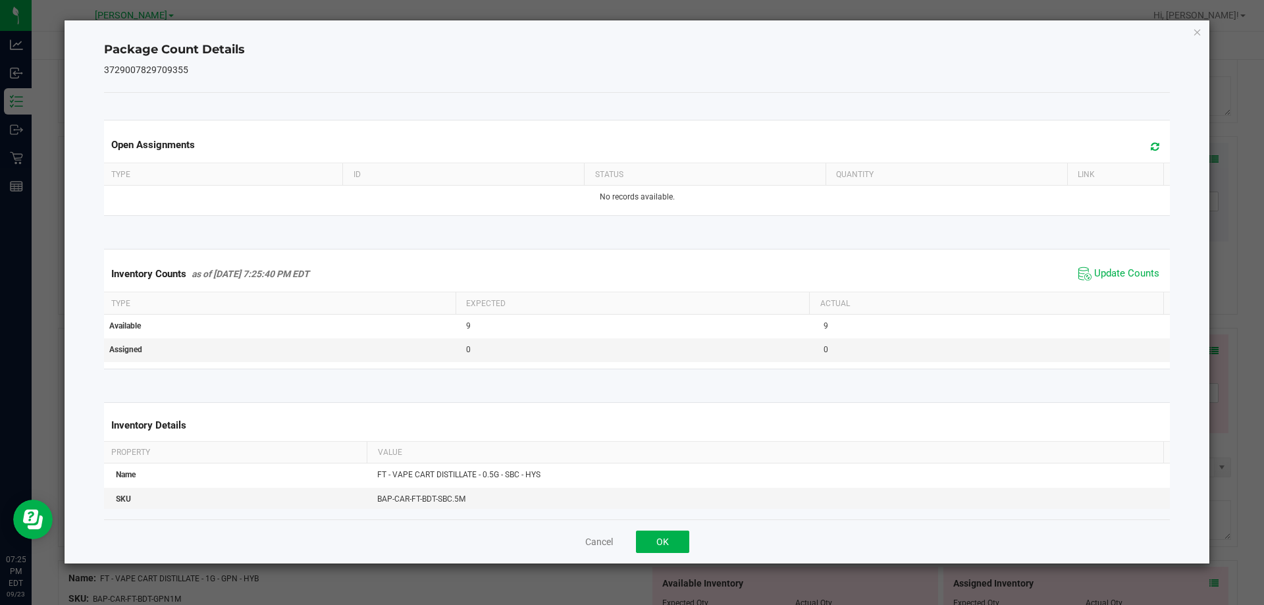
click at [664, 564] on div "Package Count Details 3729007829709355 Open Assignments Type ID Status Quantity…" at bounding box center [637, 292] width 1147 height 544
click at [681, 539] on button "OK" at bounding box center [662, 542] width 53 height 22
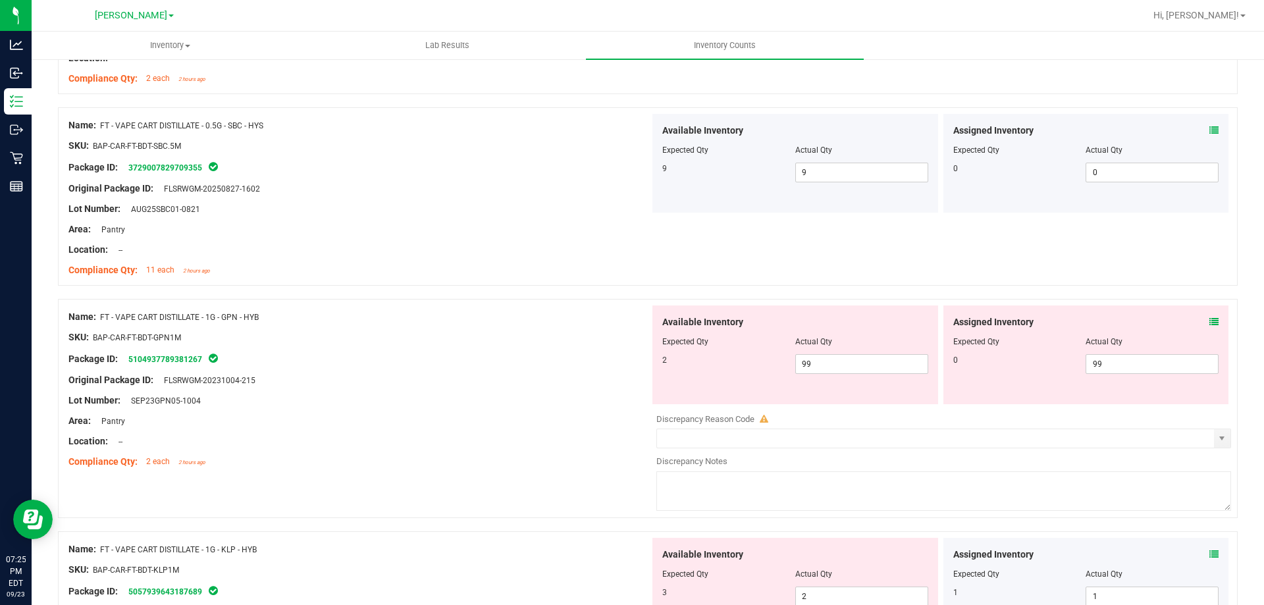
scroll to position [1461, 0]
click at [1209, 321] on icon at bounding box center [1213, 321] width 9 height 9
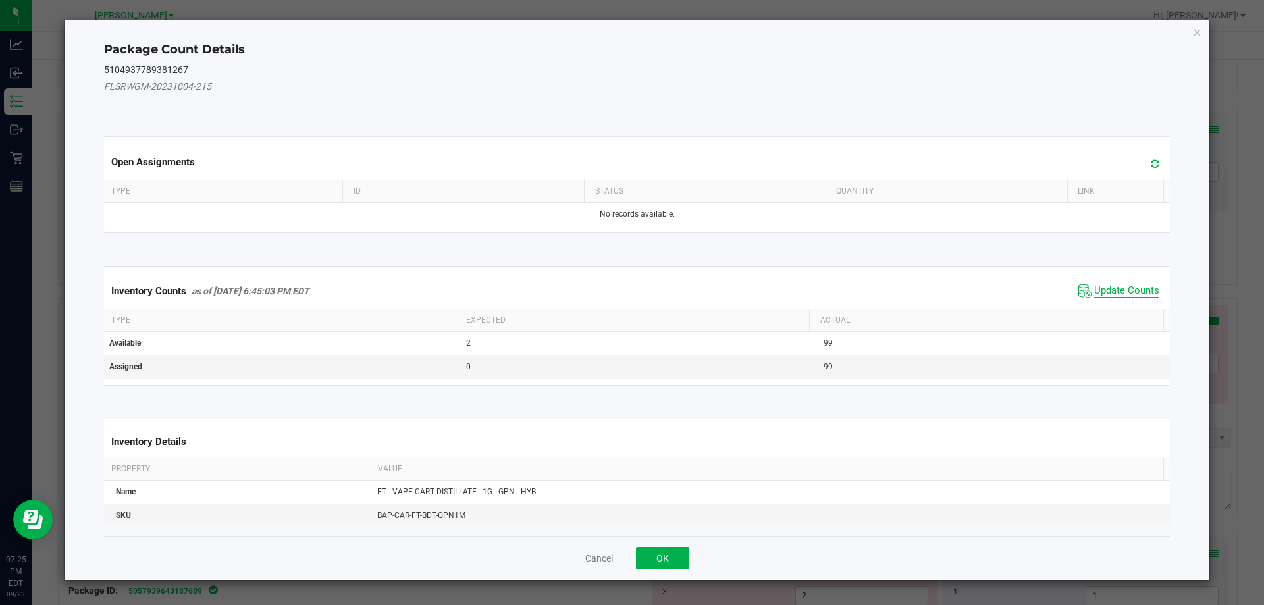
click at [1102, 284] on span "Update Counts" at bounding box center [1126, 290] width 65 height 13
click at [1102, 288] on span "Update Counts" at bounding box center [1126, 290] width 65 height 12
click at [1111, 284] on span "Update Counts" at bounding box center [1126, 290] width 65 height 12
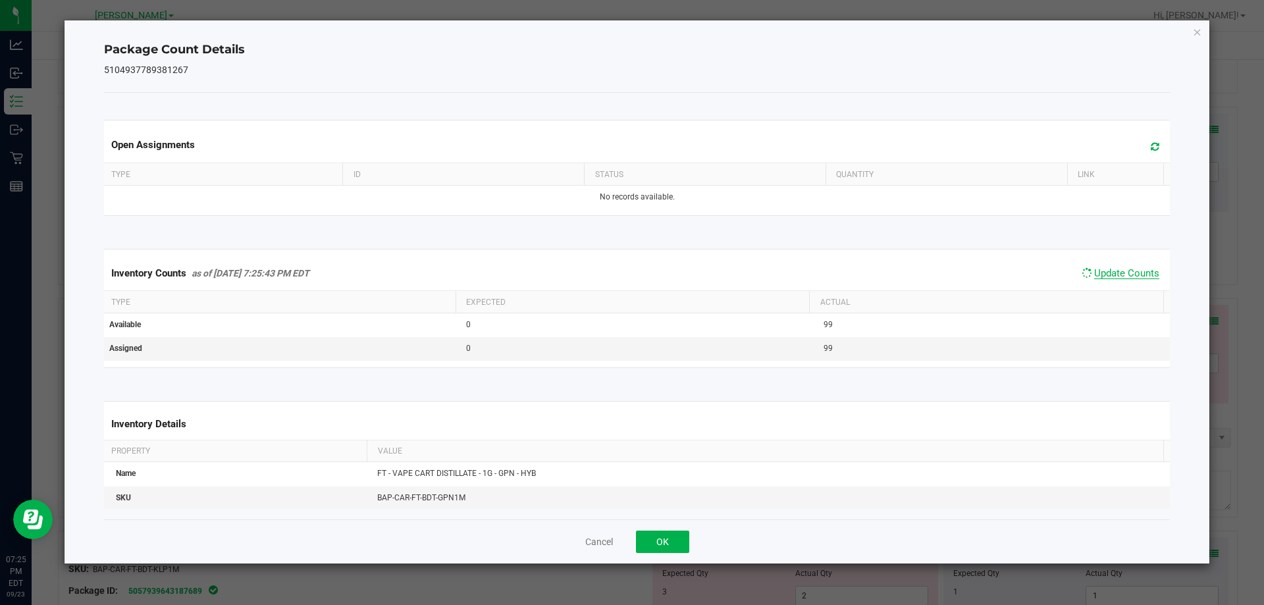
click at [1121, 279] on span "Update Counts" at bounding box center [1126, 273] width 65 height 12
click at [683, 534] on button "OK" at bounding box center [662, 542] width 53 height 22
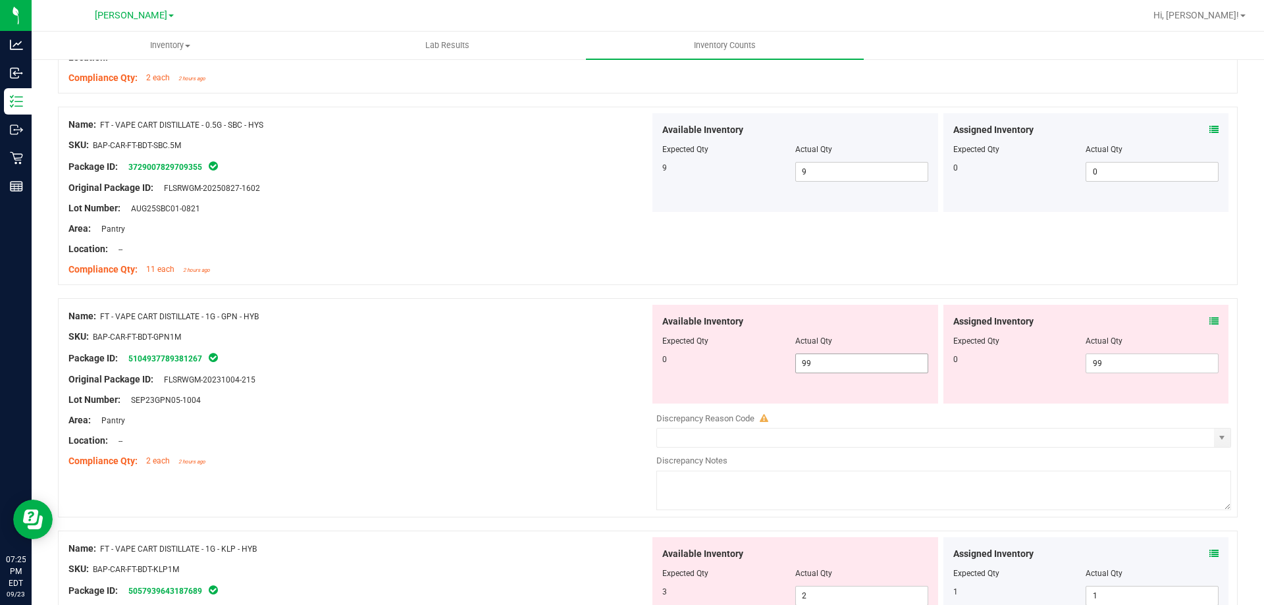
click at [856, 361] on input "99" at bounding box center [862, 363] width 132 height 18
type input "9"
type input "0"
click at [1124, 363] on input "99" at bounding box center [1152, 363] width 132 height 18
type input "0"
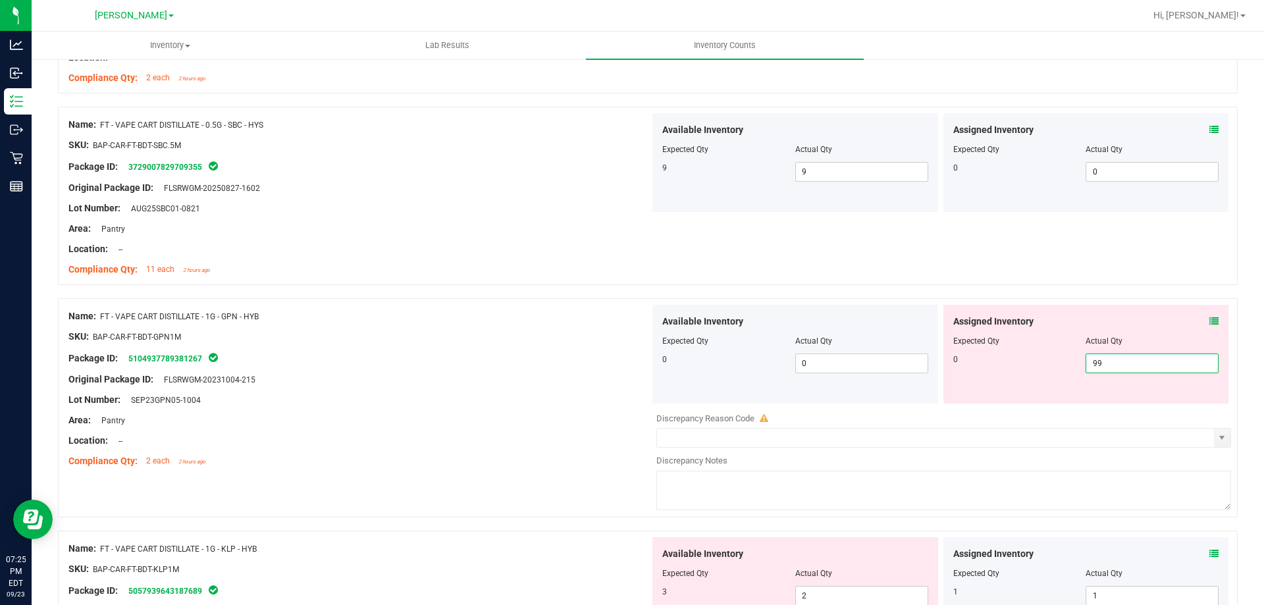
type input "9"
type input "0"
click at [581, 397] on div "Lot Number: SEP23GPN05-1004" at bounding box center [358, 400] width 581 height 14
type input "0"
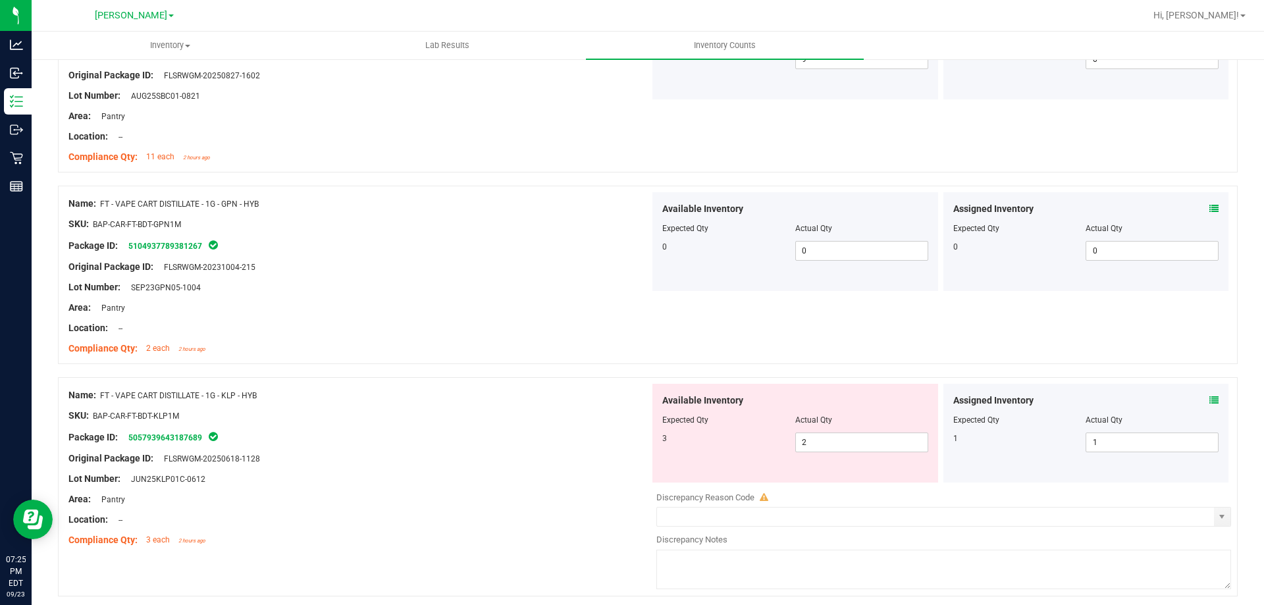
scroll to position [1754, 0]
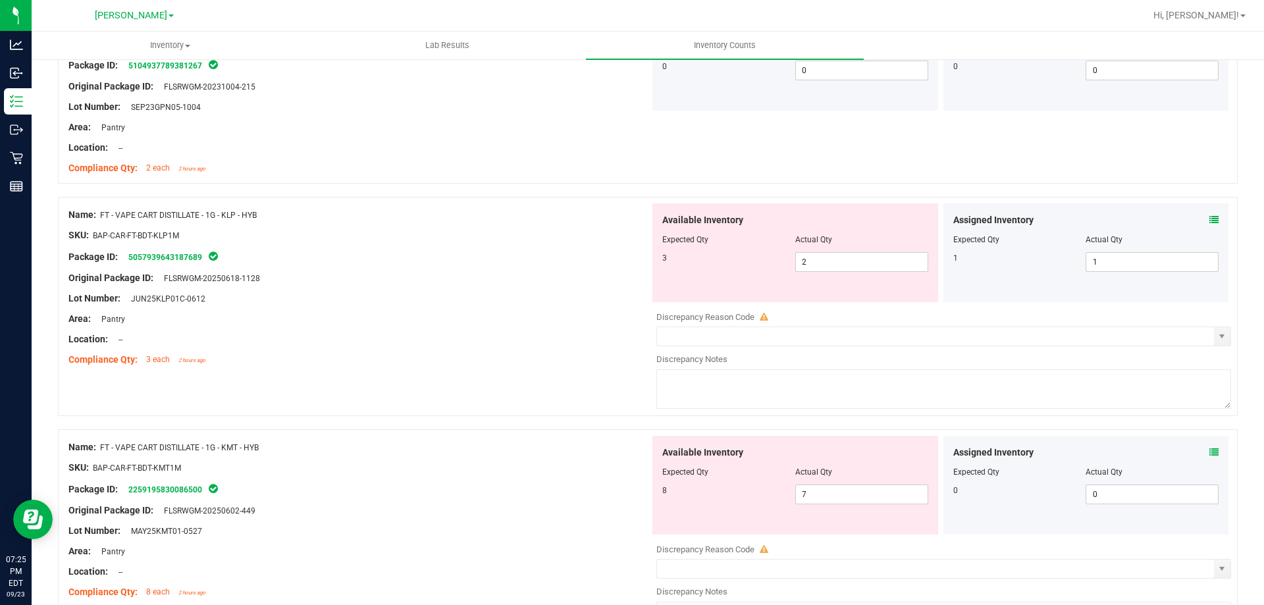
click at [1209, 221] on icon at bounding box center [1213, 219] width 9 height 9
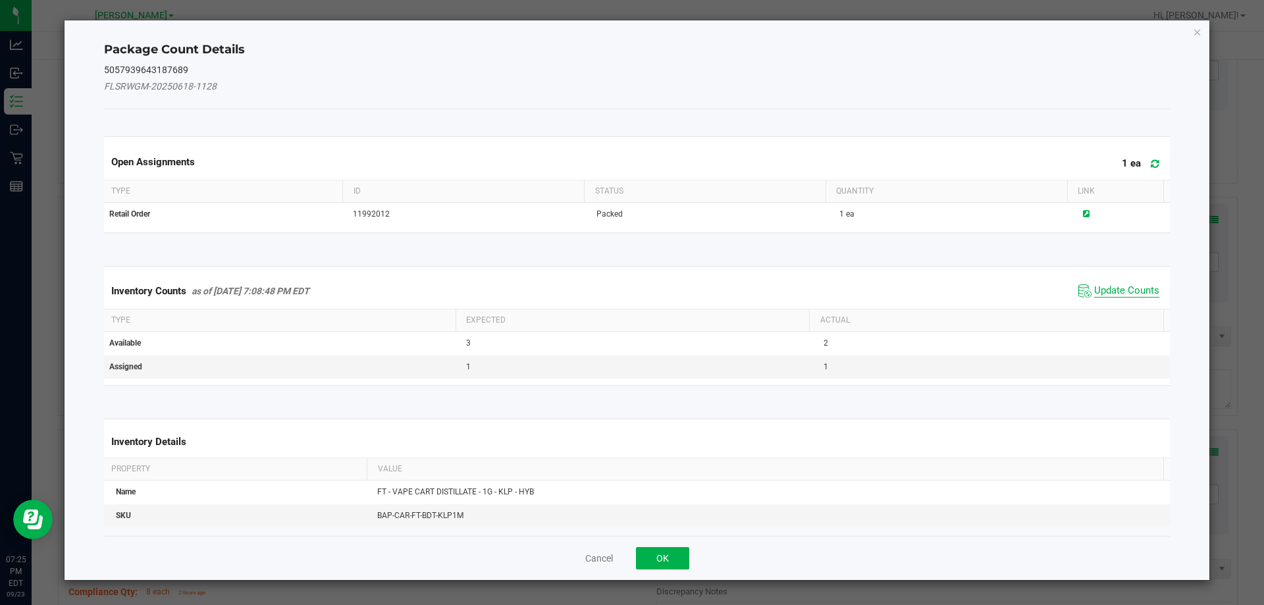
click at [1119, 294] on span "Update Counts" at bounding box center [1126, 290] width 65 height 13
click at [1112, 296] on span "Update Counts" at bounding box center [1126, 290] width 65 height 12
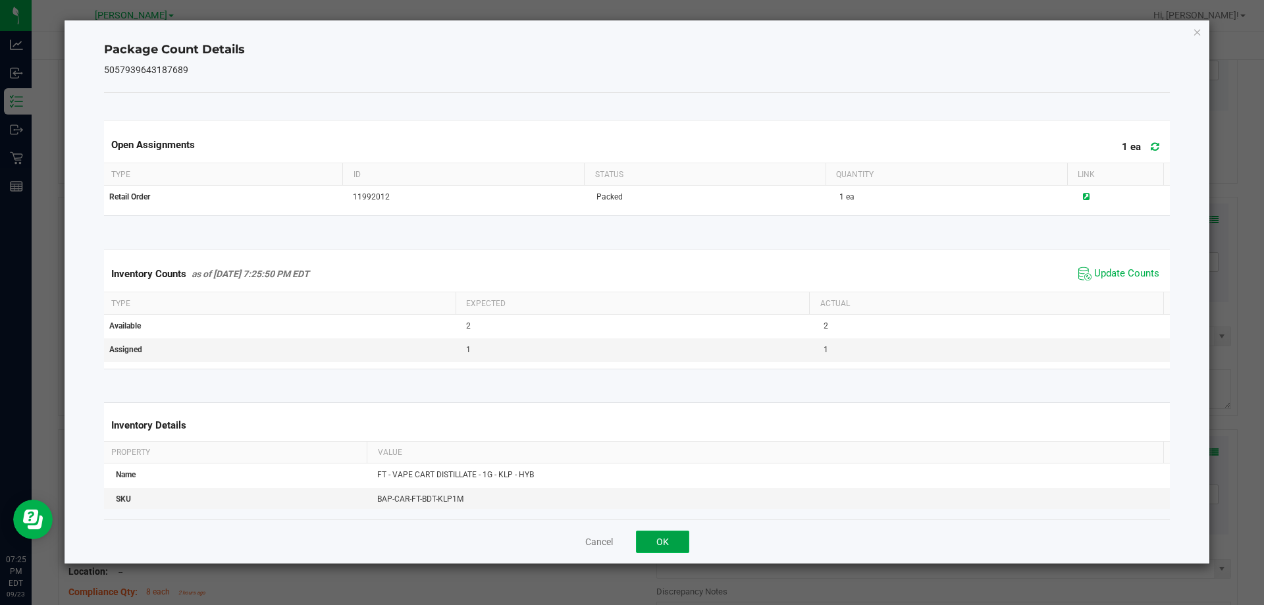
click at [666, 552] on button "OK" at bounding box center [662, 542] width 53 height 22
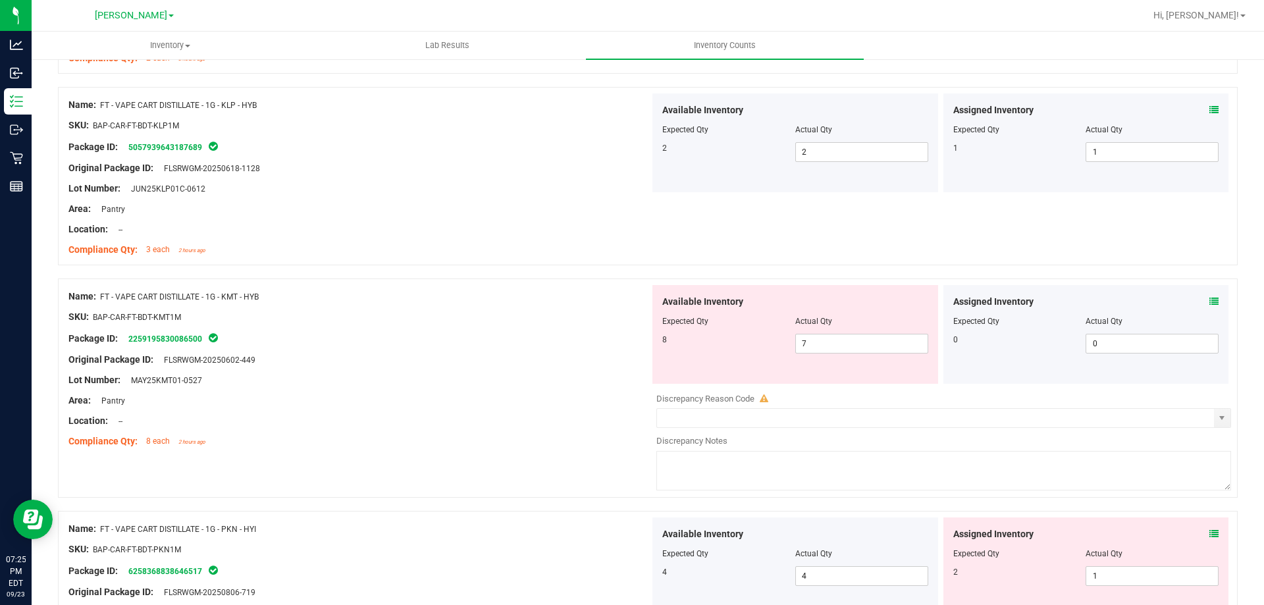
scroll to position [1903, 0]
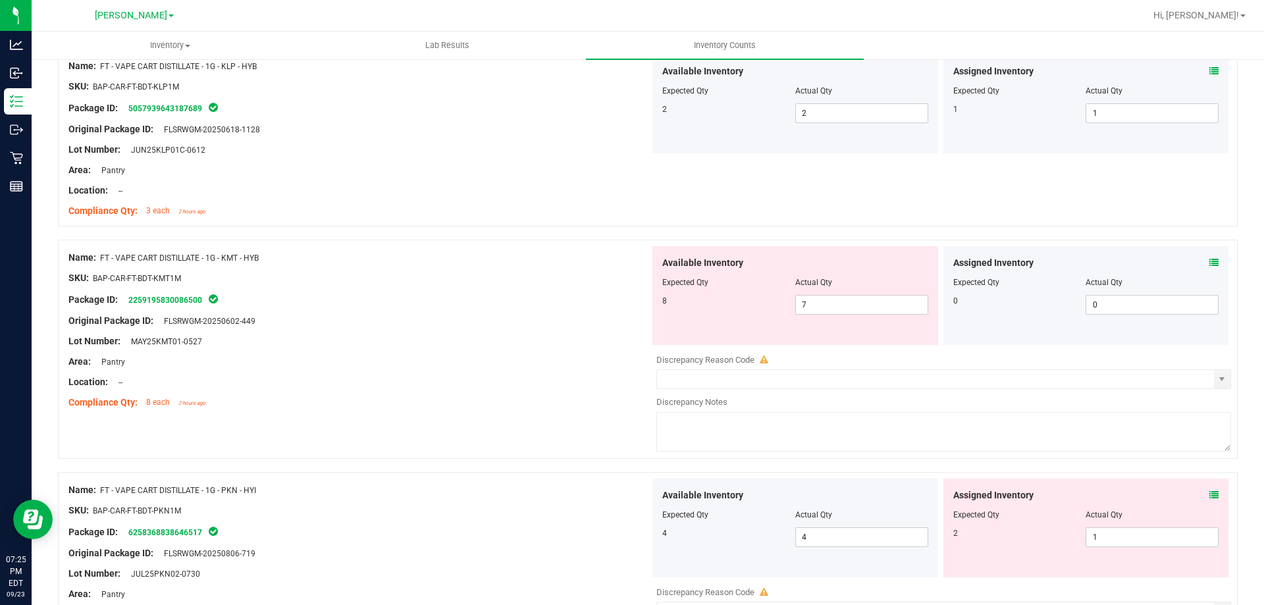
click at [1209, 265] on icon at bounding box center [1213, 262] width 9 height 9
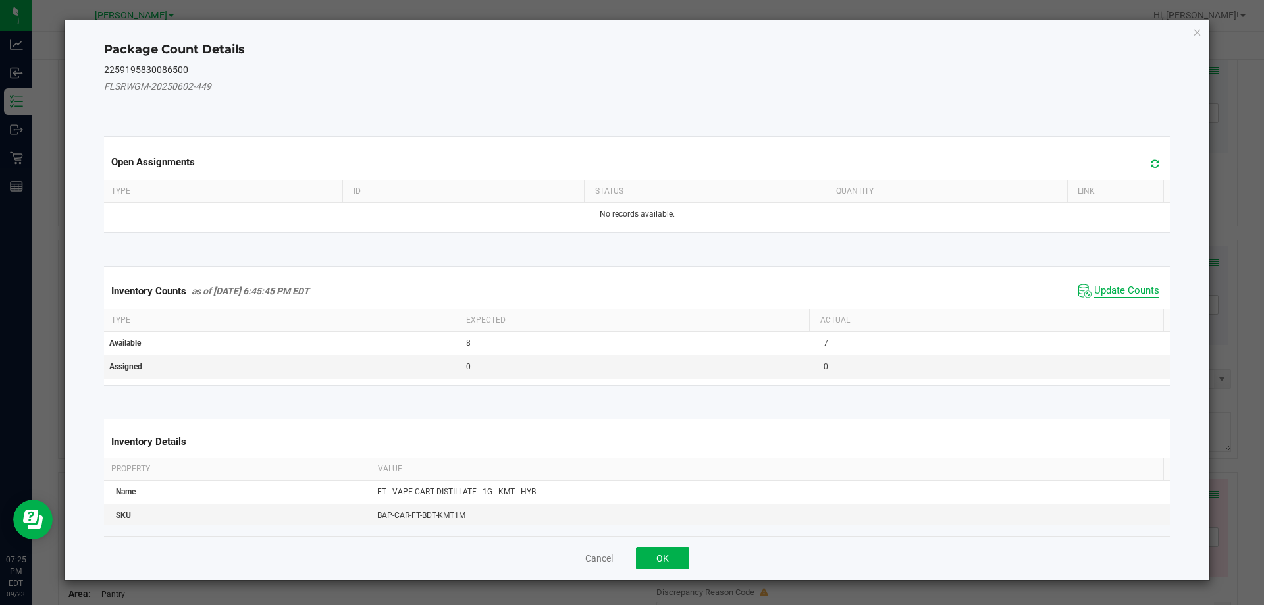
click at [1121, 295] on span "Update Counts" at bounding box center [1126, 290] width 65 height 13
click at [1120, 296] on span "Update Counts" at bounding box center [1126, 290] width 65 height 12
click at [1121, 308] on th "Actual" at bounding box center [986, 319] width 354 height 22
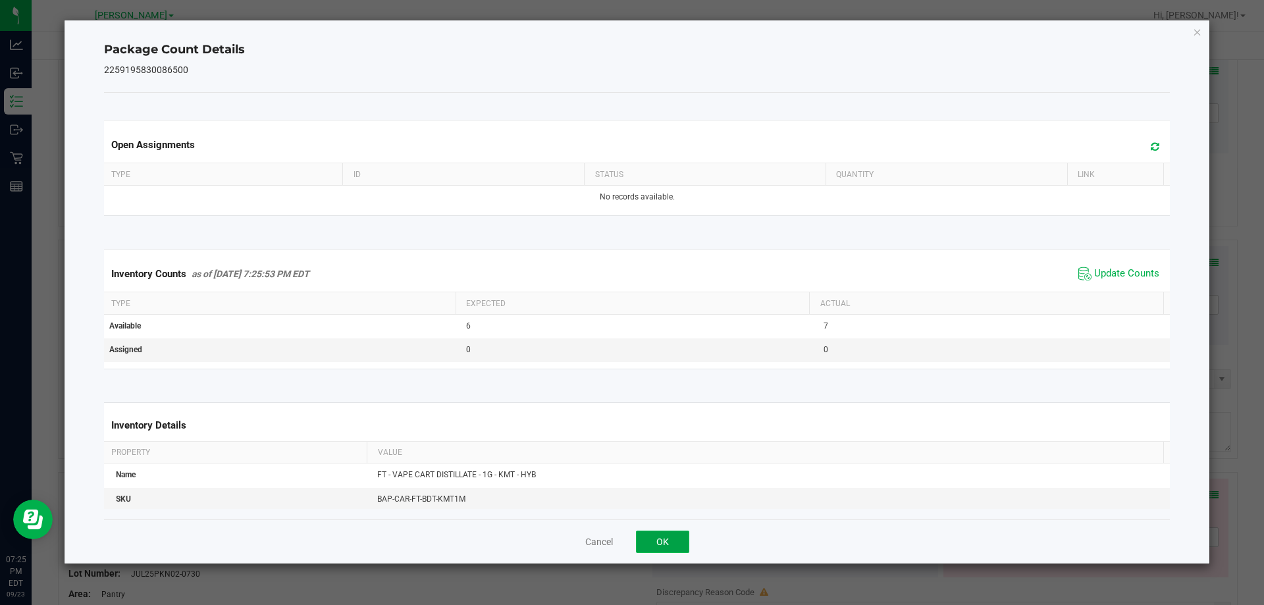
click at [685, 550] on button "OK" at bounding box center [662, 542] width 53 height 22
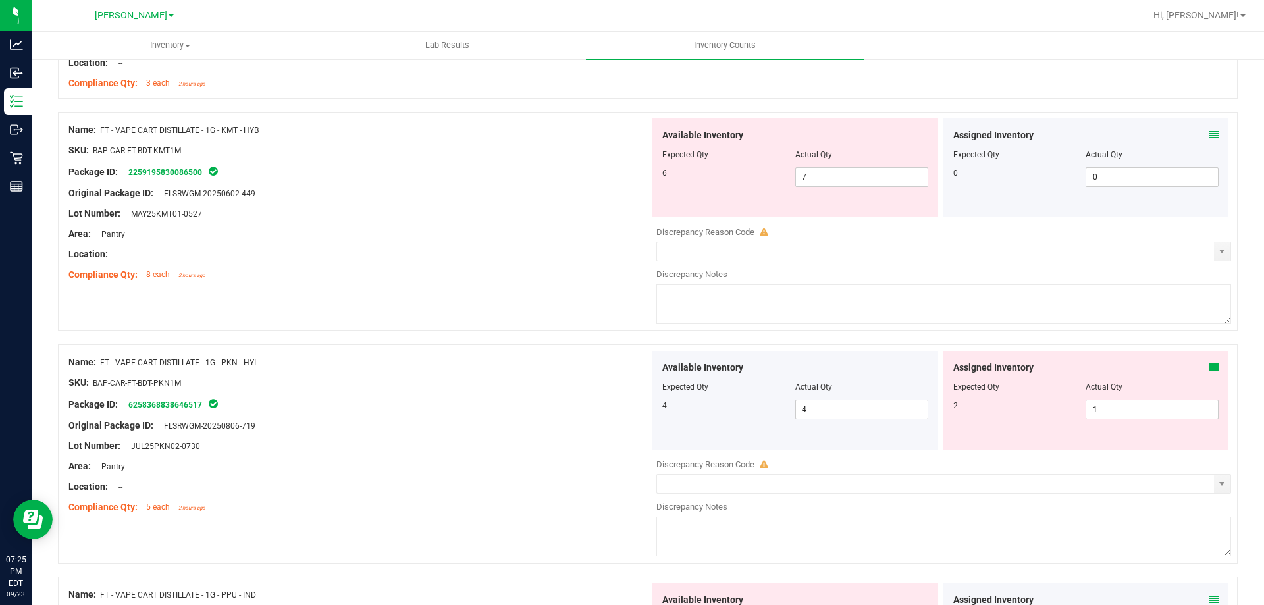
scroll to position [2086, 0]
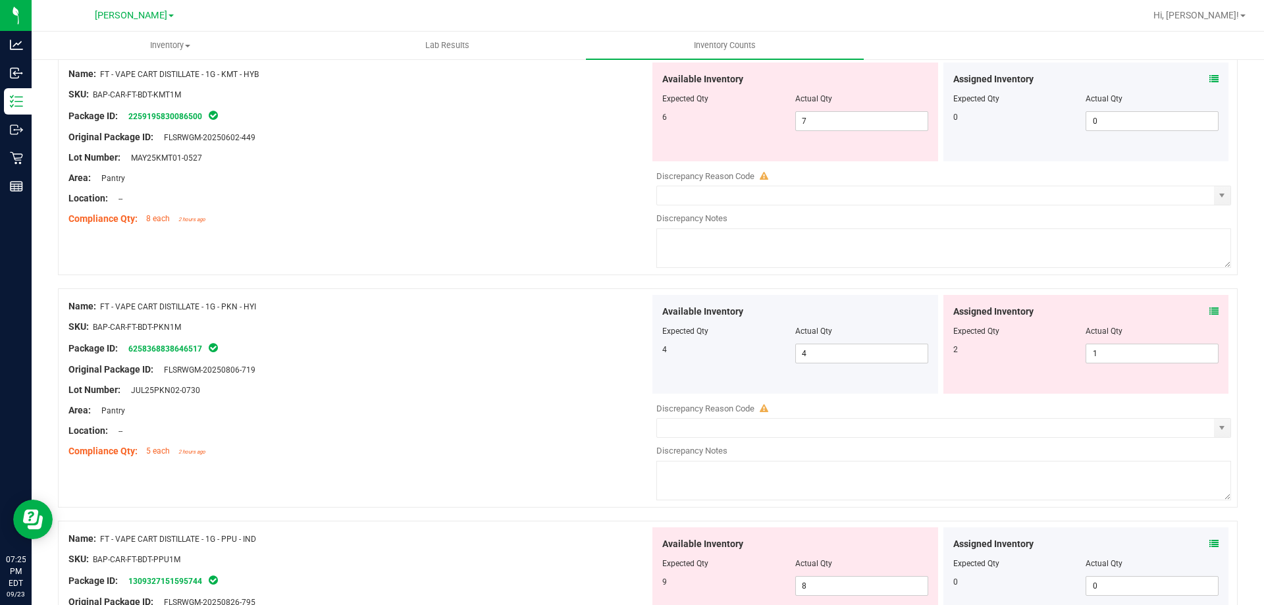
click at [1209, 311] on icon at bounding box center [1213, 311] width 9 height 9
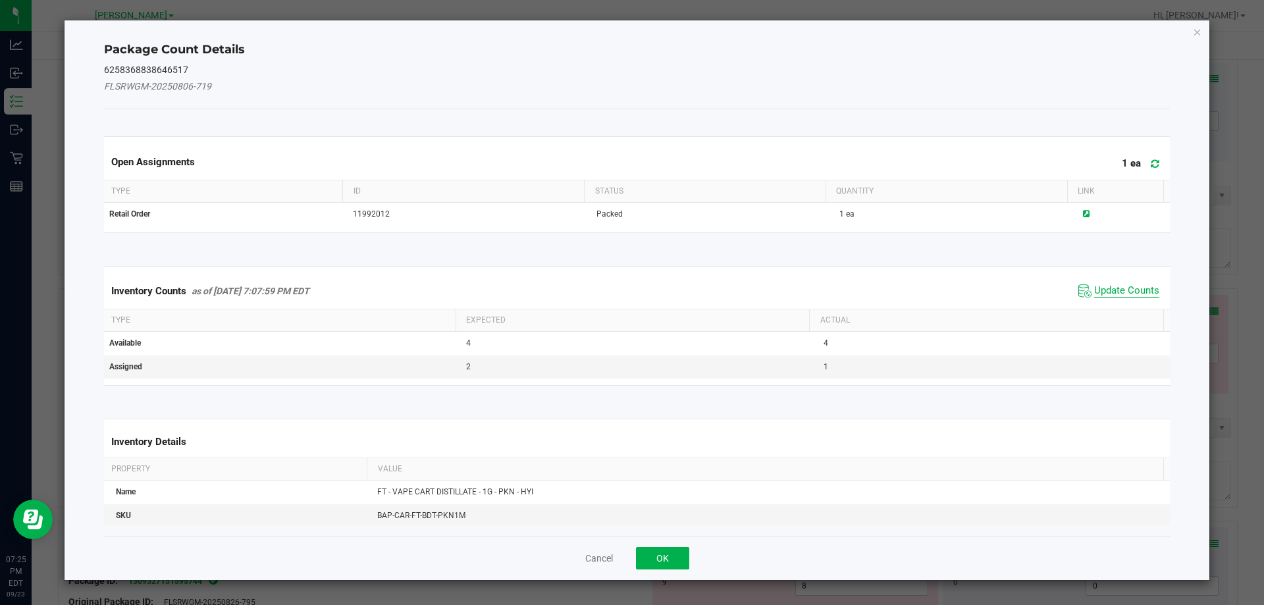
click at [1120, 286] on span "Update Counts" at bounding box center [1126, 290] width 65 height 13
click at [1120, 286] on div "Inventory Counts as of Sep 23, 2025 7:07:59 PM EDT Update Counts" at bounding box center [637, 291] width 1072 height 36
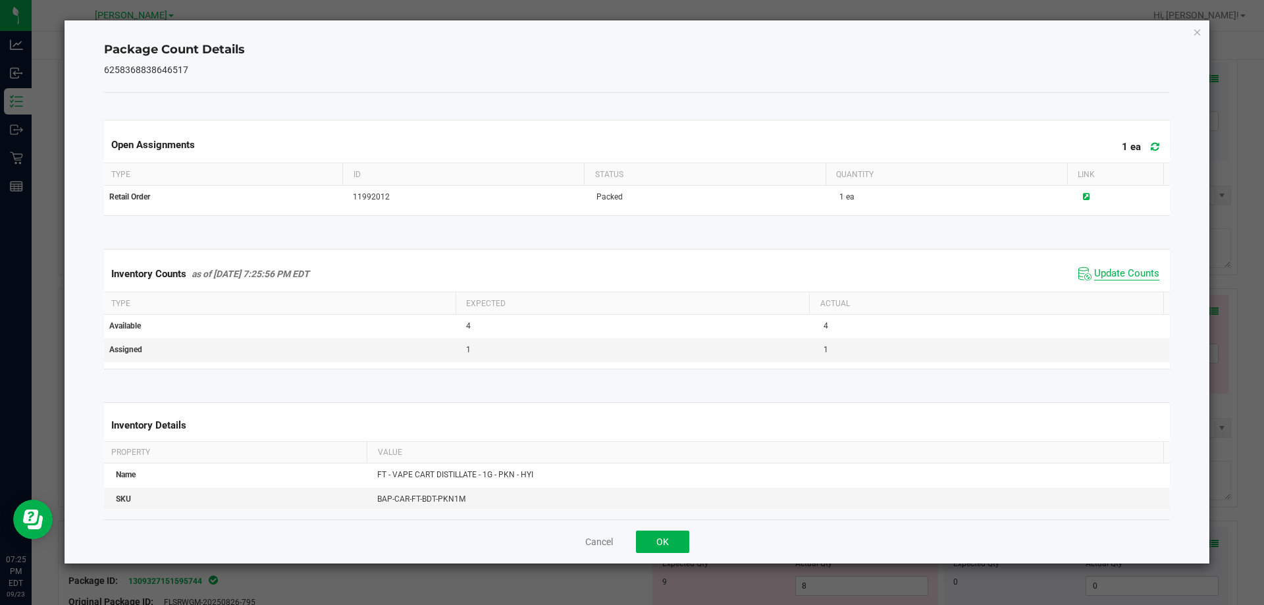
click at [1114, 280] on span "Update Counts" at bounding box center [1126, 273] width 65 height 13
click at [1121, 279] on span "Update Counts" at bounding box center [1126, 273] width 65 height 13
click at [683, 541] on button "OK" at bounding box center [662, 542] width 53 height 22
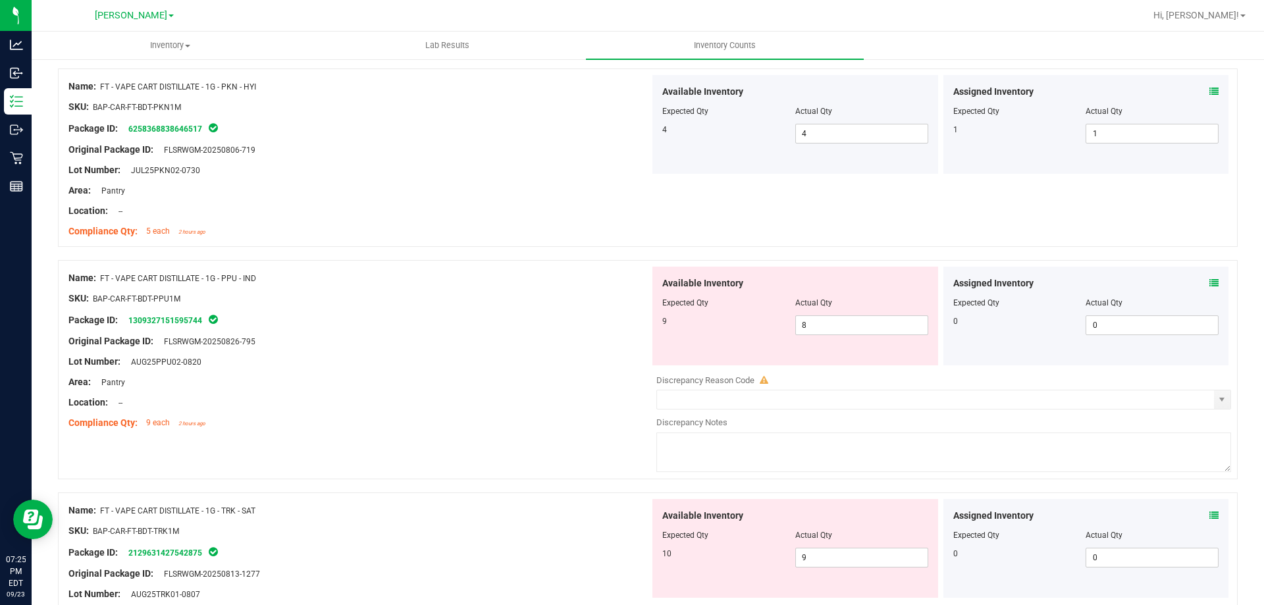
scroll to position [2309, 0]
click at [1209, 280] on icon at bounding box center [1213, 280] width 9 height 9
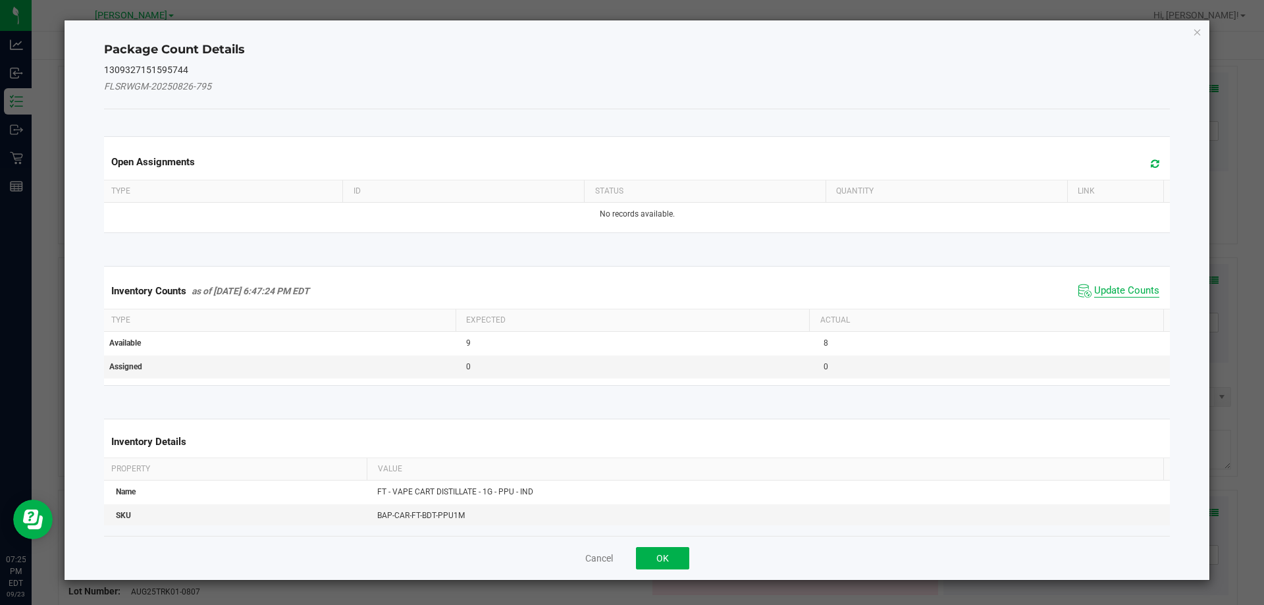
click at [1119, 293] on span "Update Counts" at bounding box center [1126, 290] width 65 height 13
click at [1126, 291] on span "Update Counts" at bounding box center [1126, 290] width 65 height 13
click at [1127, 284] on span "Update Counts" at bounding box center [1126, 290] width 65 height 12
click at [1132, 284] on span "Update Counts" at bounding box center [1126, 290] width 65 height 12
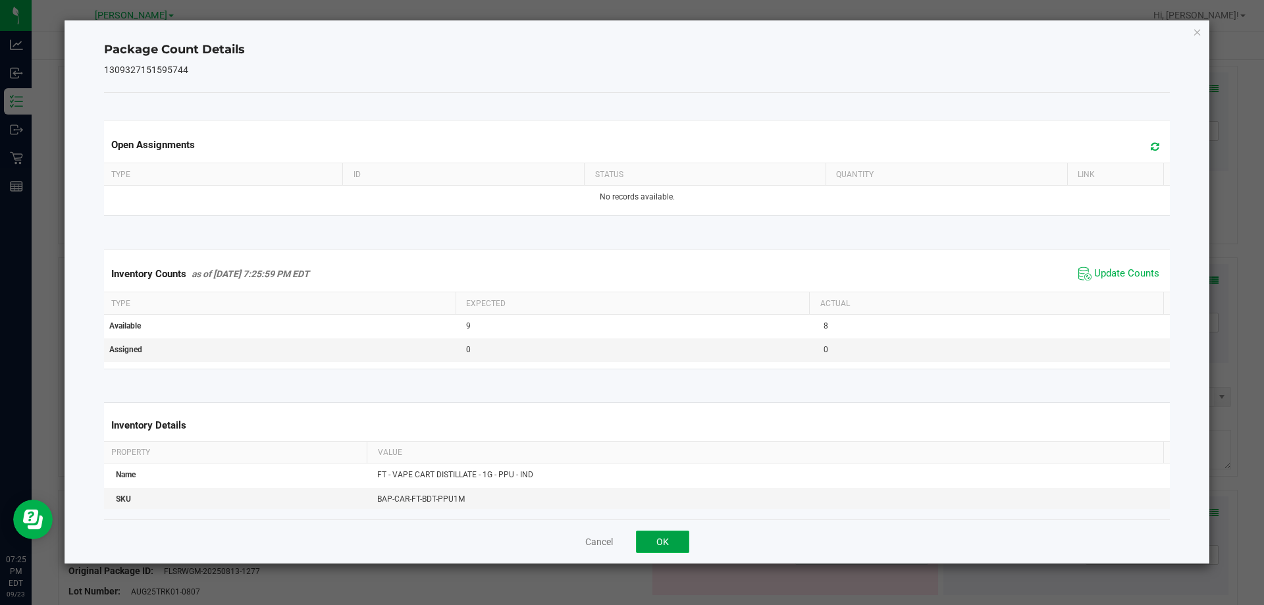
click at [664, 544] on button "OK" at bounding box center [662, 542] width 53 height 22
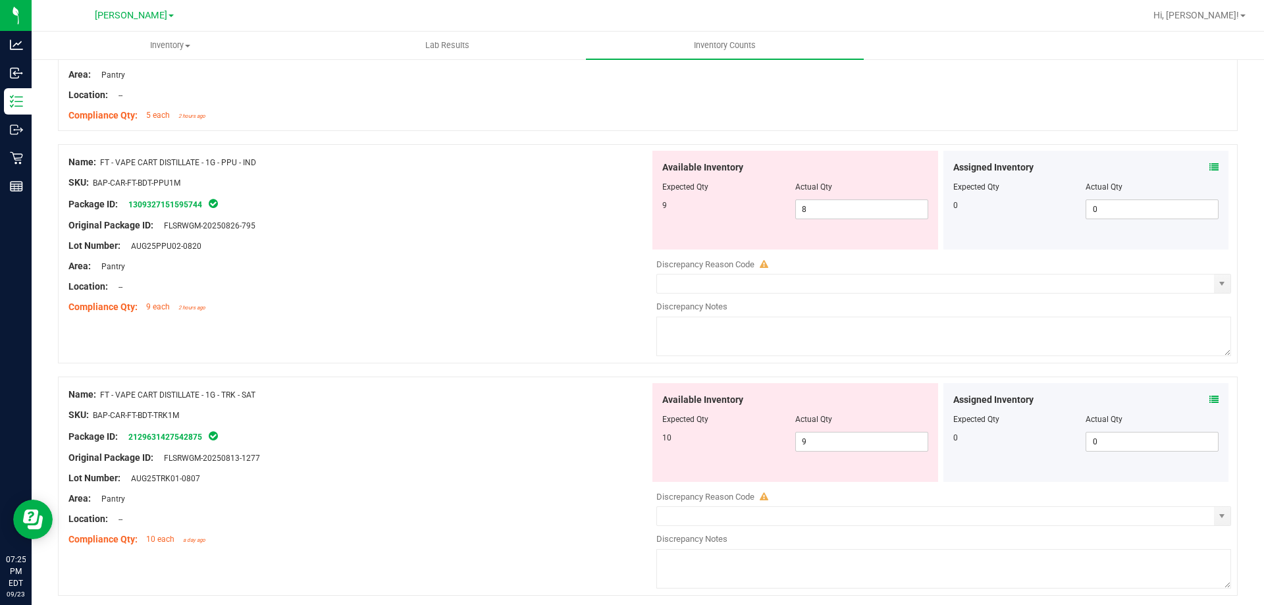
scroll to position [2465, 0]
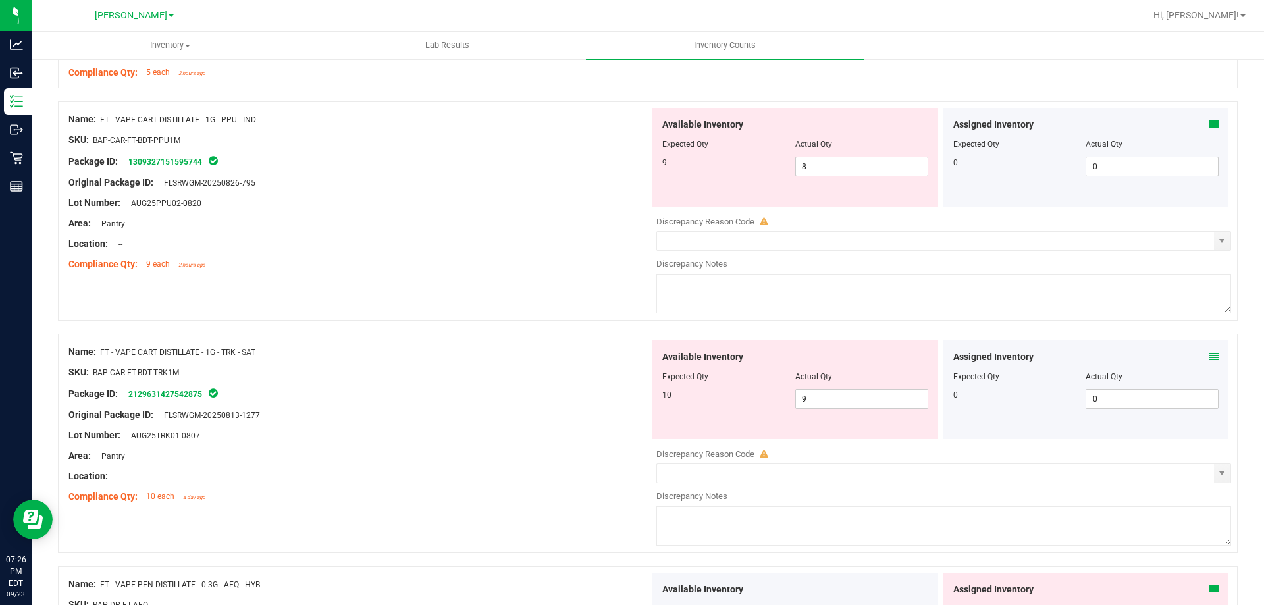
click at [1209, 356] on icon at bounding box center [1213, 356] width 9 height 9
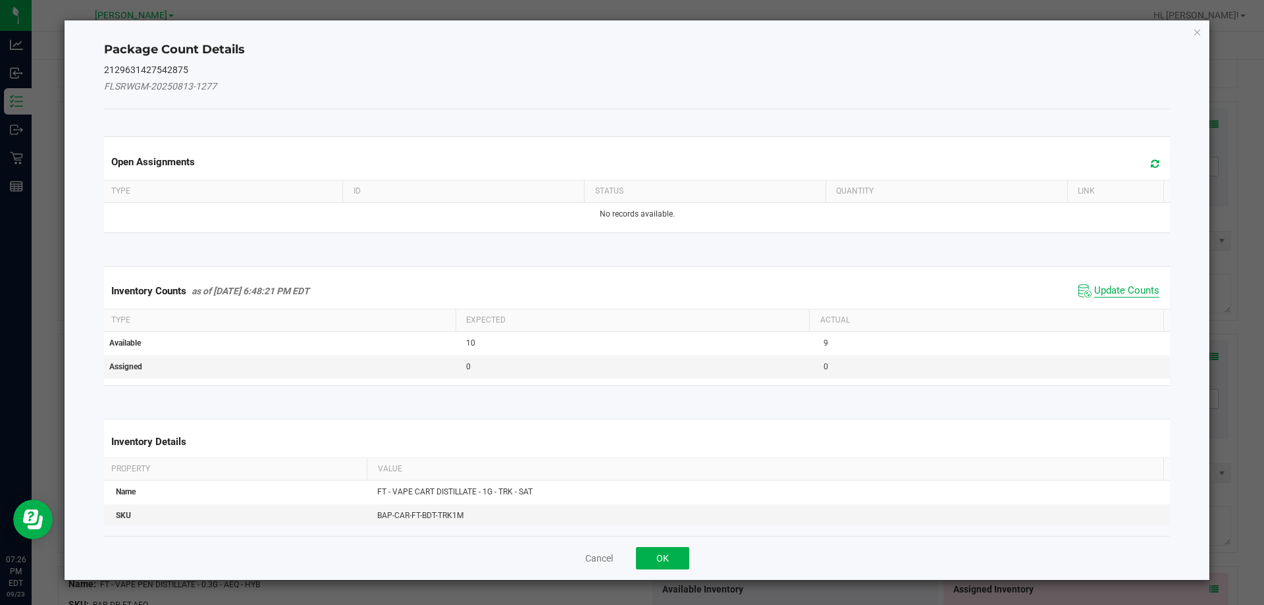
click at [1129, 294] on span "Update Counts" at bounding box center [1126, 290] width 65 height 13
click at [1139, 289] on span "Update Counts" at bounding box center [1126, 290] width 65 height 13
click at [1140, 284] on span "Update Counts" at bounding box center [1126, 290] width 65 height 12
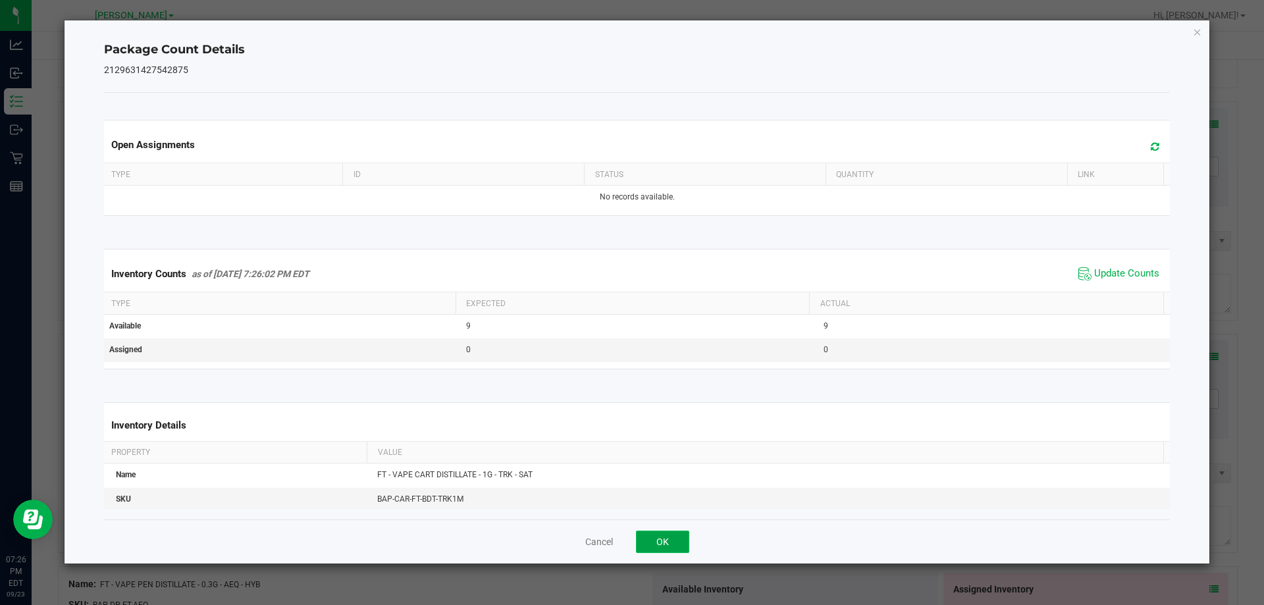
click at [688, 541] on button "OK" at bounding box center [662, 542] width 53 height 22
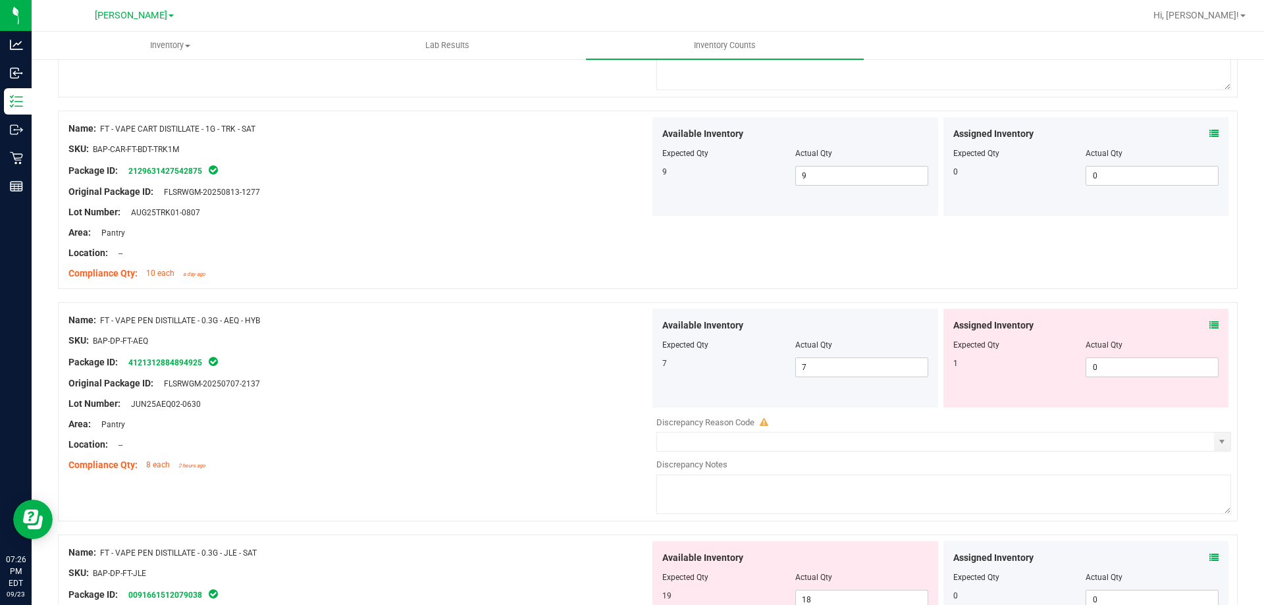
scroll to position [2689, 0]
click at [1209, 328] on icon at bounding box center [1213, 324] width 9 height 9
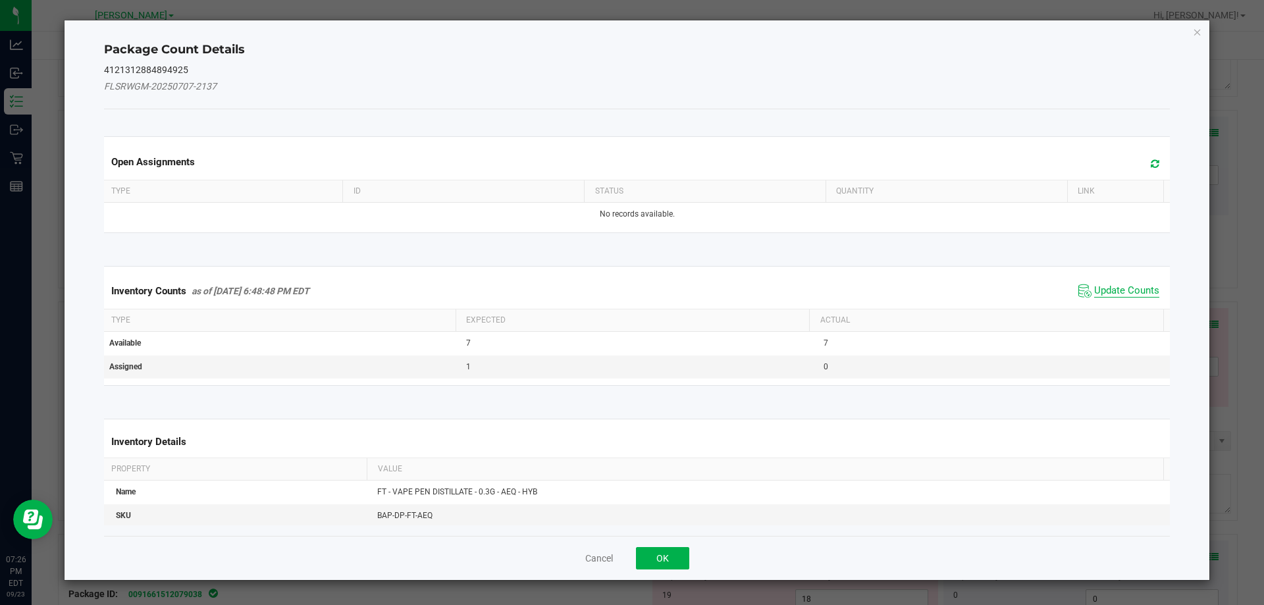
click at [1115, 294] on span "Update Counts" at bounding box center [1126, 290] width 65 height 13
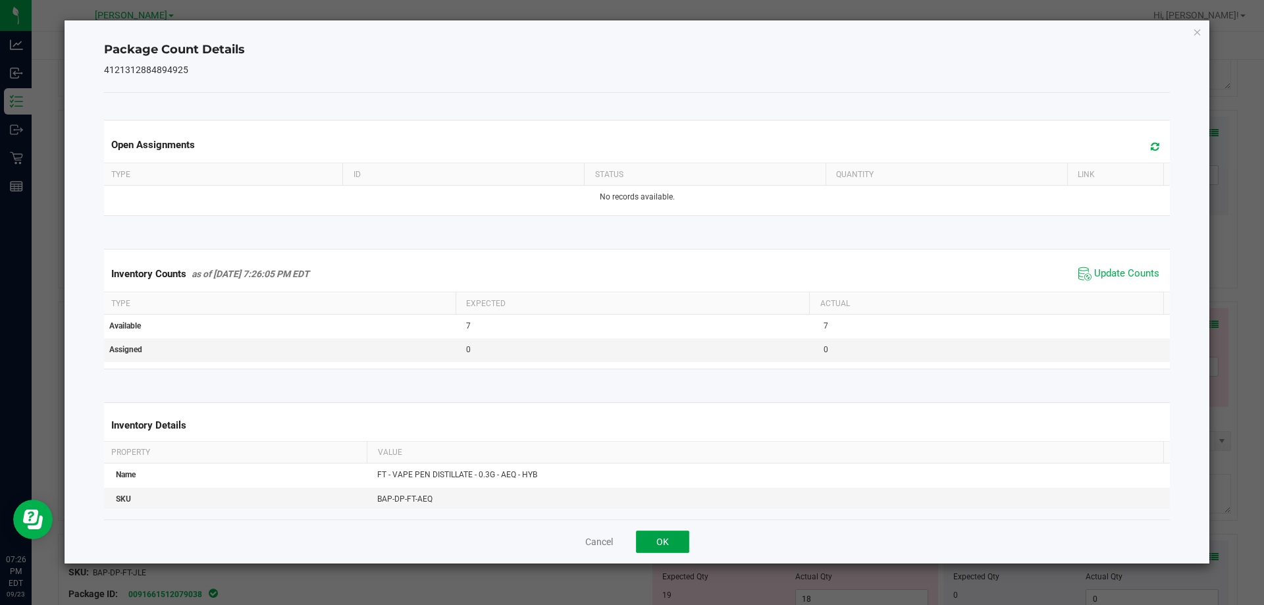
click at [679, 552] on button "OK" at bounding box center [662, 542] width 53 height 22
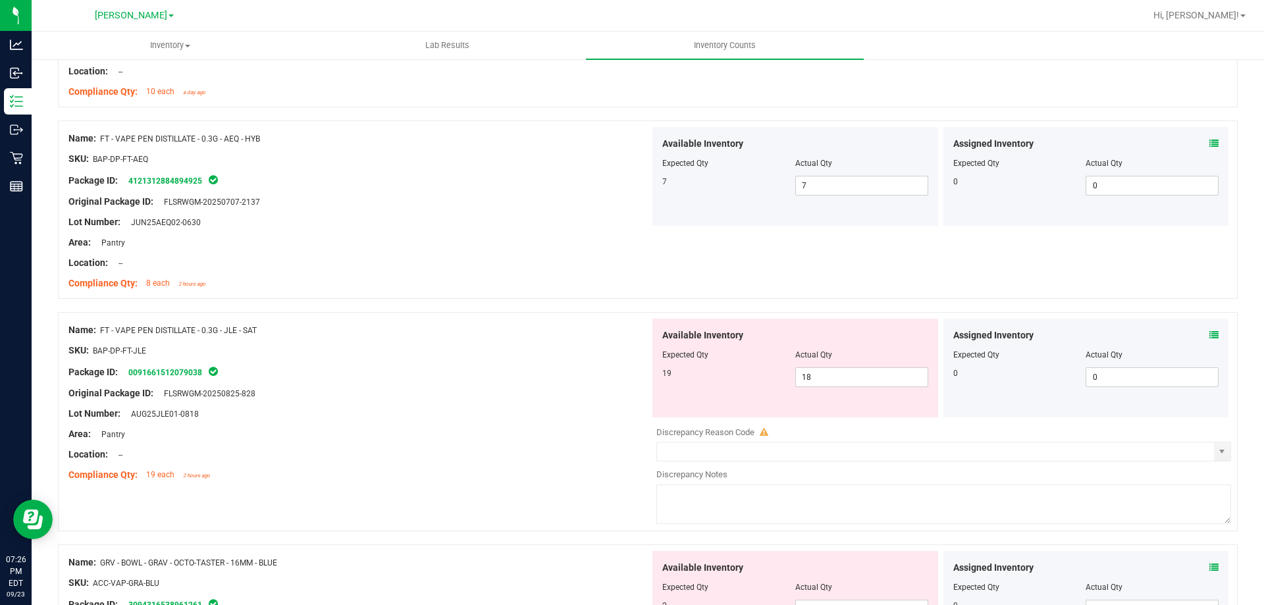
scroll to position [2980, 0]
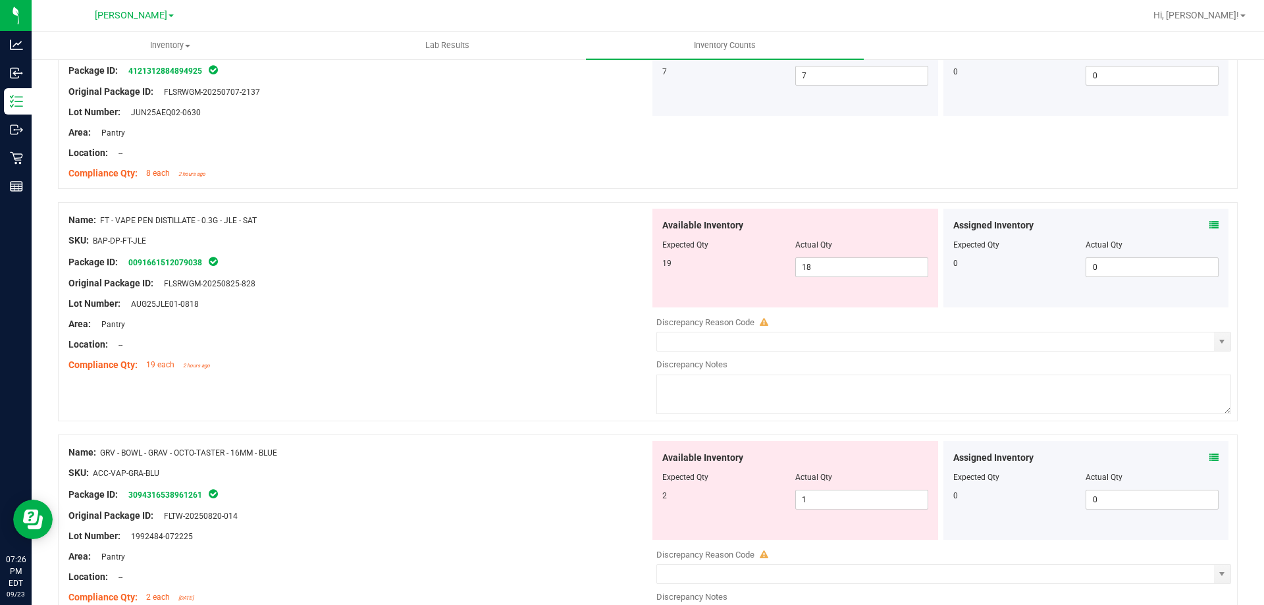
click at [1209, 228] on icon at bounding box center [1213, 225] width 9 height 9
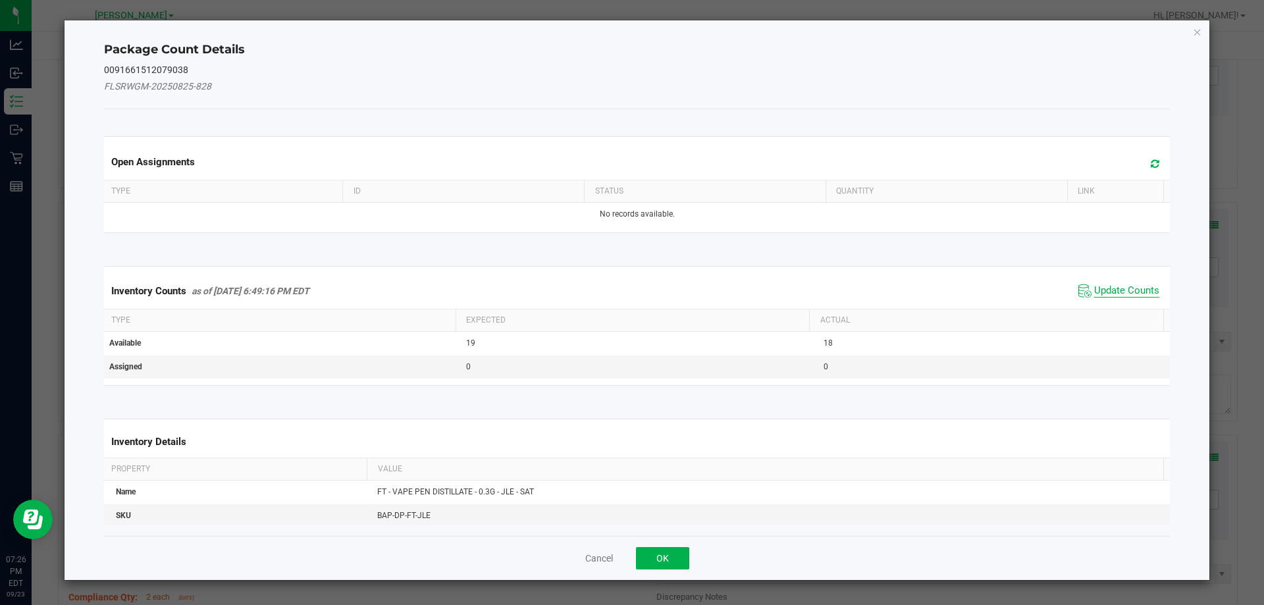
click at [1094, 288] on span "Update Counts" at bounding box center [1126, 290] width 65 height 13
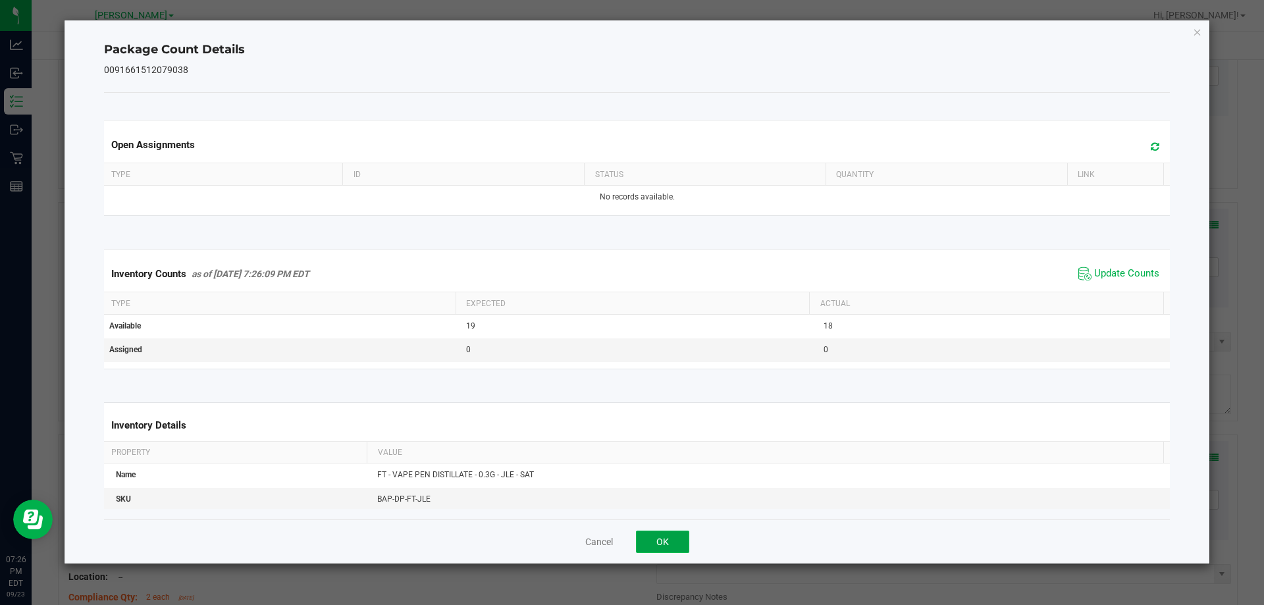
click at [652, 537] on button "OK" at bounding box center [662, 542] width 53 height 22
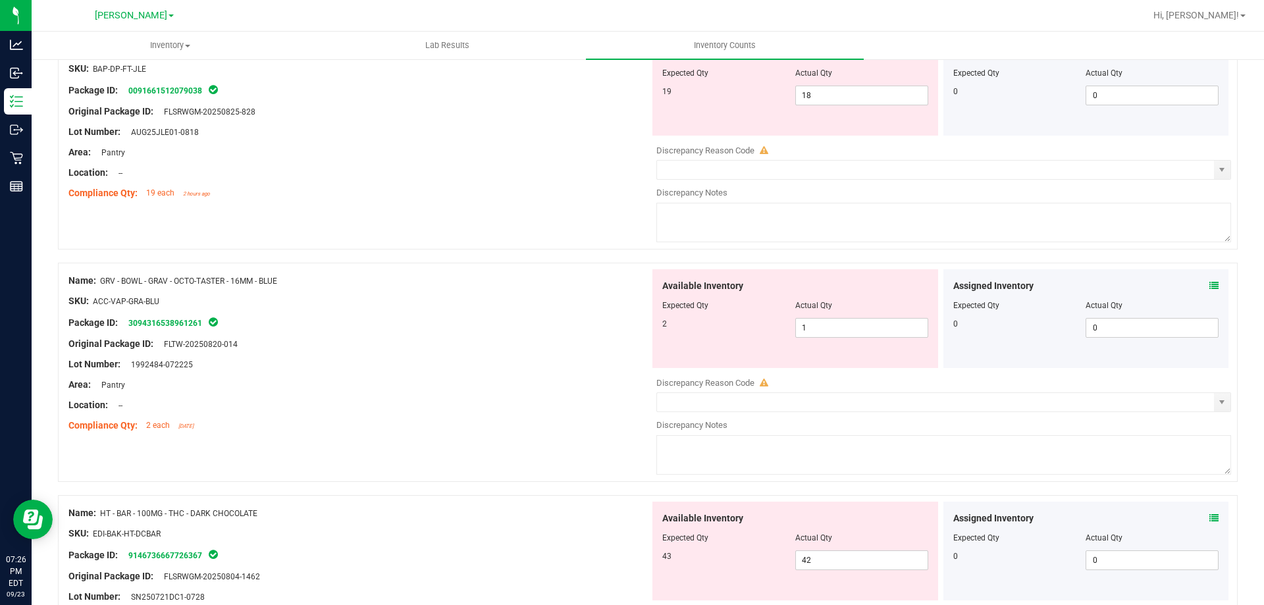
scroll to position [3168, 0]
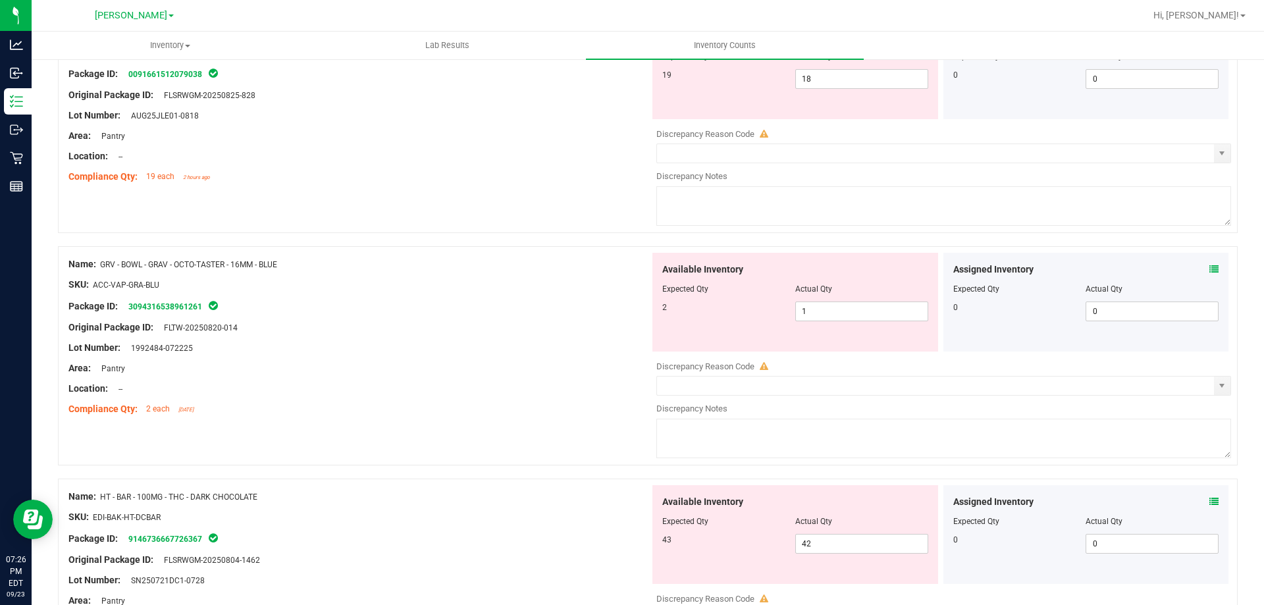
click at [1209, 269] on icon at bounding box center [1213, 269] width 9 height 9
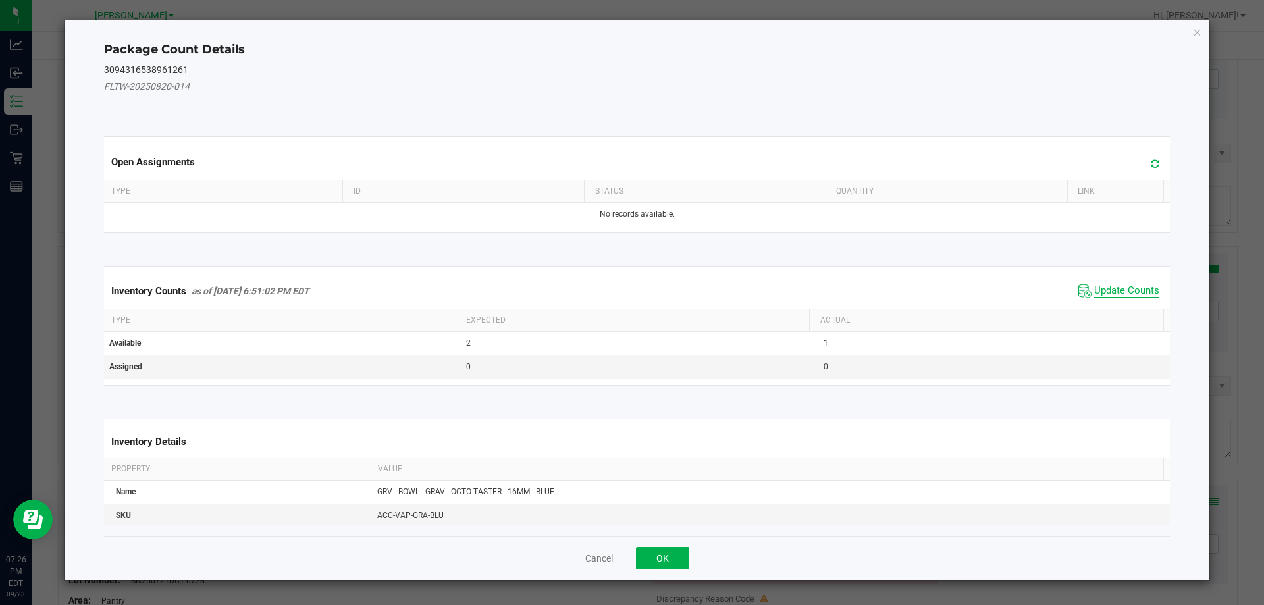
click at [1103, 287] on span "Update Counts" at bounding box center [1126, 290] width 65 height 13
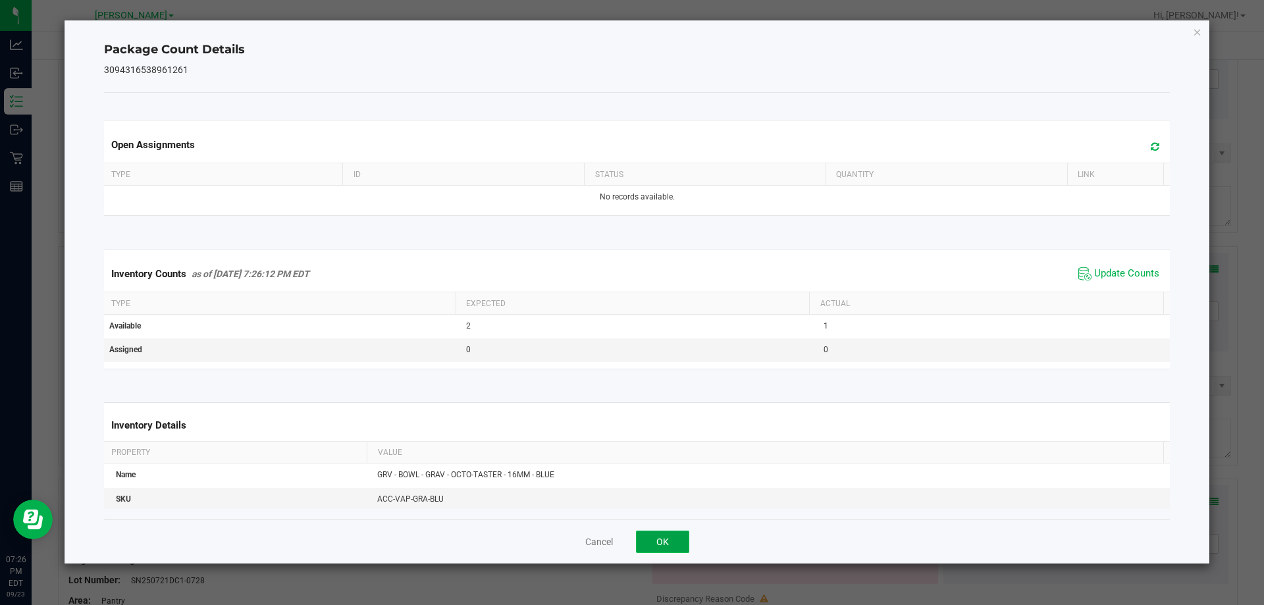
click at [642, 539] on button "OK" at bounding box center [662, 542] width 53 height 22
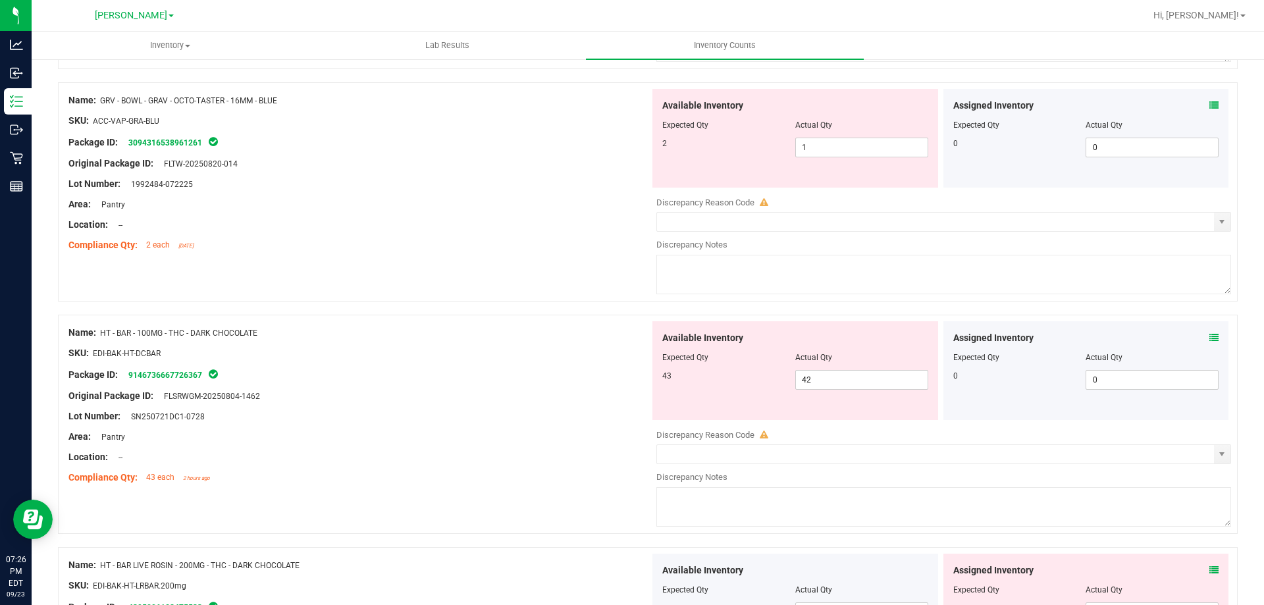
scroll to position [3439, 0]
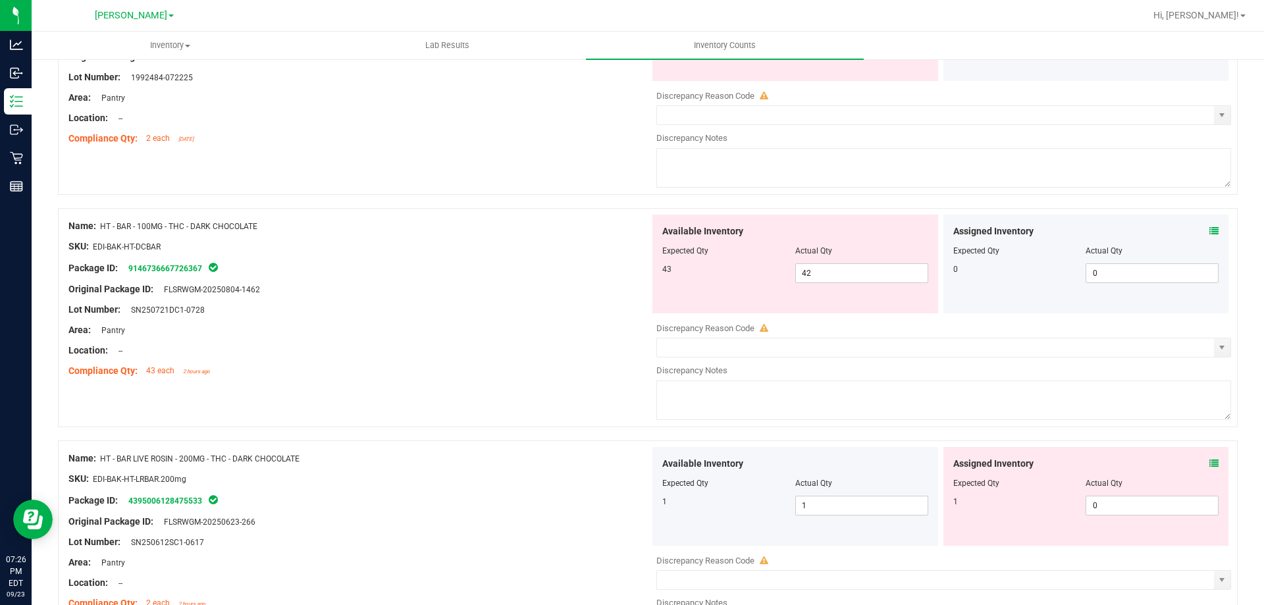
click at [1209, 230] on icon at bounding box center [1213, 230] width 9 height 9
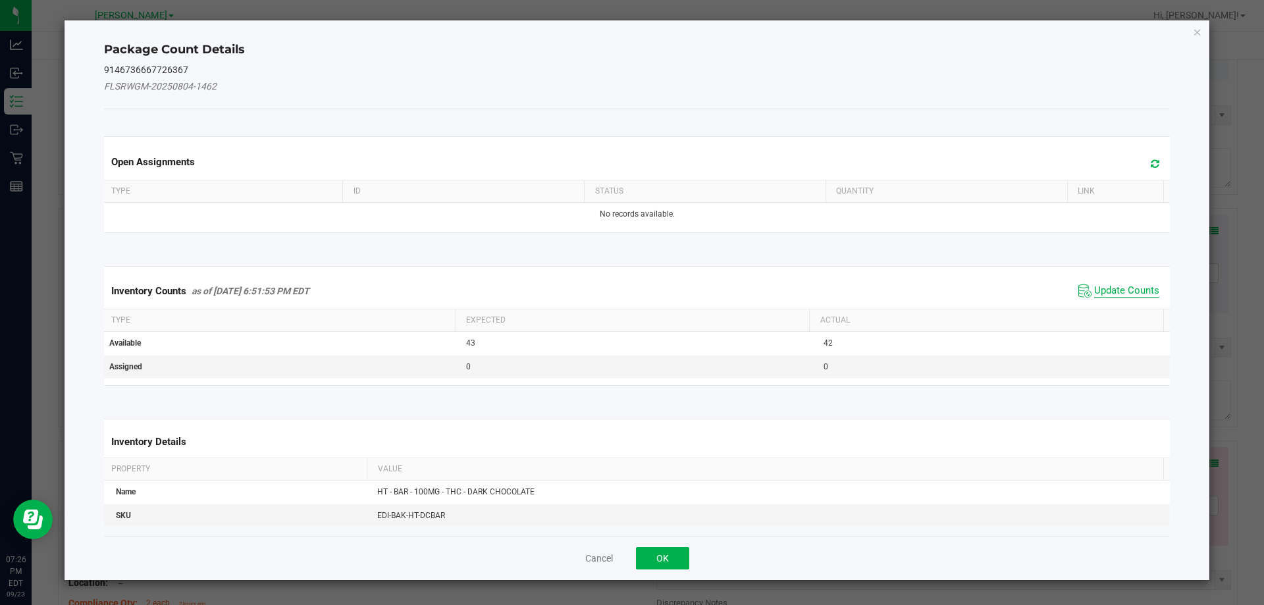
click at [1130, 287] on span "Update Counts" at bounding box center [1126, 290] width 65 height 13
click at [1114, 296] on span "Update Counts" at bounding box center [1126, 290] width 65 height 12
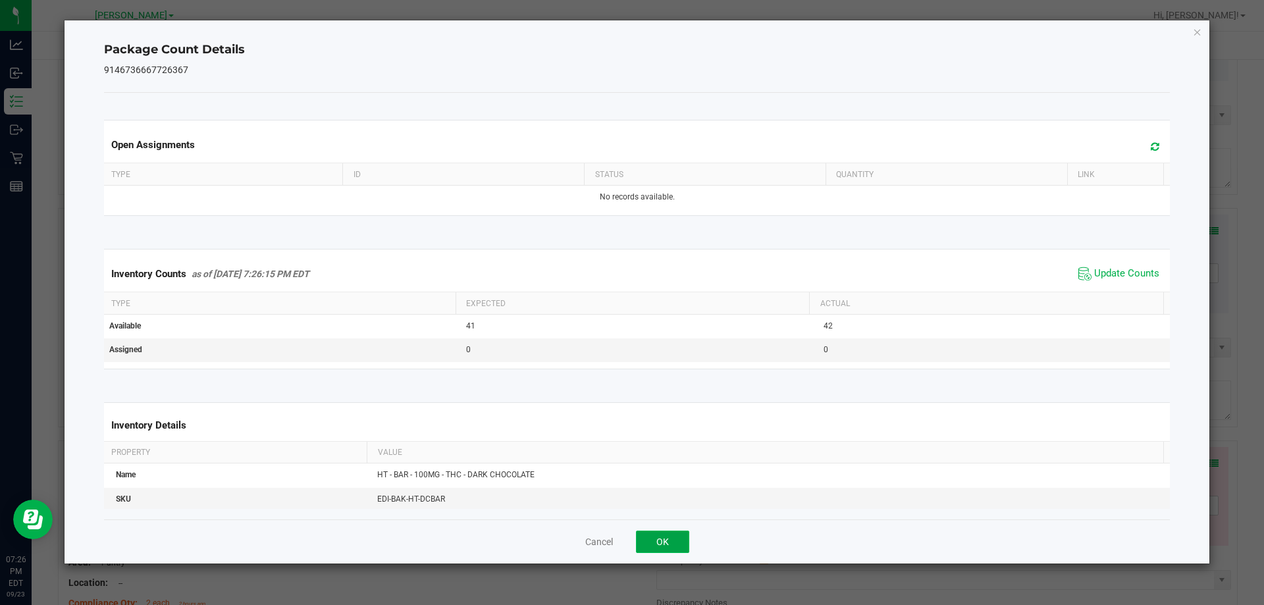
click at [664, 533] on button "OK" at bounding box center [662, 542] width 53 height 22
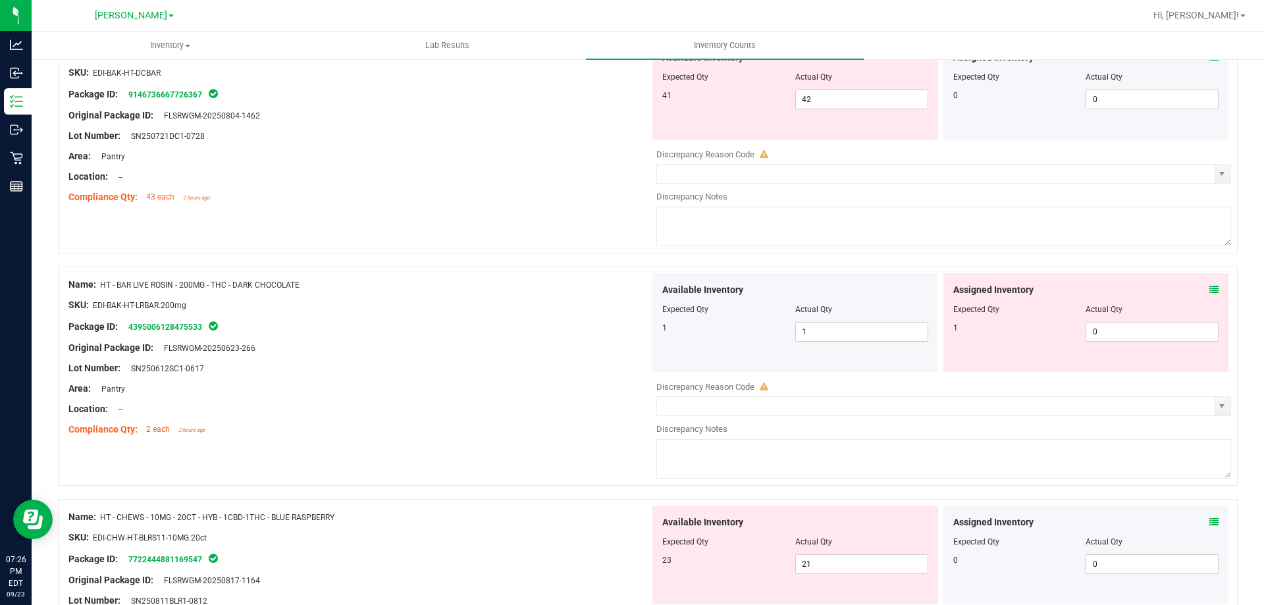
scroll to position [3614, 0]
click at [1209, 290] on icon at bounding box center [1213, 288] width 9 height 9
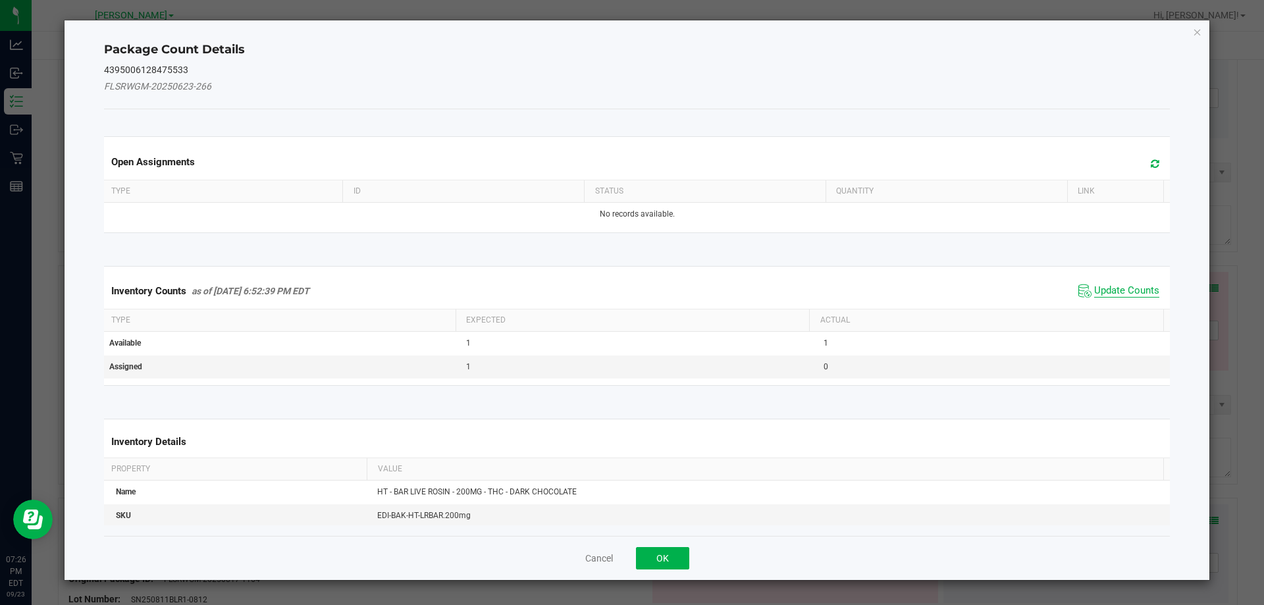
click at [1121, 290] on span "Update Counts" at bounding box center [1126, 290] width 65 height 13
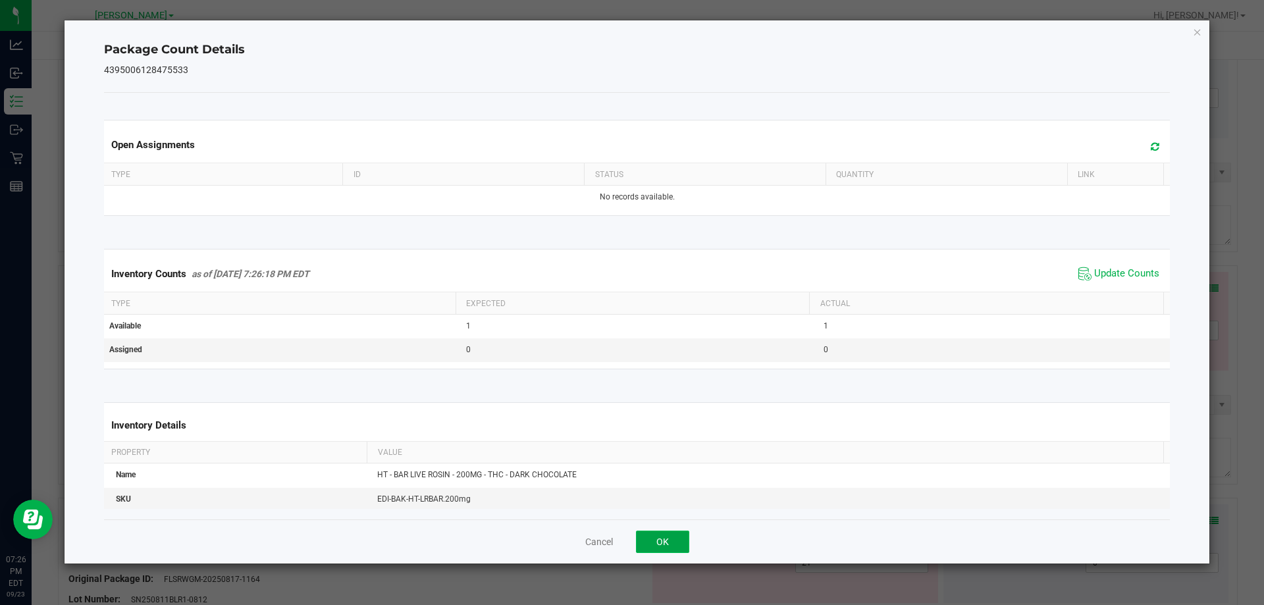
click at [674, 551] on button "OK" at bounding box center [662, 542] width 53 height 22
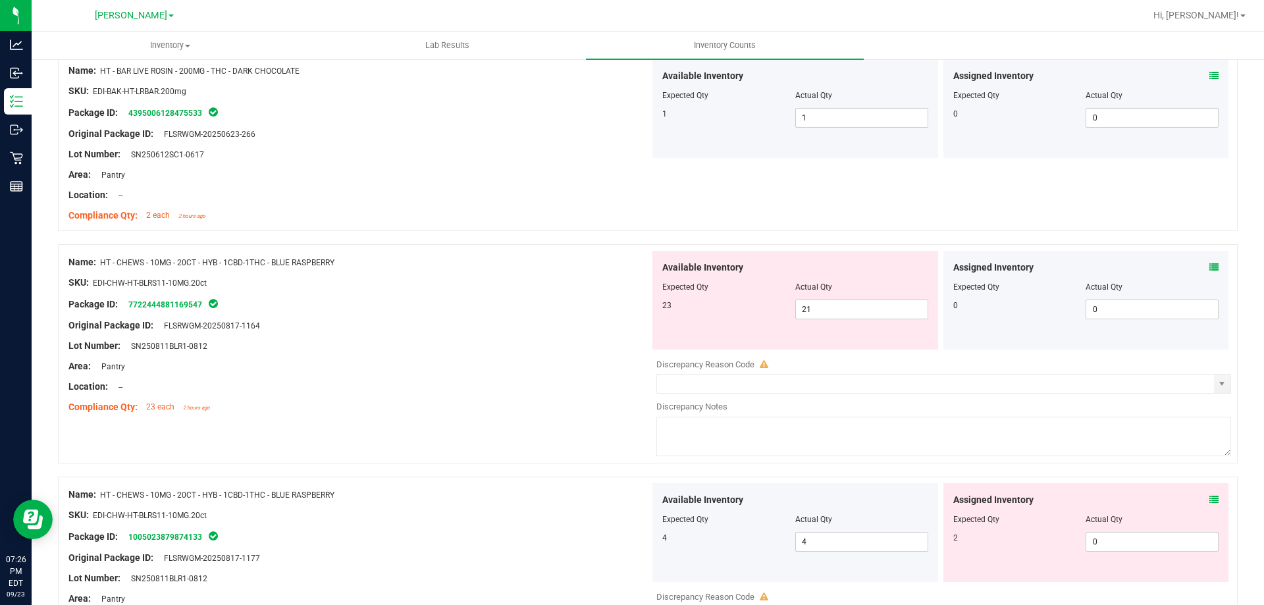
scroll to position [3826, 0]
click at [1209, 271] on icon at bounding box center [1213, 267] width 9 height 9
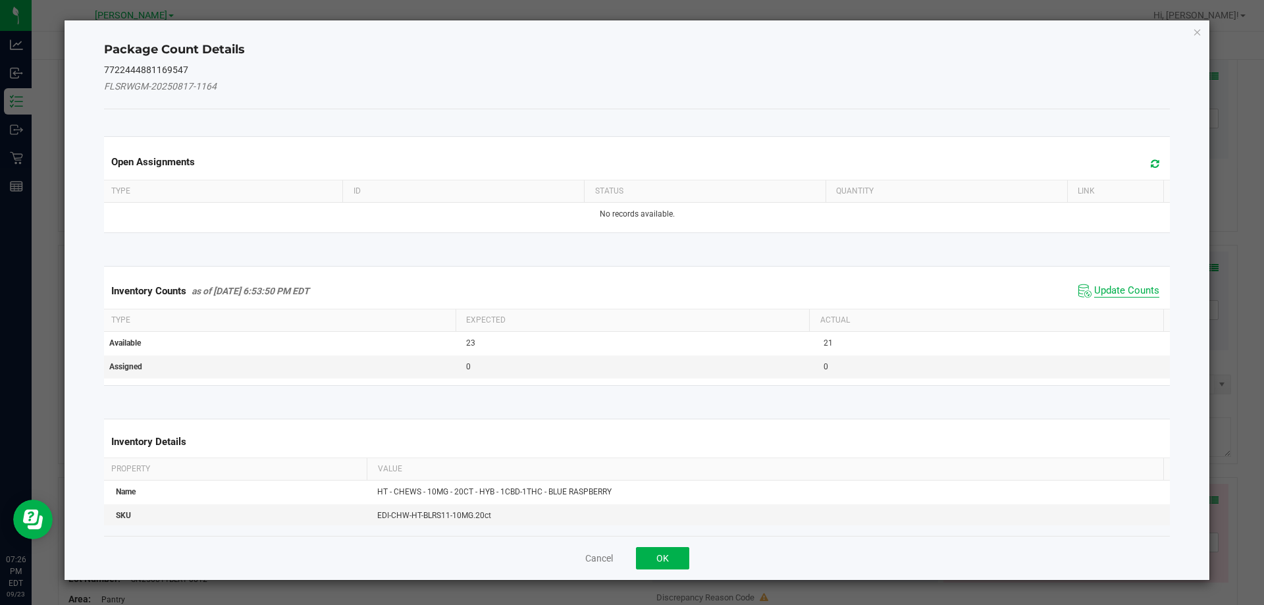
click at [1112, 292] on span "Update Counts" at bounding box center [1126, 290] width 65 height 13
click at [673, 566] on ngb-modal-window "Package Count Details 7722444881169547 FLSRWGM-20250817-1164 Open Assignments T…" at bounding box center [637, 302] width 1274 height 605
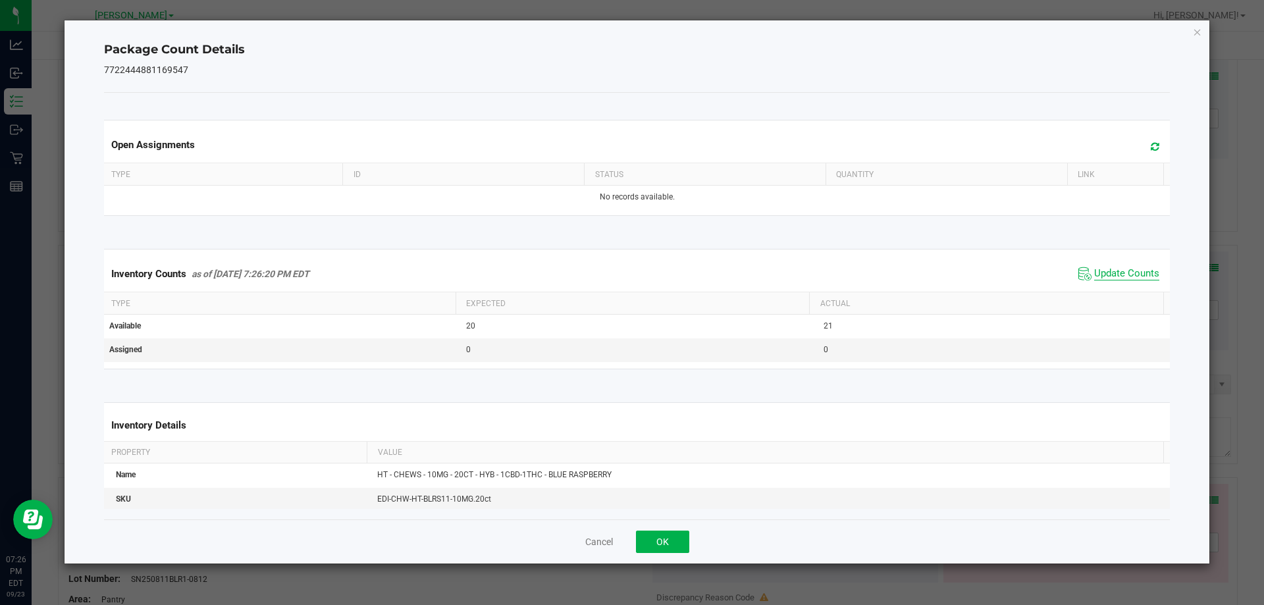
click at [1100, 275] on span "Update Counts" at bounding box center [1126, 273] width 65 height 13
click at [1099, 279] on span "Update Counts" at bounding box center [1126, 273] width 65 height 13
click at [1100, 279] on span "Update Counts" at bounding box center [1126, 273] width 65 height 12
click at [662, 539] on button "OK" at bounding box center [662, 542] width 53 height 22
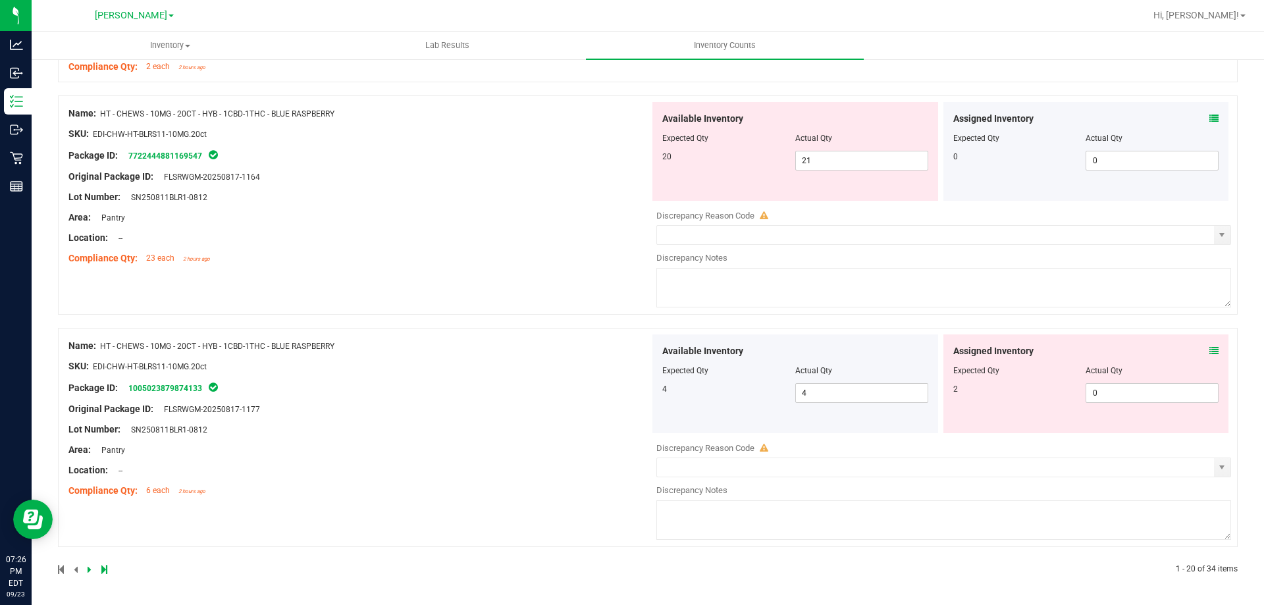
scroll to position [3972, 0]
click at [1209, 356] on icon at bounding box center [1213, 354] width 9 height 9
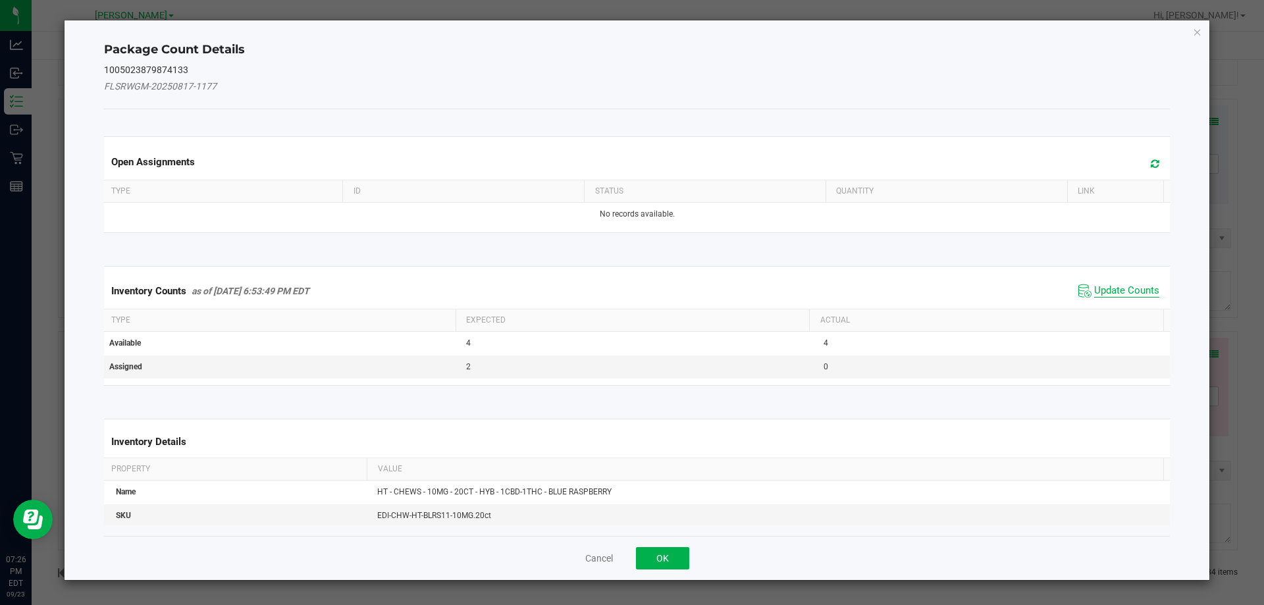
click at [1117, 296] on span "Update Counts" at bounding box center [1126, 290] width 65 height 13
click at [1113, 296] on span "Update Counts" at bounding box center [1126, 290] width 65 height 13
click at [1115, 284] on span "Update Counts" at bounding box center [1126, 290] width 65 height 12
click at [1113, 284] on span "Update Counts" at bounding box center [1126, 290] width 65 height 12
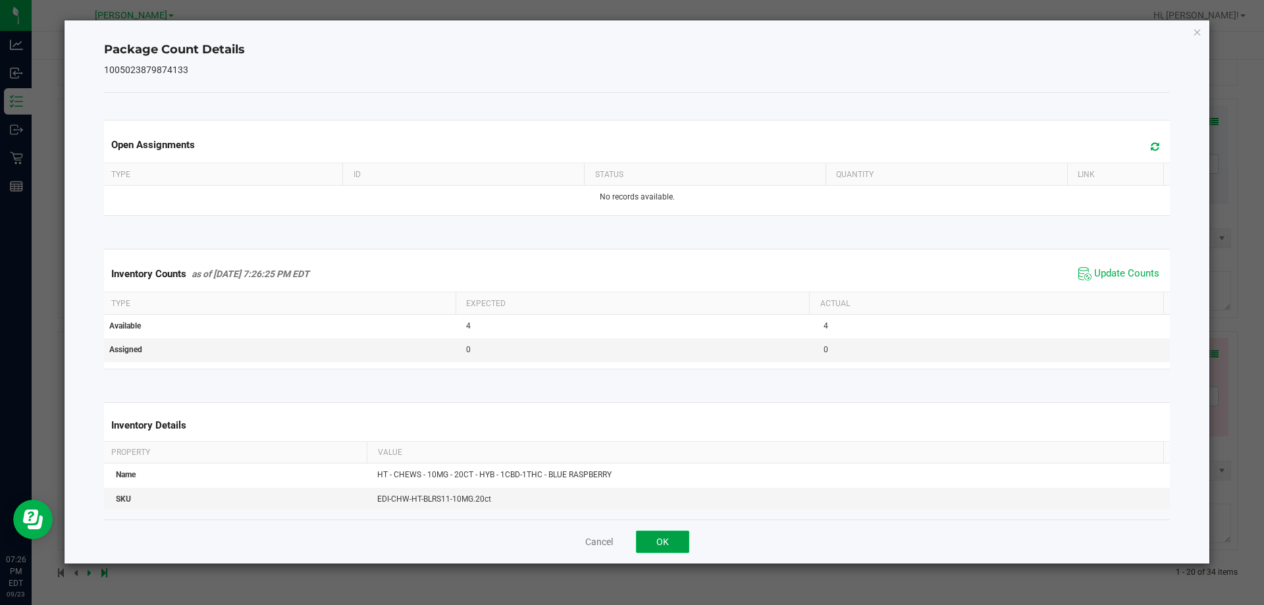
click at [676, 536] on button "OK" at bounding box center [662, 542] width 53 height 22
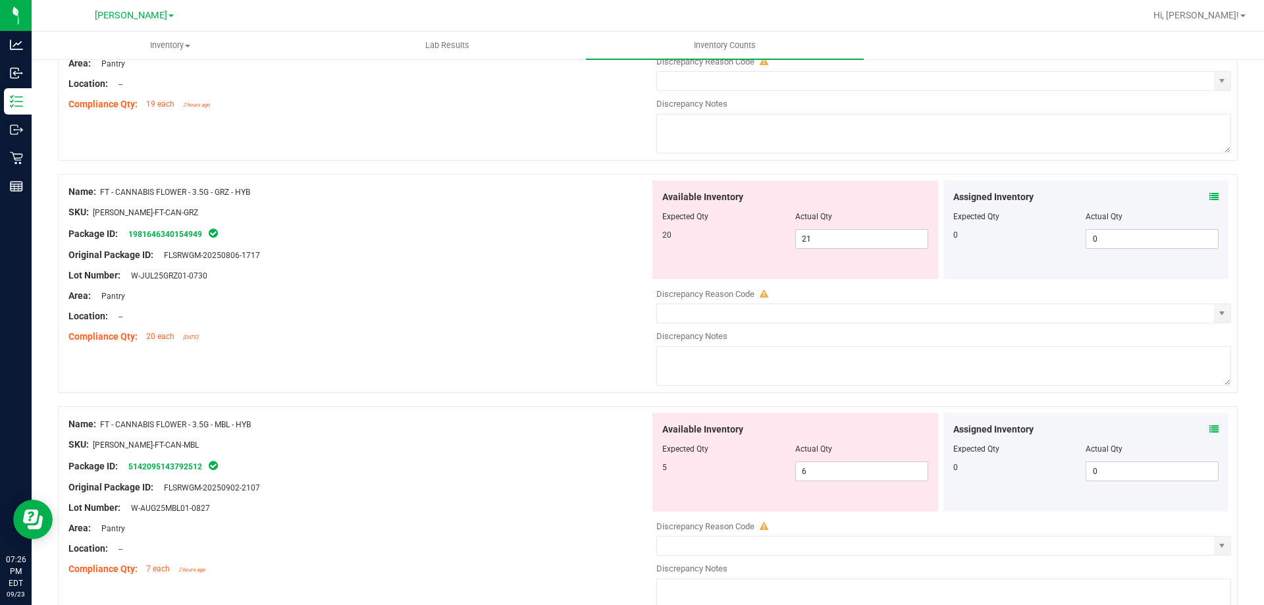
scroll to position [0, 0]
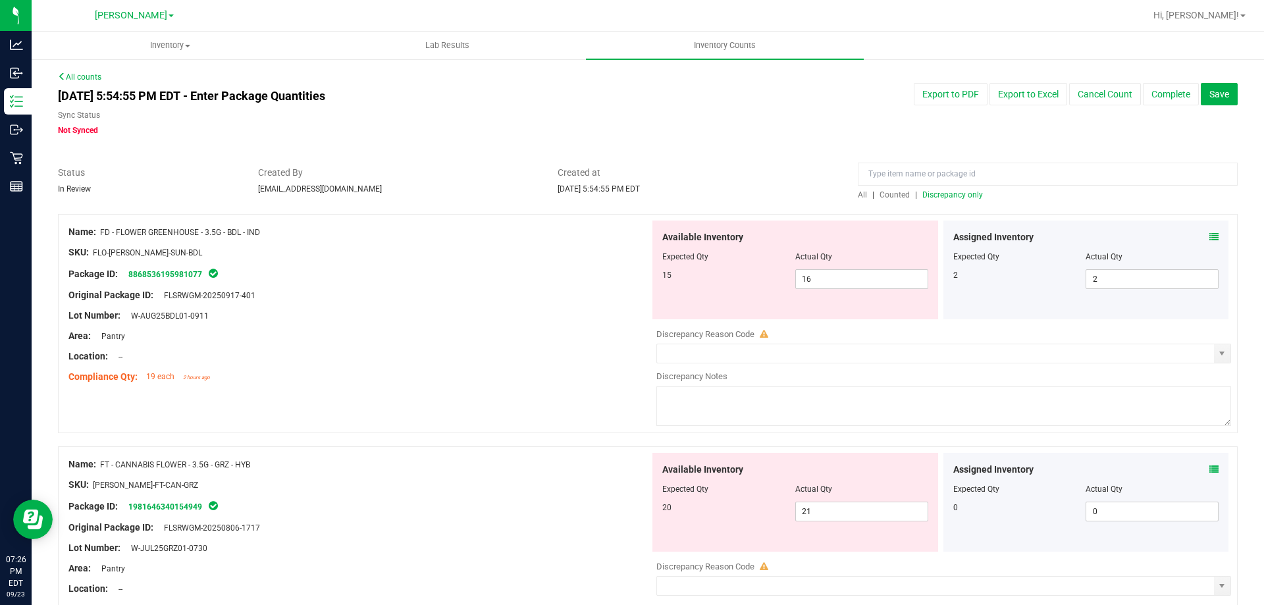
click at [963, 192] on span "Discrepancy only" at bounding box center [952, 194] width 61 height 9
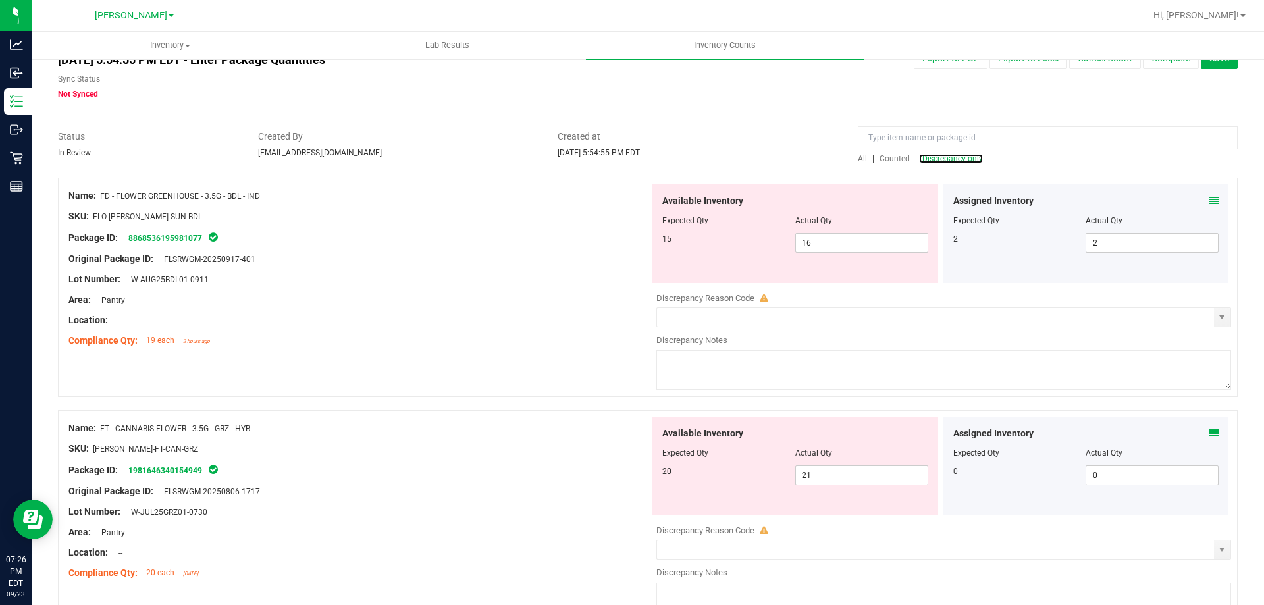
scroll to position [66, 0]
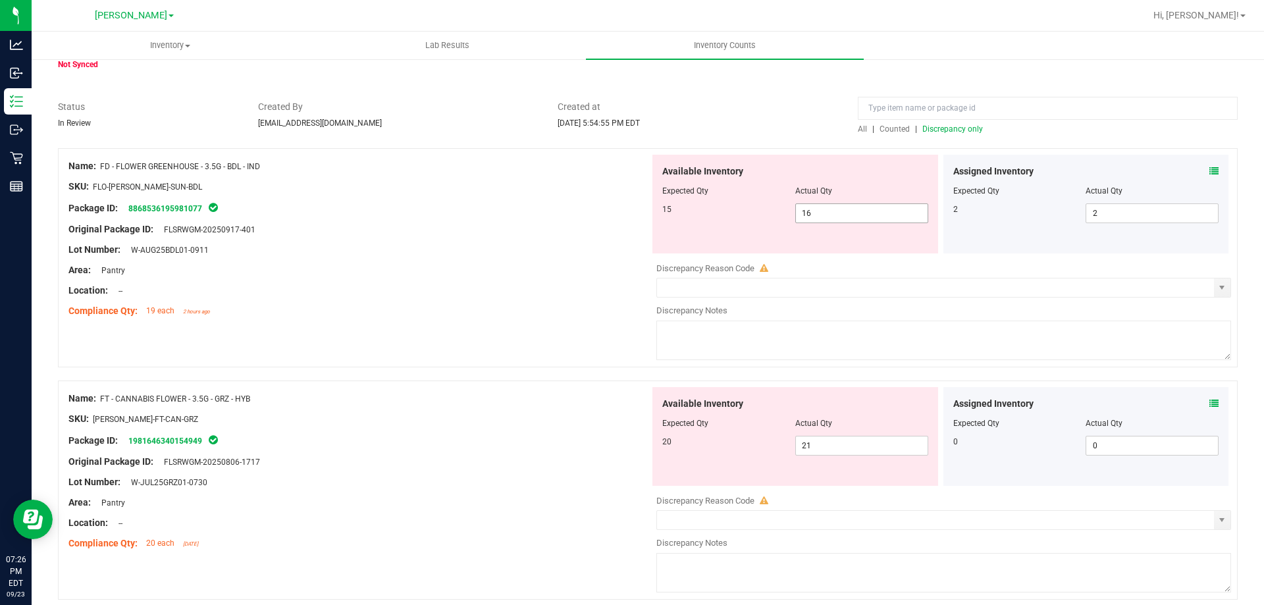
click at [814, 211] on span "16 16" at bounding box center [861, 213] width 133 height 20
click at [814, 211] on input "16" at bounding box center [862, 213] width 132 height 18
type input "15"
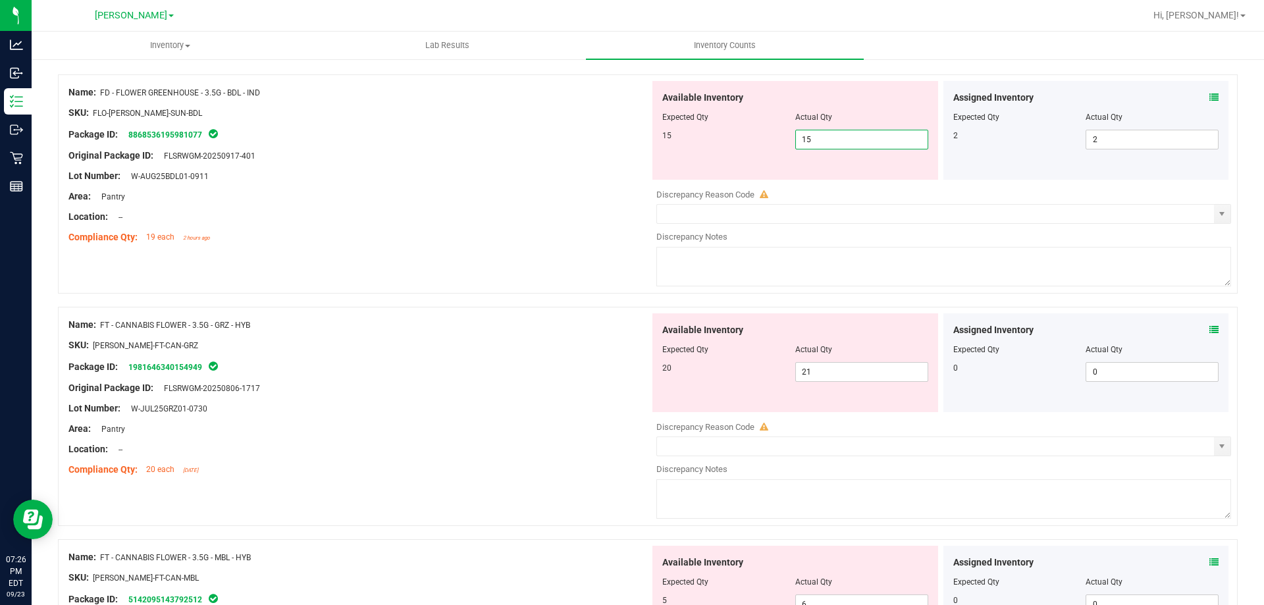
scroll to position [140, 0]
click at [587, 226] on div at bounding box center [358, 227] width 581 height 7
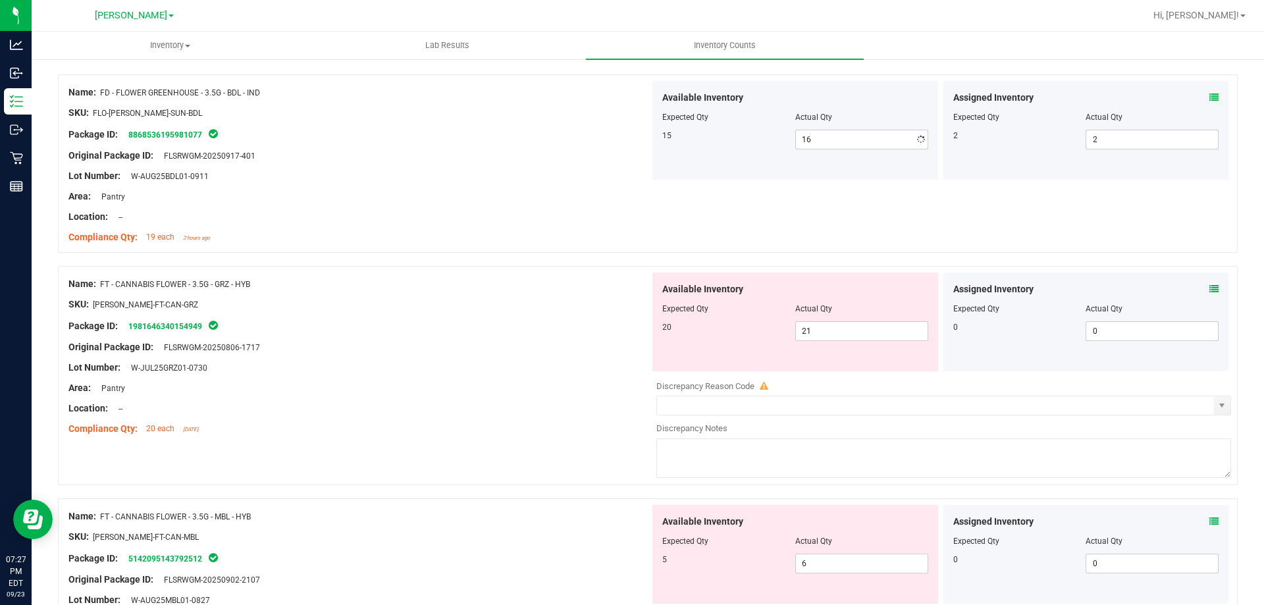
type input "15"
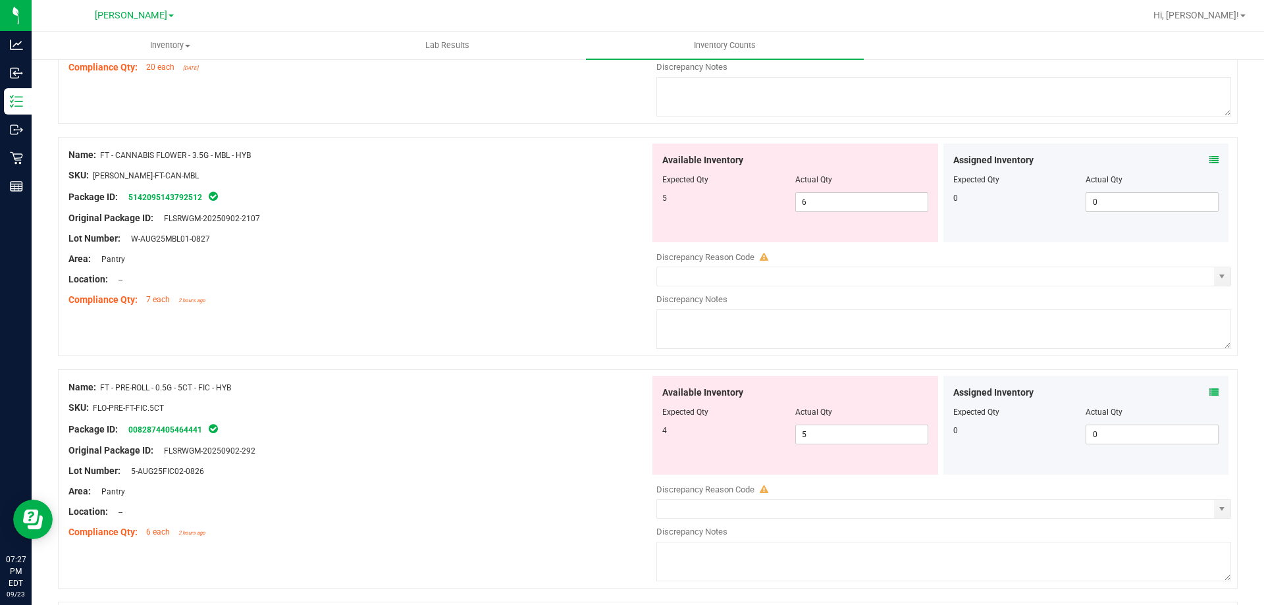
scroll to position [533, 0]
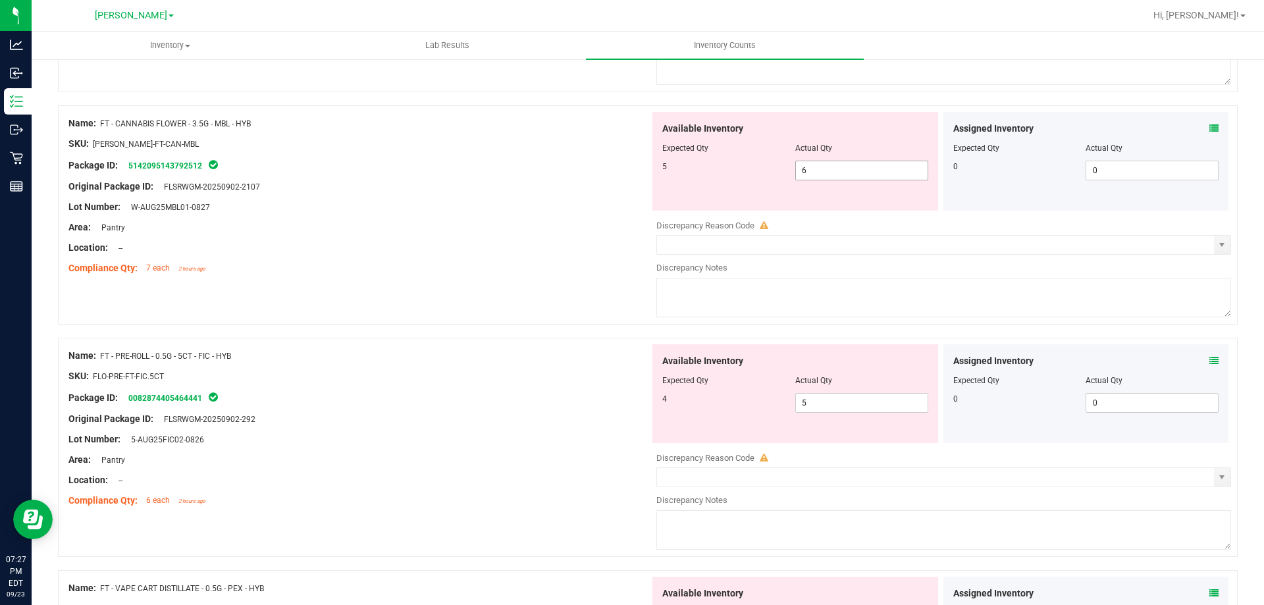
click at [837, 170] on input "6" at bounding box center [862, 170] width 132 height 18
type input "5"
click at [610, 401] on div "Name: FT - PRE-ROLL - 0.5G - 5CT - FIC - HYB SKU: FLO-PRE-FT-FIC.5CT Package ID…" at bounding box center [358, 428] width 581 height 168
type input "5"
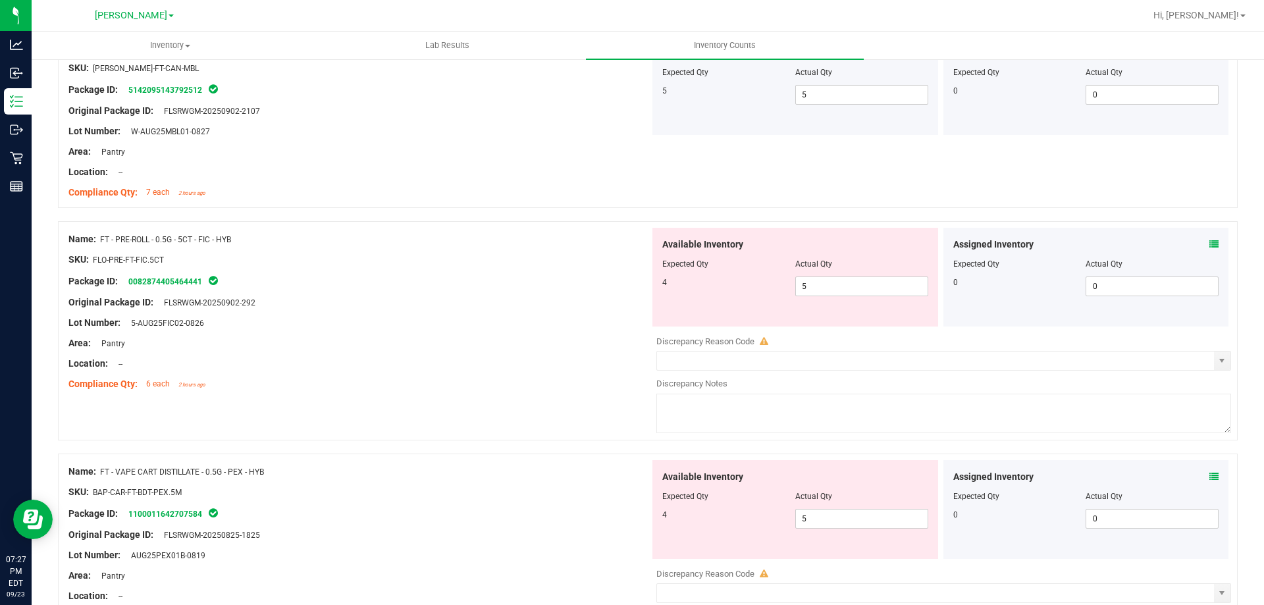
scroll to position [714, 0]
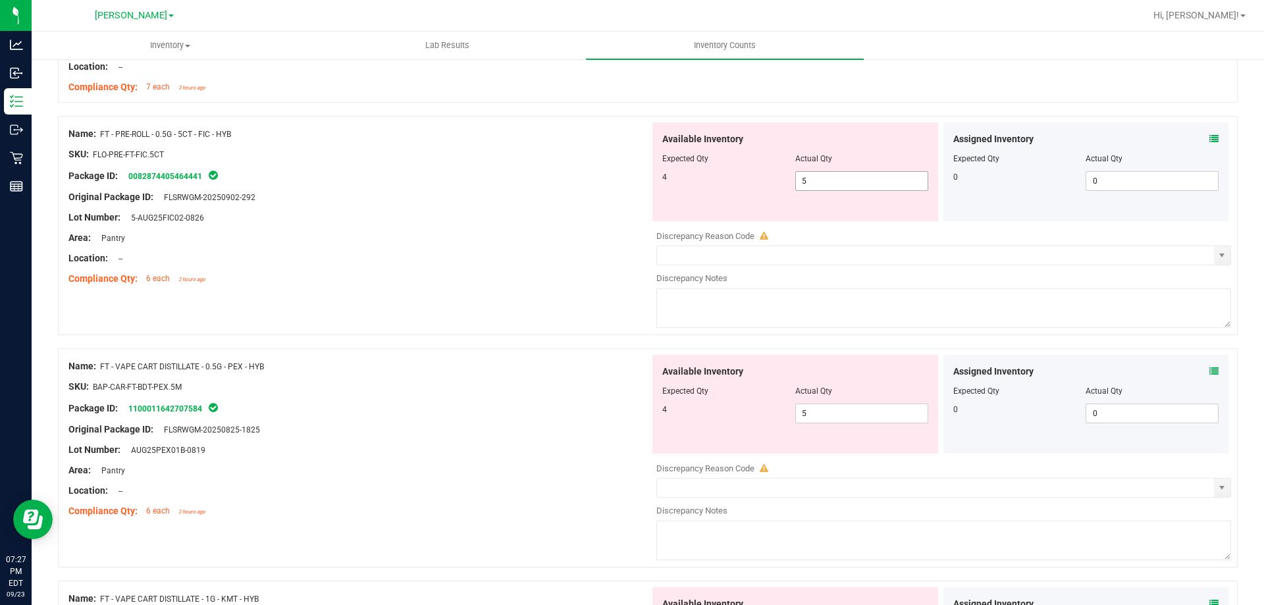
click at [833, 176] on input "5" at bounding box center [862, 181] width 132 height 18
type input "4"
click at [565, 383] on div "Name: FT - VAPE CART DISTILLATE - 0.5G - PEX - HYB SKU: BAP-CAR-FT-BDT-PEX.5M P…" at bounding box center [358, 439] width 581 height 168
type input "4"
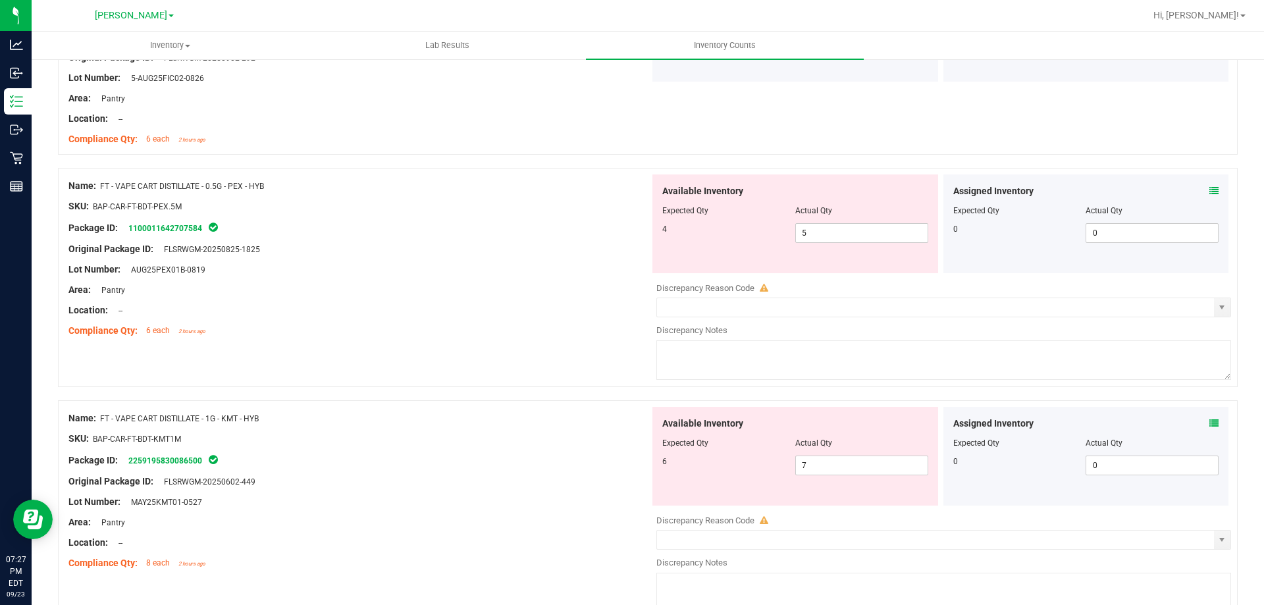
scroll to position [903, 0]
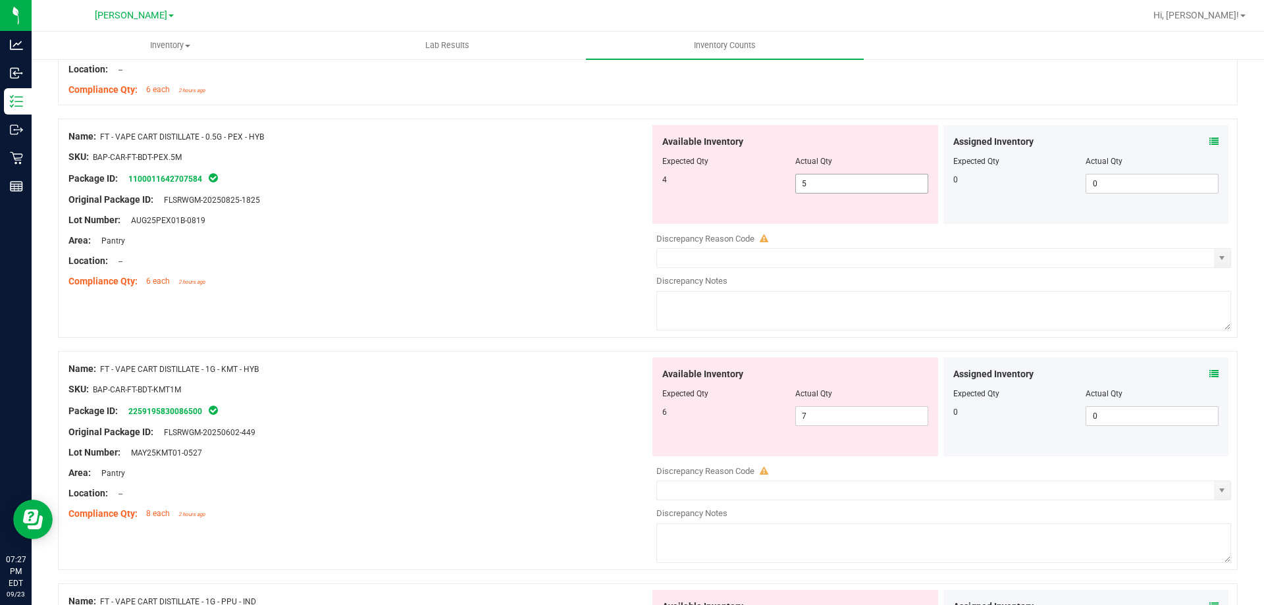
click at [832, 182] on input "5" at bounding box center [862, 183] width 132 height 18
type input "4"
click at [835, 415] on div "Available Inventory Expected Qty Actual Qty 6 7 7" at bounding box center [940, 461] width 581 height 209
type input "4"
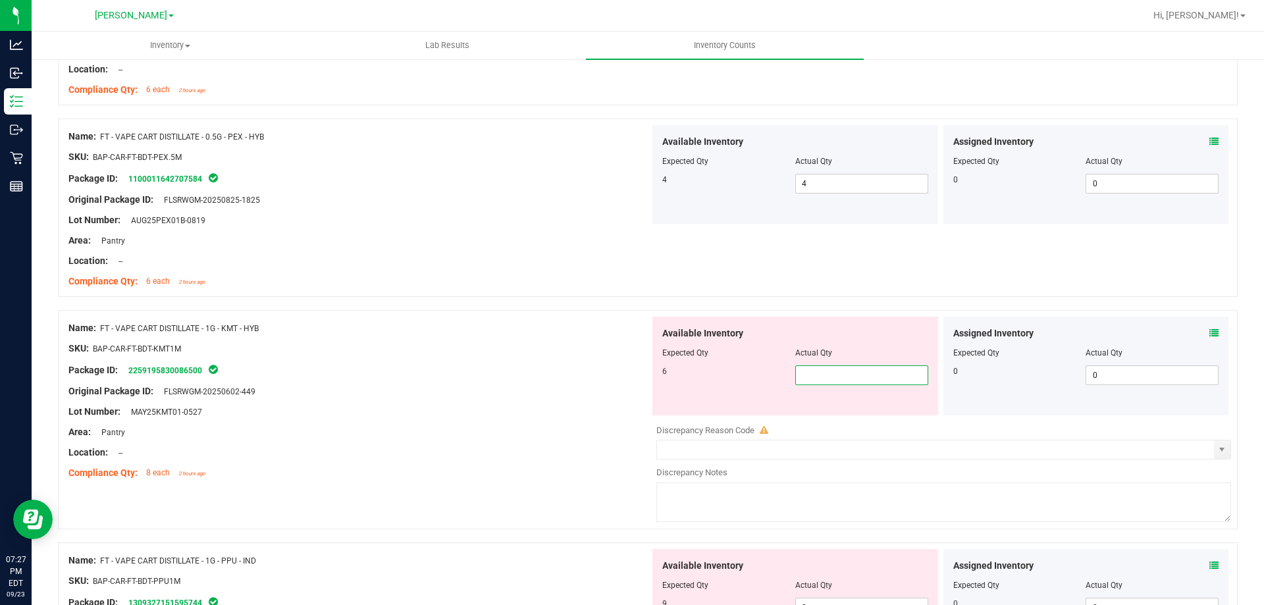
type input "6"
click at [561, 471] on div "Compliance Qty: 8 each 2 hours ago" at bounding box center [358, 473] width 581 height 14
type input "6"
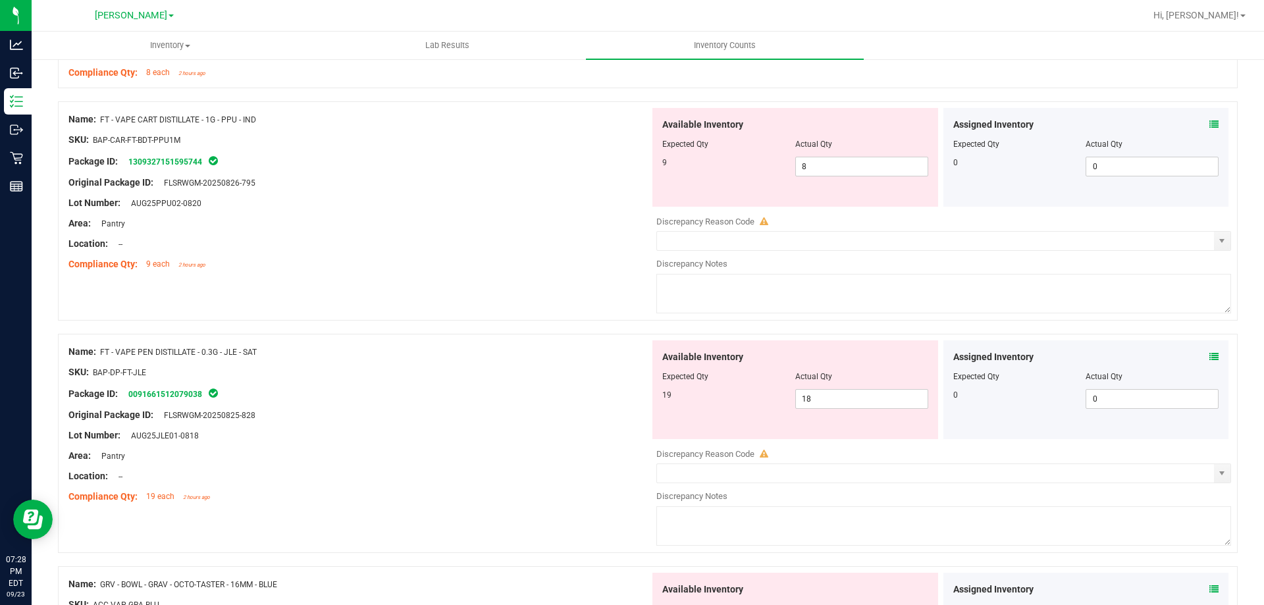
scroll to position [1302, 0]
click at [840, 165] on input "8" at bounding box center [862, 168] width 132 height 18
type input "9"
click at [548, 445] on div "Name: FT - VAPE PEN DISTILLATE - 0.3G - JLE - SAT SKU: BAP-DP-FT-JLE Package ID…" at bounding box center [358, 426] width 581 height 168
type input "9"
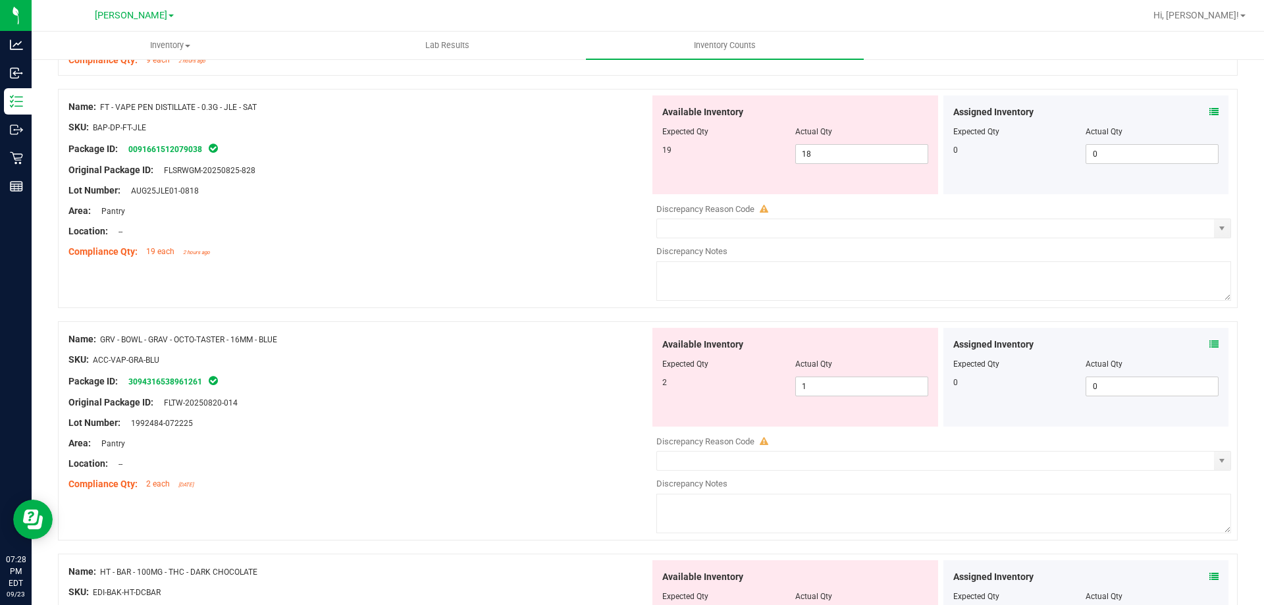
scroll to position [1498, 0]
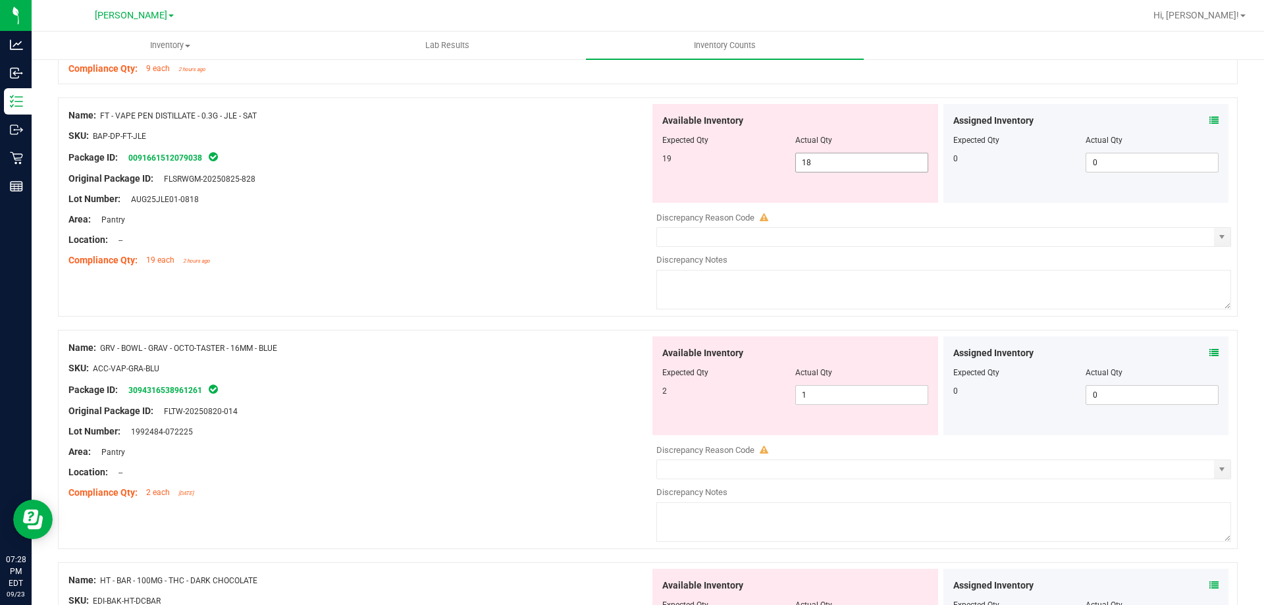
click at [820, 163] on input "18" at bounding box center [862, 162] width 132 height 18
type input "19"
click at [541, 415] on div "Name: GRV - BOWL - GRAV - OCTO-TASTER - 16MM - BLUE SKU: ACC-VAP-GRA-BLU Packag…" at bounding box center [358, 420] width 581 height 168
type input "19"
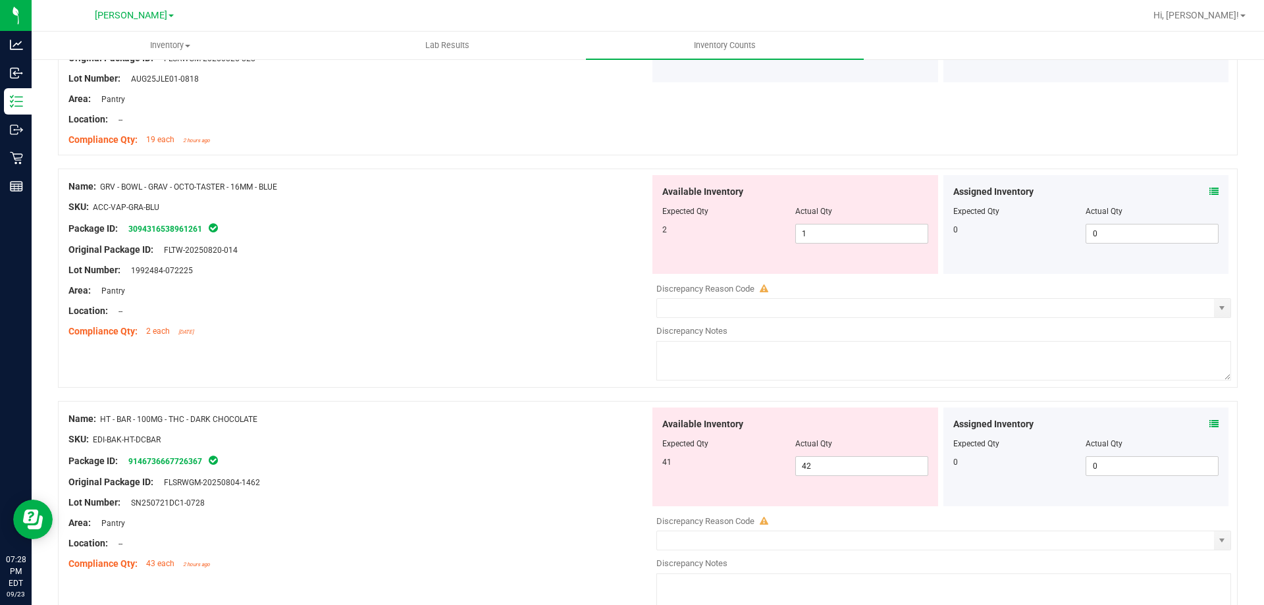
scroll to position [1658, 0]
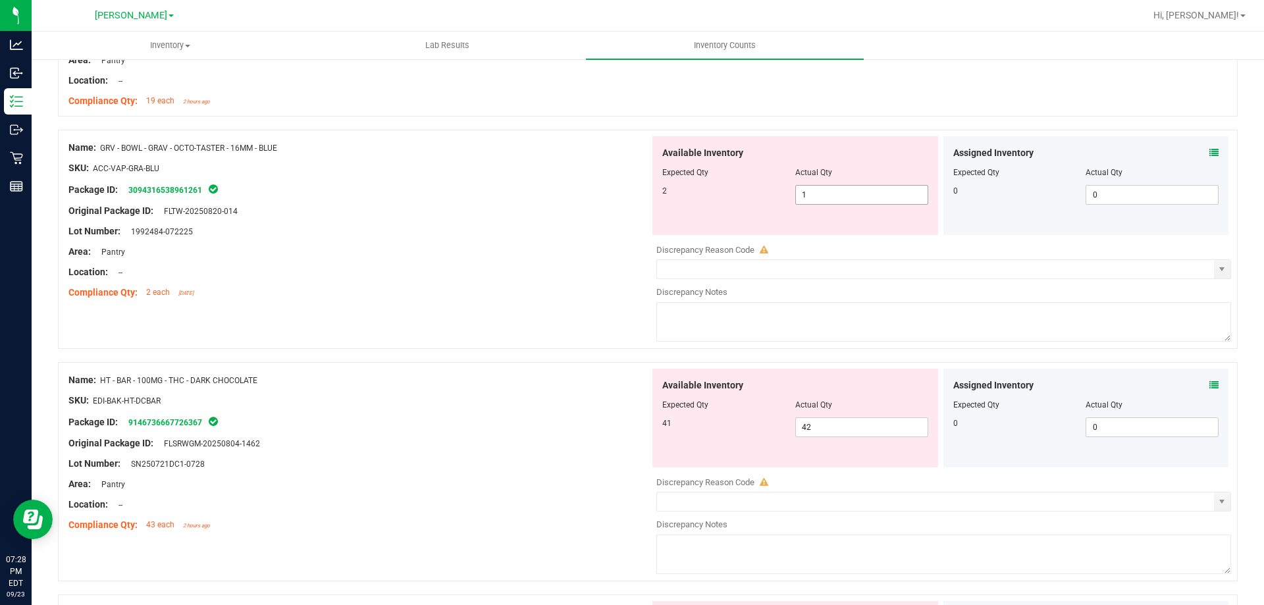
click at [817, 196] on input "1" at bounding box center [862, 195] width 132 height 18
type input "2"
click at [551, 460] on div "Name: HT - BAR - 100MG - THC - DARK CHOCOLATE SKU: EDI-BAK-HT-DCBAR Package ID:…" at bounding box center [358, 453] width 581 height 168
type input "2"
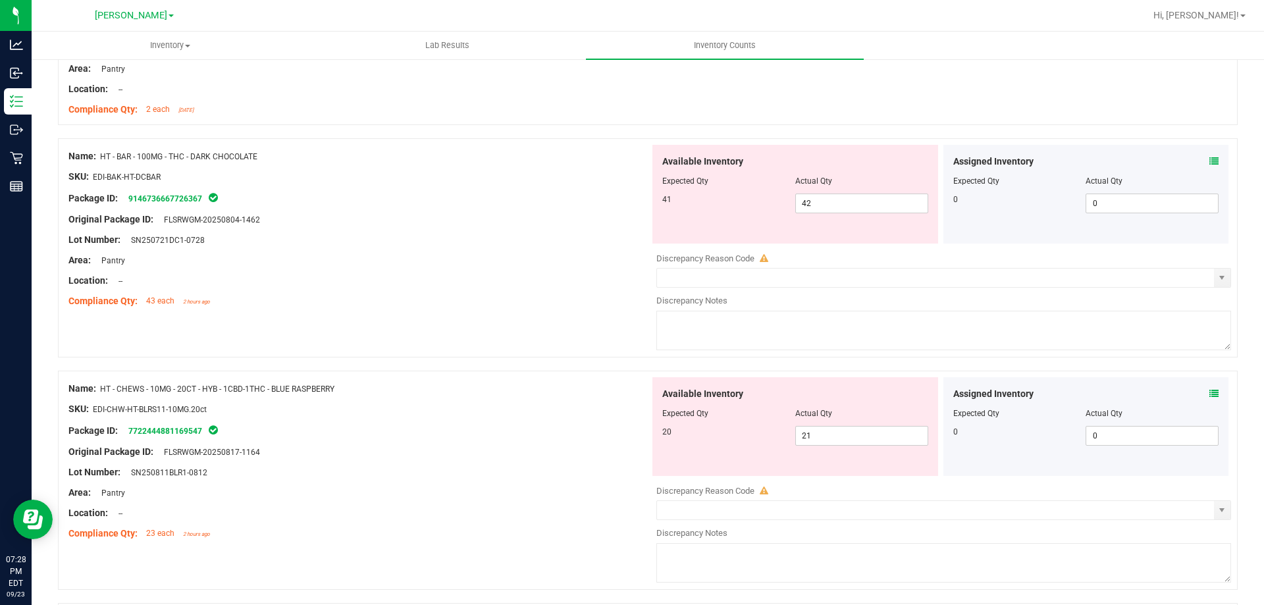
scroll to position [1840, 0]
click at [838, 208] on input "42" at bounding box center [862, 204] width 132 height 18
type input "41"
click at [553, 427] on div "Name: HT - CHEWS - 10MG - 20CT - HYB - 1CBD-1THC - BLUE RASPBERRY SKU: EDI-CHW-…" at bounding box center [358, 462] width 581 height 168
type input "41"
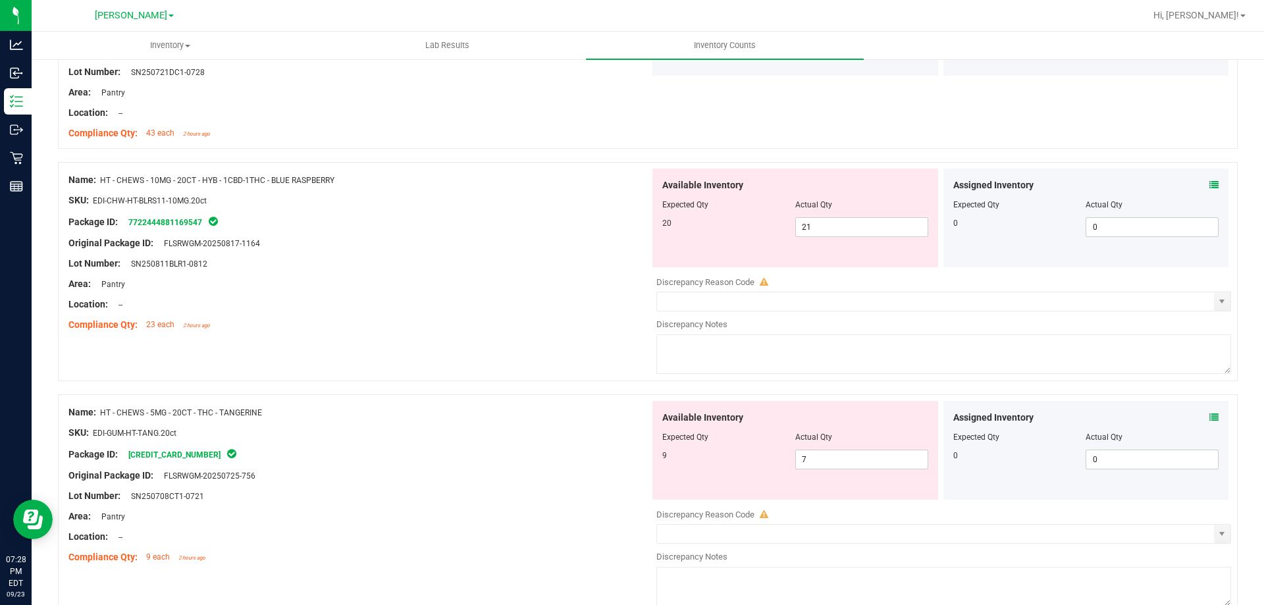
scroll to position [2011, 0]
click at [846, 224] on input "21" at bounding box center [862, 225] width 132 height 18
type input "20"
click at [553, 433] on div "Name: HT - CHEWS - 5MG - 20CT - THC - TANGERINE SKU: EDI-GUM-HT-TANG.20ct Packa…" at bounding box center [358, 483] width 581 height 168
type input "20"
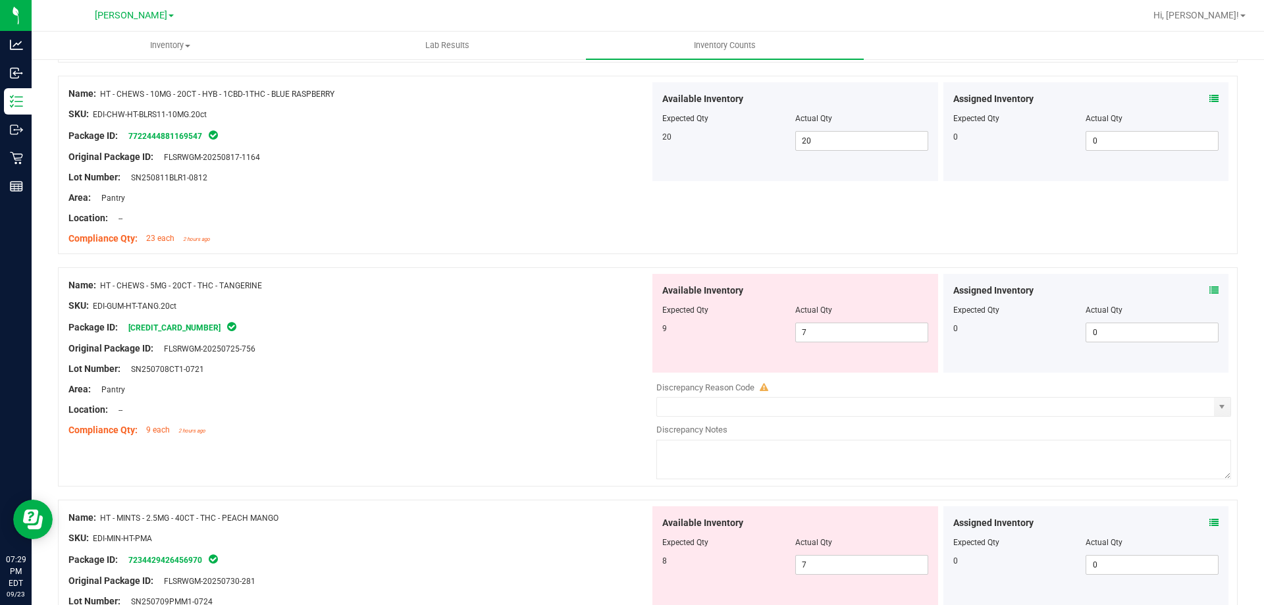
scroll to position [2255, 0]
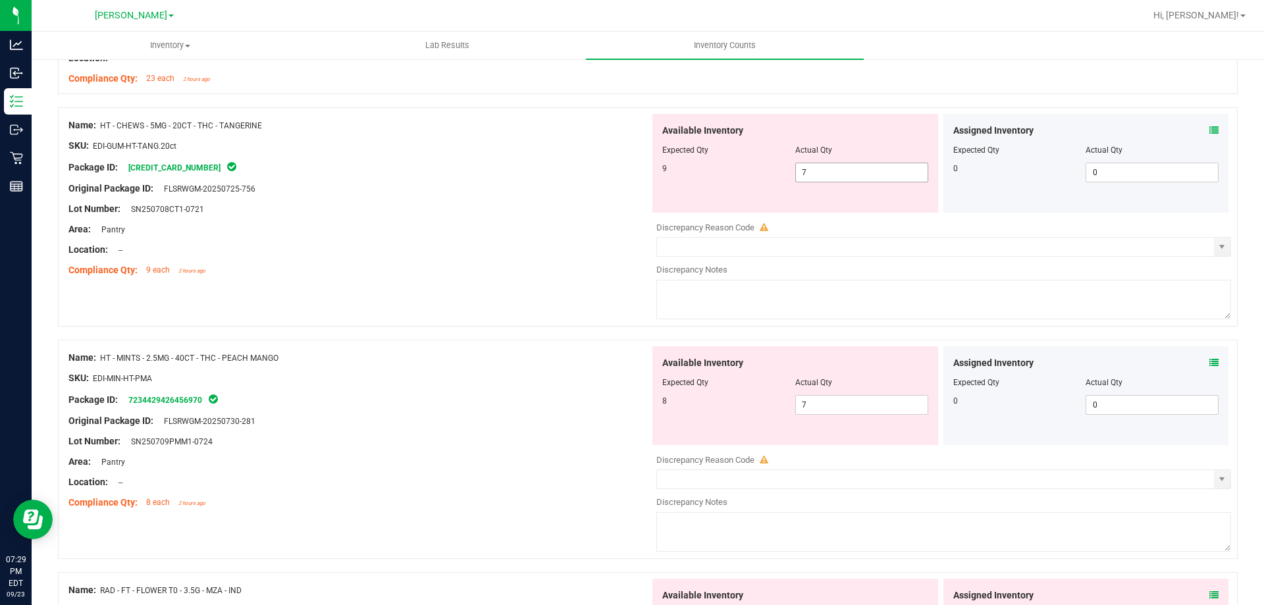
click at [830, 171] on input "7" at bounding box center [862, 172] width 132 height 18
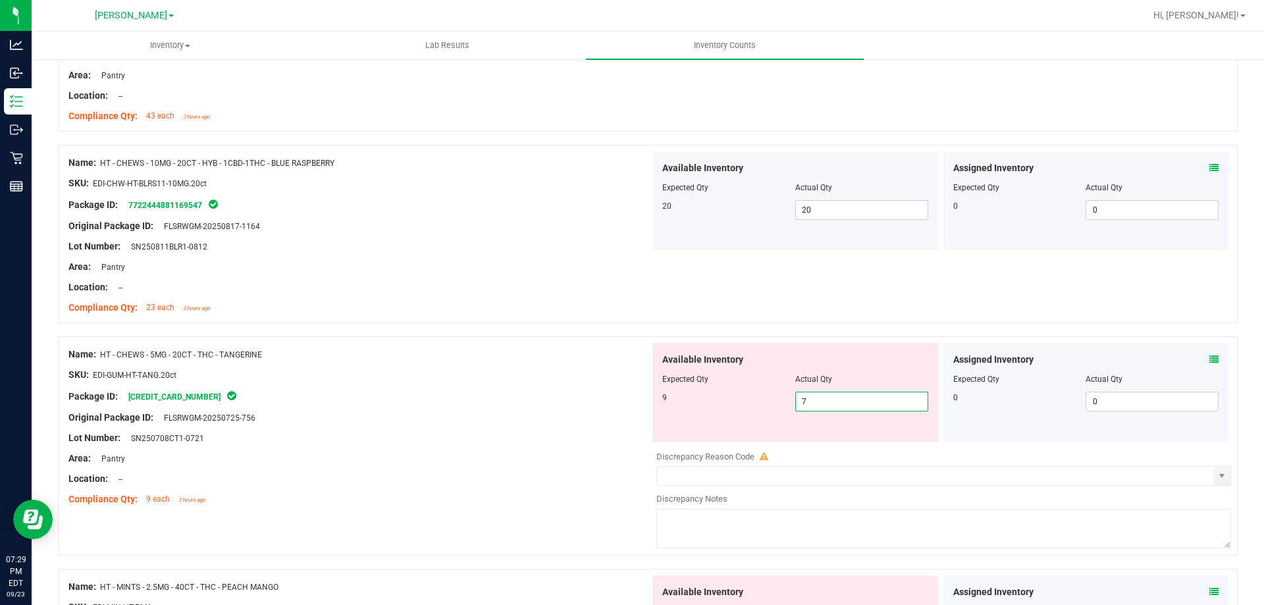
scroll to position [2026, 0]
click at [1209, 167] on icon at bounding box center [1213, 167] width 9 height 9
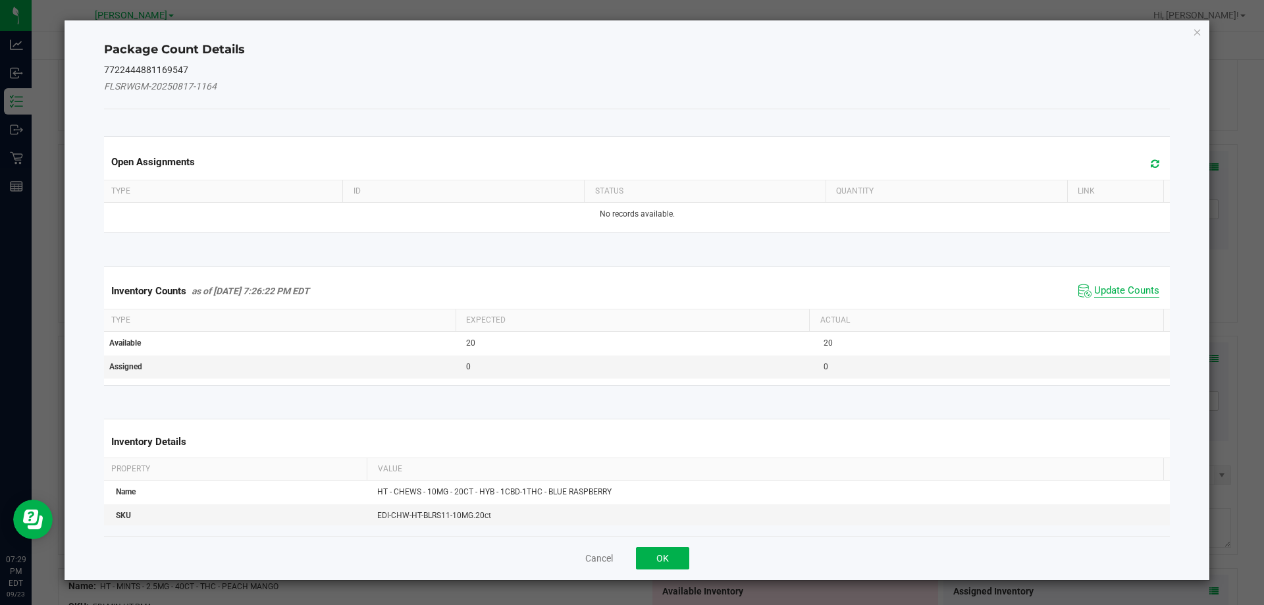
click at [1116, 287] on span "Update Counts" at bounding box center [1126, 290] width 65 height 13
click at [1119, 288] on span "Update Counts" at bounding box center [1126, 290] width 65 height 12
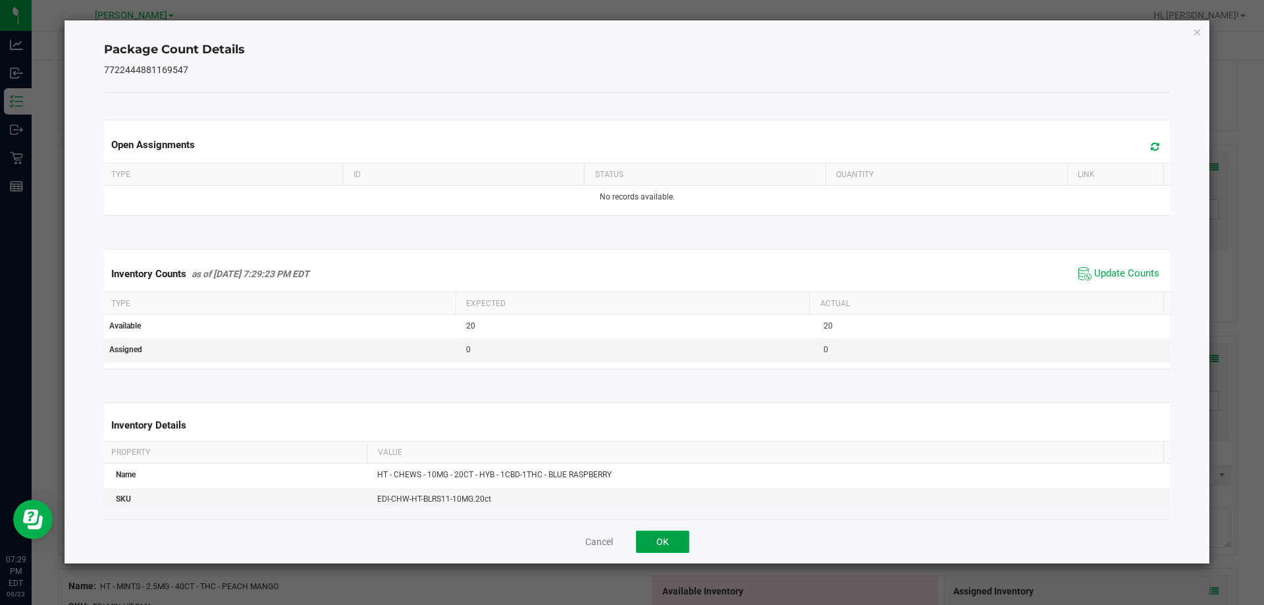
click at [677, 547] on button "OK" at bounding box center [662, 542] width 53 height 22
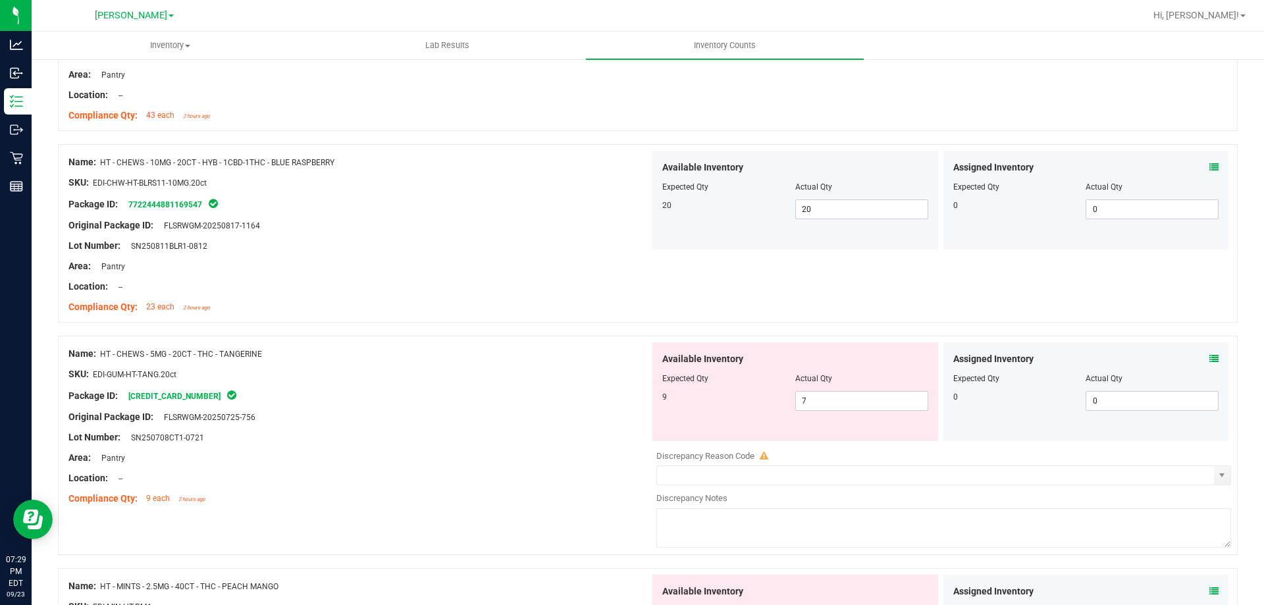
click at [1209, 358] on icon at bounding box center [1213, 358] width 9 height 9
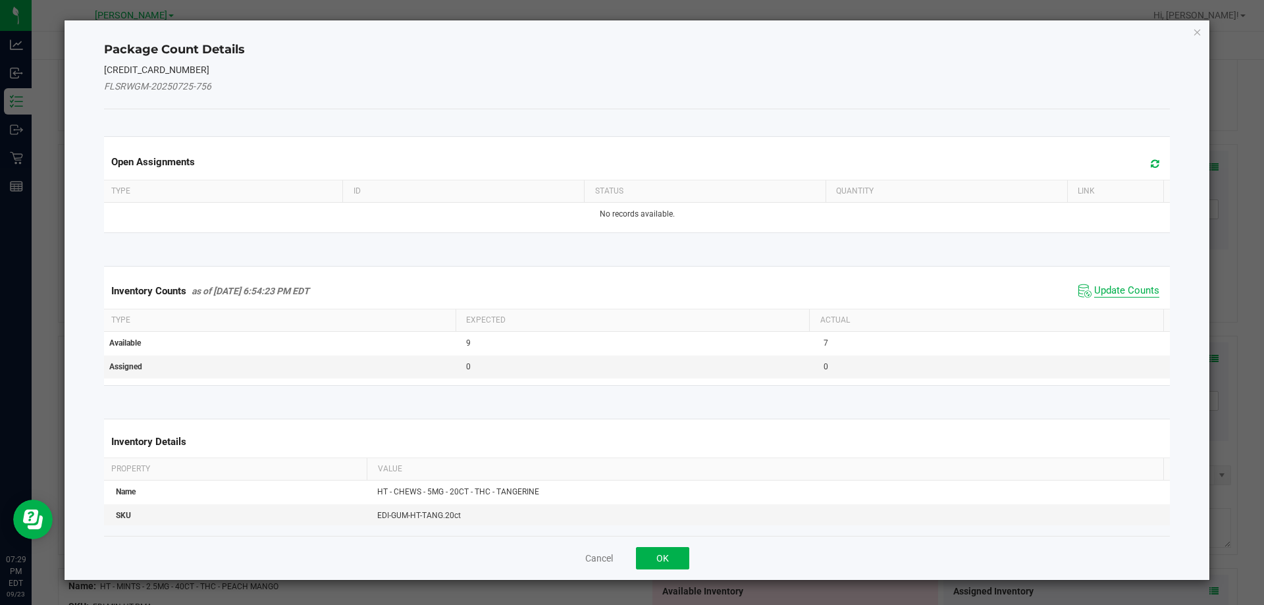
click at [1108, 296] on span "Update Counts" at bounding box center [1126, 290] width 65 height 13
click at [1099, 296] on span "Update Counts" at bounding box center [1126, 290] width 65 height 13
click at [1108, 284] on span "Update Counts" at bounding box center [1126, 290] width 65 height 12
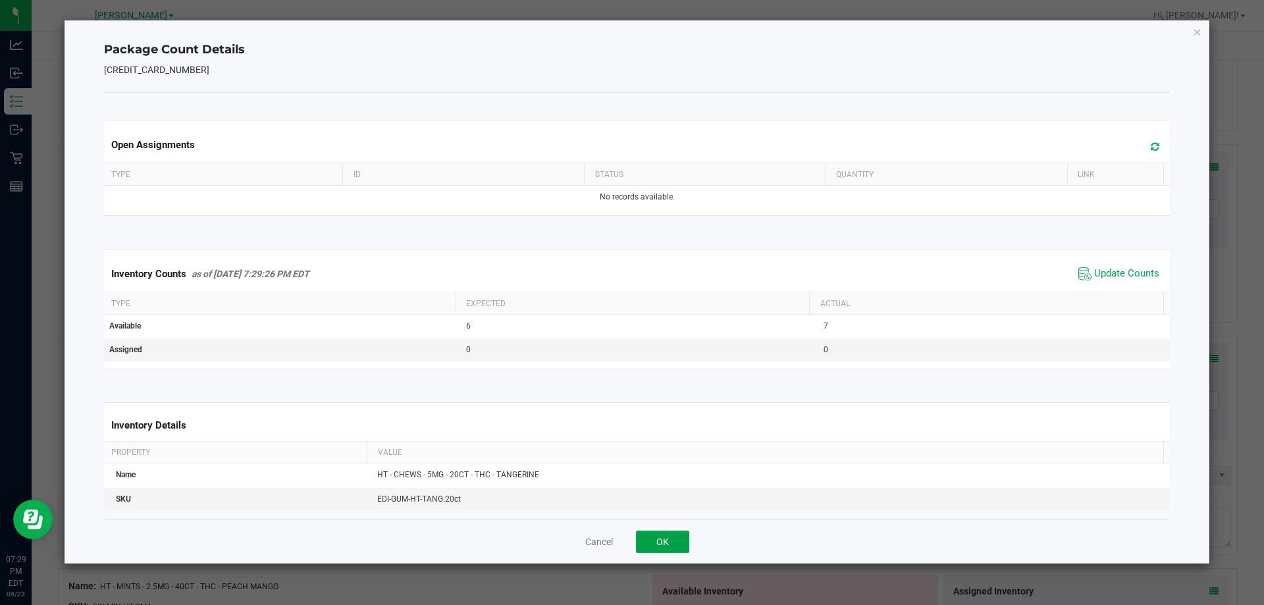
click at [670, 534] on button "OK" at bounding box center [662, 542] width 53 height 22
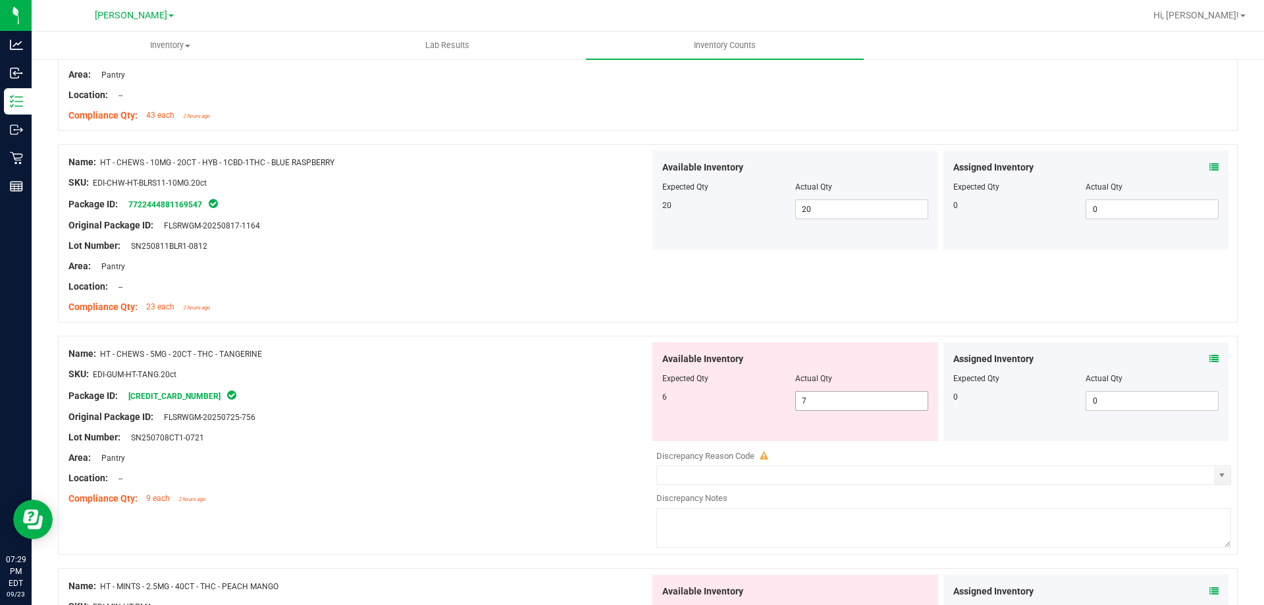
click at [878, 400] on input "7" at bounding box center [862, 401] width 132 height 18
type input "6"
click at [558, 433] on div "Lot Number: SN250708CT1-0721" at bounding box center [358, 438] width 581 height 14
type input "6"
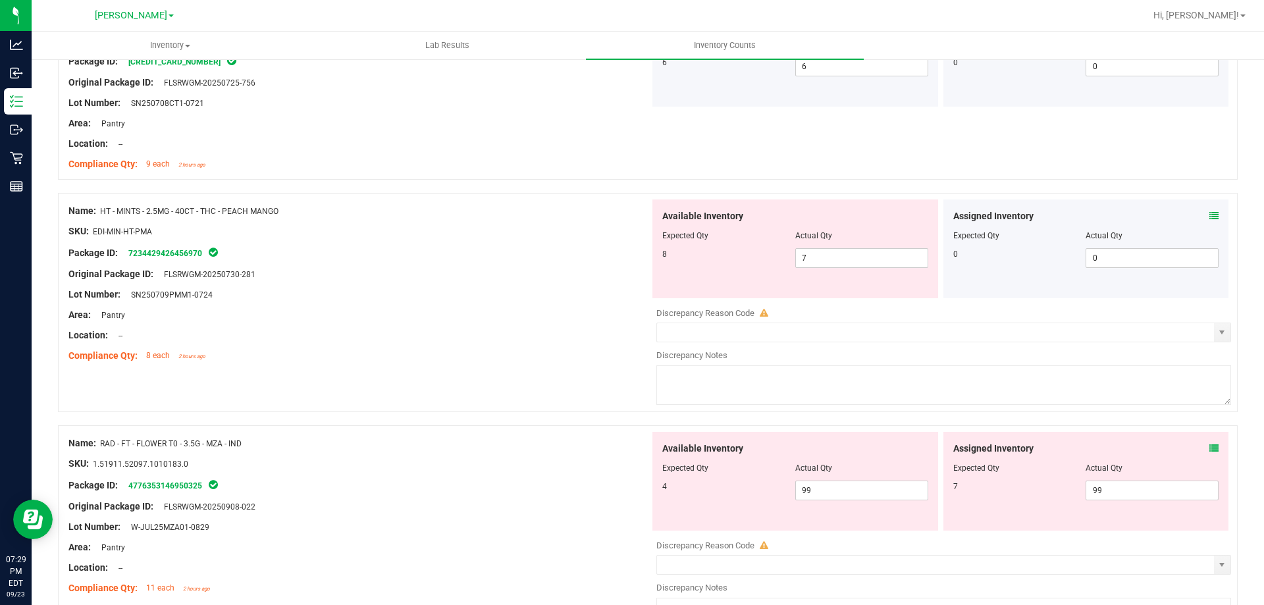
scroll to position [2362, 0]
click at [1209, 215] on icon at bounding box center [1213, 214] width 9 height 9
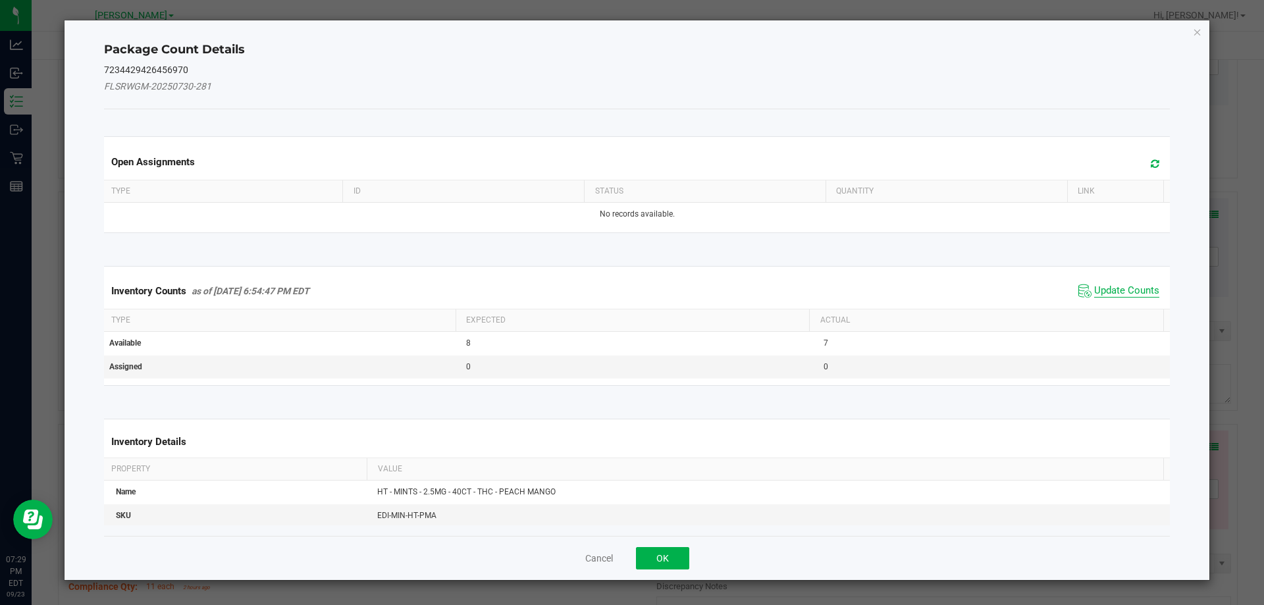
click at [1122, 285] on span "Update Counts" at bounding box center [1126, 290] width 65 height 13
click at [1124, 284] on span "Update Counts" at bounding box center [1126, 290] width 65 height 13
click at [1122, 288] on span "Update Counts" at bounding box center [1126, 290] width 65 height 12
click at [1123, 285] on span "Update Counts" at bounding box center [1126, 290] width 65 height 12
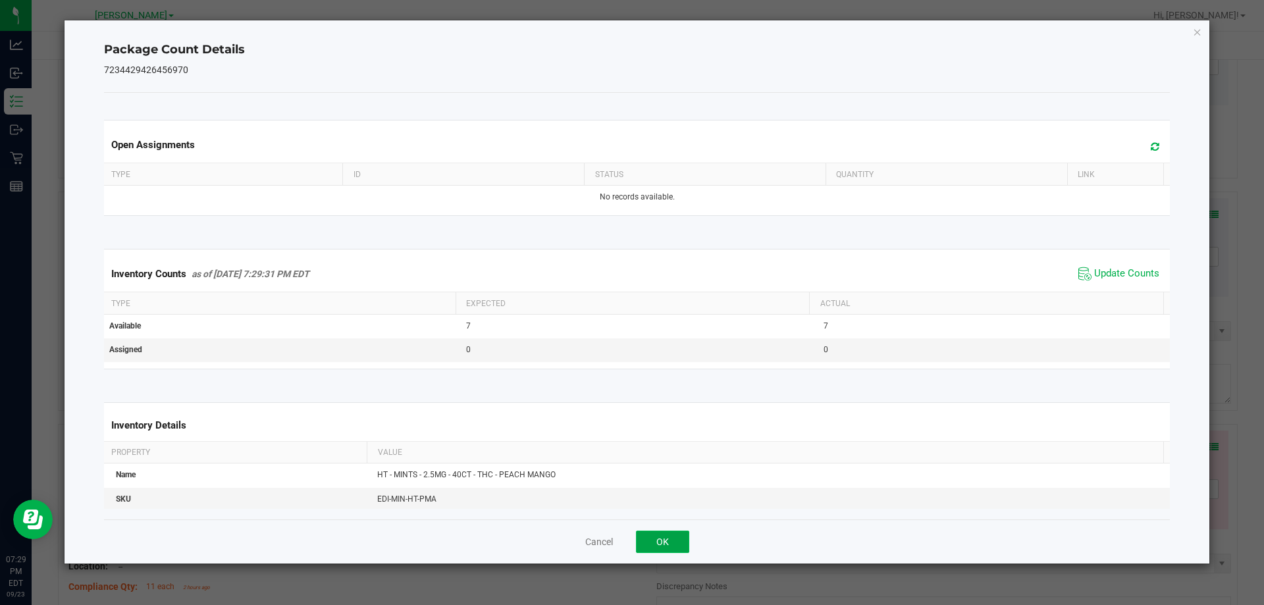
click at [673, 548] on button "OK" at bounding box center [662, 542] width 53 height 22
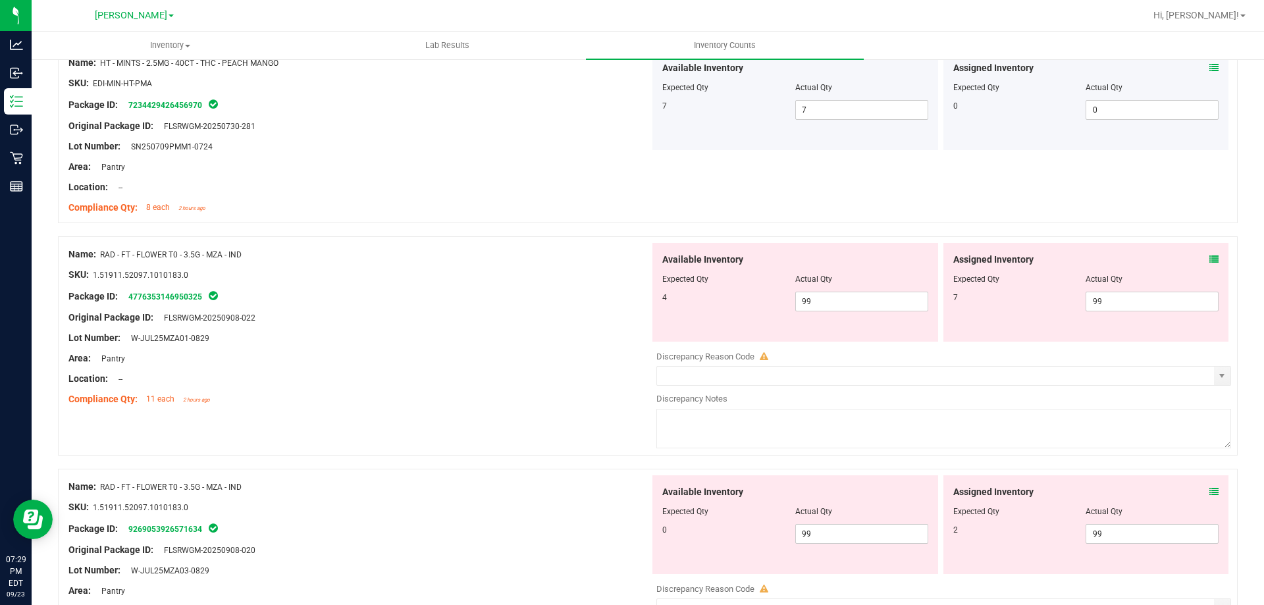
scroll to position [2579, 0]
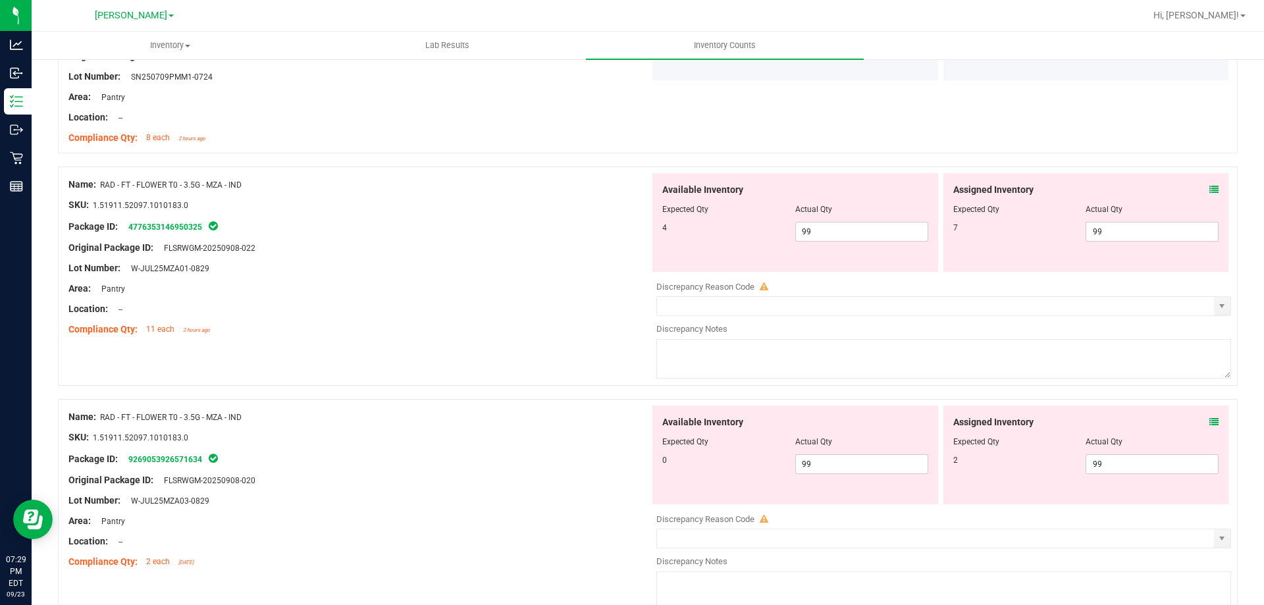
click at [1209, 189] on icon at bounding box center [1213, 189] width 9 height 9
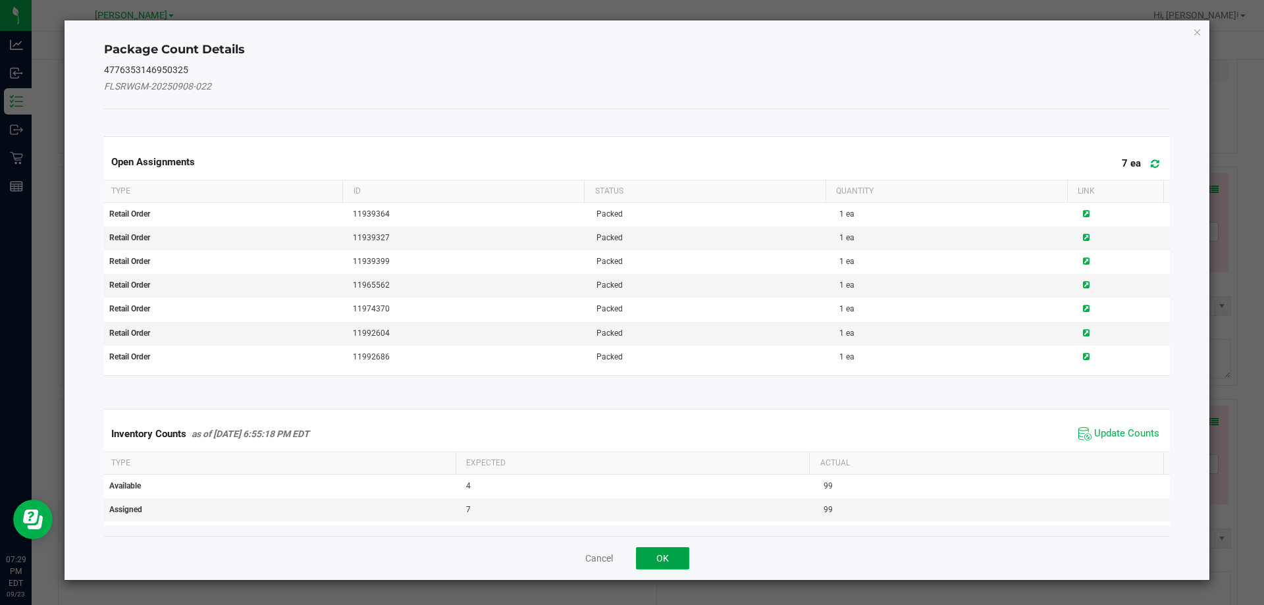
click at [664, 564] on button "OK" at bounding box center [662, 558] width 53 height 22
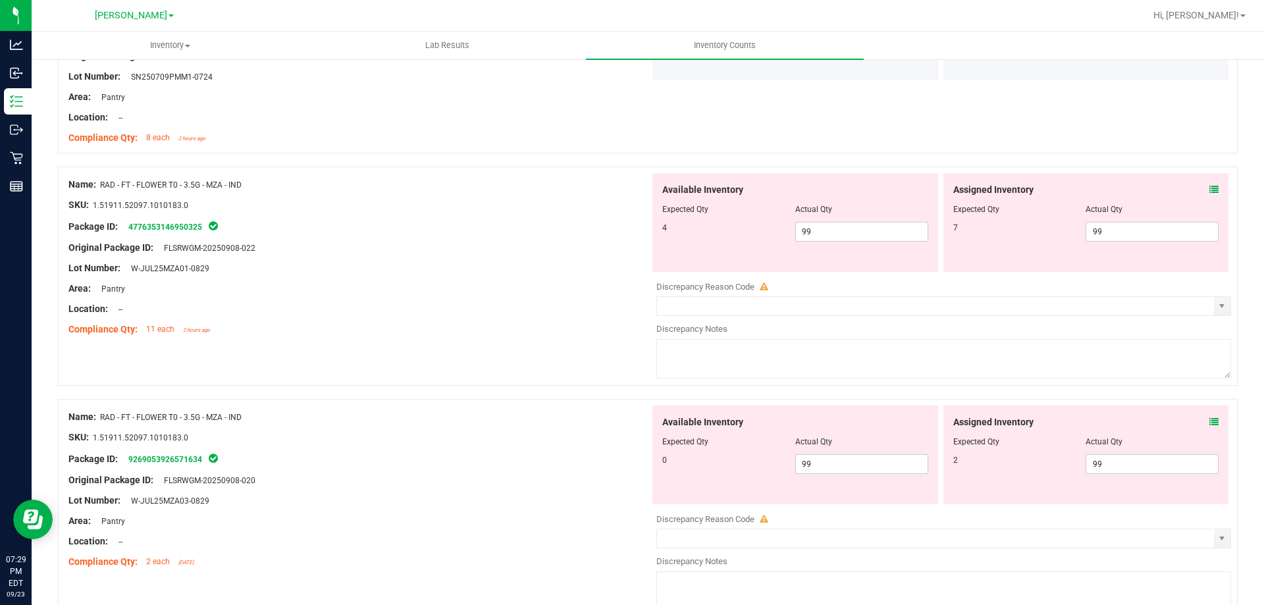
click at [1209, 189] on icon at bounding box center [1213, 189] width 9 height 9
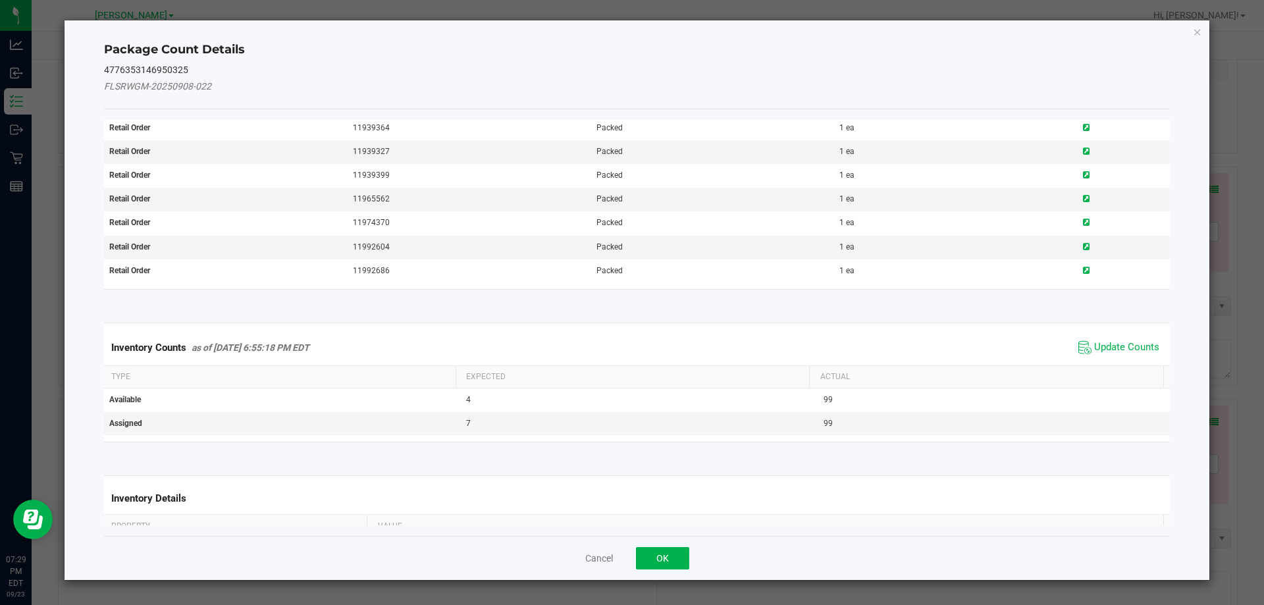
scroll to position [113, 0]
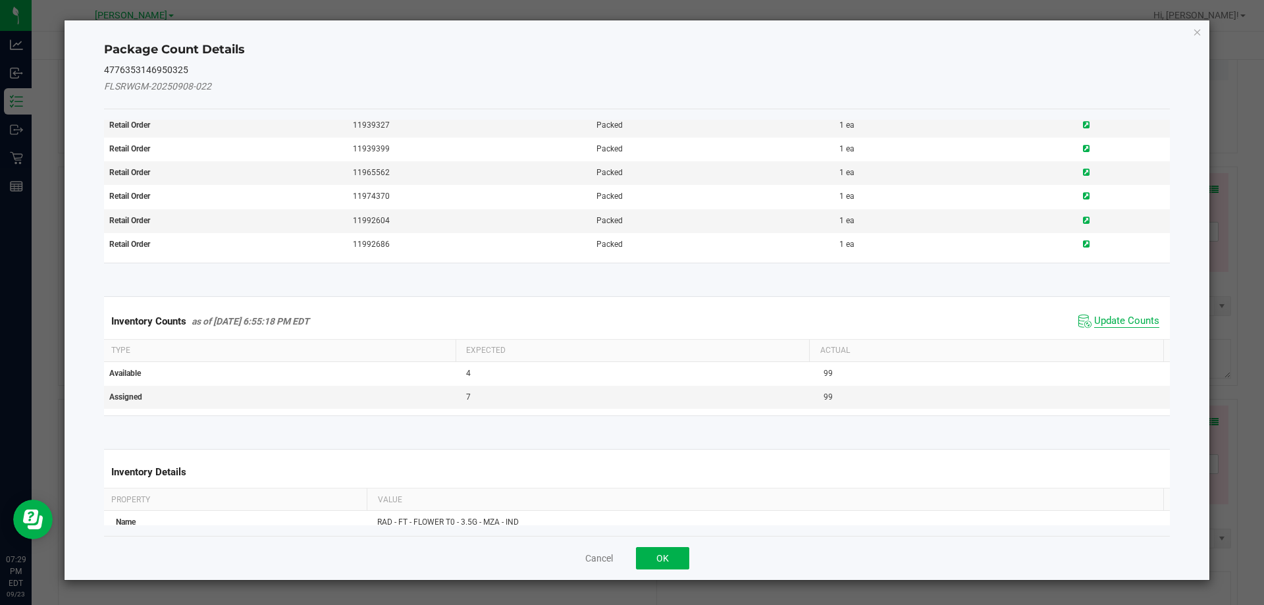
click at [1113, 324] on span "Update Counts" at bounding box center [1126, 321] width 65 height 13
click at [1121, 322] on span "Update Counts" at bounding box center [1126, 321] width 65 height 13
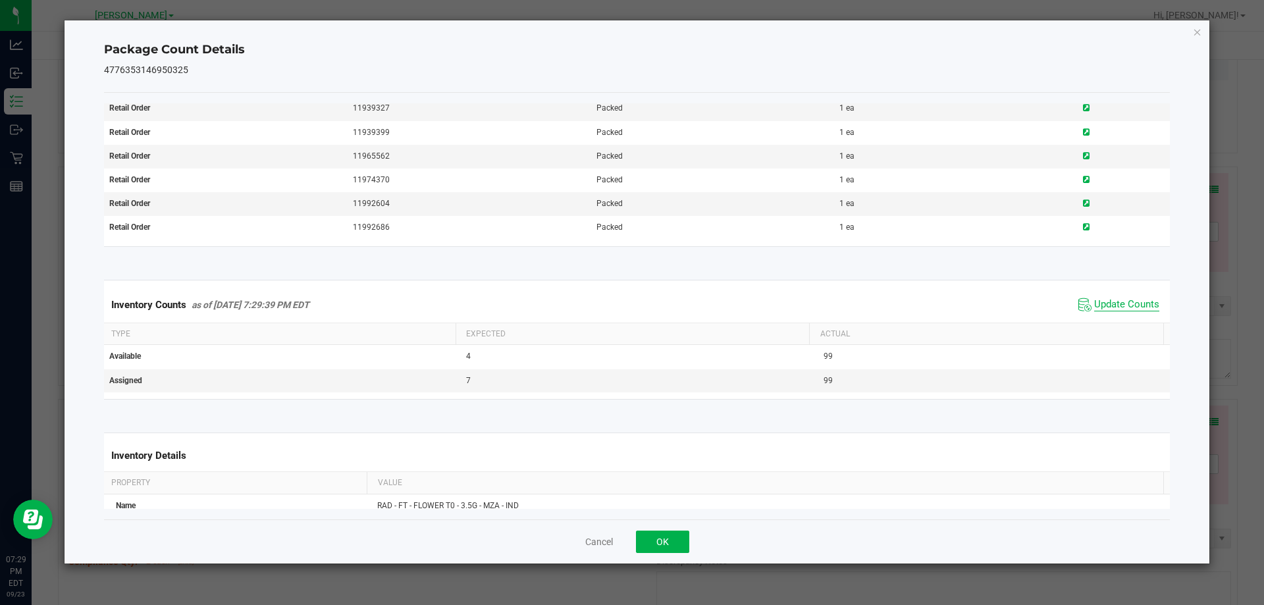
click at [1126, 311] on span "Update Counts" at bounding box center [1126, 304] width 65 height 13
click at [1127, 309] on span "Update Counts" at bounding box center [1126, 304] width 65 height 13
click at [674, 537] on button "OK" at bounding box center [662, 542] width 53 height 22
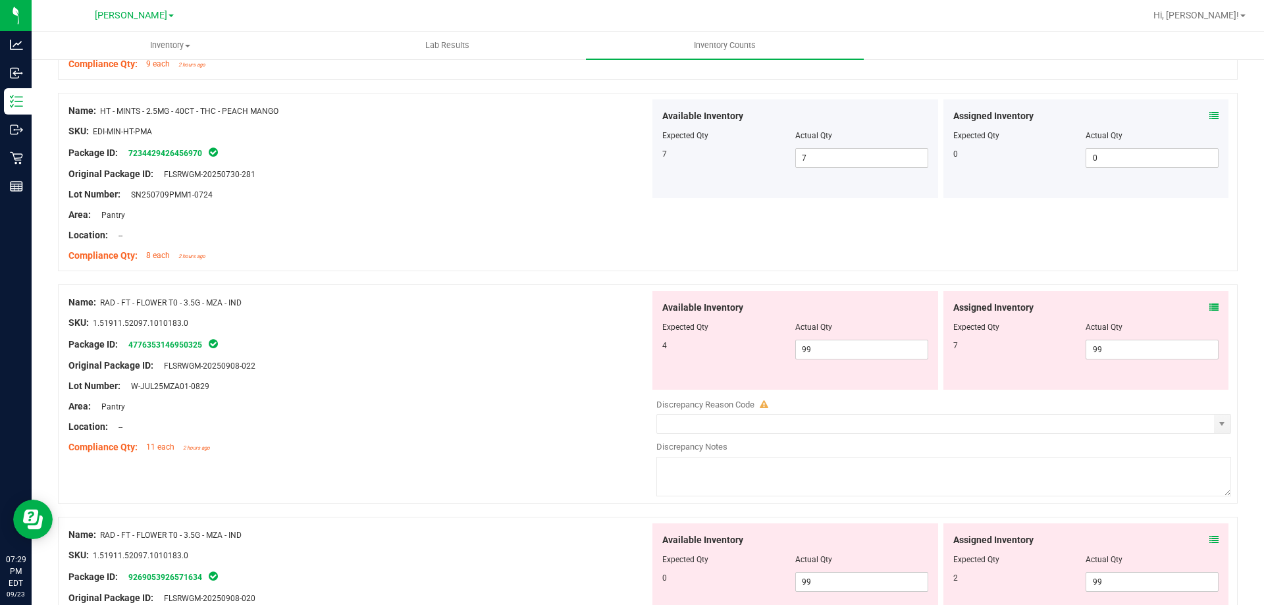
scroll to position [2579, 0]
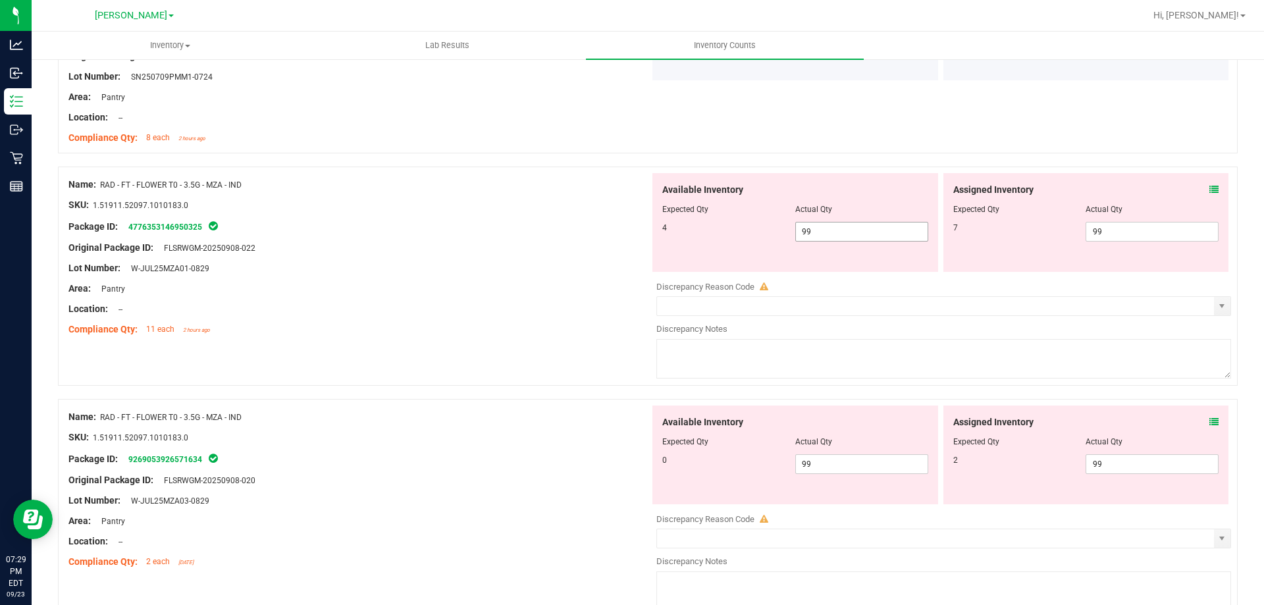
click at [823, 238] on span "99 99" at bounding box center [861, 232] width 133 height 20
click at [823, 238] on input "99" at bounding box center [862, 232] width 132 height 18
type input "4"
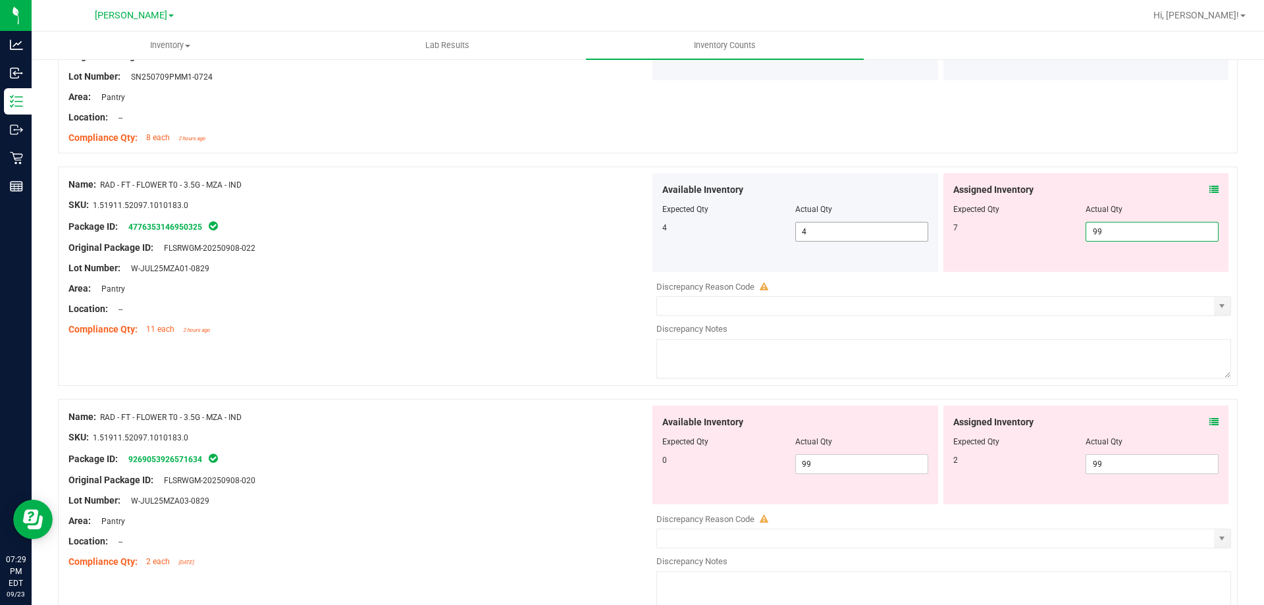
type input "7"
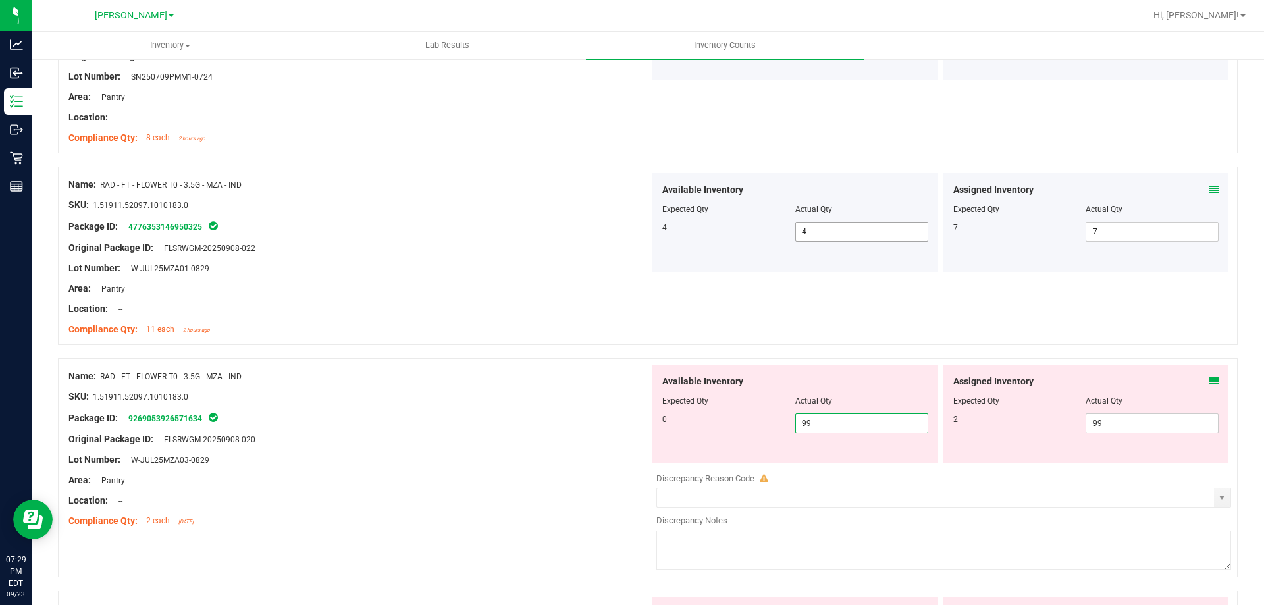
type input "0"
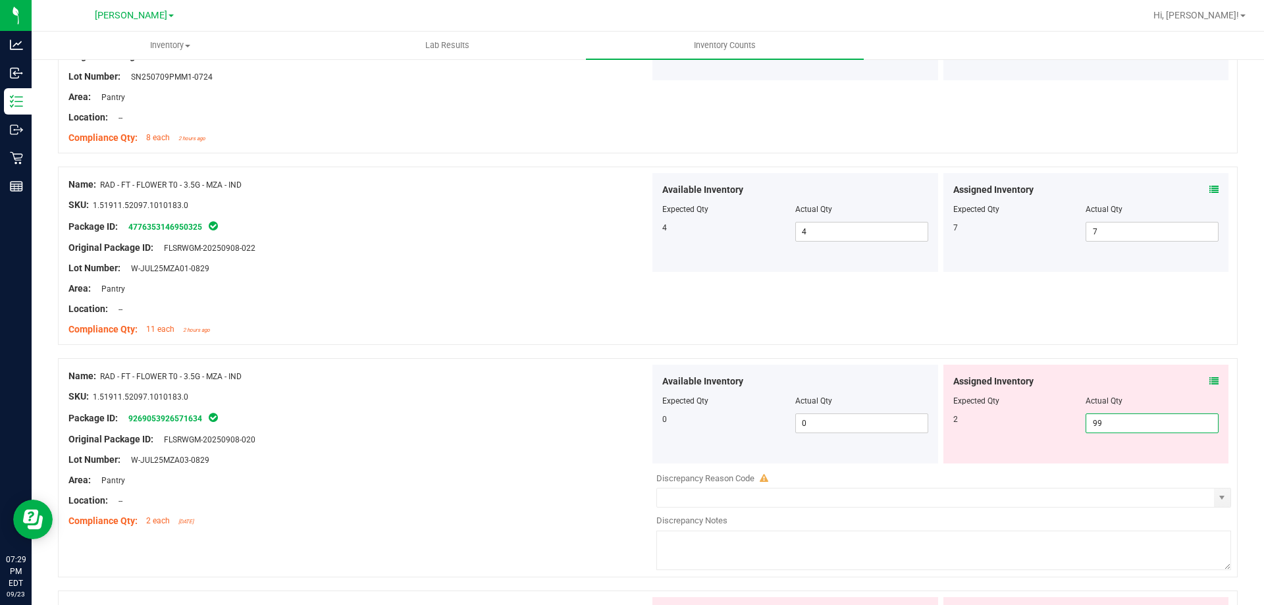
drag, startPoint x: 1104, startPoint y: 420, endPoint x: 1041, endPoint y: 409, distance: 64.2
click at [1047, 409] on div "Assigned Inventory Expected Qty Actual Qty 2 99 99" at bounding box center [1086, 414] width 286 height 99
type input "2"
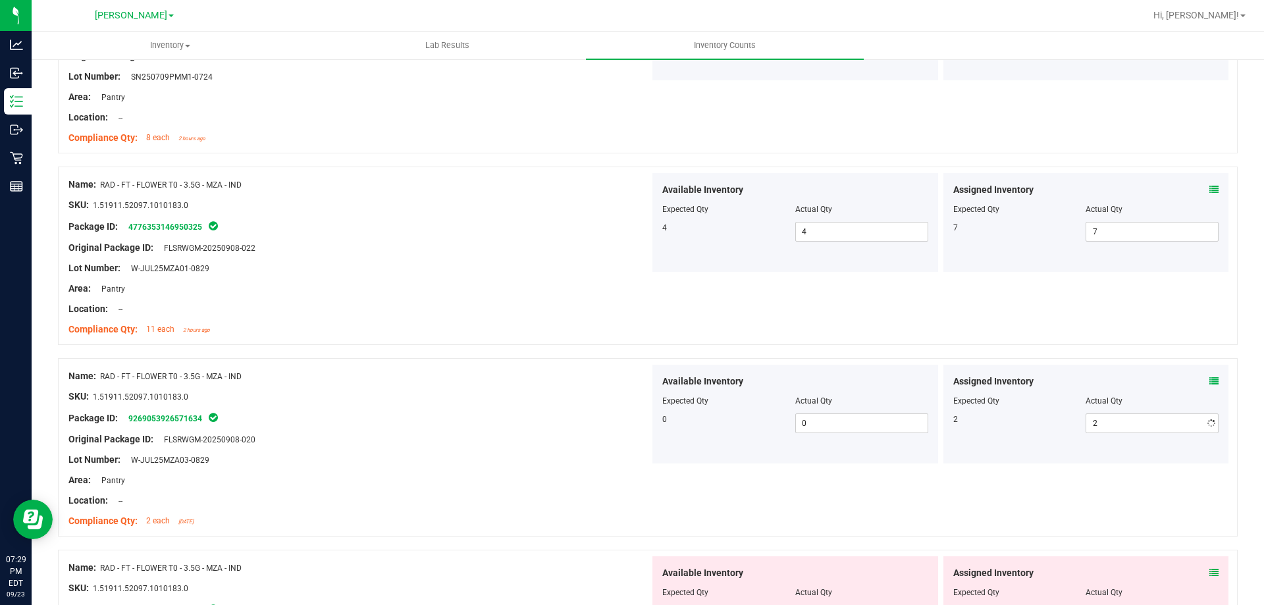
click at [556, 416] on div "Package ID: 9269053926571634" at bounding box center [358, 418] width 581 height 16
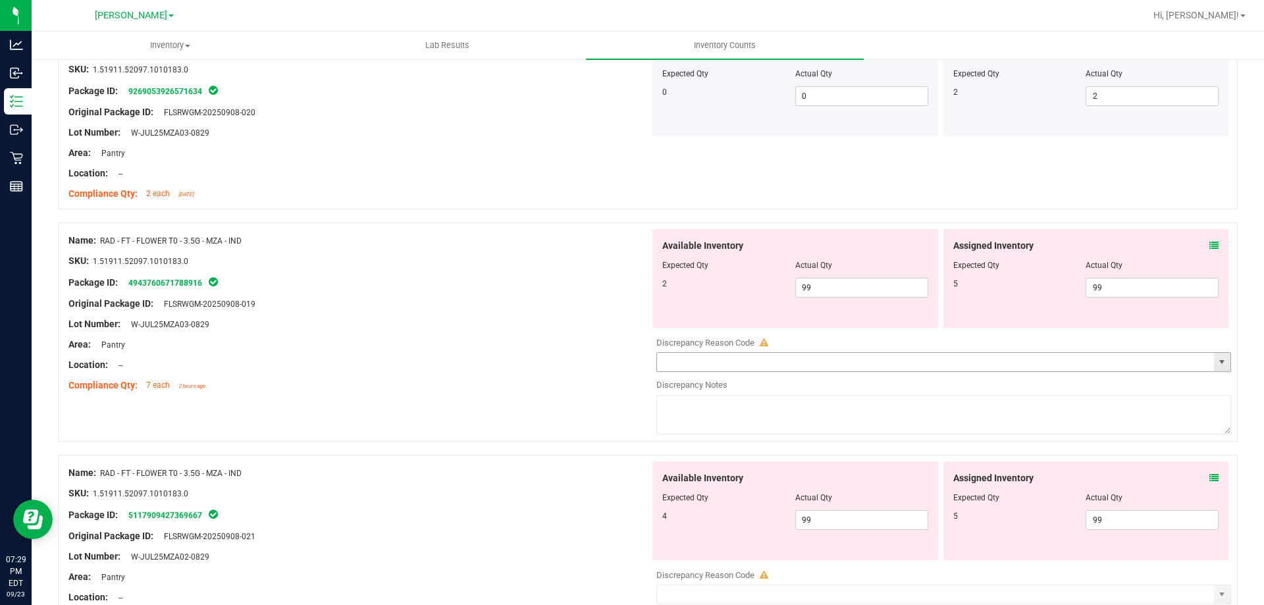
scroll to position [2908, 0]
drag, startPoint x: 820, startPoint y: 286, endPoint x: 751, endPoint y: 275, distance: 70.0
click at [751, 275] on div "Available Inventory Expected Qty Actual Qty 2 99 99" at bounding box center [795, 276] width 286 height 99
type input "2"
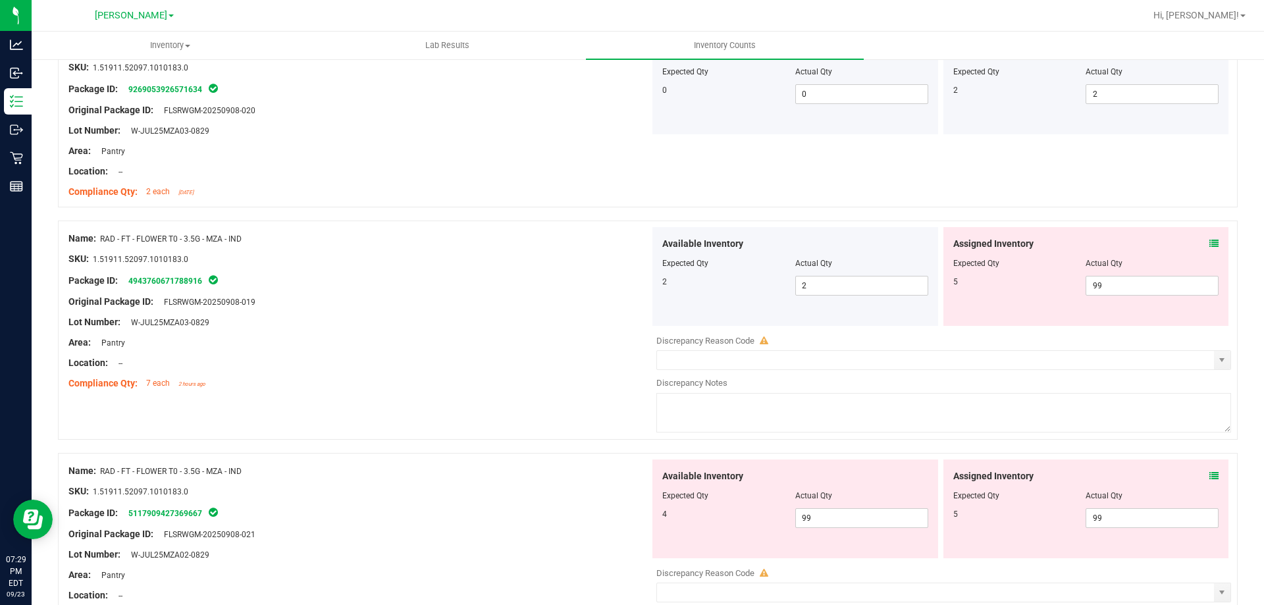
drag, startPoint x: 1131, startPoint y: 295, endPoint x: 1067, endPoint y: 290, distance: 64.7
click at [1067, 290] on div "5 99 99" at bounding box center [1086, 286] width 266 height 20
drag, startPoint x: 1112, startPoint y: 295, endPoint x: 1069, endPoint y: 286, distance: 44.4
click at [1069, 286] on div "5 99 99" at bounding box center [1086, 286] width 266 height 20
drag, startPoint x: 1107, startPoint y: 279, endPoint x: 1058, endPoint y: 286, distance: 49.2
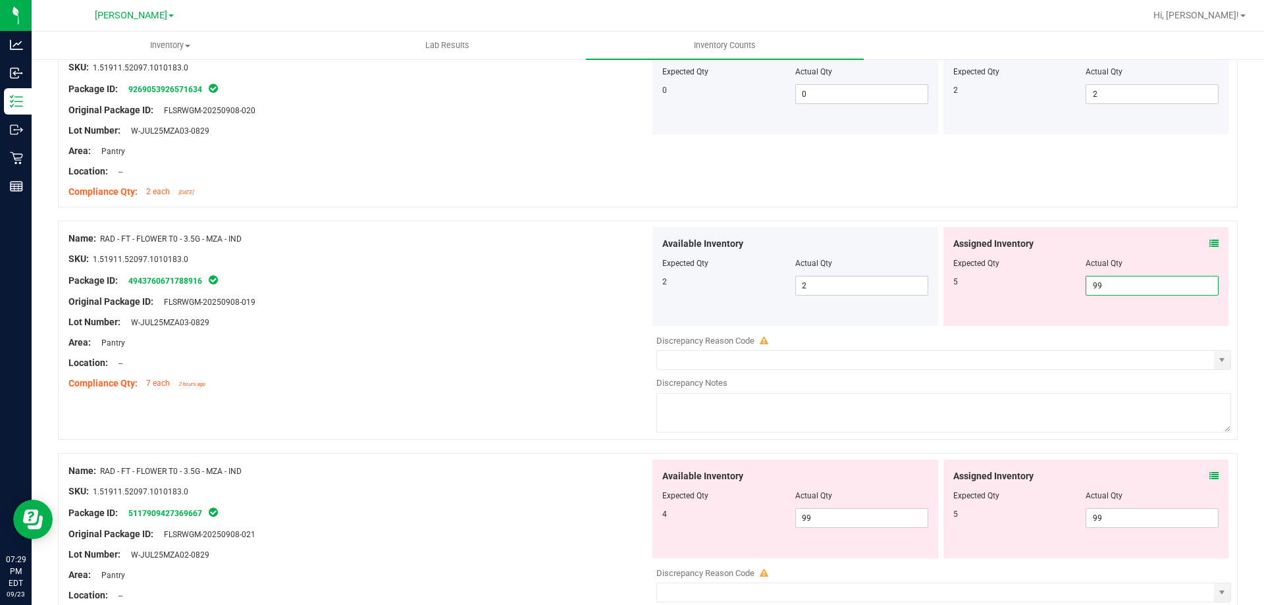
click at [1058, 286] on div "5 99 99" at bounding box center [1086, 286] width 266 height 20
type input "5"
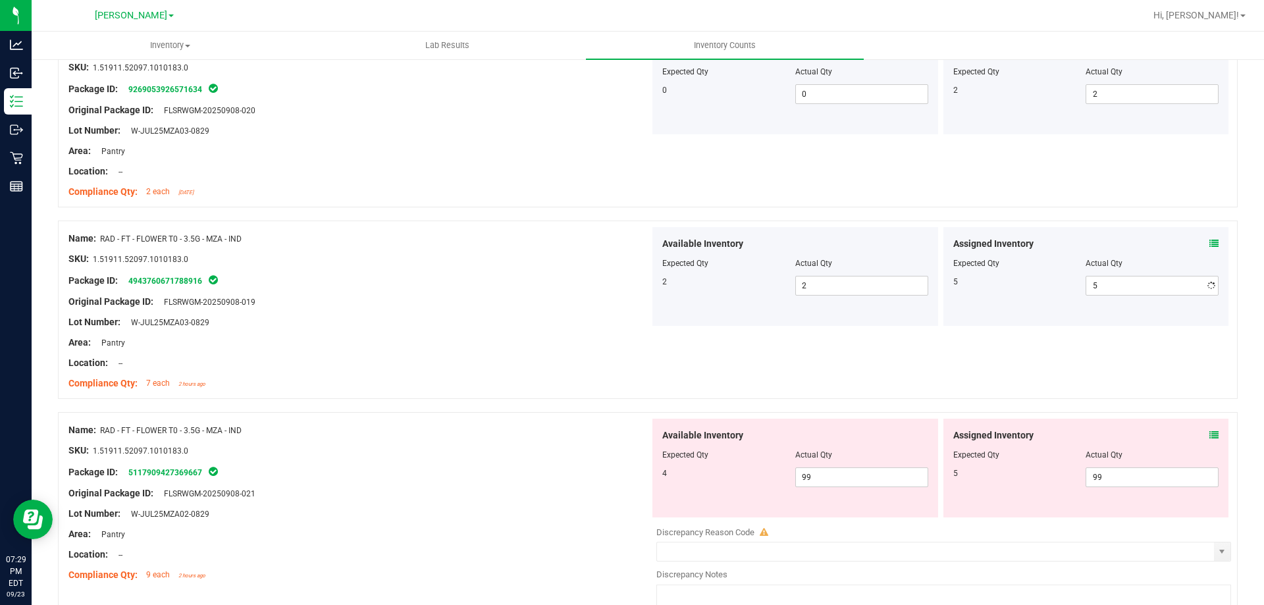
click at [290, 295] on div "Original Package ID: FLSRWGM-20250908-019" at bounding box center [358, 302] width 581 height 14
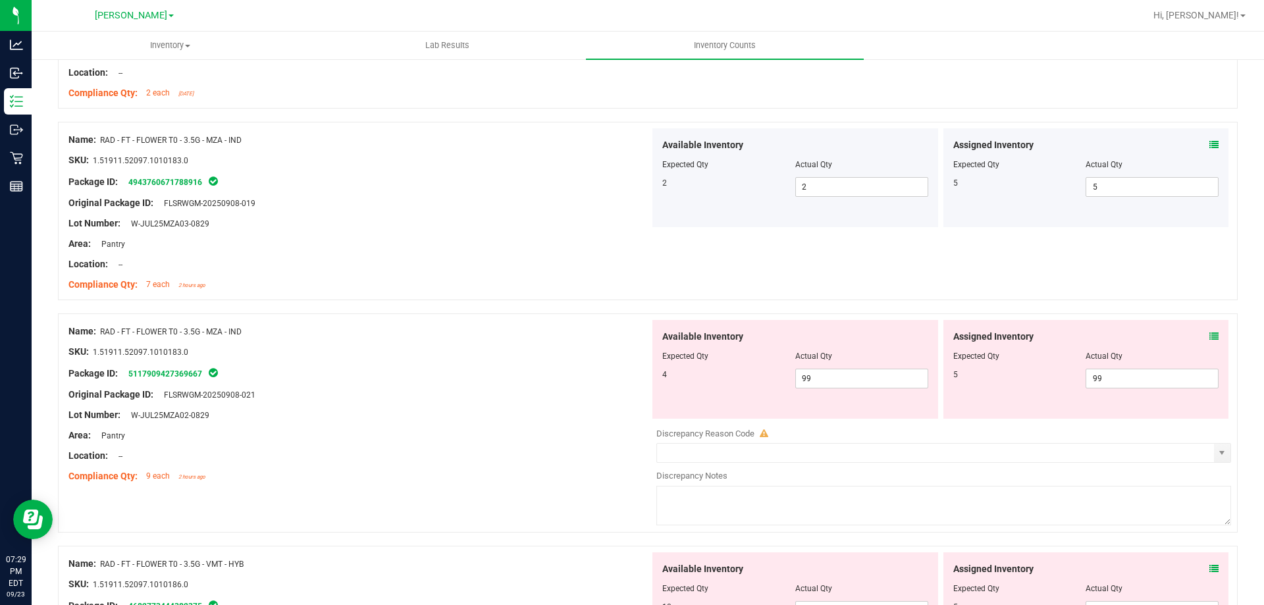
scroll to position [3040, 0]
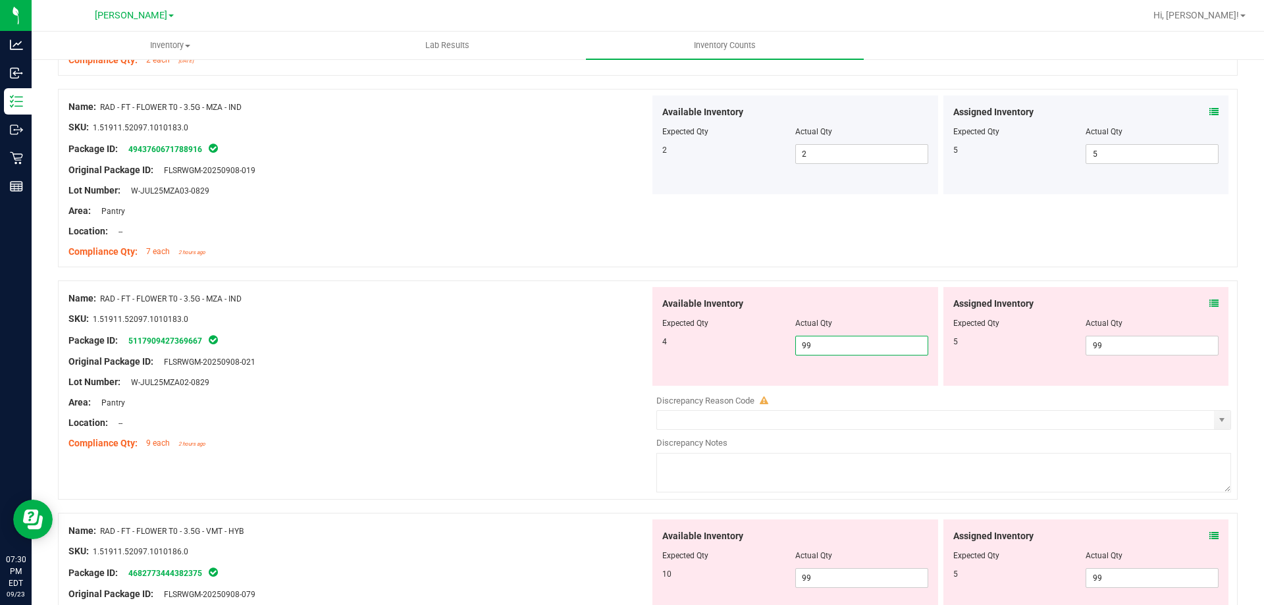
drag, startPoint x: 826, startPoint y: 338, endPoint x: 738, endPoint y: 323, distance: 88.9
click at [738, 323] on div "Available Inventory Expected Qty Actual Qty 4 99 99" at bounding box center [795, 336] width 286 height 99
type input "4"
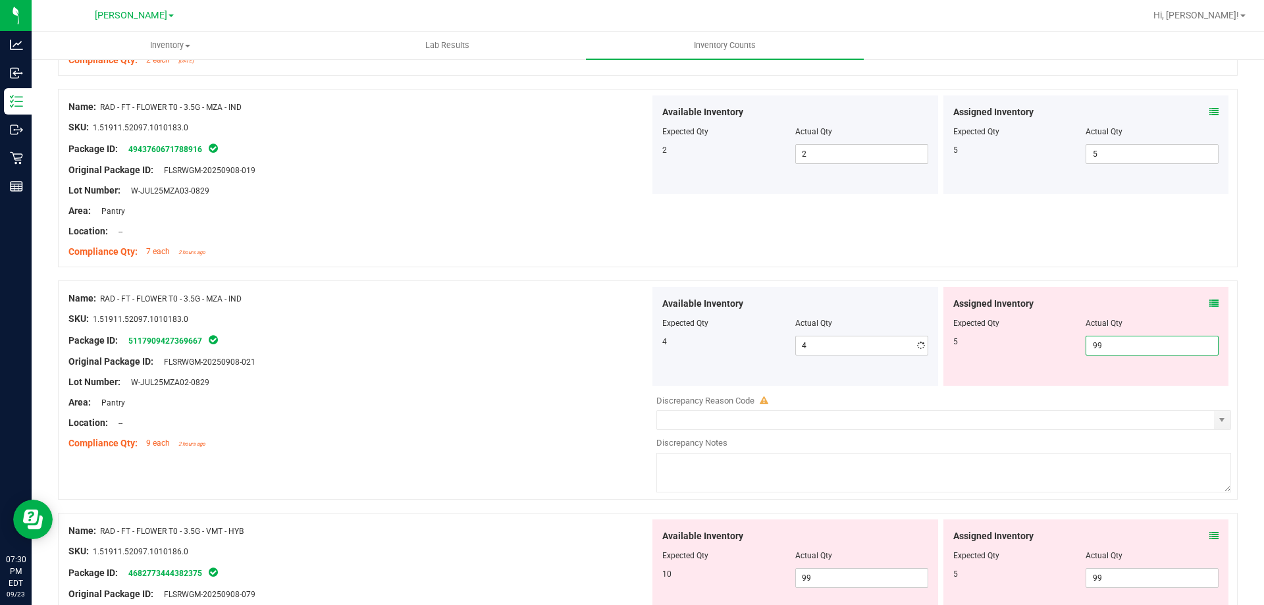
drag, startPoint x: 1124, startPoint y: 340, endPoint x: 1029, endPoint y: 341, distance: 95.5
click at [1029, 341] on div "5 99 99" at bounding box center [1086, 346] width 266 height 20
type input "5"
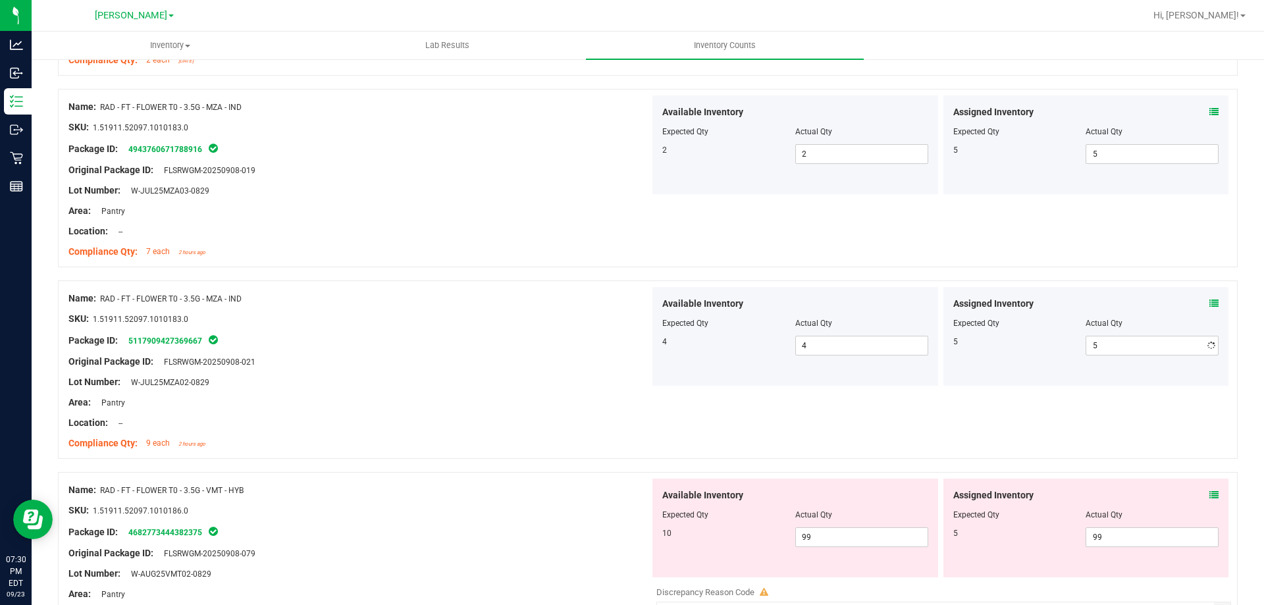
click at [527, 337] on div "Package ID: 5117909427369667" at bounding box center [358, 340] width 581 height 16
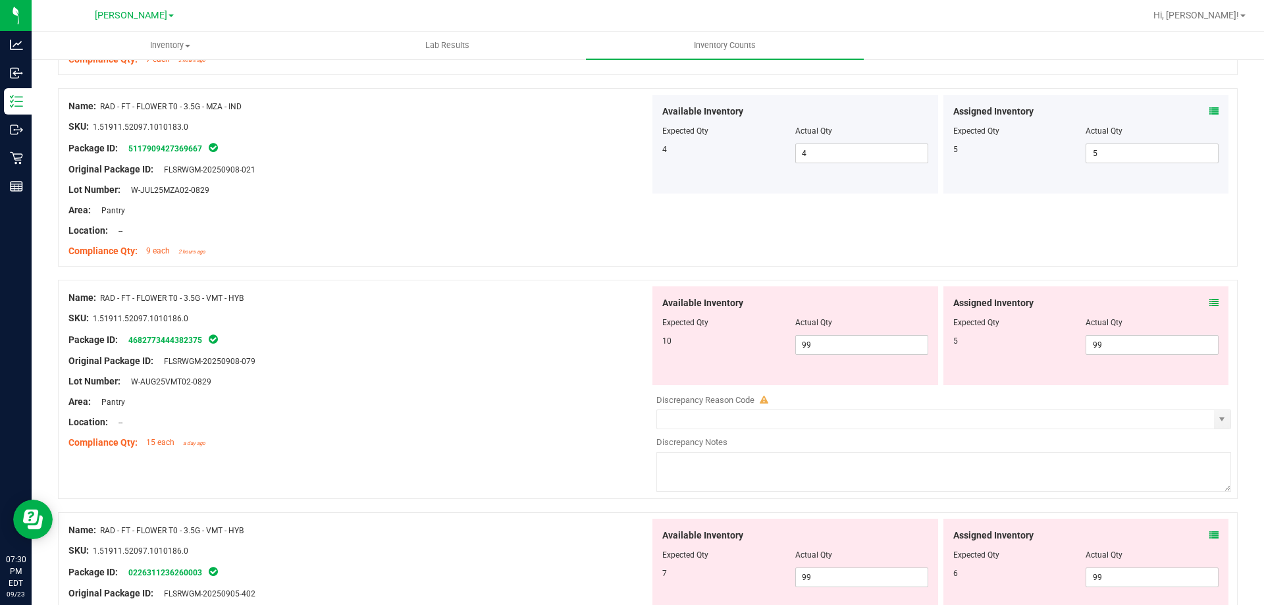
scroll to position [3303, 0]
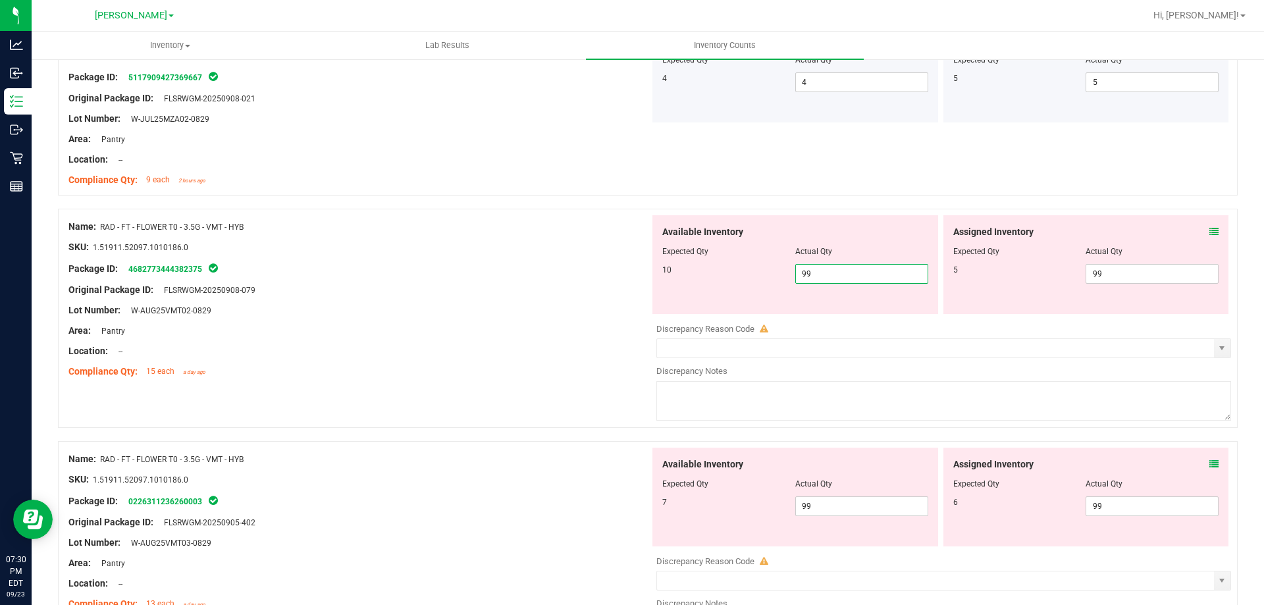
drag, startPoint x: 831, startPoint y: 275, endPoint x: 733, endPoint y: 269, distance: 97.6
click at [735, 270] on div "10 99 99" at bounding box center [795, 274] width 266 height 20
type input "10"
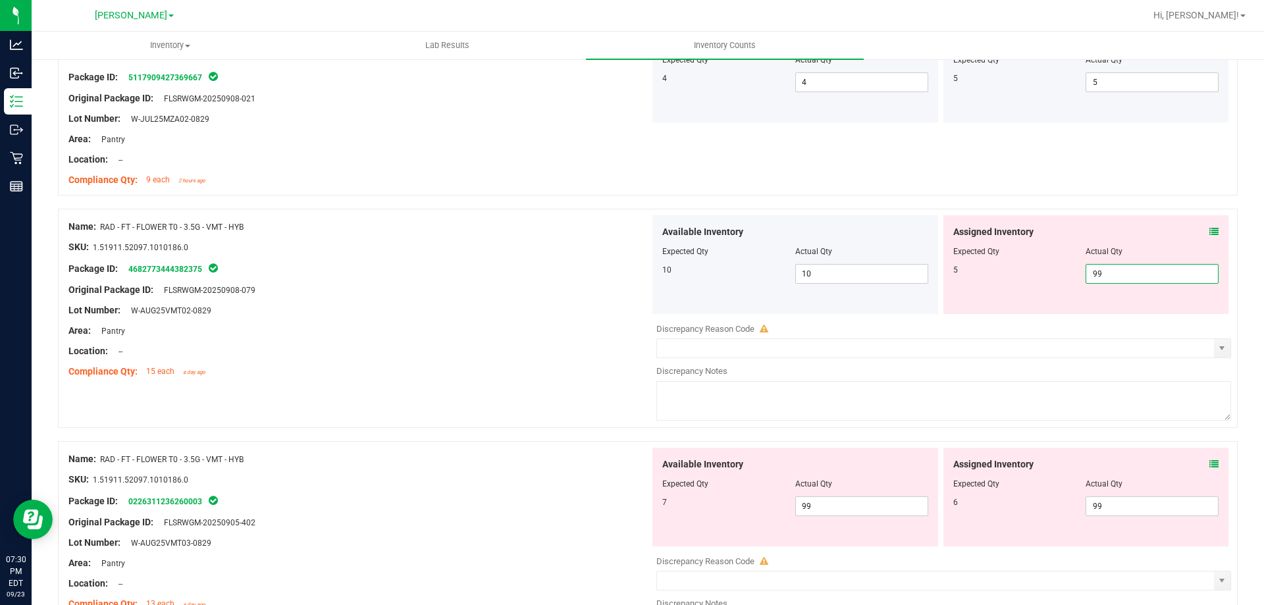
drag, startPoint x: 1112, startPoint y: 271, endPoint x: 1053, endPoint y: 266, distance: 58.8
click at [1053, 266] on div "5 99 99" at bounding box center [1086, 274] width 266 height 20
type input "5"
click at [503, 350] on div "Location: --" at bounding box center [358, 351] width 581 height 14
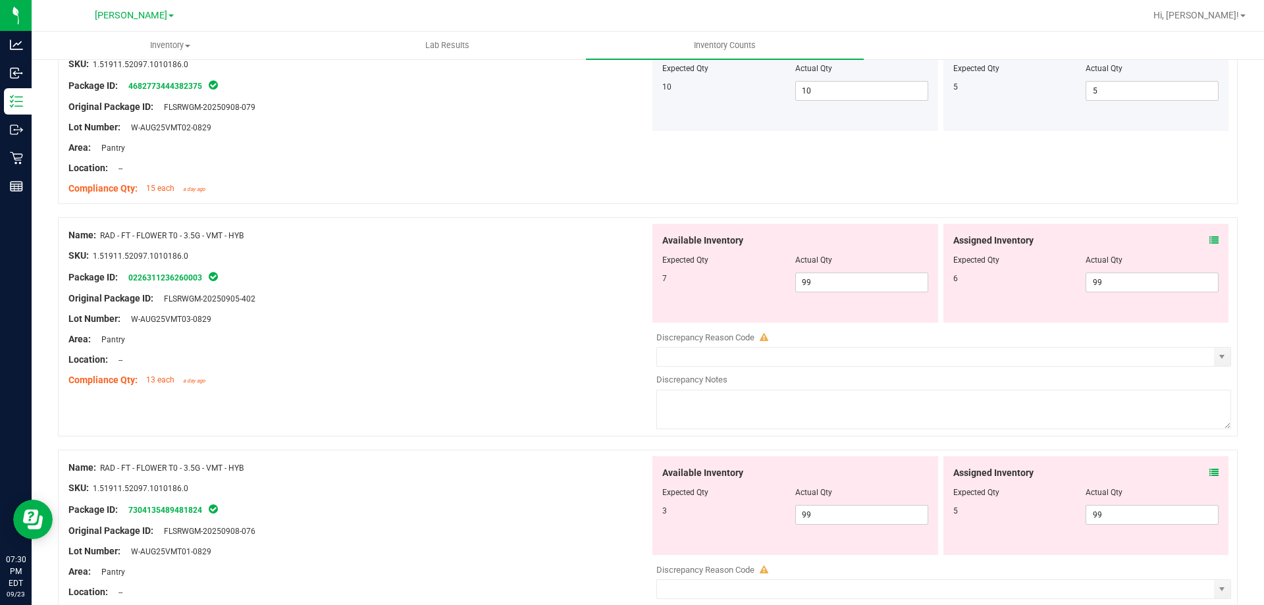
scroll to position [3500, 0]
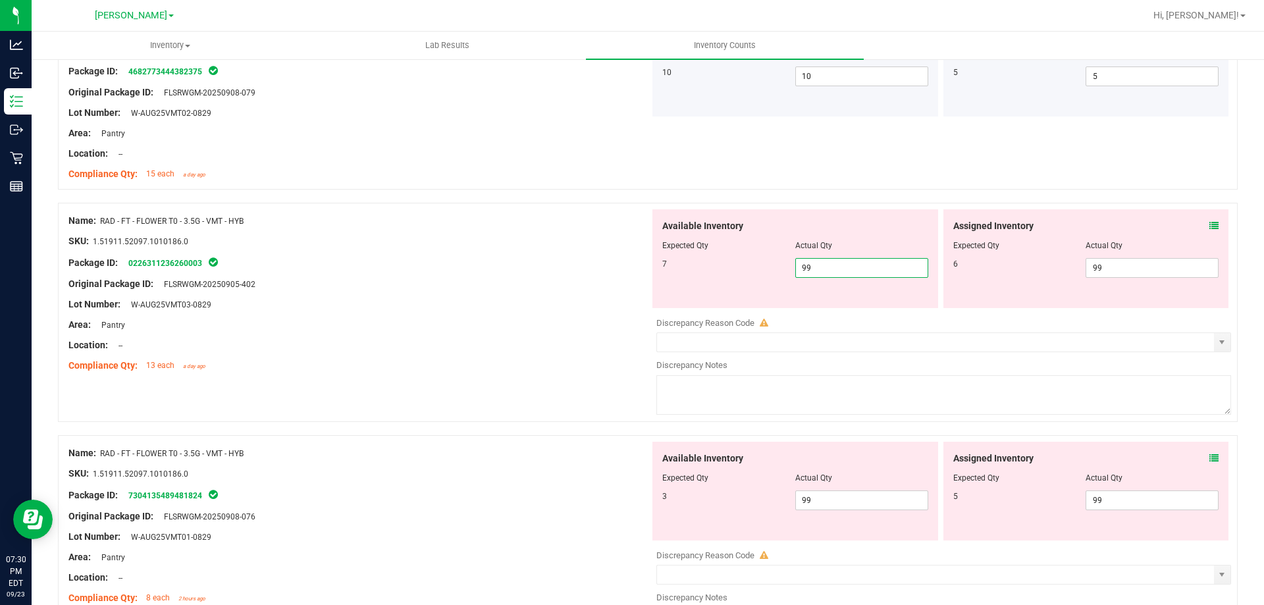
click at [772, 263] on div "7 99 99" at bounding box center [795, 268] width 266 height 20
type input "7"
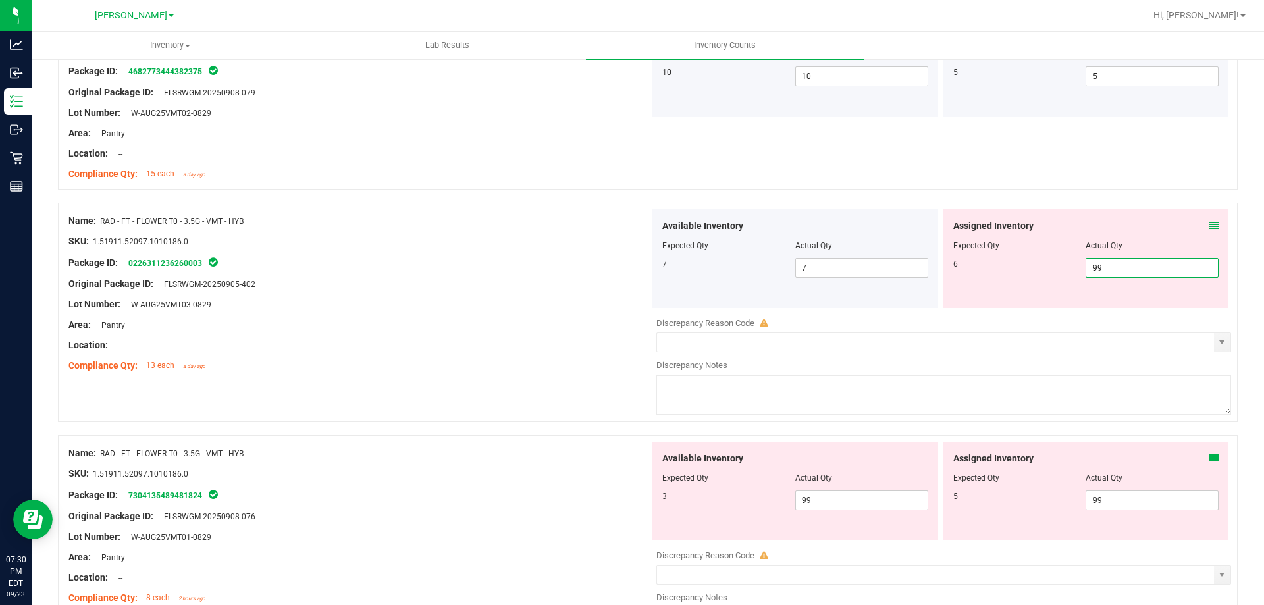
drag, startPoint x: 1126, startPoint y: 259, endPoint x: 1069, endPoint y: 262, distance: 58.0
click at [1069, 262] on div "6 99 99" at bounding box center [1086, 268] width 266 height 20
type input "6"
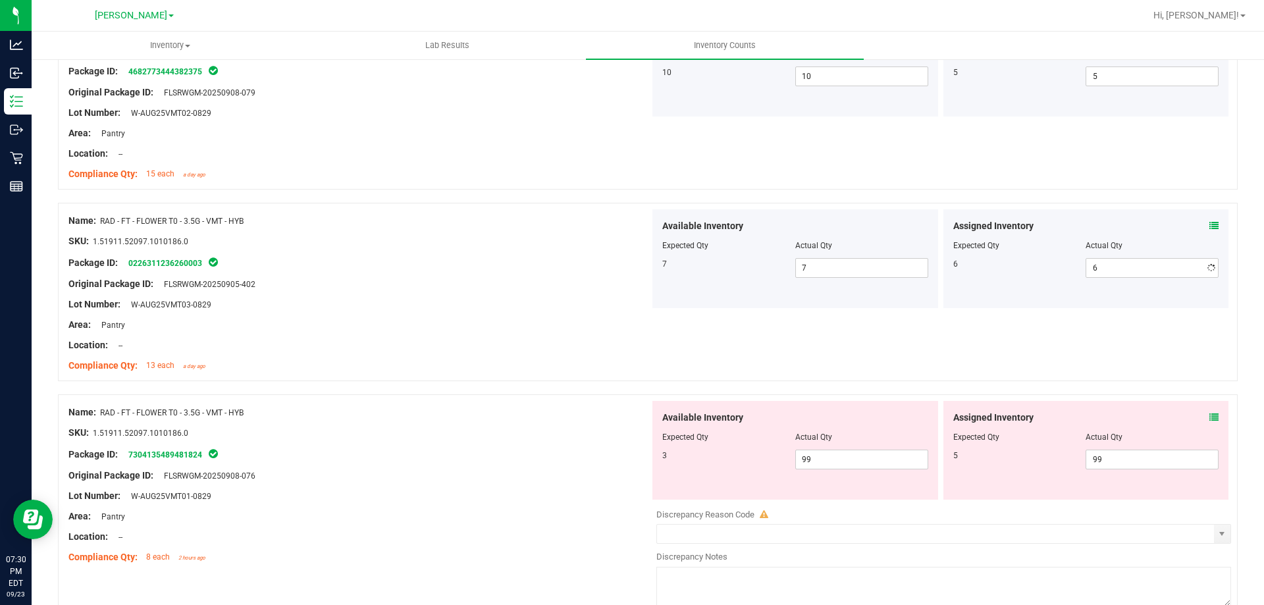
click at [406, 332] on div at bounding box center [358, 335] width 581 height 7
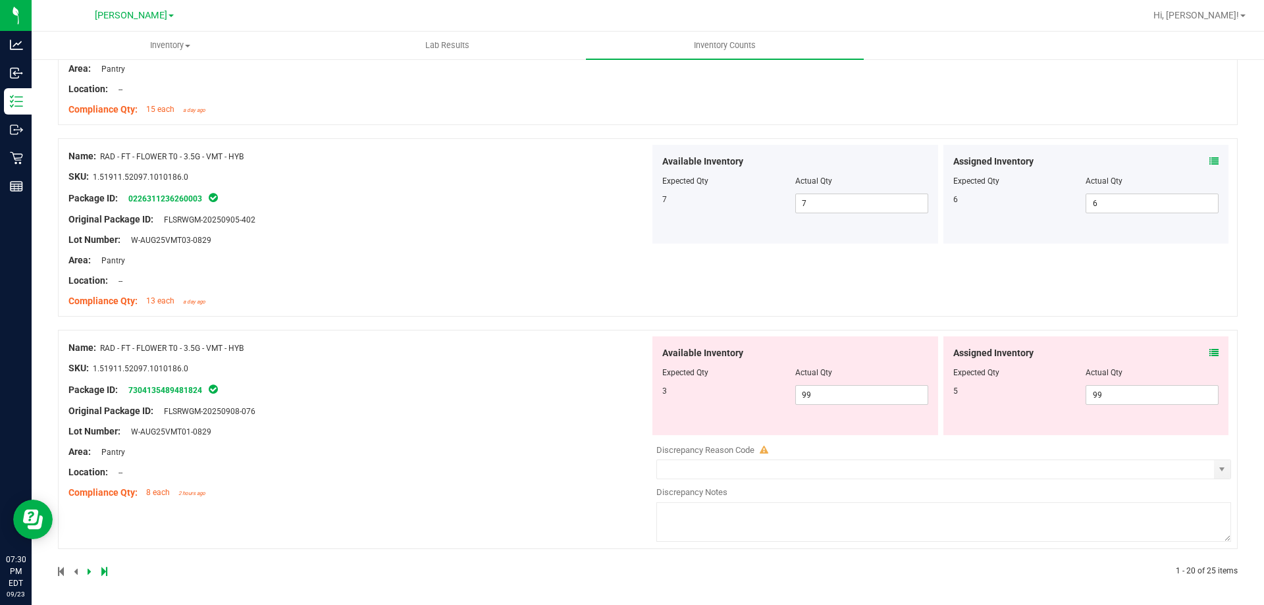
scroll to position [3567, 0]
drag, startPoint x: 820, startPoint y: 391, endPoint x: 756, endPoint y: 379, distance: 65.7
click at [756, 379] on div "Available Inventory Expected Qty Actual Qty 3 99 99" at bounding box center [795, 383] width 286 height 99
type input "3"
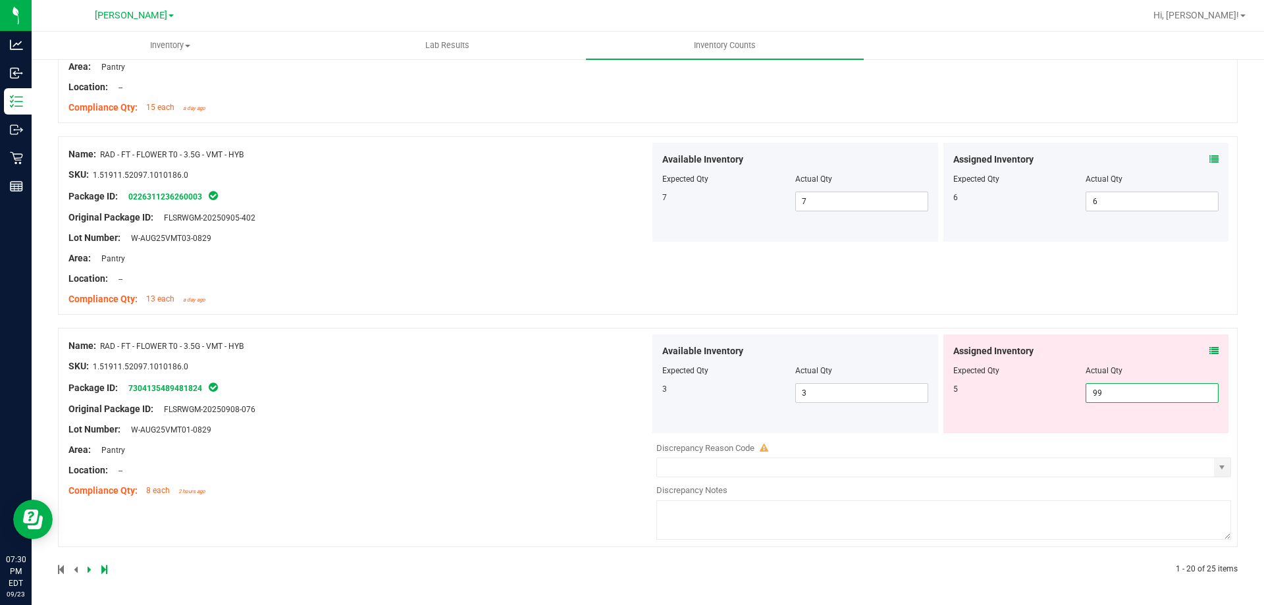
drag, startPoint x: 1112, startPoint y: 385, endPoint x: 1028, endPoint y: 384, distance: 84.3
click at [1028, 384] on div "5 99 99" at bounding box center [1086, 393] width 266 height 20
type input "5"
drag, startPoint x: 432, startPoint y: 368, endPoint x: 722, endPoint y: 413, distance: 293.9
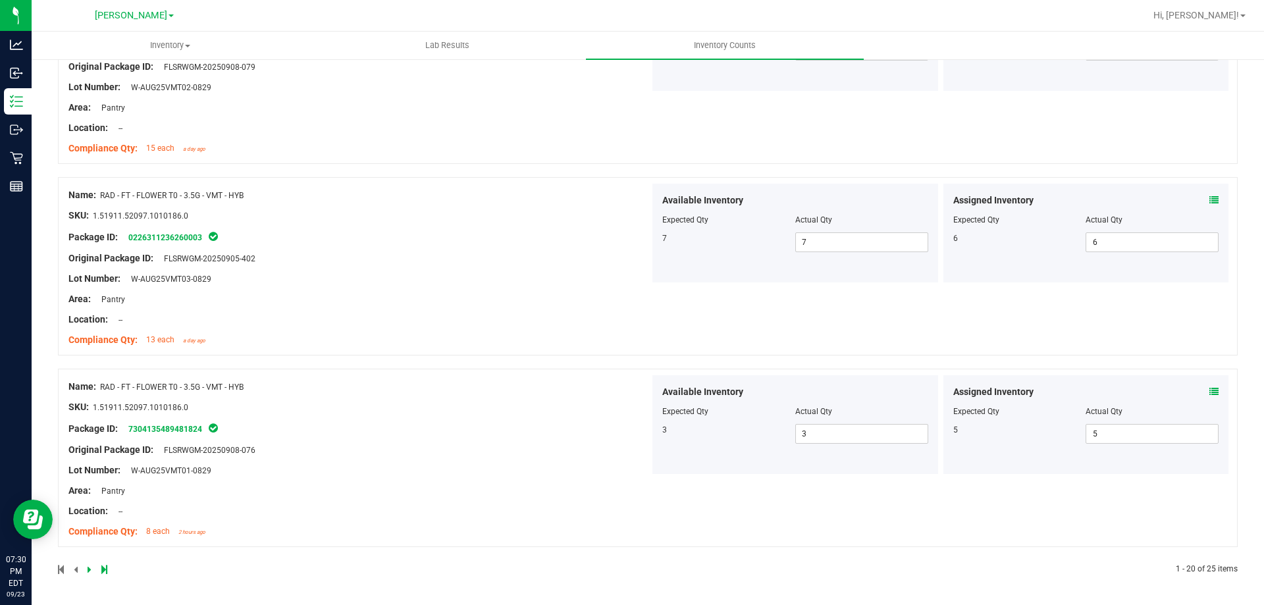
scroll to position [0, 0]
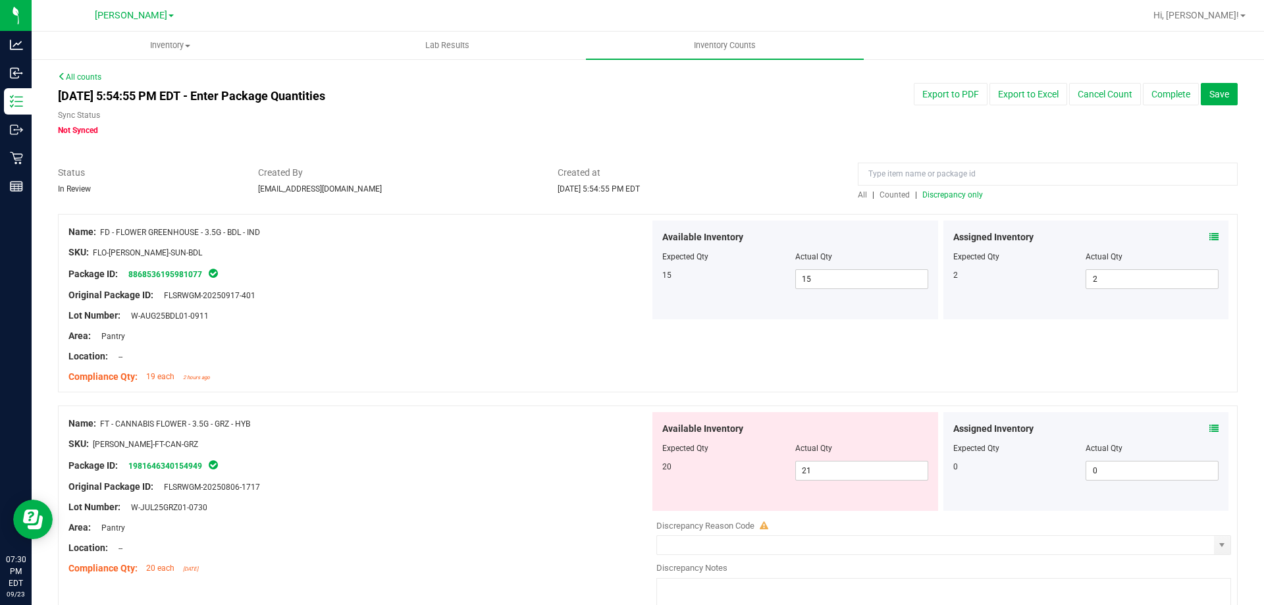
click at [939, 196] on span "Discrepancy only" at bounding box center [952, 194] width 61 height 9
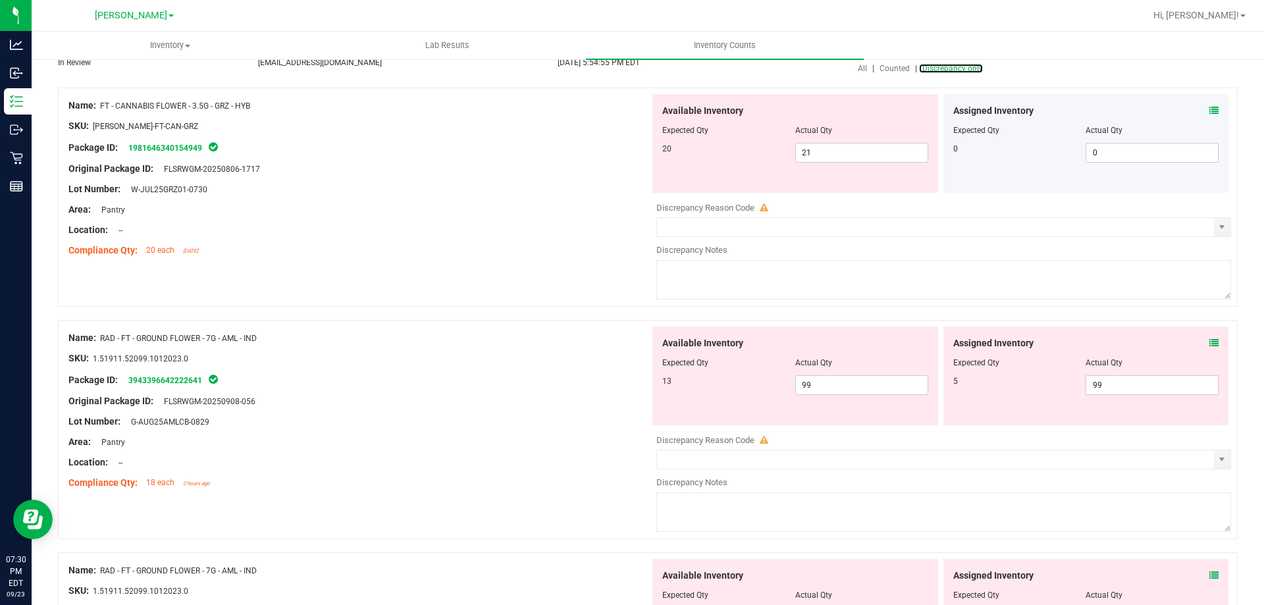
scroll to position [198, 0]
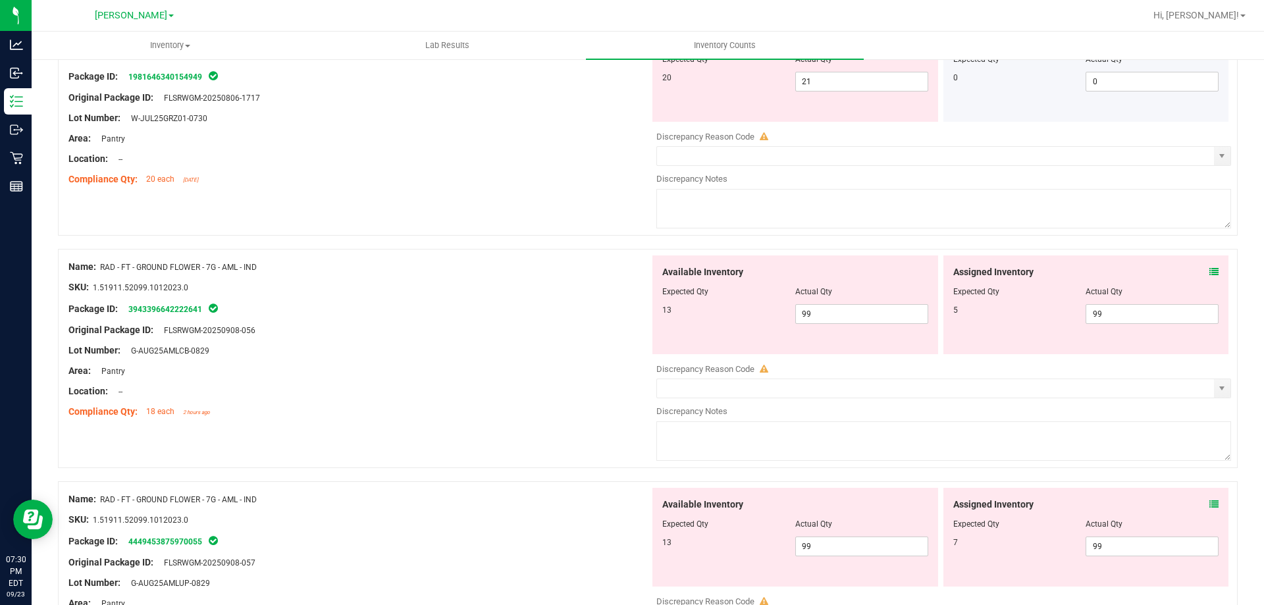
click at [1209, 267] on icon at bounding box center [1213, 271] width 9 height 9
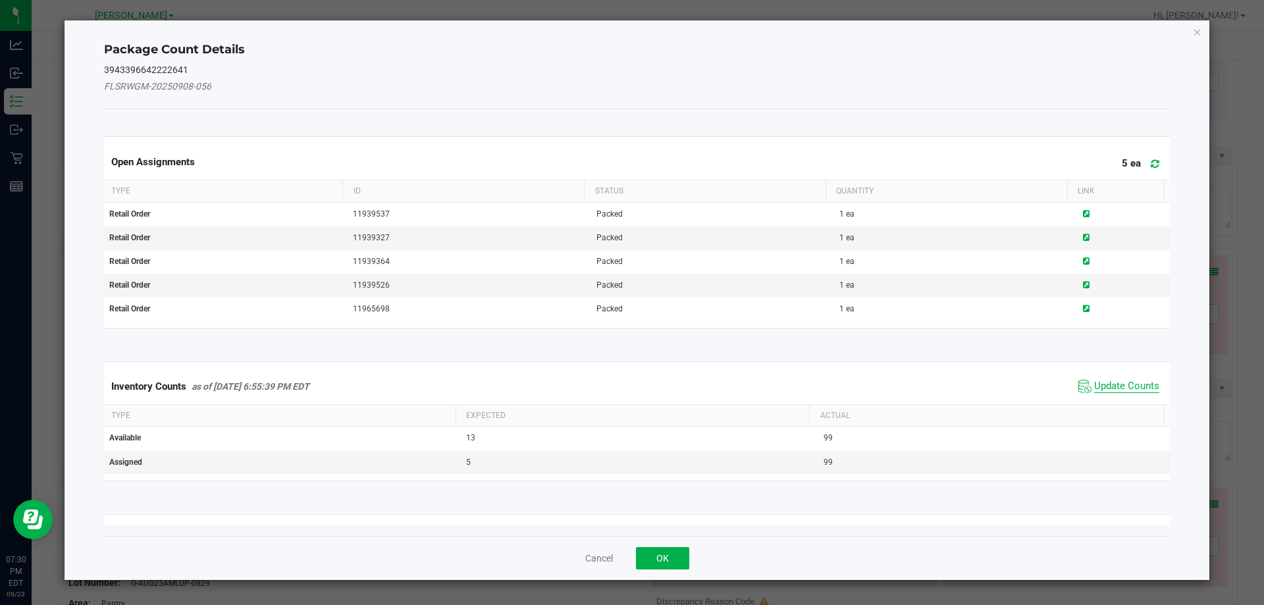
click at [1121, 390] on span "Update Counts" at bounding box center [1126, 386] width 65 height 13
drag, startPoint x: 1122, startPoint y: 387, endPoint x: 1121, endPoint y: 371, distance: 16.5
click at [1122, 381] on span "Update Counts" at bounding box center [1126, 386] width 65 height 13
click at [1121, 371] on div "Inventory Counts as of Sep 23, 2025 6:55:39 PM EDT Update Counts" at bounding box center [637, 386] width 1072 height 34
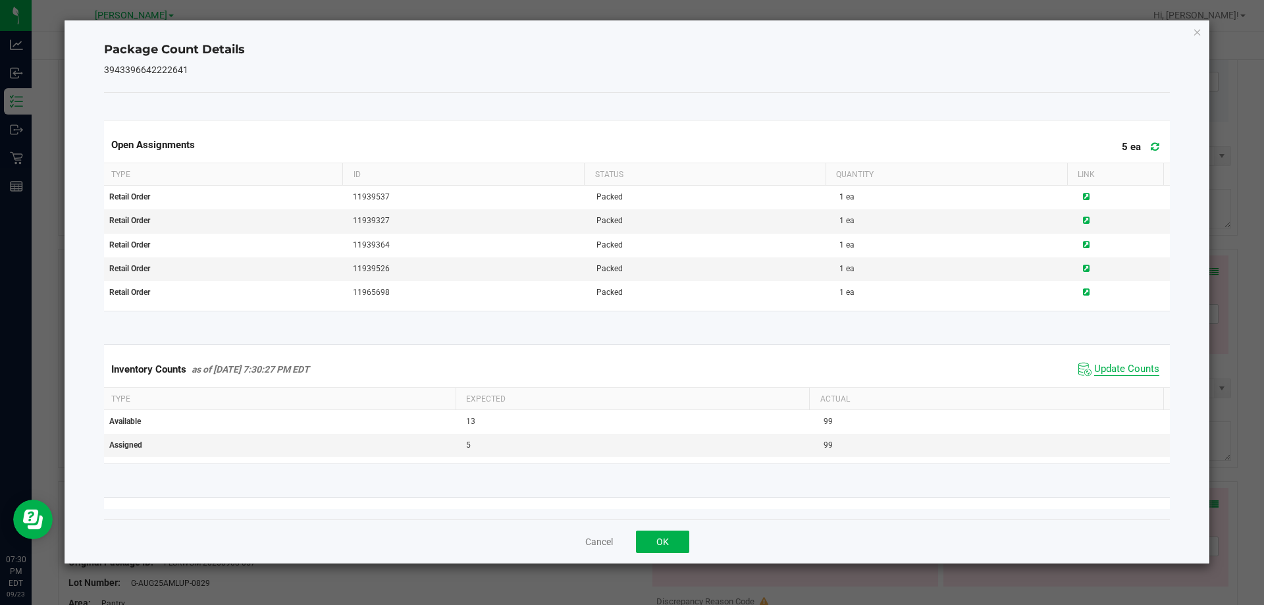
drag, startPoint x: 1117, startPoint y: 372, endPoint x: 1116, endPoint y: 363, distance: 9.3
click at [1117, 371] on span "Update Counts" at bounding box center [1126, 369] width 65 height 13
click at [1116, 363] on span "Update Counts" at bounding box center [1126, 369] width 65 height 13
click at [670, 541] on button "OK" at bounding box center [662, 542] width 53 height 22
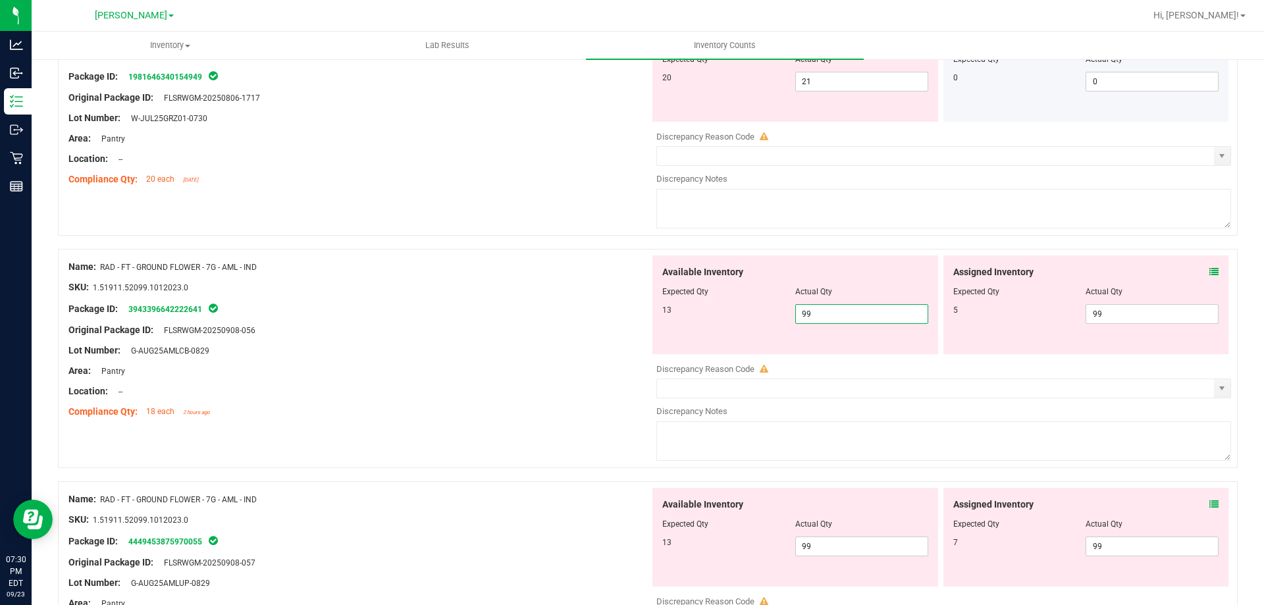
drag, startPoint x: 829, startPoint y: 309, endPoint x: 744, endPoint y: 303, distance: 85.2
click at [744, 304] on div "13 99 99" at bounding box center [795, 314] width 266 height 20
type input "13"
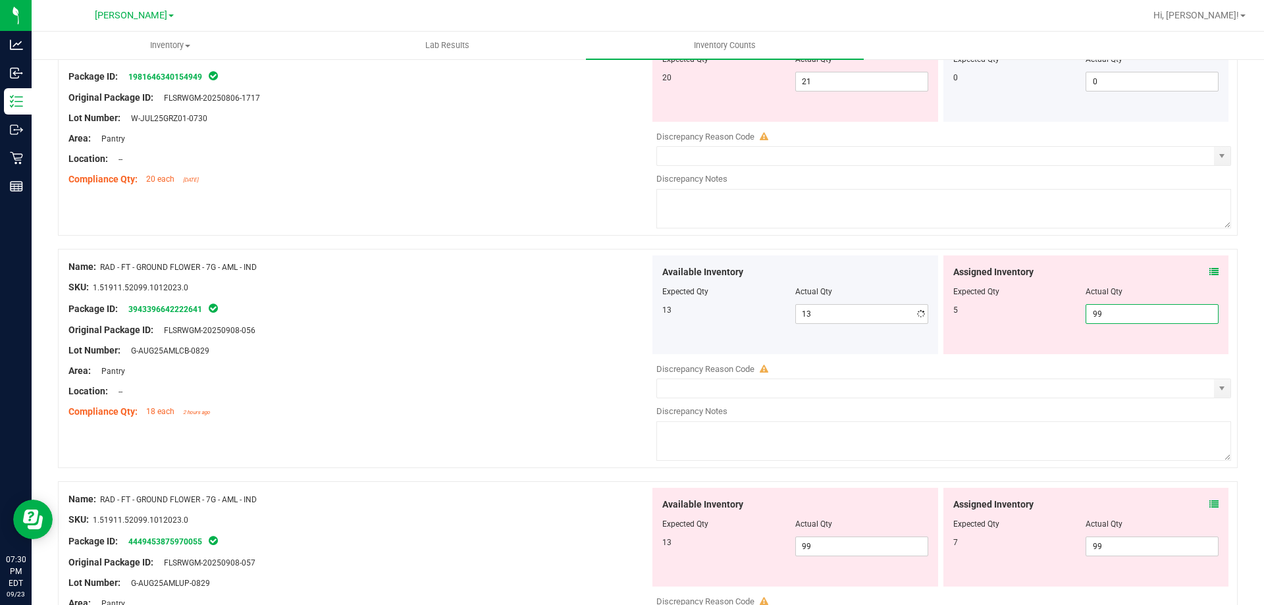
drag, startPoint x: 1095, startPoint y: 313, endPoint x: 1056, endPoint y: 308, distance: 39.2
click at [1057, 308] on div "5 99 99" at bounding box center [1086, 314] width 266 height 20
type input "5"
click at [467, 360] on div at bounding box center [358, 360] width 581 height 7
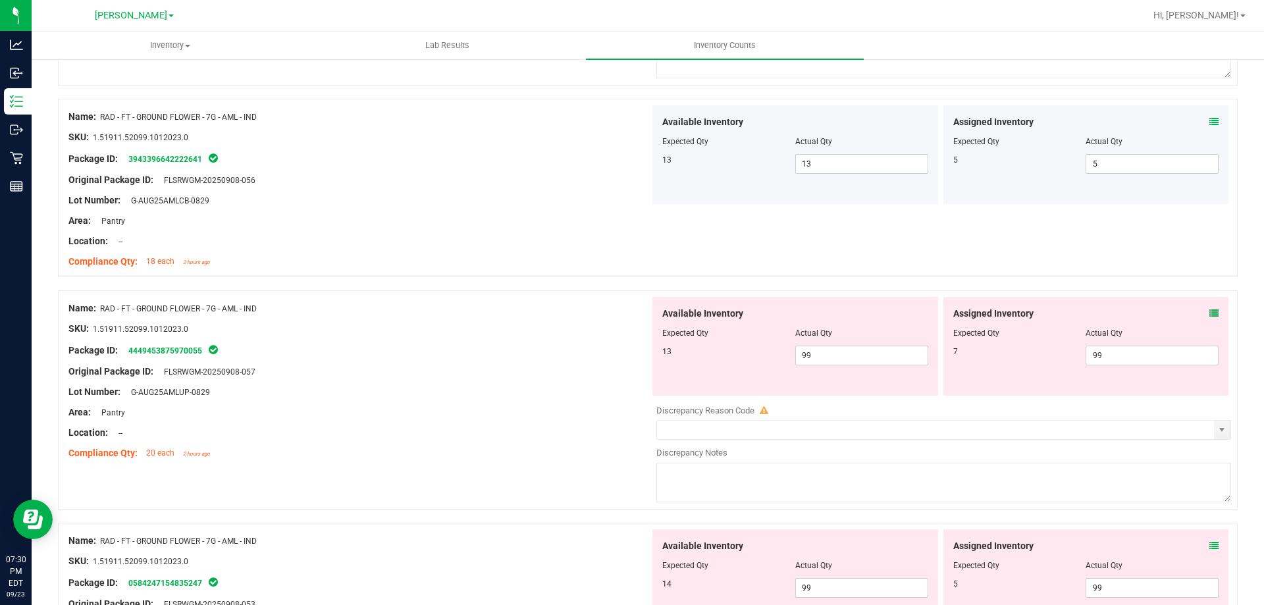
scroll to position [395, 0]
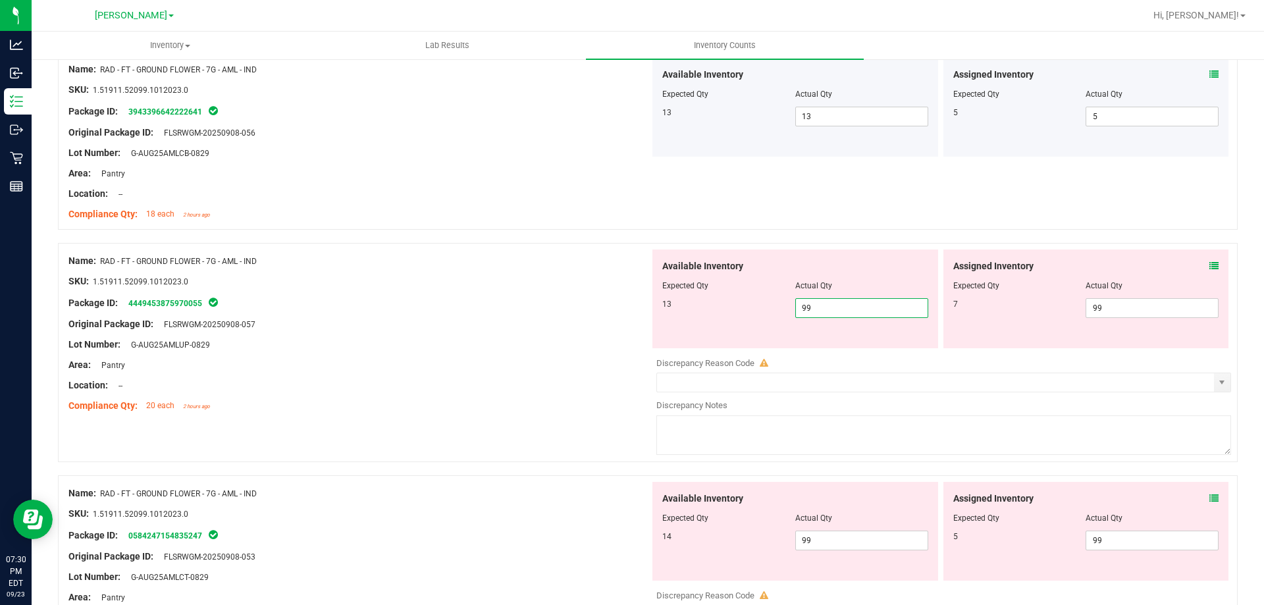
drag, startPoint x: 828, startPoint y: 313, endPoint x: 744, endPoint y: 308, distance: 84.4
click at [744, 308] on div "13 99 99" at bounding box center [795, 308] width 266 height 20
type input "13"
click at [1096, 314] on span "99 99" at bounding box center [1152, 308] width 133 height 20
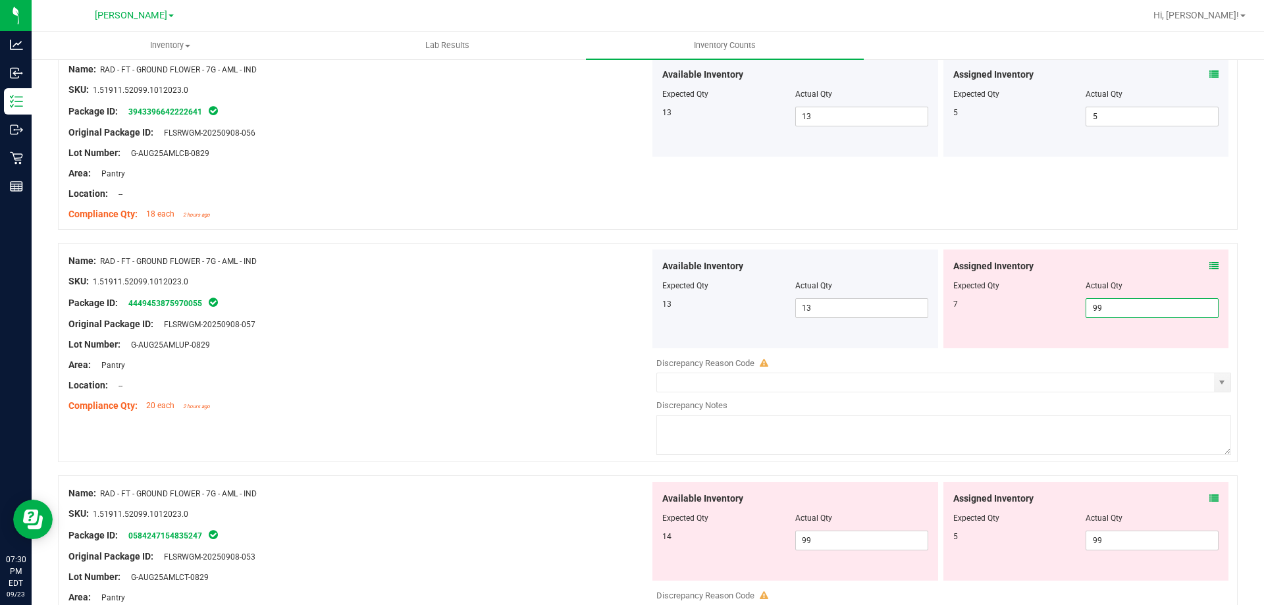
click at [1096, 314] on input "99" at bounding box center [1152, 308] width 132 height 18
type input "7"
click at [433, 300] on div "Package ID: 4449453875970055" at bounding box center [358, 303] width 581 height 16
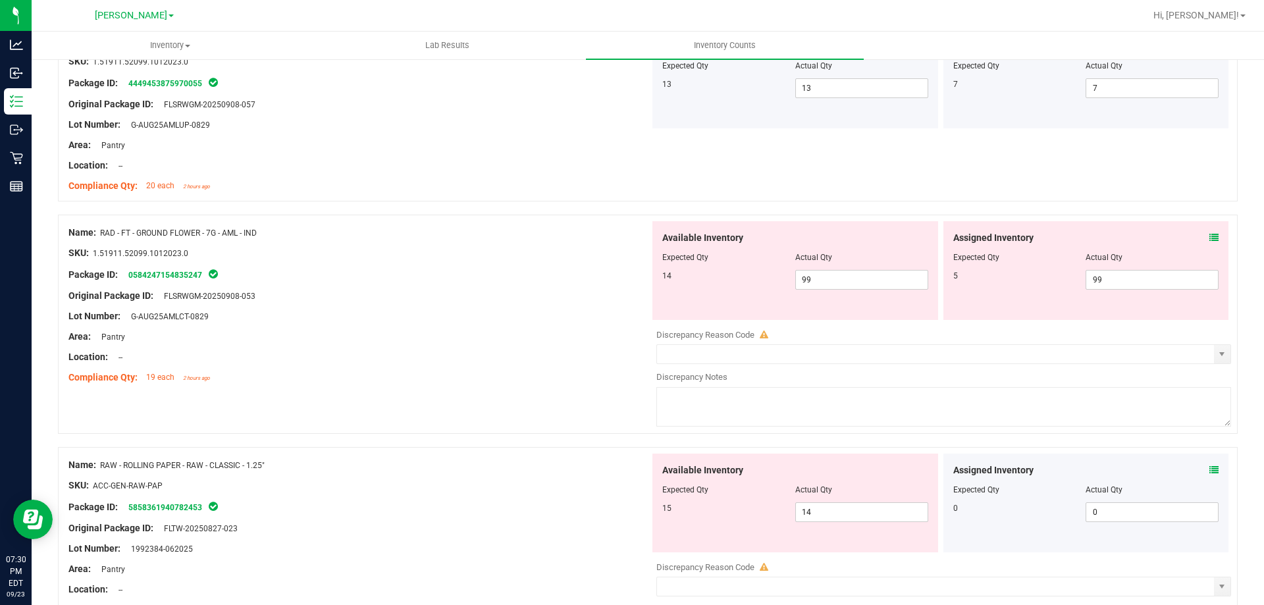
scroll to position [658, 0]
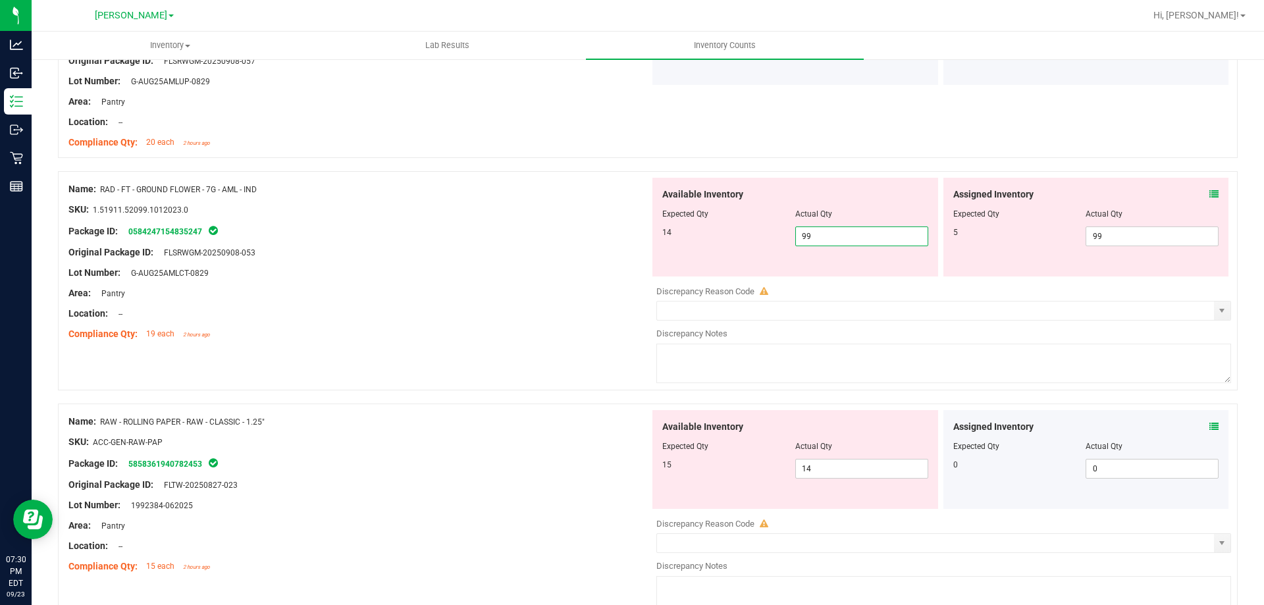
drag, startPoint x: 822, startPoint y: 236, endPoint x: 744, endPoint y: 227, distance: 78.2
click at [746, 230] on div "14 99 99" at bounding box center [795, 236] width 266 height 20
type input "14"
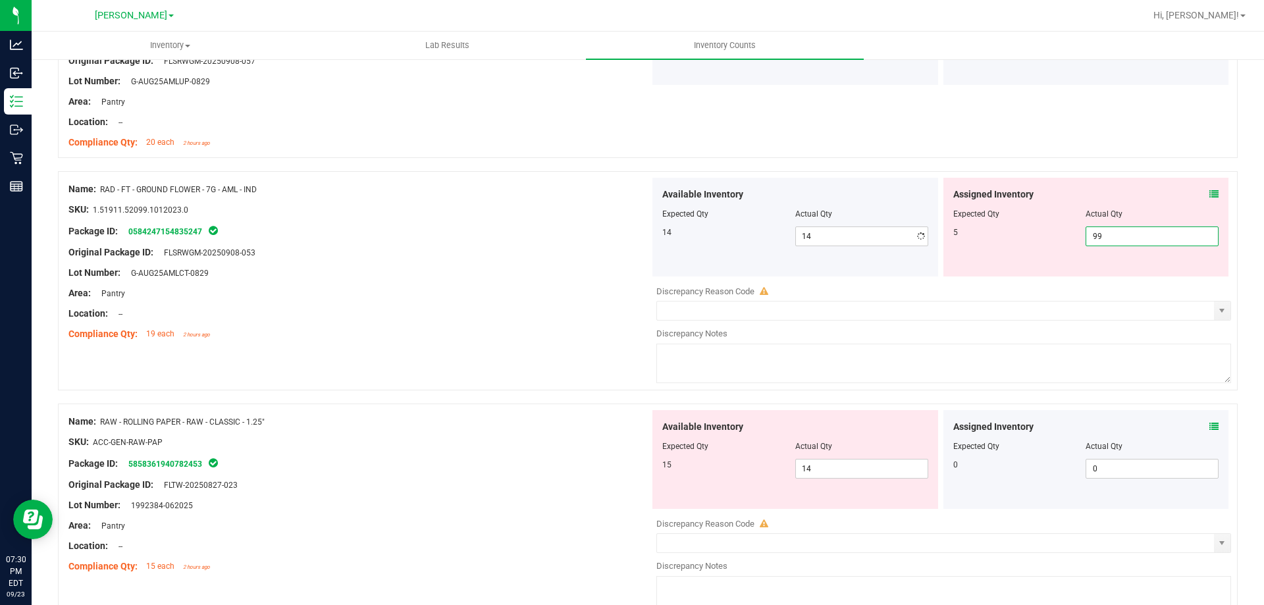
click at [1109, 230] on span "99 99" at bounding box center [1152, 236] width 133 height 20
click at [1109, 230] on input "99" at bounding box center [1152, 236] width 132 height 18
type input "5"
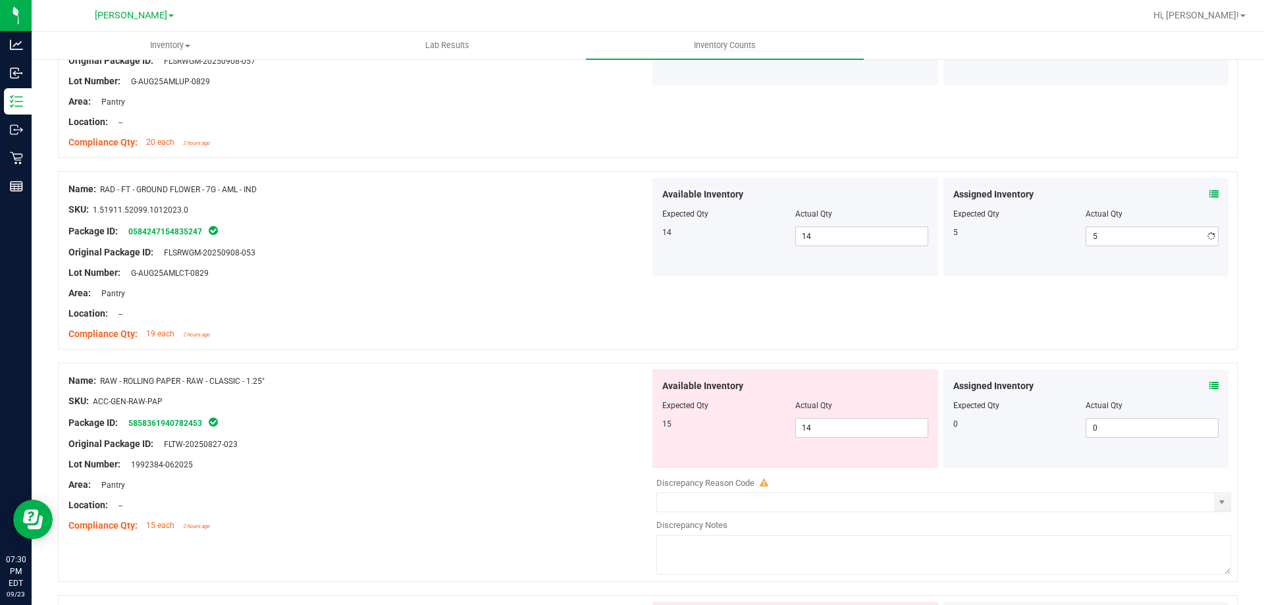
click at [429, 282] on div at bounding box center [358, 283] width 581 height 7
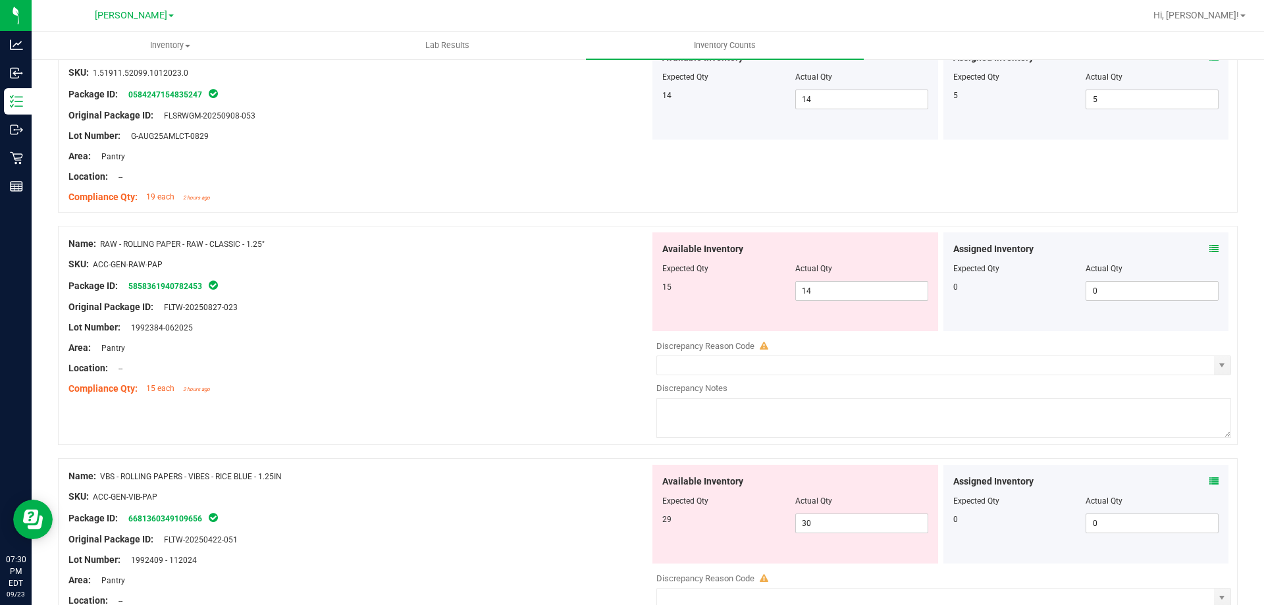
scroll to position [856, 0]
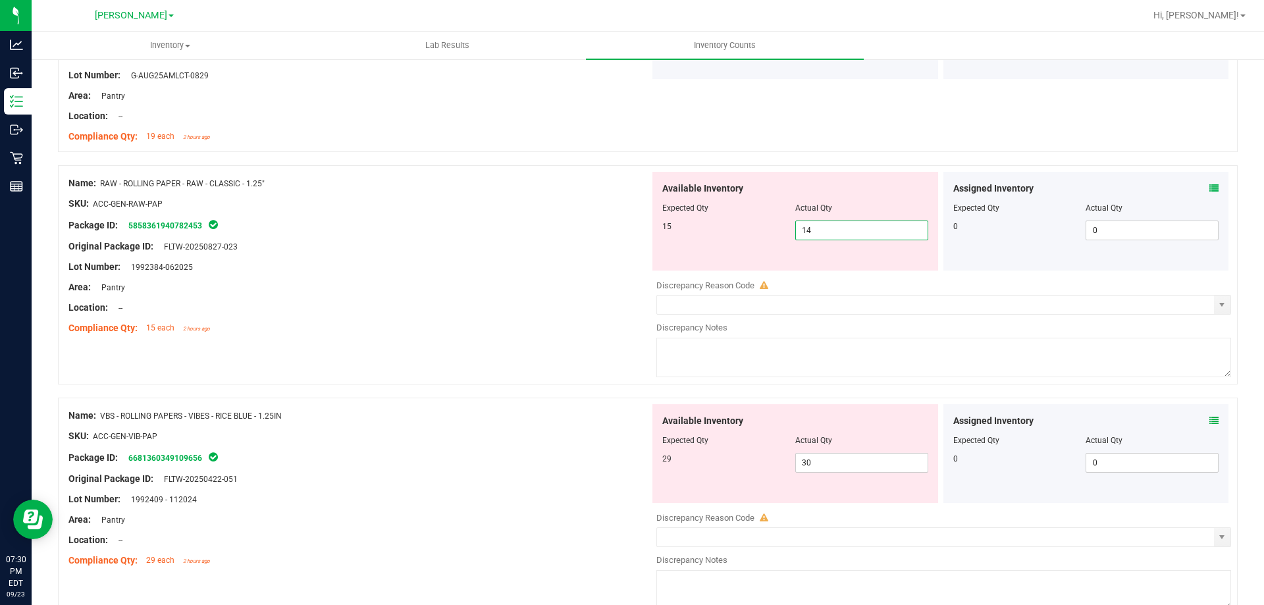
drag, startPoint x: 851, startPoint y: 232, endPoint x: 763, endPoint y: 217, distance: 89.5
click at [764, 219] on div "Available Inventory Expected Qty Actual Qty 15 14 14" at bounding box center [795, 221] width 286 height 99
type input "15"
click at [1128, 231] on span "0 0" at bounding box center [1152, 231] width 133 height 20
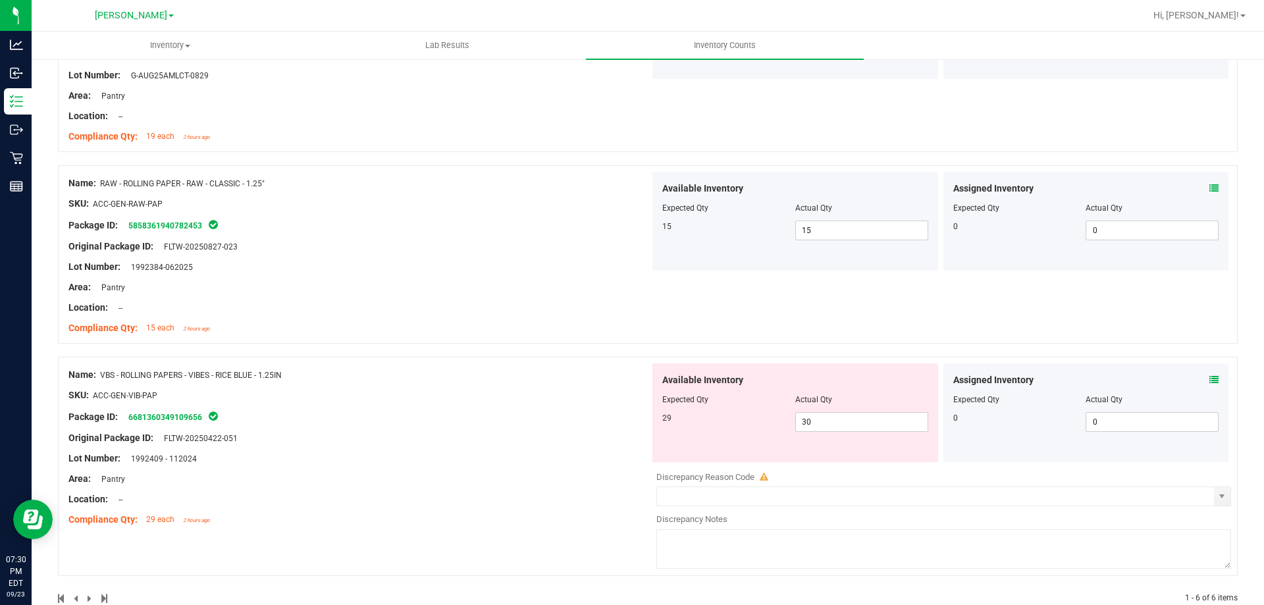
click at [513, 250] on div "Original Package ID: FLTW-20250827-023" at bounding box center [358, 247] width 581 height 14
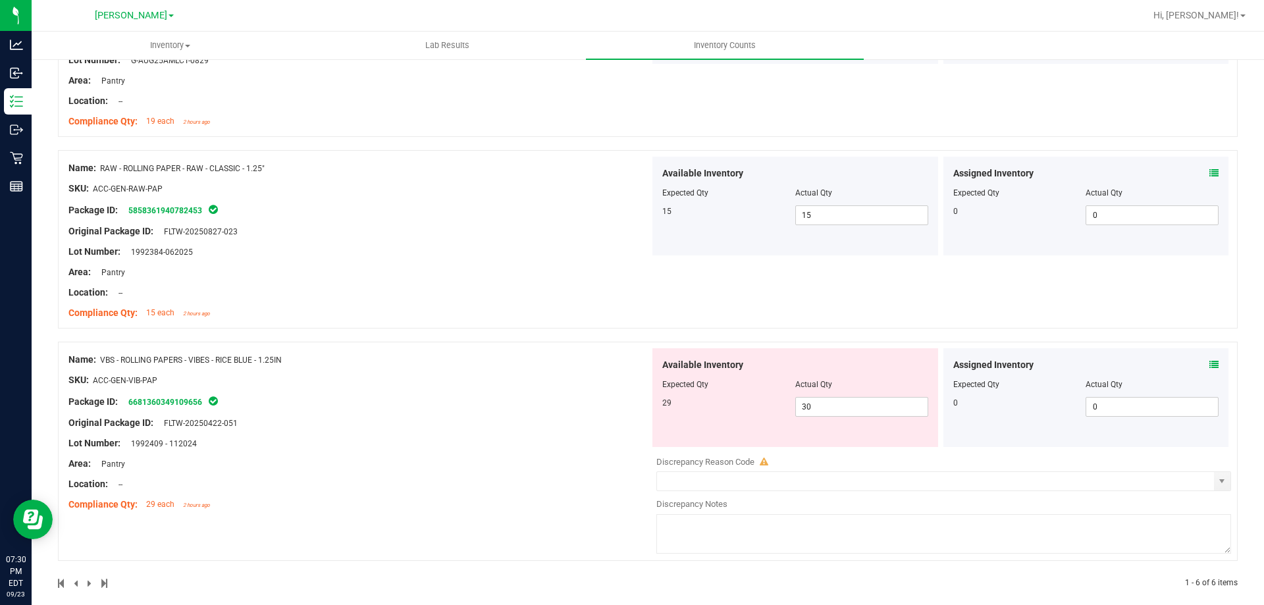
scroll to position [885, 0]
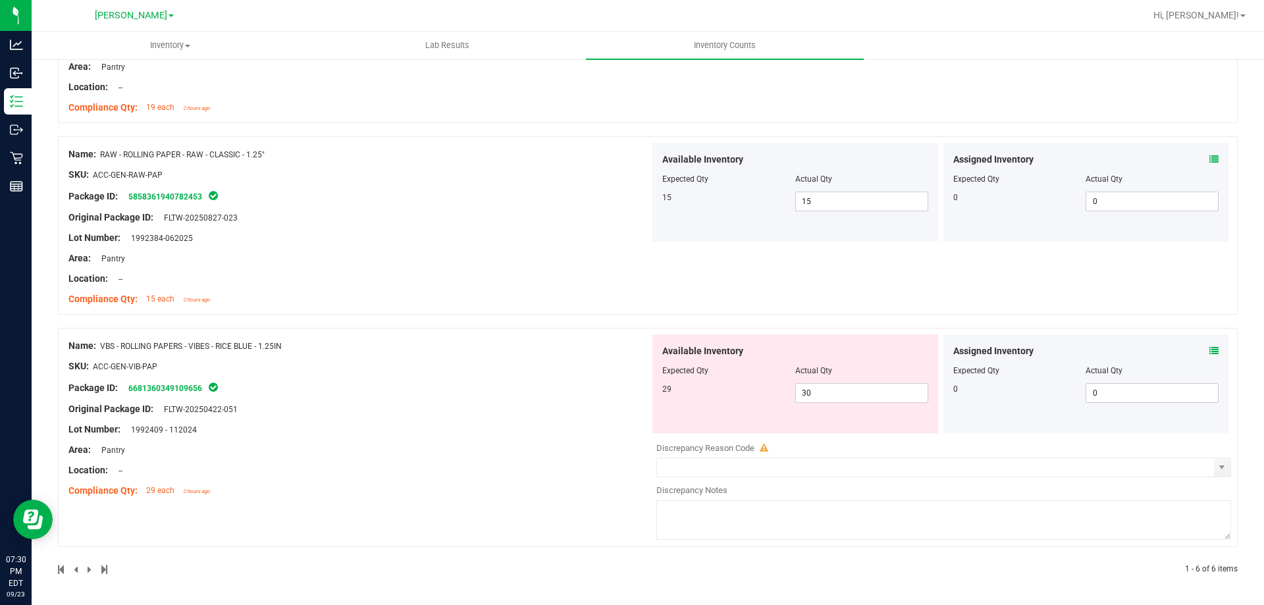
click at [1209, 351] on icon at bounding box center [1213, 350] width 9 height 9
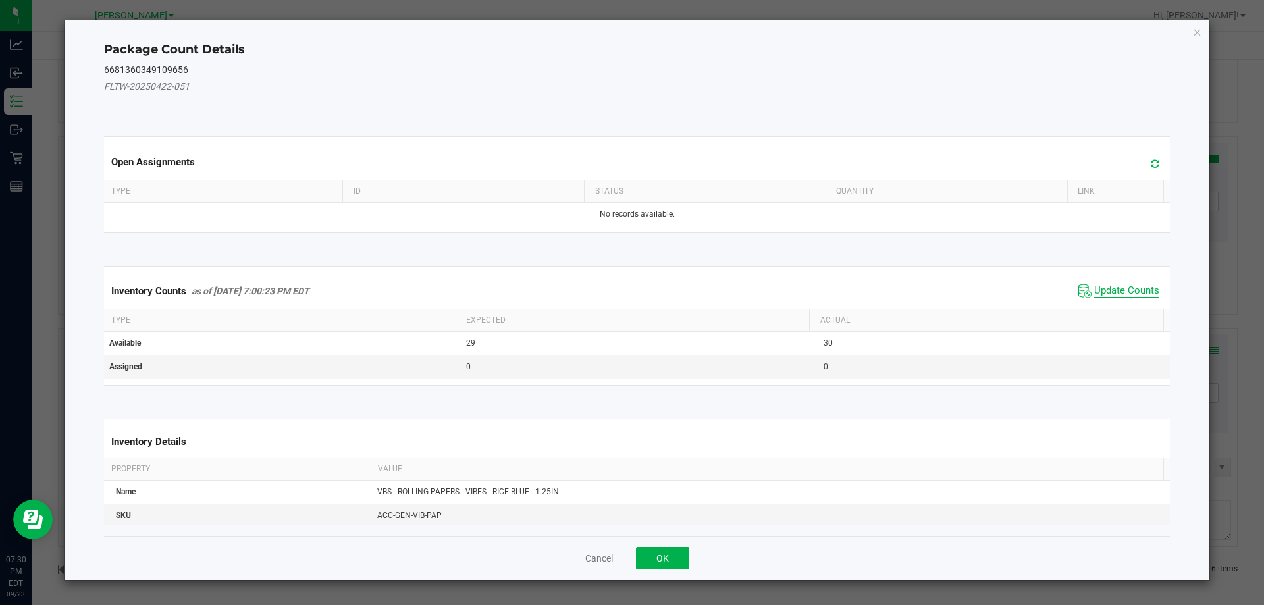
click at [1106, 296] on span "Update Counts" at bounding box center [1126, 290] width 65 height 13
click at [1104, 294] on span "Update Counts" at bounding box center [1126, 290] width 65 height 12
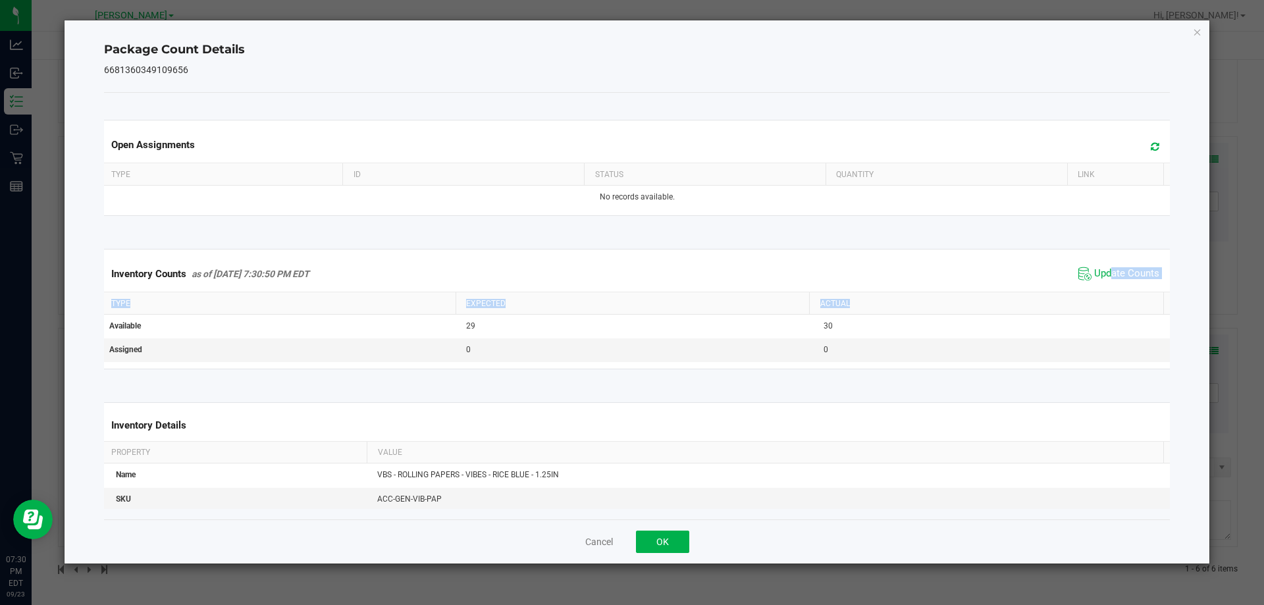
click at [1102, 291] on kendo-grid "Inventory Counts as of Sep 23, 2025 7:30:50 PM EDT Update Counts Type Expected …" at bounding box center [637, 309] width 1086 height 120
drag, startPoint x: 652, startPoint y: 544, endPoint x: 706, endPoint y: 510, distance: 64.3
click at [654, 543] on button "OK" at bounding box center [662, 542] width 53 height 22
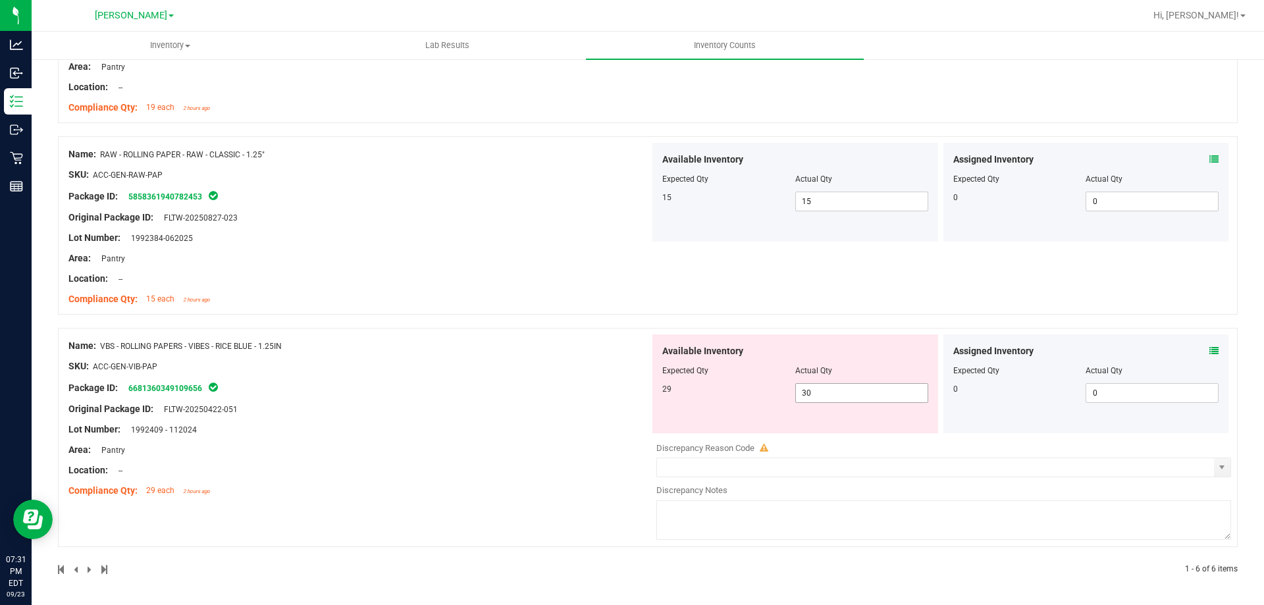
click at [836, 384] on input "30" at bounding box center [862, 393] width 132 height 18
type input "3"
type input "29"
click at [559, 409] on div "Name: VBS - ROLLING PAPERS - VIBES - RICE BLUE - 1.25IN SKU: ACC-GEN-VIB-PAP Pa…" at bounding box center [358, 418] width 581 height 168
type input "29"
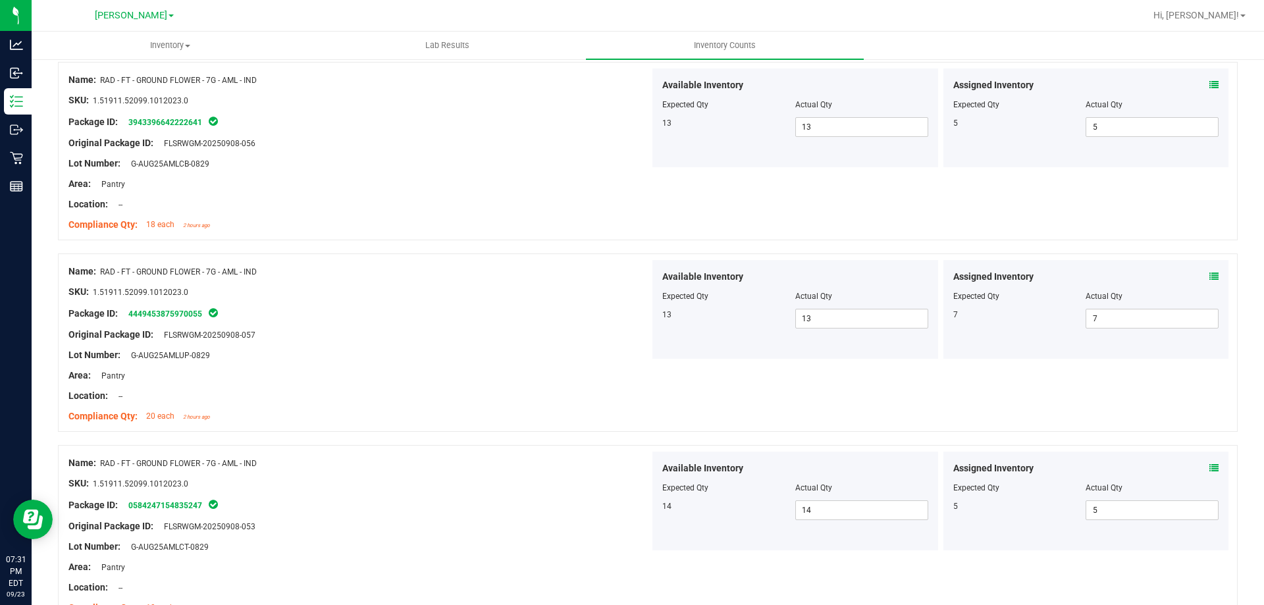
scroll to position [0, 0]
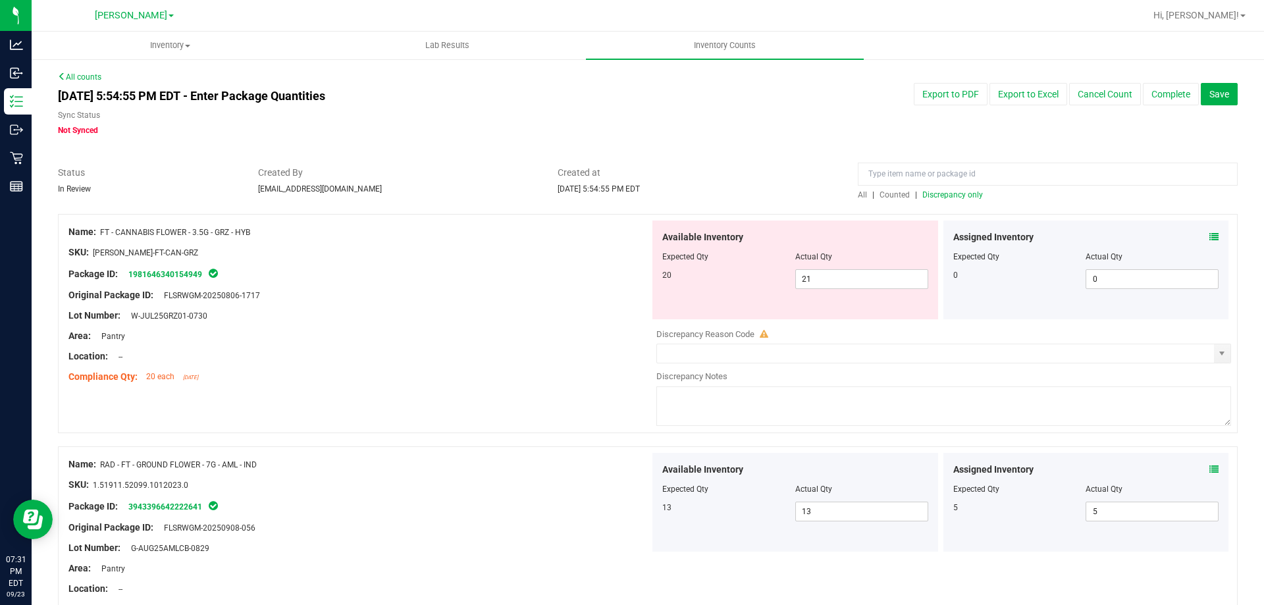
click at [952, 194] on span "Discrepancy only" at bounding box center [952, 194] width 61 height 9
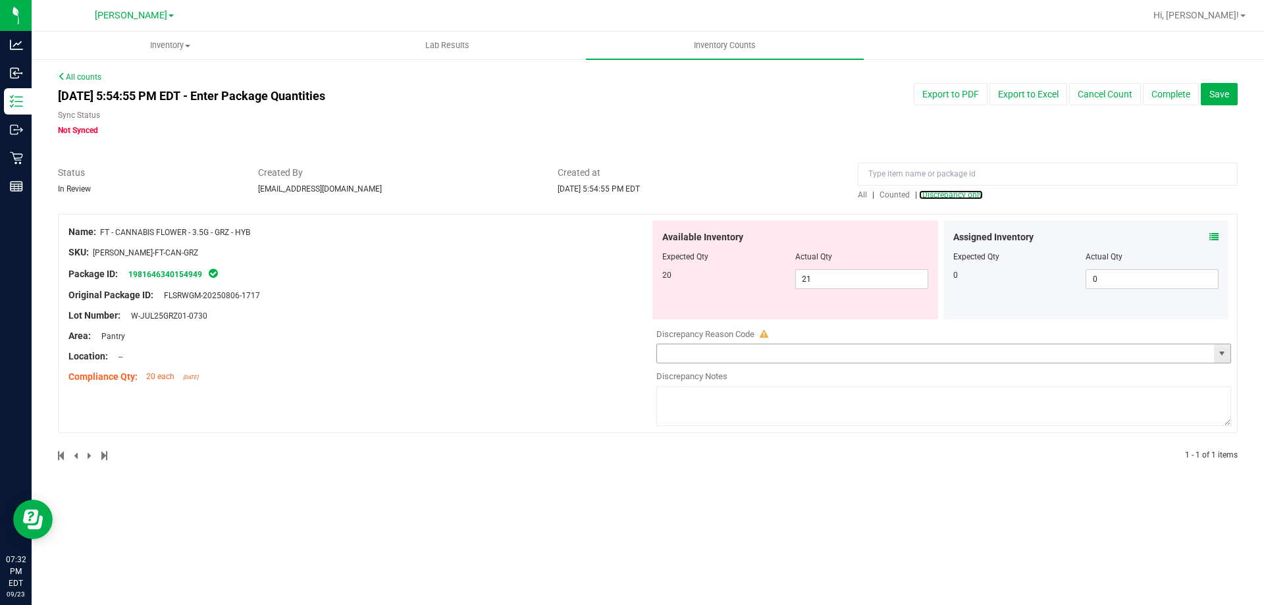
click at [1219, 347] on span "select" at bounding box center [1222, 353] width 16 height 18
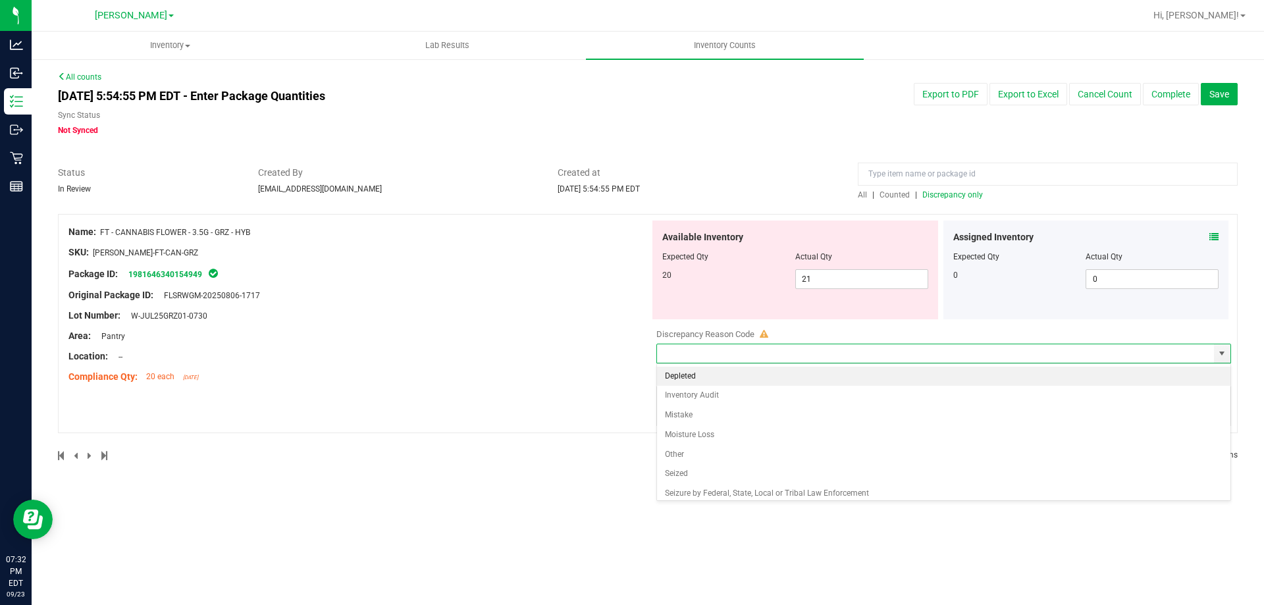
click at [607, 350] on div "Location: --" at bounding box center [358, 357] width 581 height 14
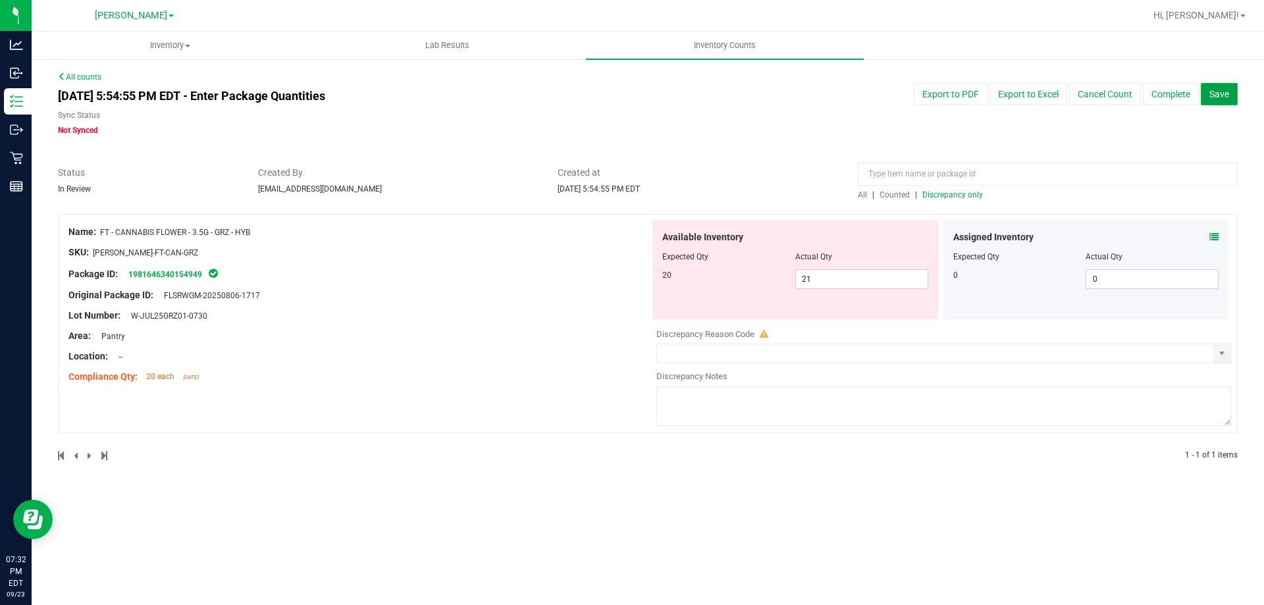
click at [1219, 91] on span "Save" at bounding box center [1219, 94] width 20 height 11
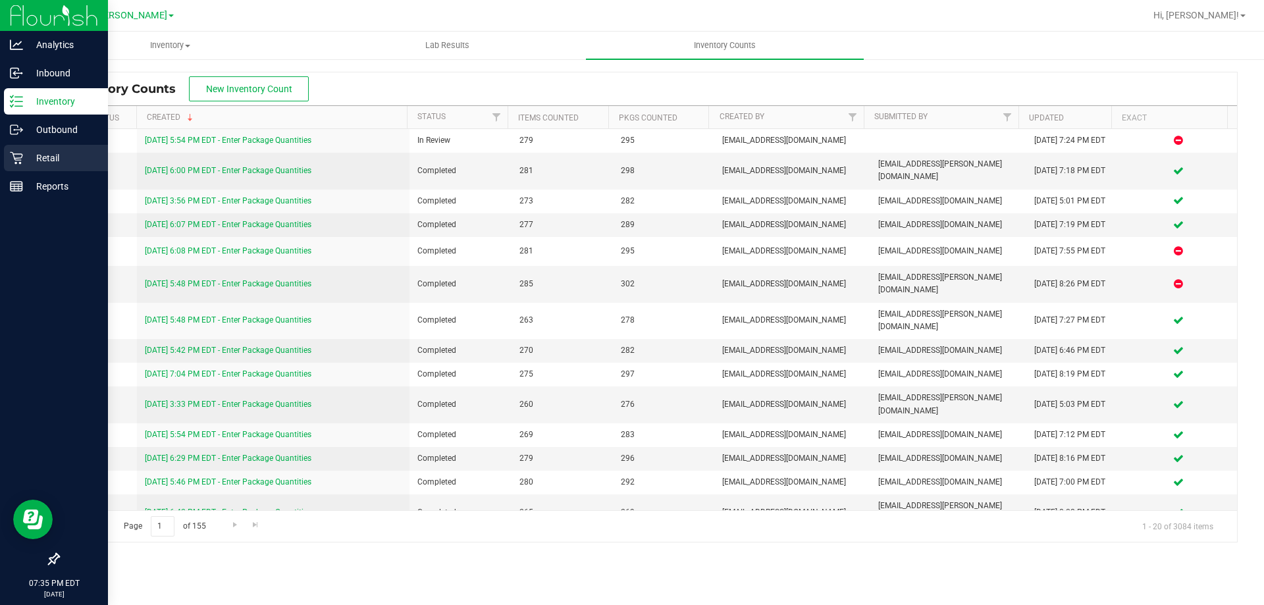
click at [23, 152] on p "Retail" at bounding box center [62, 158] width 79 height 16
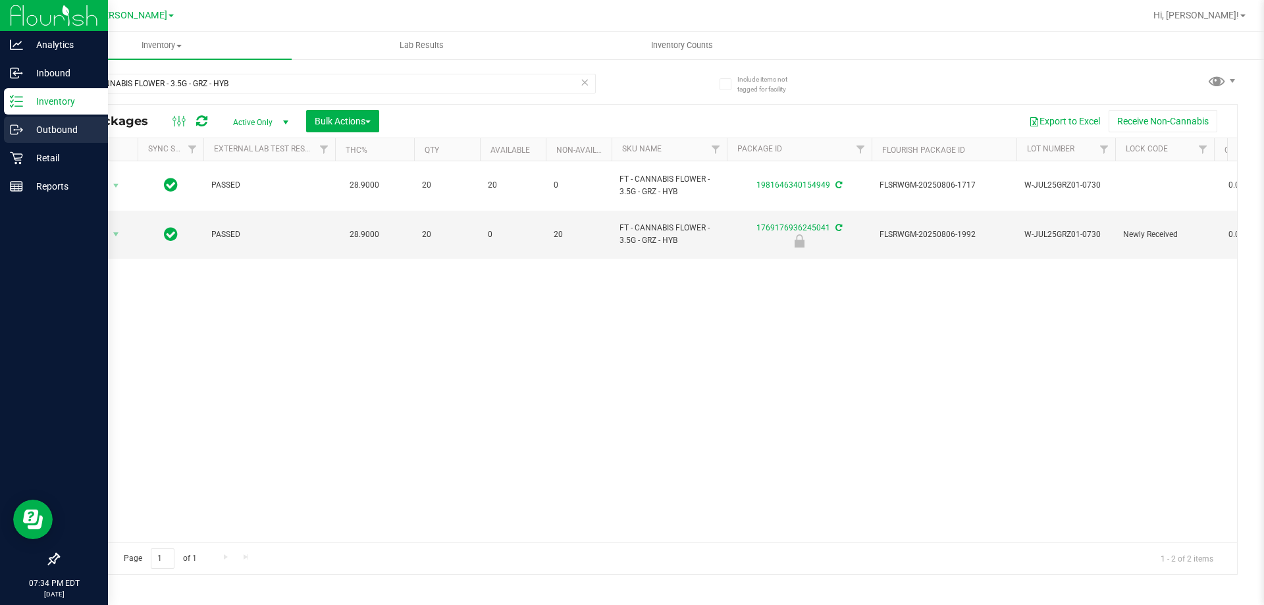
click at [49, 141] on div "Outbound" at bounding box center [56, 130] width 104 height 26
click at [51, 150] on p "Retail" at bounding box center [62, 158] width 79 height 16
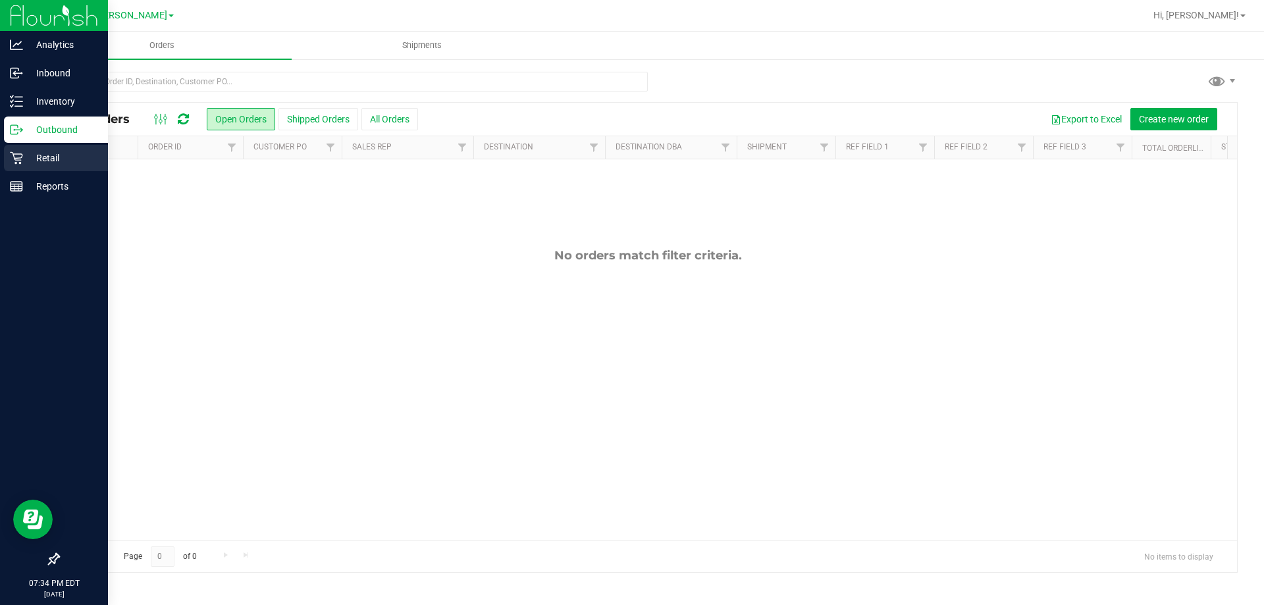
click at [17, 148] on div "Retail" at bounding box center [56, 158] width 104 height 26
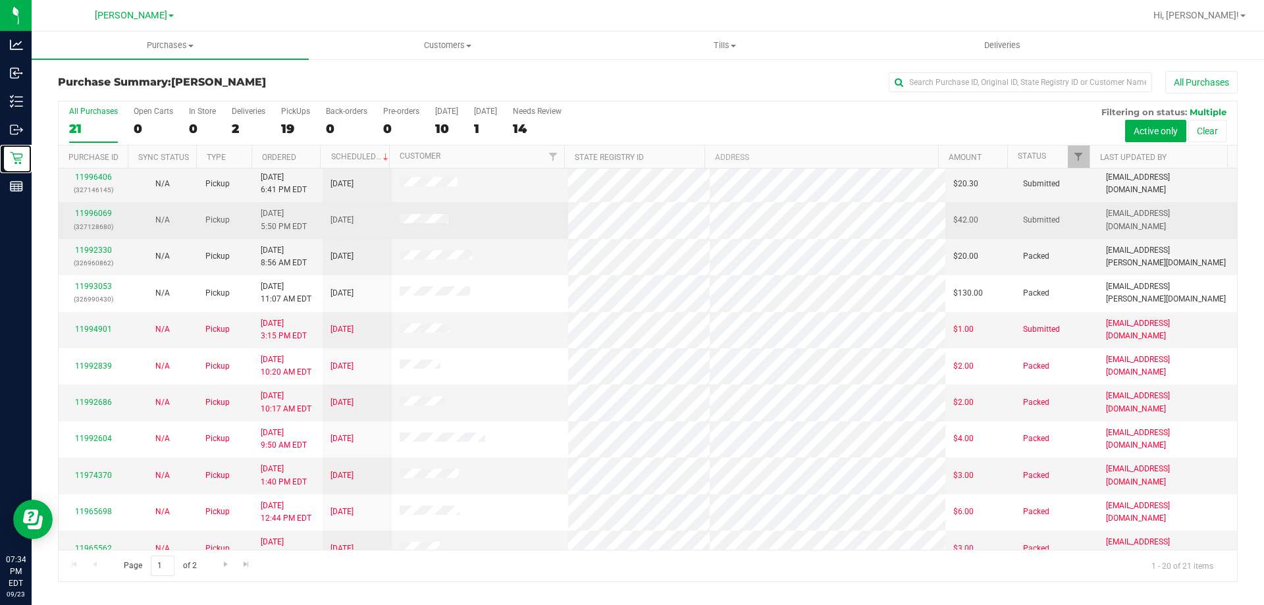
scroll to position [198, 0]
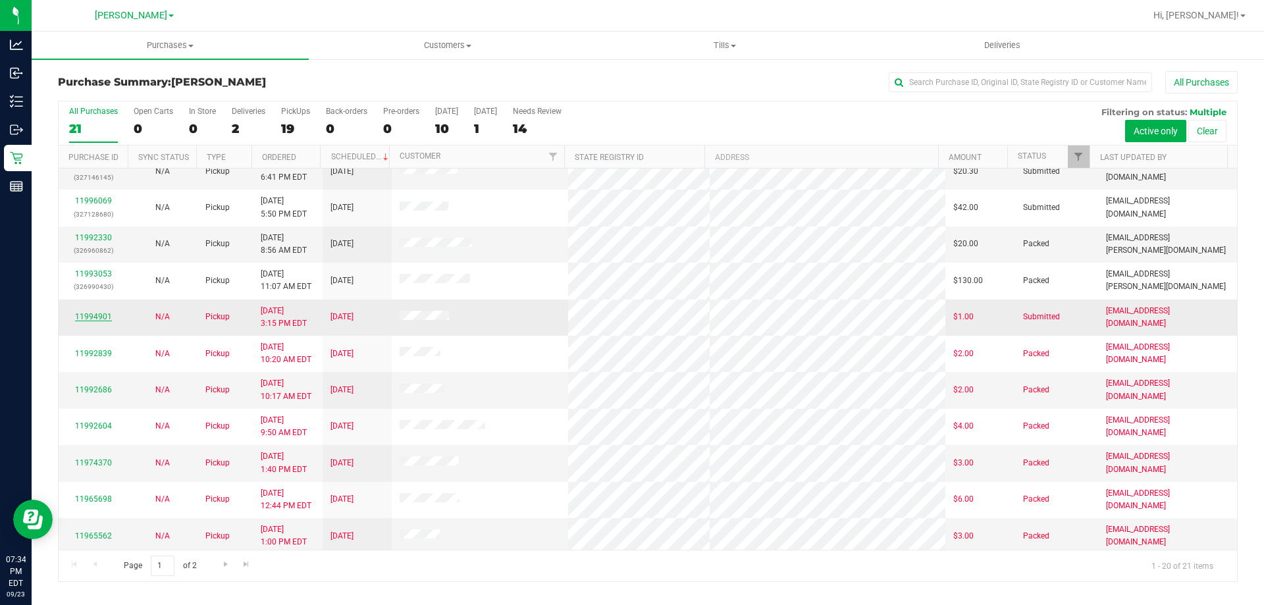
click at [99, 317] on link "11994901" at bounding box center [93, 316] width 37 height 9
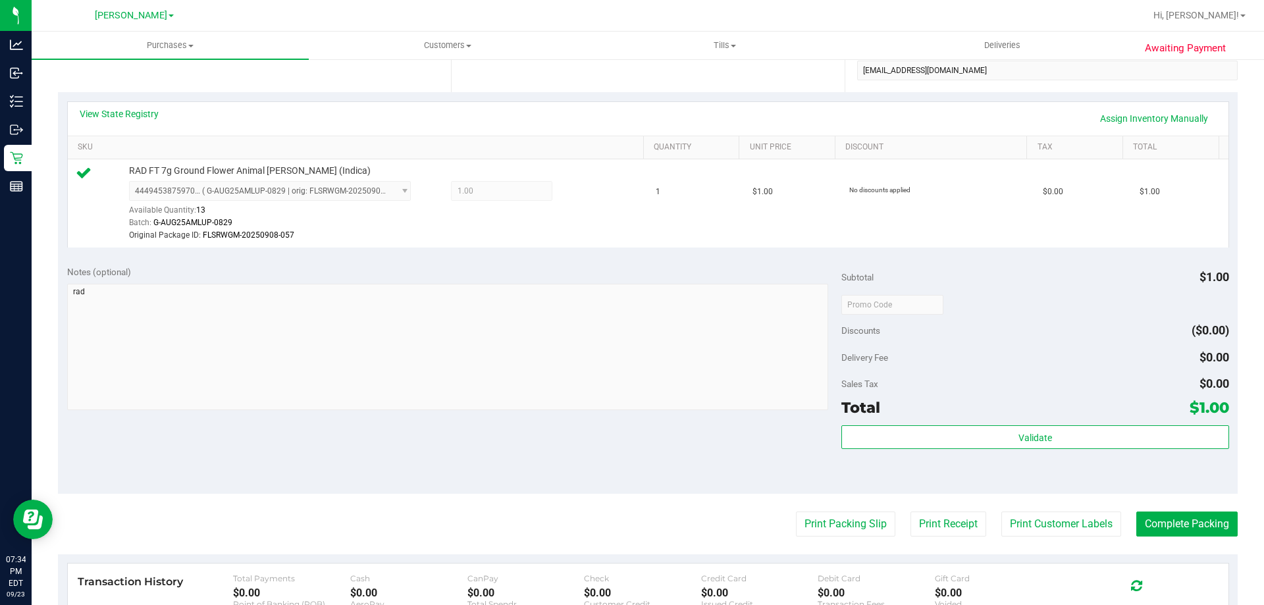
scroll to position [263, 0]
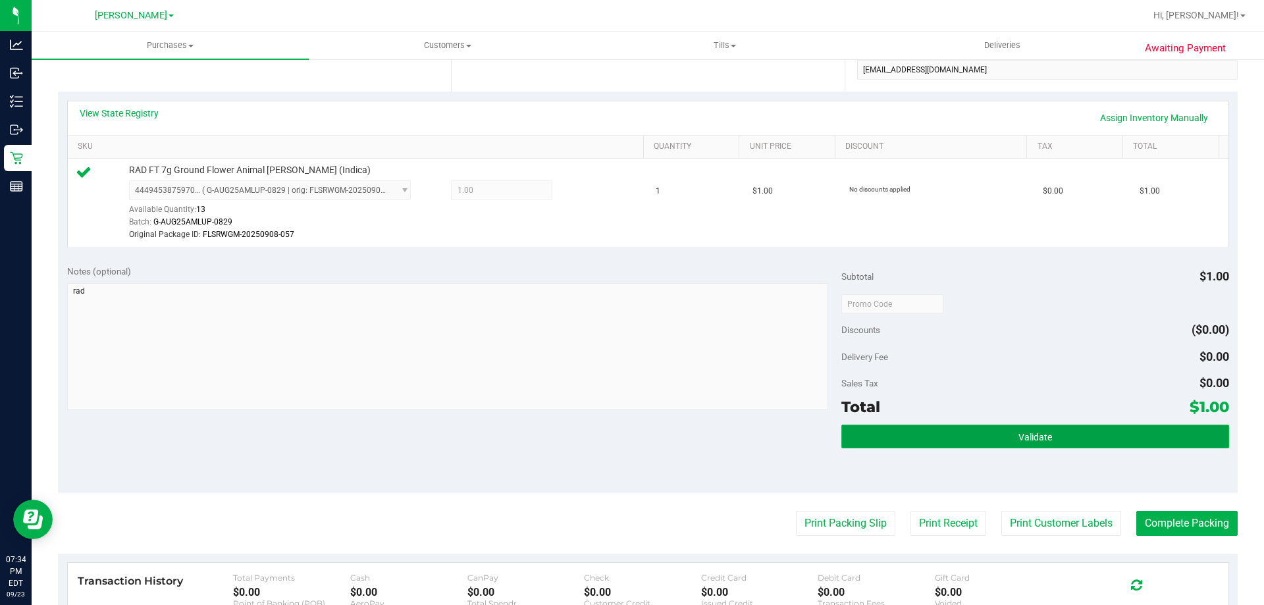
click at [991, 438] on button "Validate" at bounding box center [1034, 437] width 387 height 24
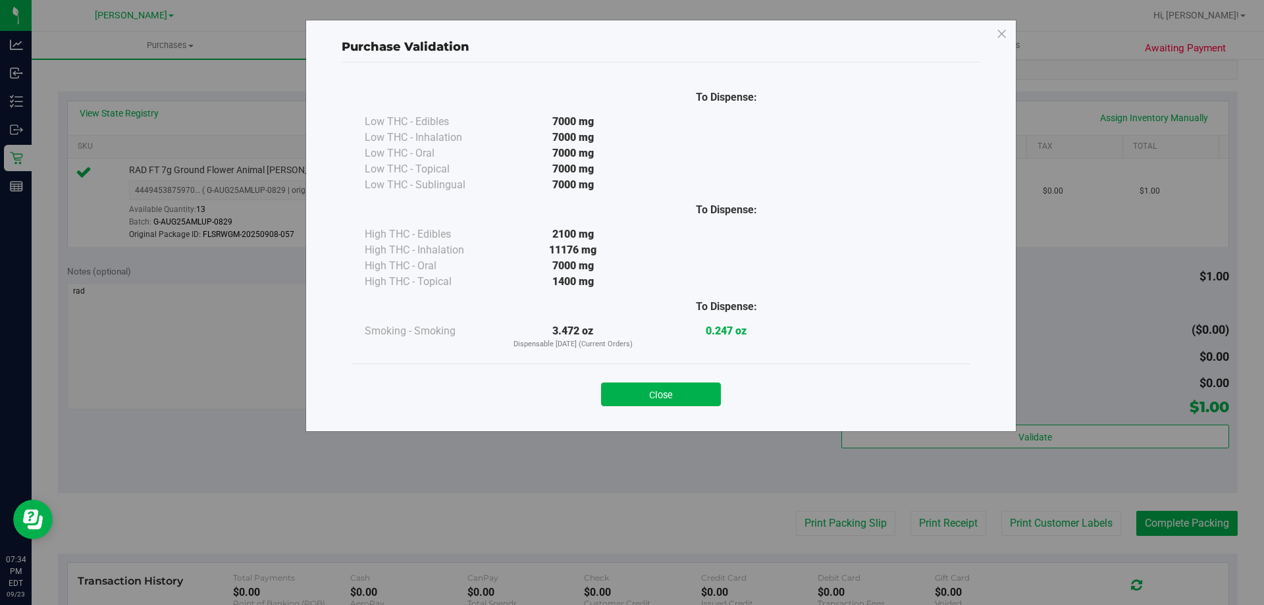
click at [677, 406] on div "Close" at bounding box center [661, 389] width 619 height 53
click at [688, 396] on button "Close" at bounding box center [661, 395] width 120 height 24
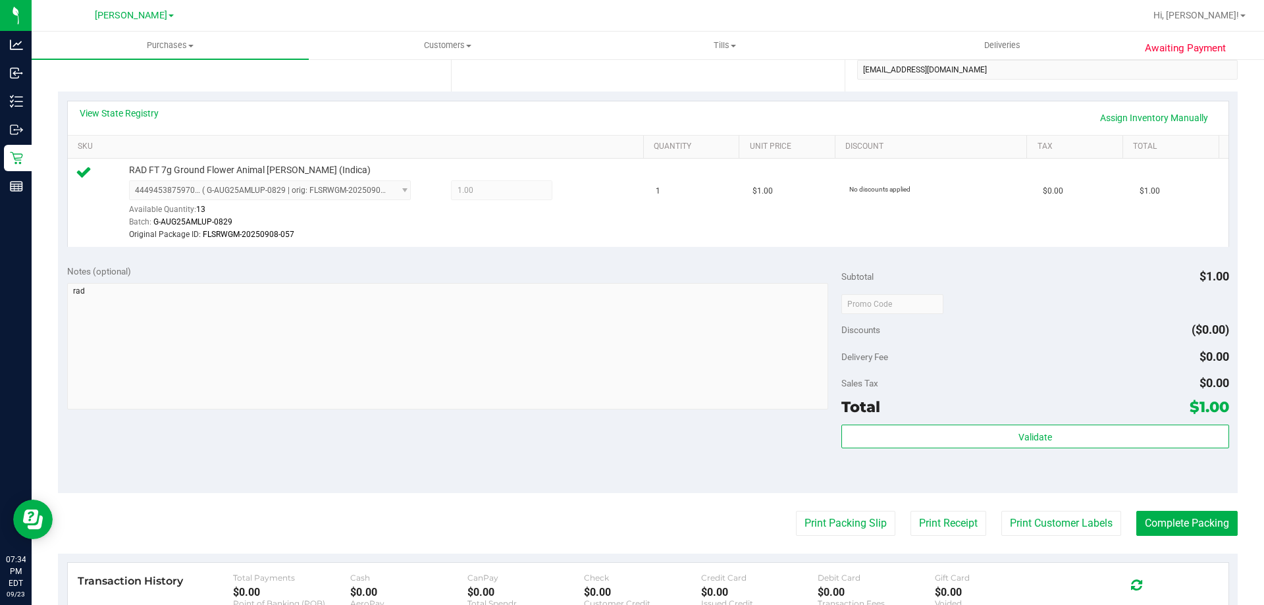
click at [1172, 506] on purchase-details "Back Edit Purchase Cancel Purchase View Profile # 11994901 BioTrack ID: - Submi…" at bounding box center [648, 304] width 1180 height 992
click at [1167, 514] on button "Complete Packing" at bounding box center [1186, 523] width 101 height 25
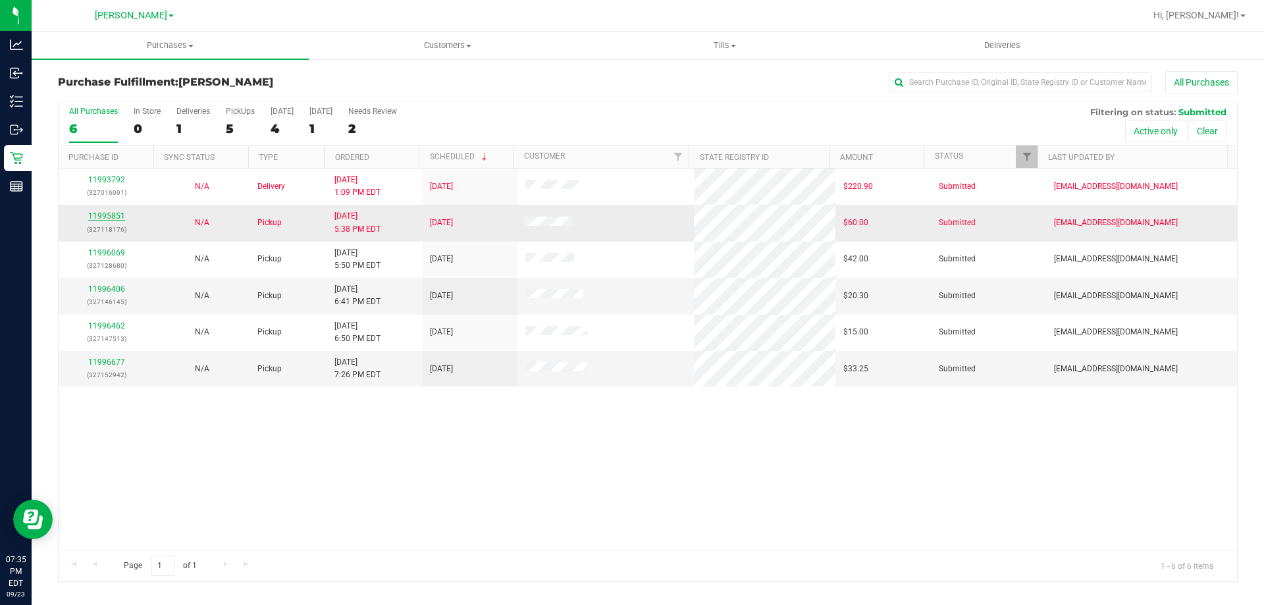
click at [113, 214] on link "11995851" at bounding box center [106, 215] width 37 height 9
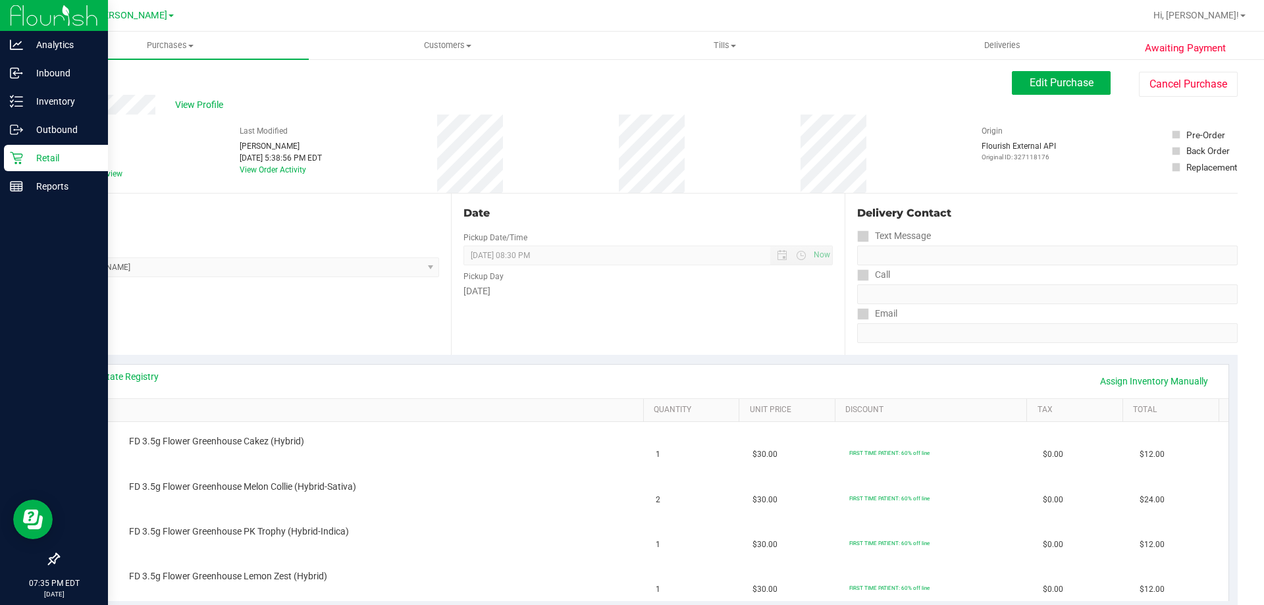
click at [30, 156] on p "Retail" at bounding box center [62, 158] width 79 height 16
